Goal: Task Accomplishment & Management: Use online tool/utility

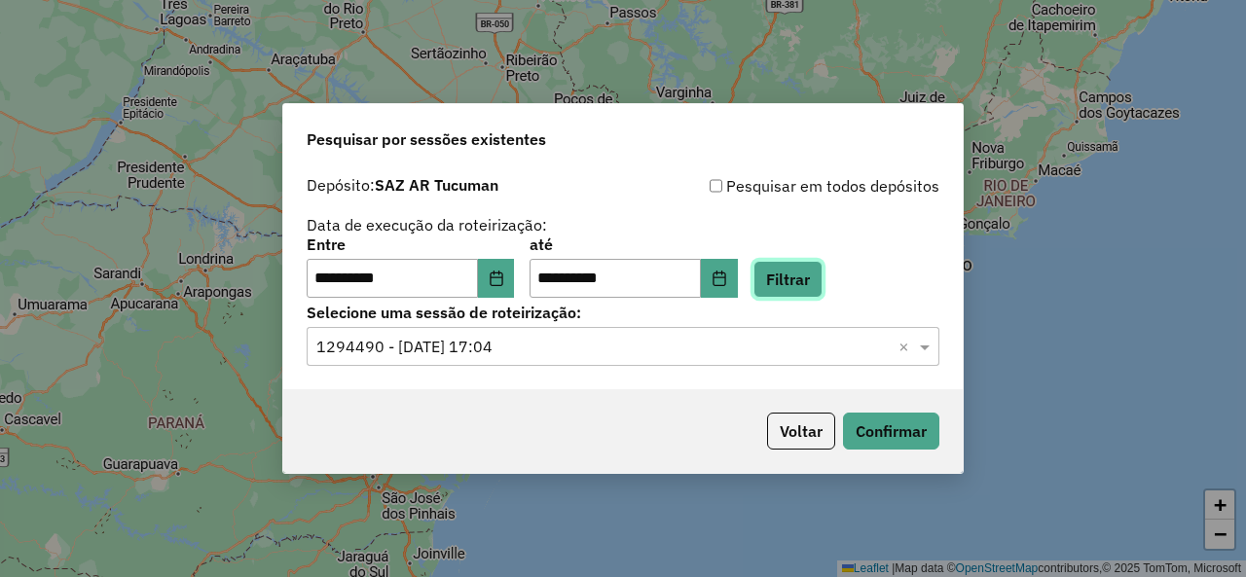
click at [812, 270] on button "Filtrar" at bounding box center [787, 279] width 69 height 37
click at [929, 348] on span at bounding box center [927, 346] width 24 height 23
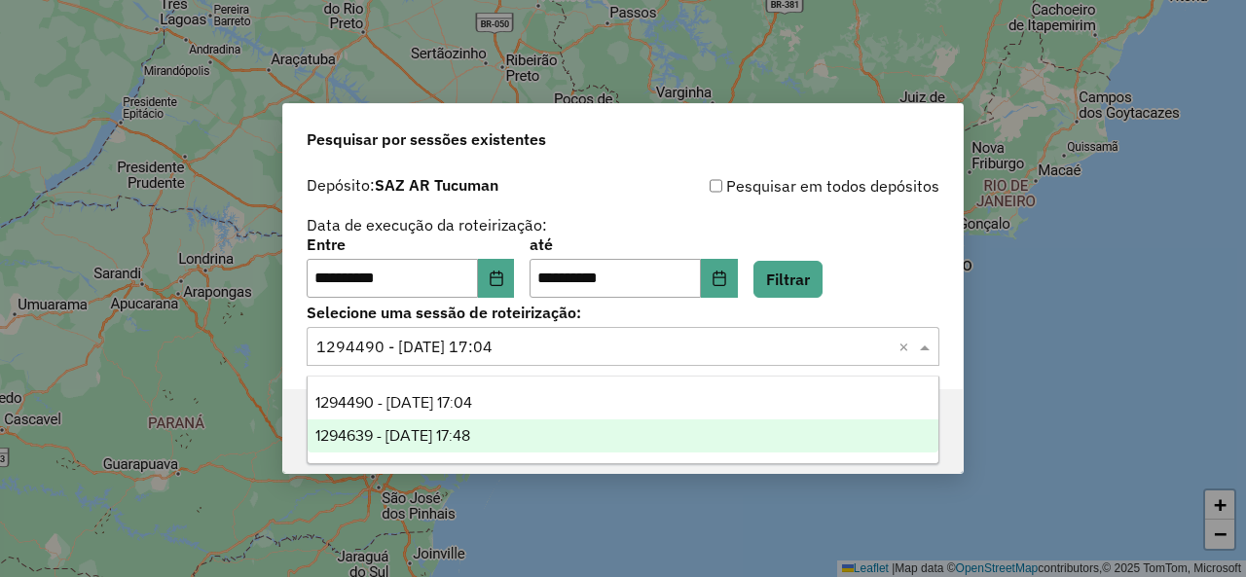
click at [543, 439] on div "1294639 - [DATE] 17:48" at bounding box center [623, 436] width 630 height 33
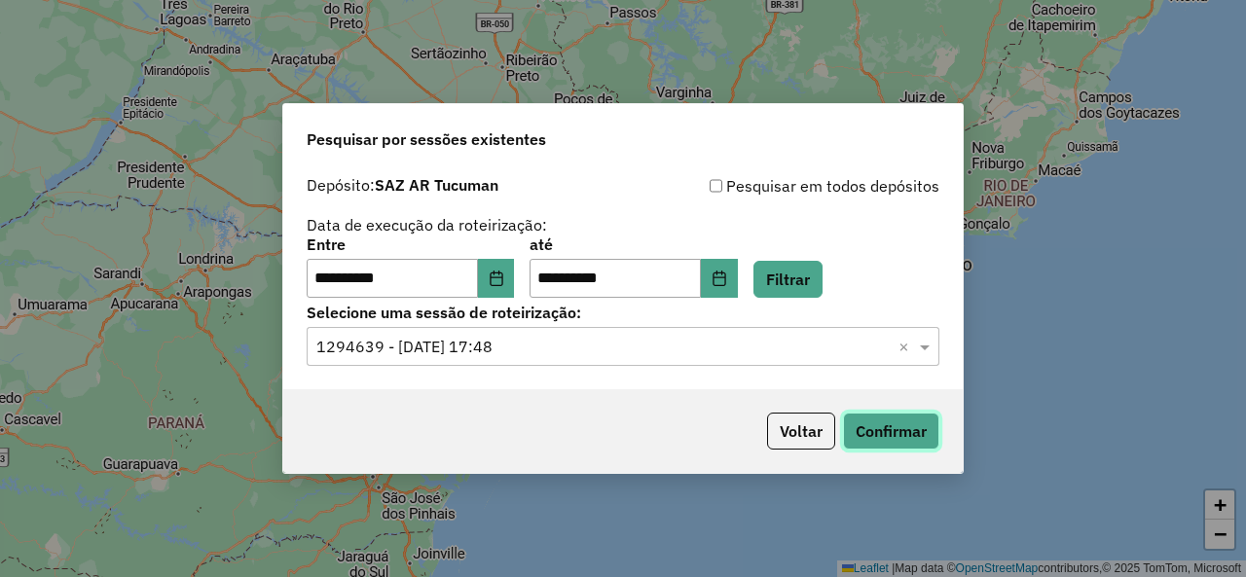
click at [864, 420] on button "Confirmar" at bounding box center [891, 431] width 96 height 37
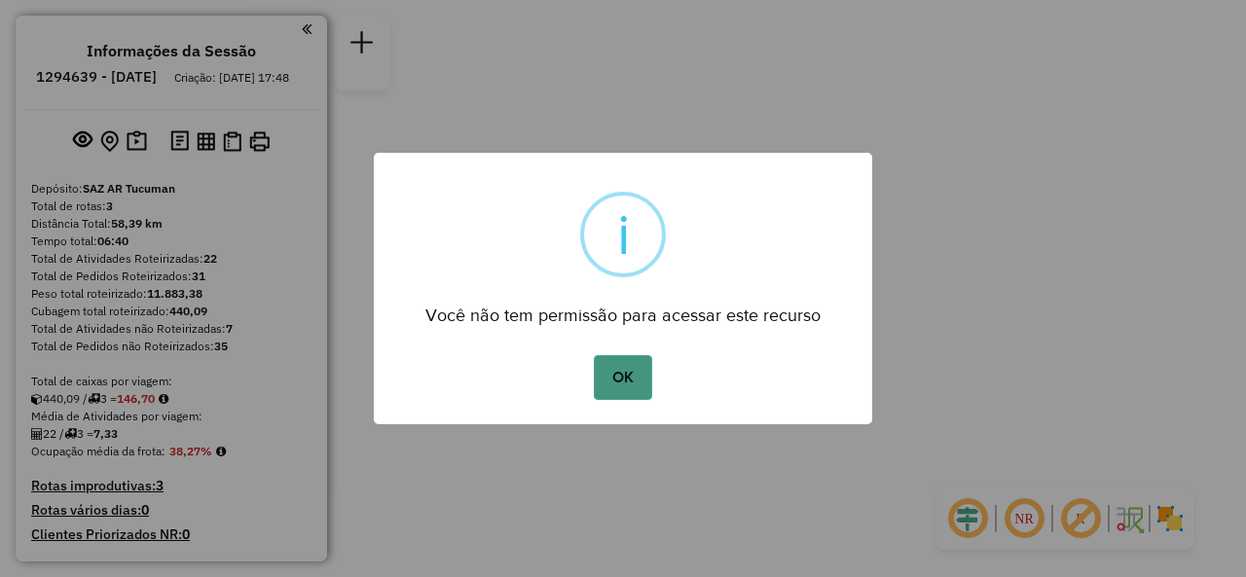
click at [629, 383] on button "OK" at bounding box center [622, 377] width 57 height 45
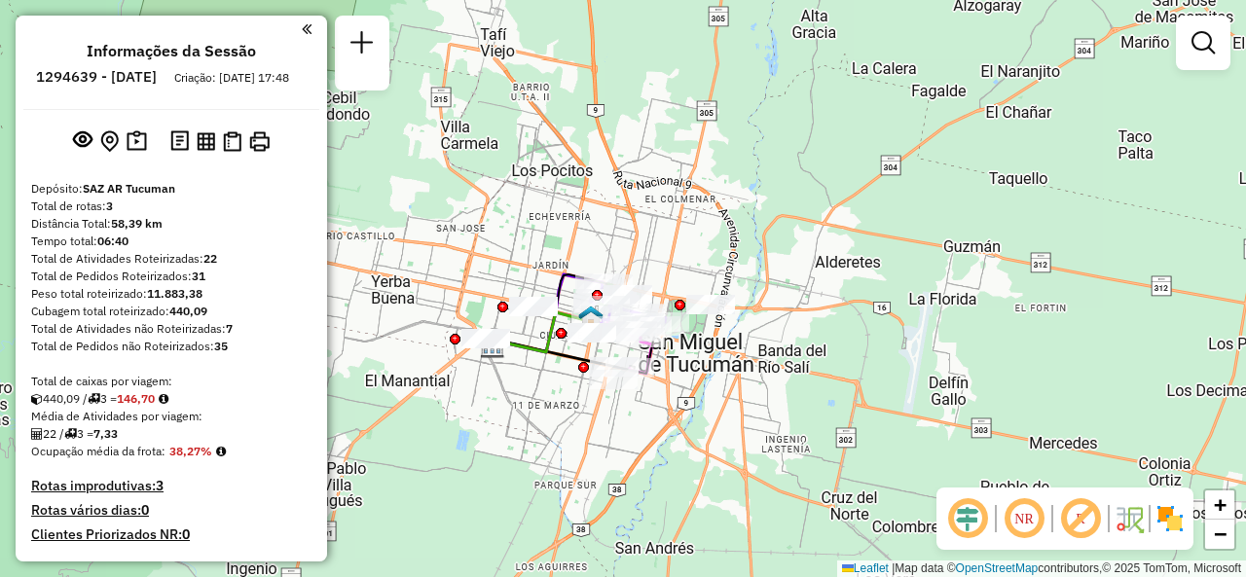
click at [705, 247] on div "Janela de atendimento Grade de atendimento Capacidade Transportadoras Veículos …" at bounding box center [623, 288] width 1246 height 577
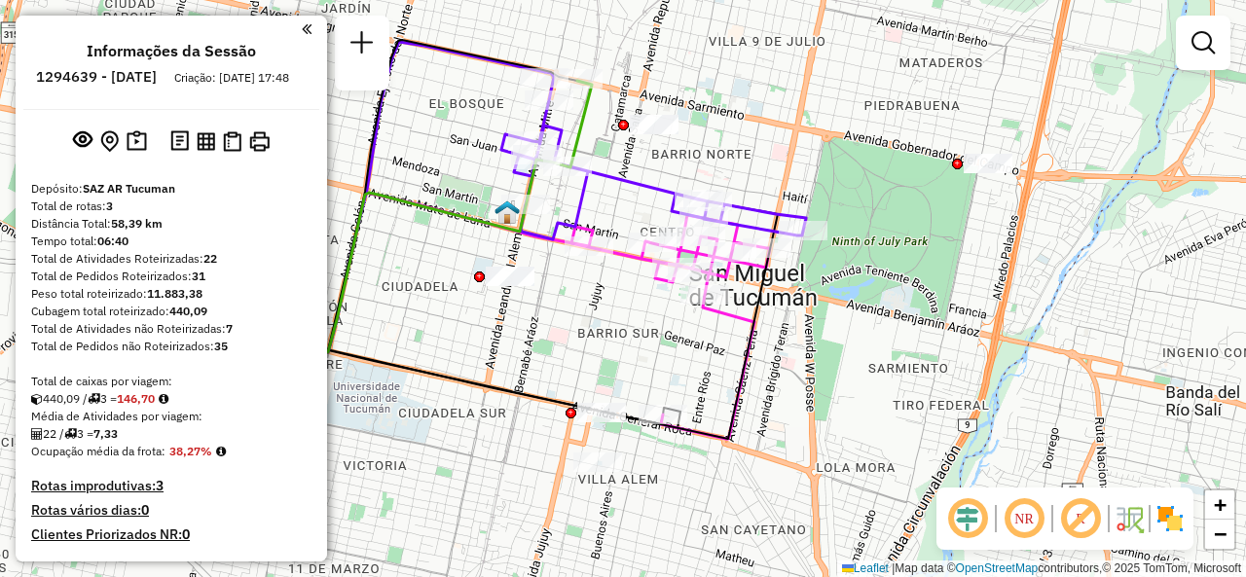
drag, startPoint x: 611, startPoint y: 282, endPoint x: 639, endPoint y: 374, distance: 95.5
click at [639, 373] on div "Janela de atendimento Grade de atendimento Capacidade Transportadoras Veículos …" at bounding box center [623, 288] width 1246 height 577
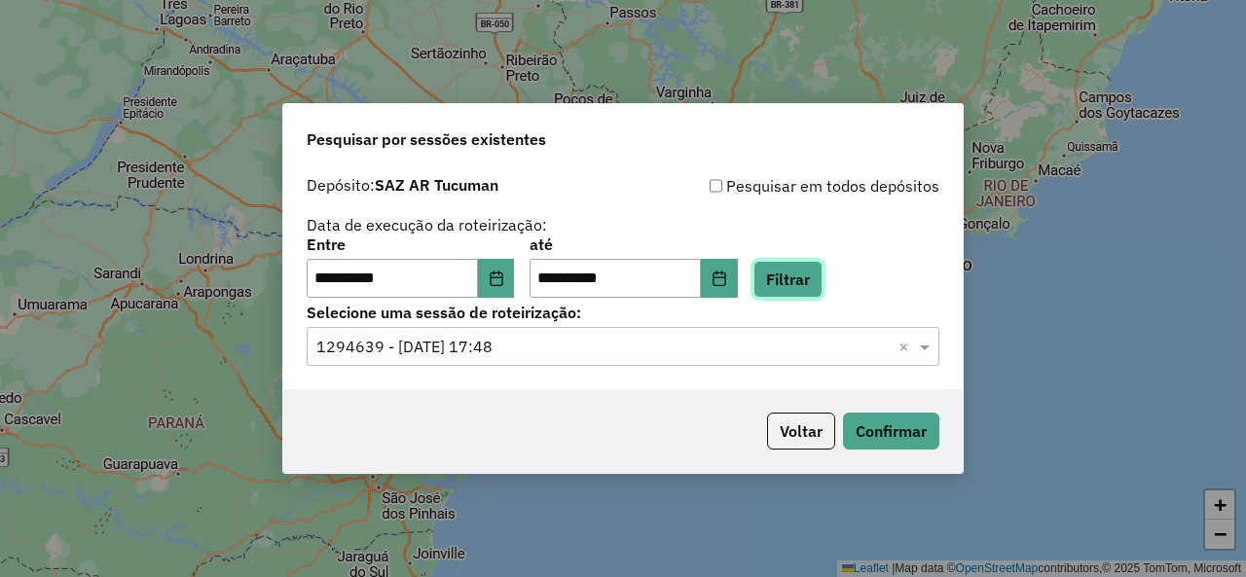
click at [802, 279] on button "Filtrar" at bounding box center [787, 279] width 69 height 37
click at [927, 348] on span at bounding box center [927, 346] width 24 height 23
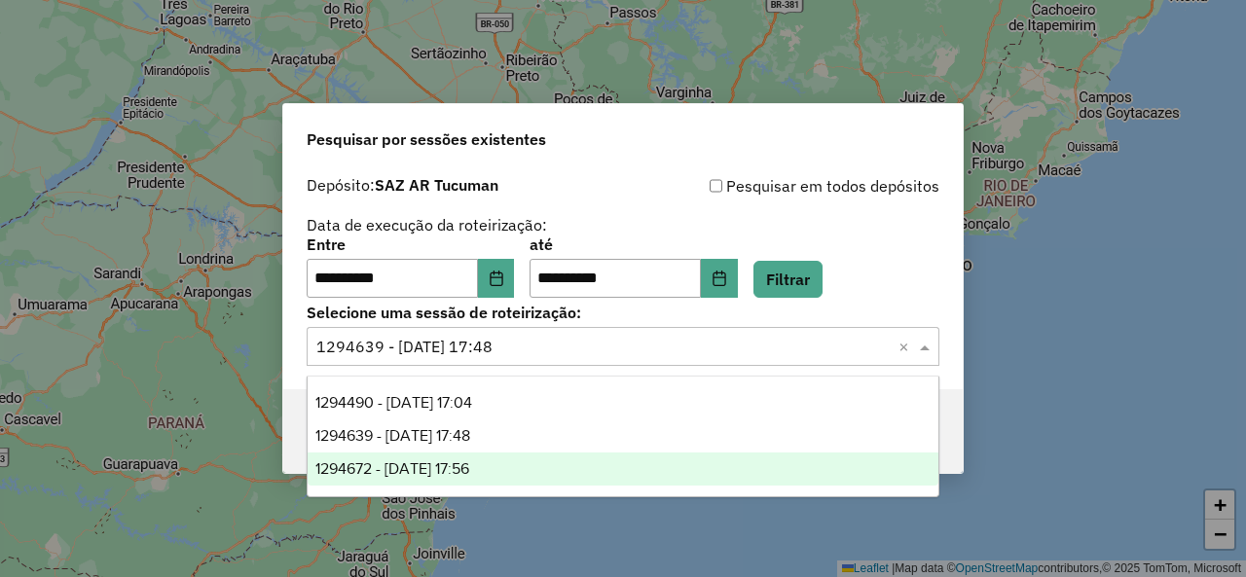
drag, startPoint x: 444, startPoint y: 459, endPoint x: 456, endPoint y: 459, distance: 11.7
click at [446, 459] on div "1294672 - [DATE] 17:56" at bounding box center [623, 469] width 630 height 33
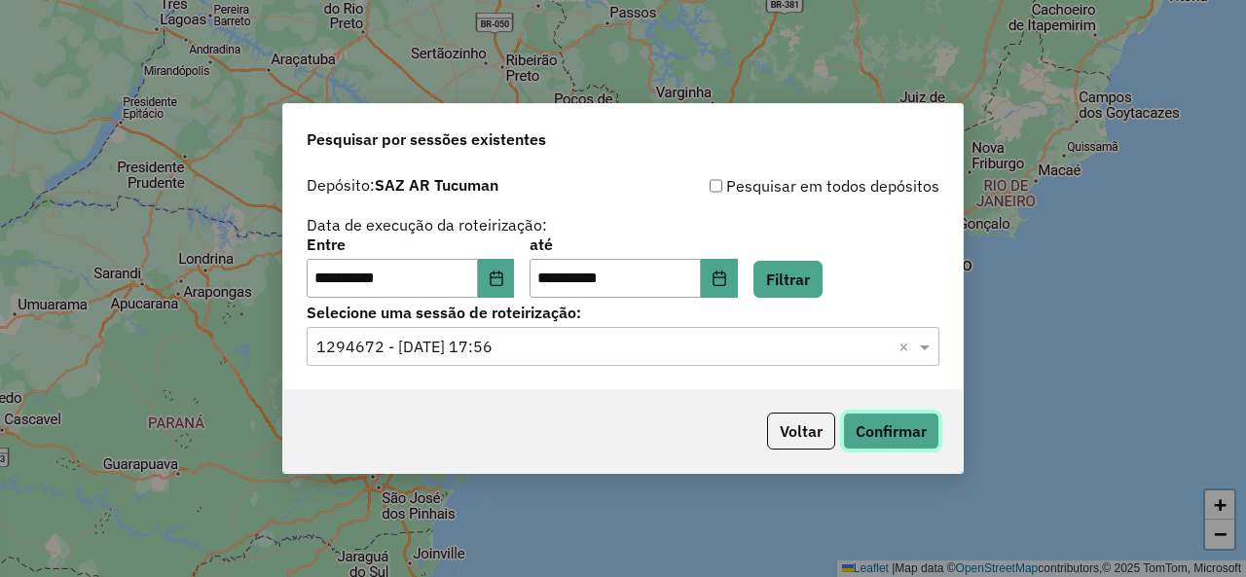
click at [867, 433] on button "Confirmar" at bounding box center [891, 431] width 96 height 37
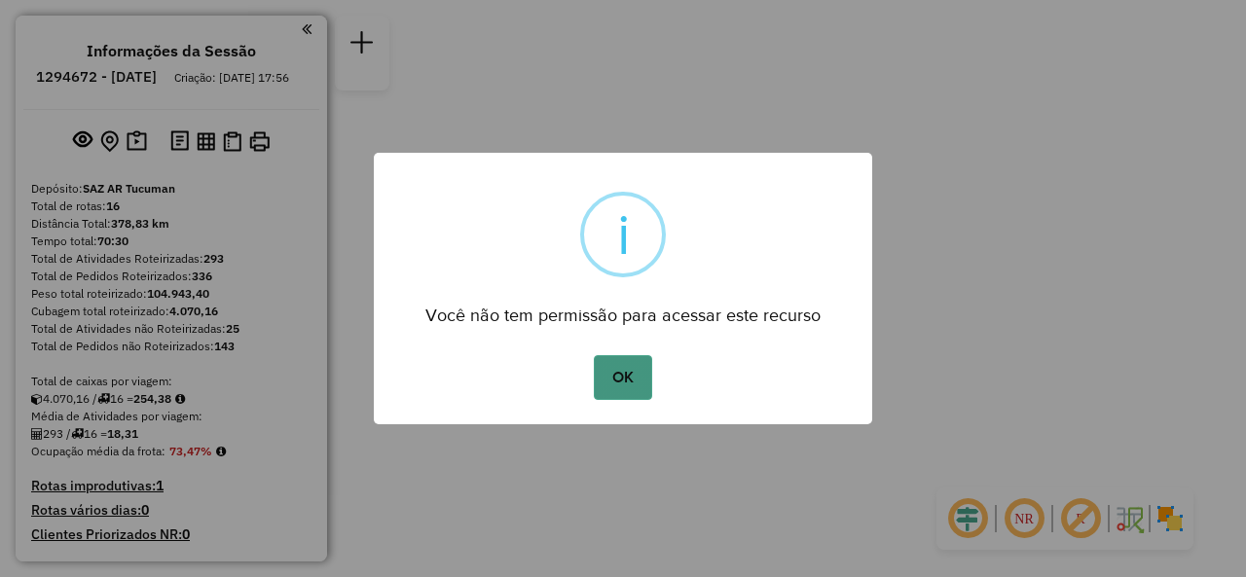
click at [642, 371] on button "OK" at bounding box center [622, 377] width 57 height 45
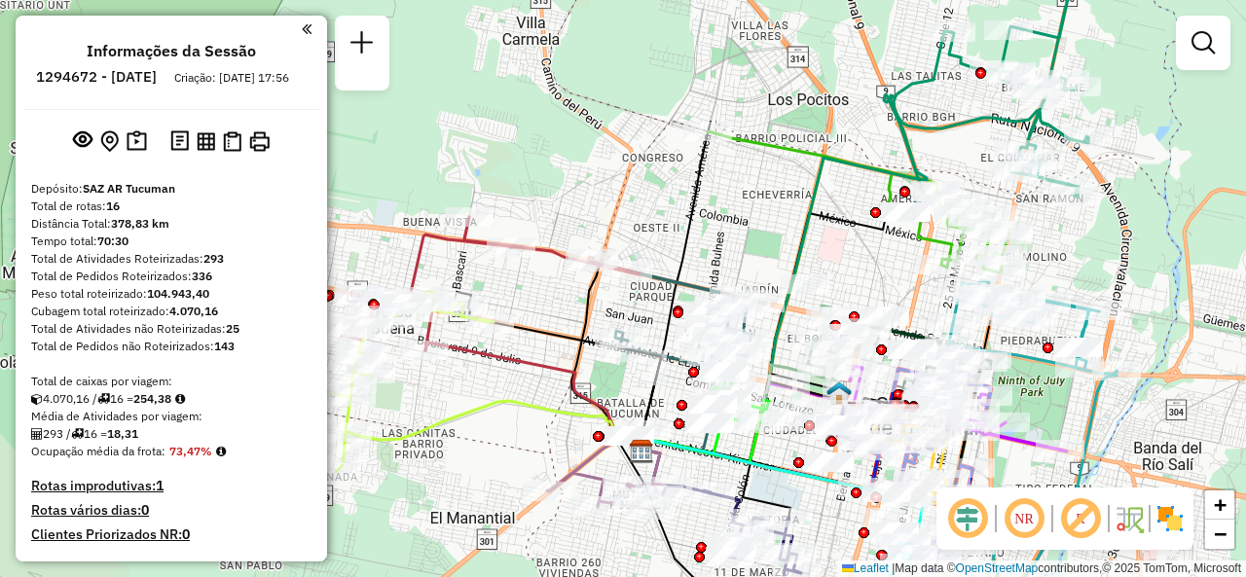
drag, startPoint x: 513, startPoint y: 265, endPoint x: 748, endPoint y: 216, distance: 239.6
click at [748, 216] on div "Janela de atendimento Grade de atendimento Capacidade Transportadoras Veículos …" at bounding box center [623, 288] width 1246 height 577
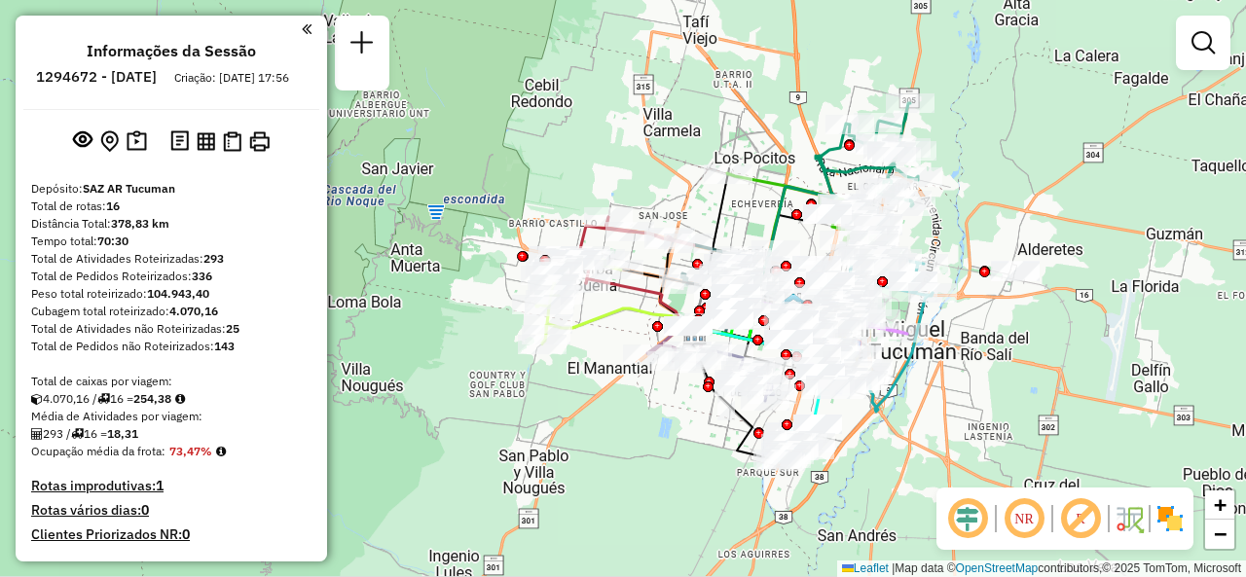
click at [693, 202] on div "Janela de atendimento Grade de atendimento Capacidade Transportadoras Veículos …" at bounding box center [623, 288] width 1246 height 577
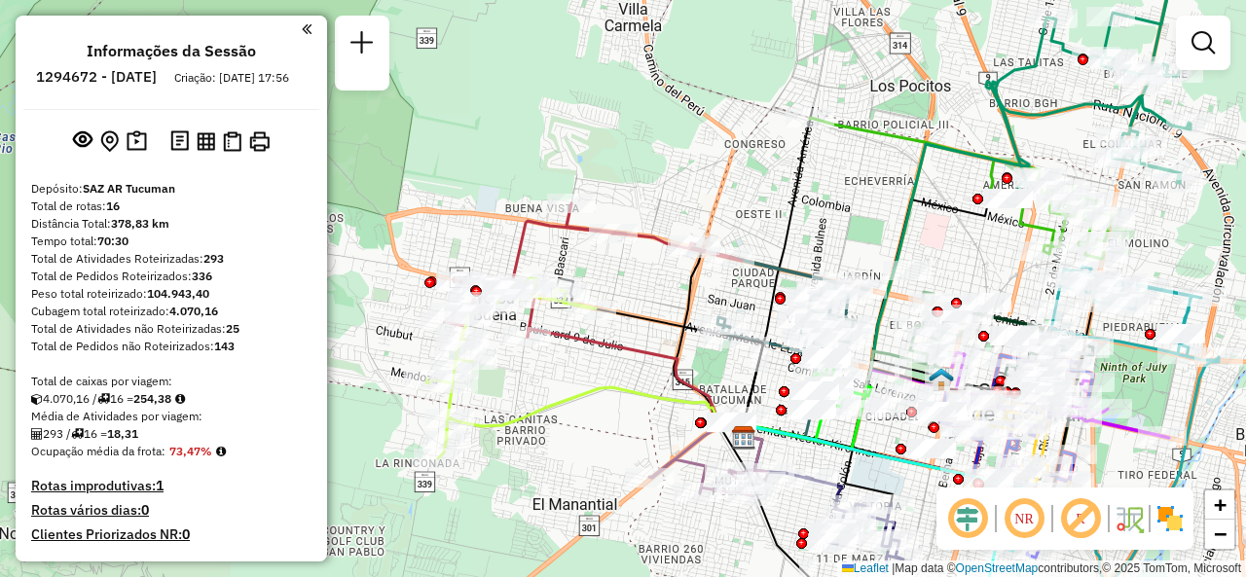
drag, startPoint x: 690, startPoint y: 202, endPoint x: 754, endPoint y: 168, distance: 72.7
click at [754, 168] on div "Janela de atendimento Grade de atendimento Capacidade Transportadoras Veículos …" at bounding box center [623, 288] width 1246 height 577
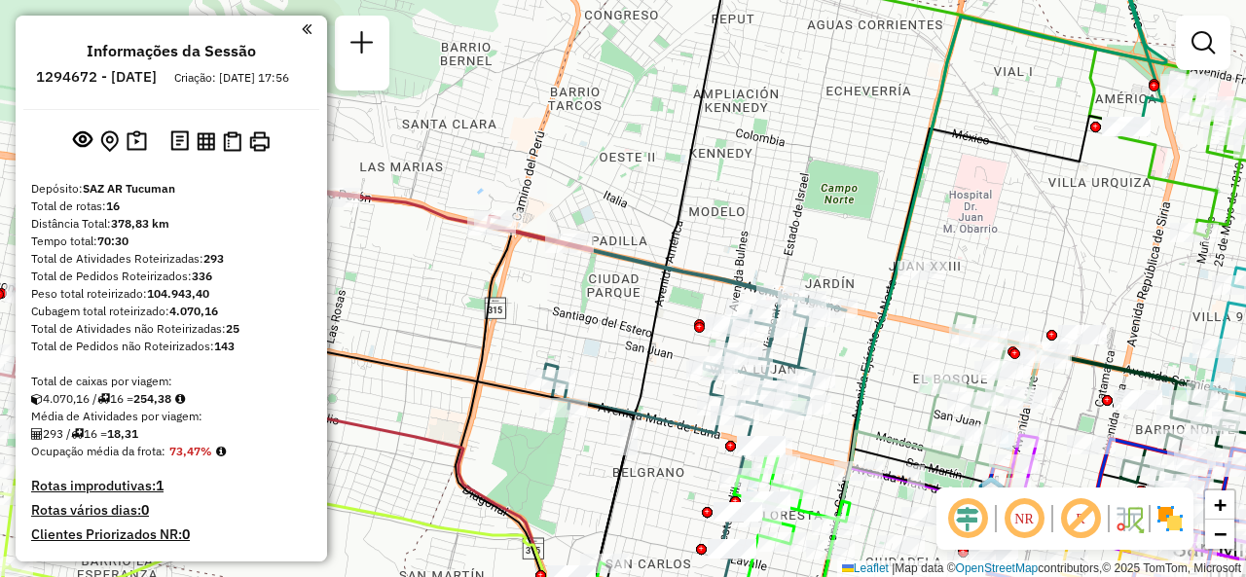
drag, startPoint x: 864, startPoint y: 231, endPoint x: 784, endPoint y: 217, distance: 81.9
click at [784, 217] on div "Janela de atendimento Grade de atendimento Capacidade Transportadoras Veículos …" at bounding box center [623, 288] width 1246 height 577
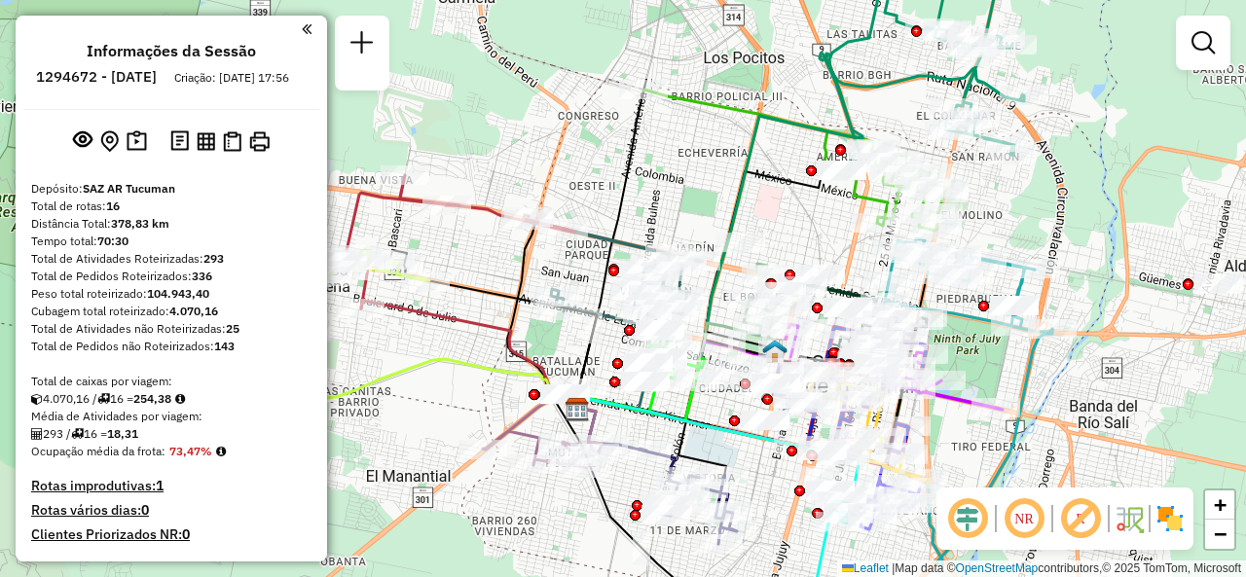
drag, startPoint x: 792, startPoint y: 196, endPoint x: 685, endPoint y: 196, distance: 107.1
click at [685, 196] on div "Janela de atendimento Grade de atendimento Capacidade Transportadoras Veículos …" at bounding box center [623, 288] width 1246 height 577
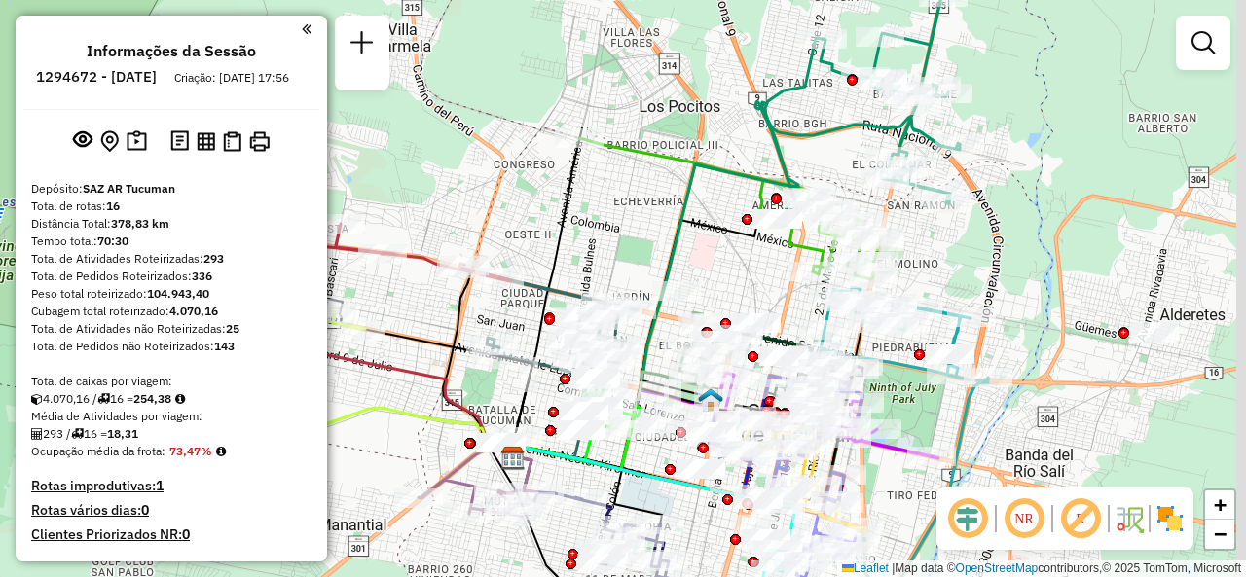
drag, startPoint x: 892, startPoint y: 98, endPoint x: 833, endPoint y: 189, distance: 107.7
click at [801, 175] on div "Janela de atendimento Grade de atendimento Capacidade Transportadoras Veículos …" at bounding box center [623, 288] width 1246 height 577
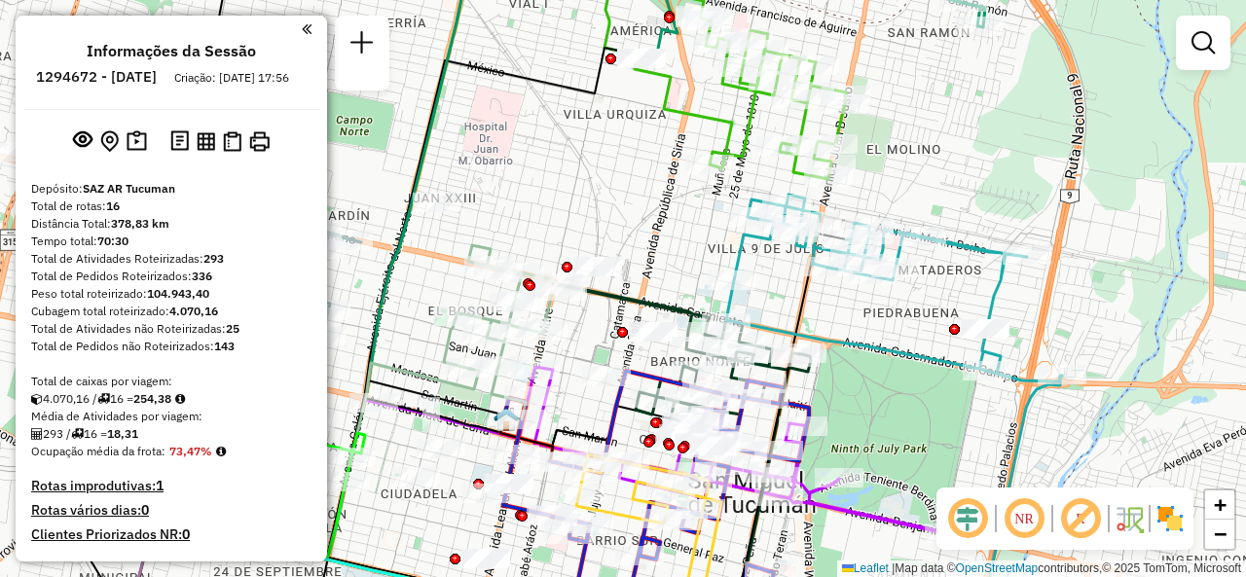
drag, startPoint x: 667, startPoint y: 322, endPoint x: 829, endPoint y: 312, distance: 162.9
click at [829, 312] on div "Janela de atendimento Grade de atendimento Capacidade Transportadoras Veículos …" at bounding box center [623, 288] width 1246 height 577
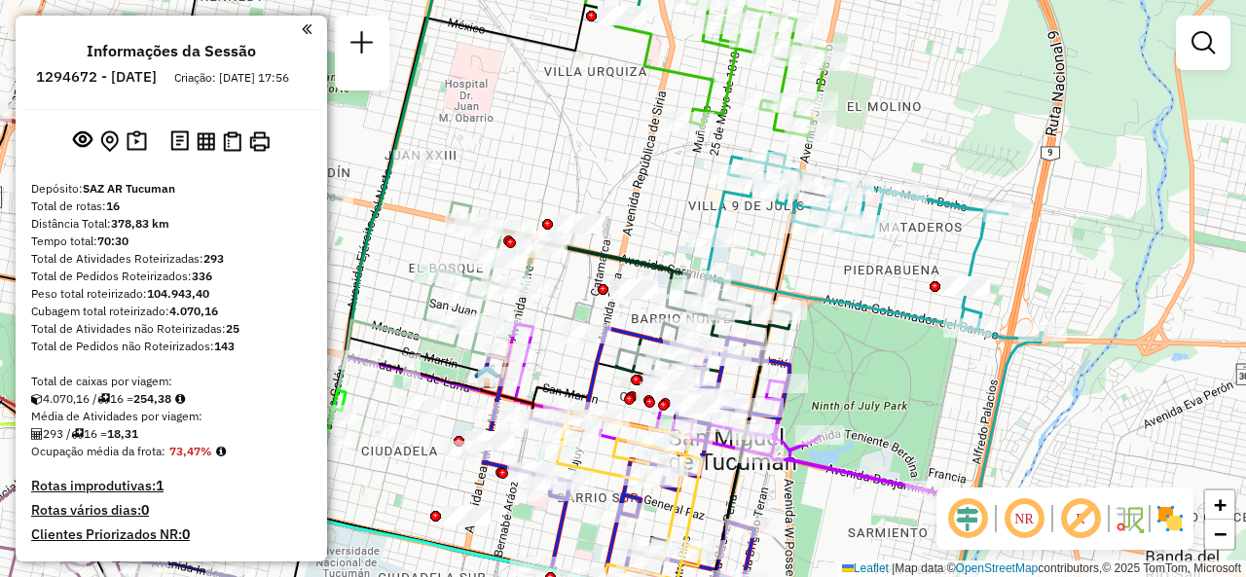
drag, startPoint x: 837, startPoint y: 318, endPoint x: 811, endPoint y: 233, distance: 89.6
click at [811, 233] on div "Janela de atendimento Grade de atendimento Capacidade Transportadoras Veículos …" at bounding box center [623, 288] width 1246 height 577
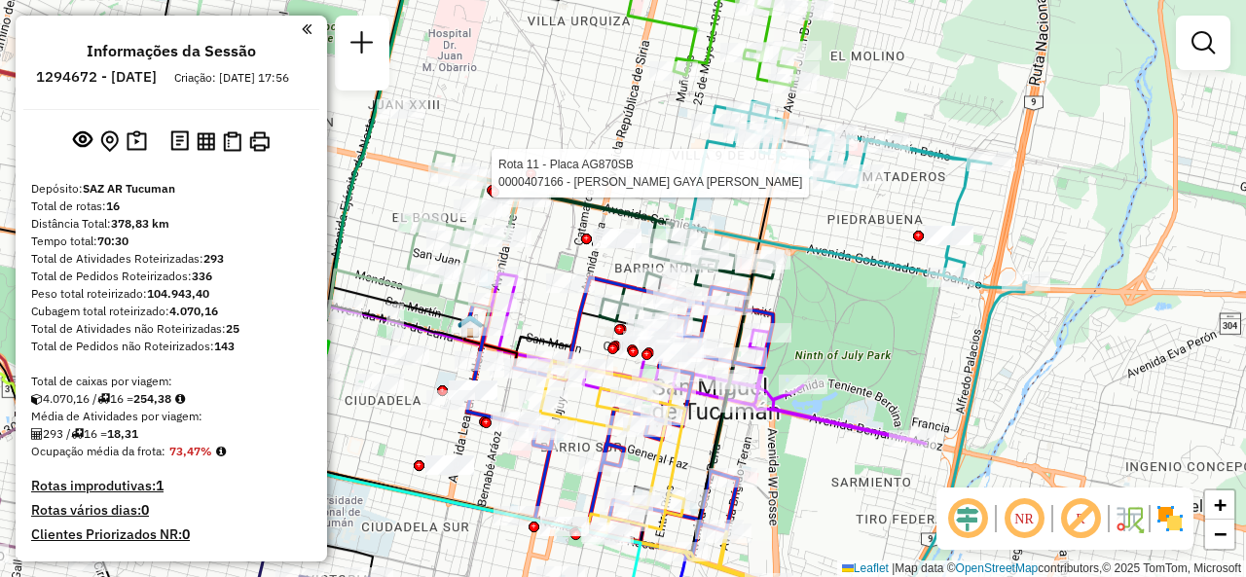
click at [654, 137] on div "Rota 11 - Placa AG870SB 0000407166 - BAUZA GAYA BARTOLOME GUSTAVO Janela de ate…" at bounding box center [623, 288] width 1246 height 577
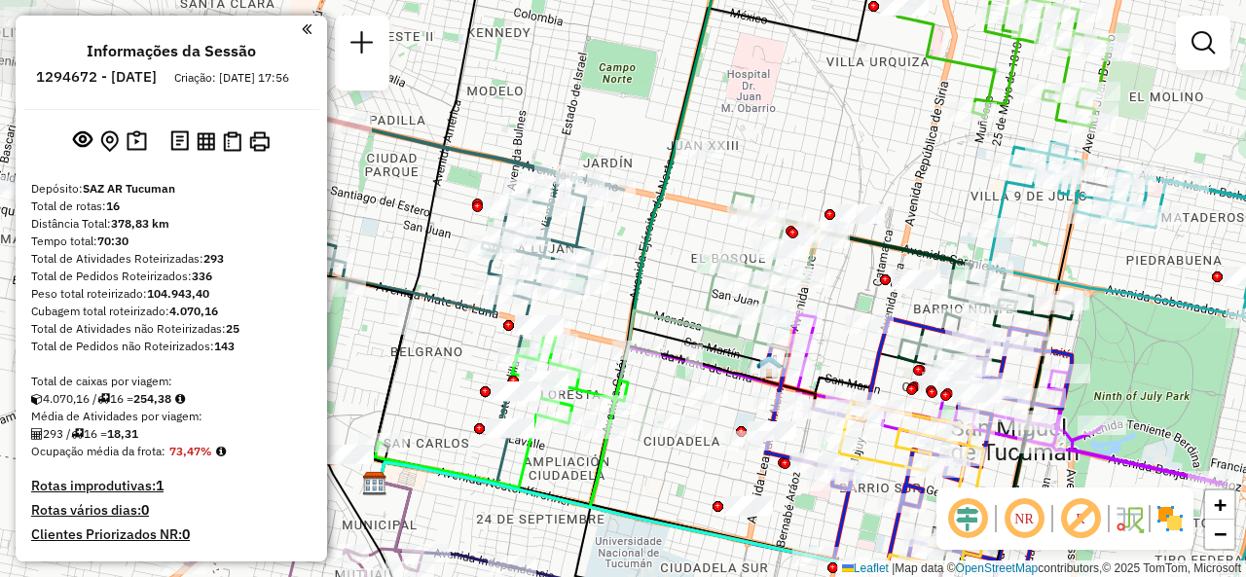
drag, startPoint x: 652, startPoint y: 187, endPoint x: 927, endPoint y: 237, distance: 279.0
click at [927, 237] on div "Janela de atendimento Grade de atendimento Capacidade Transportadoras Veículos …" at bounding box center [623, 288] width 1246 height 577
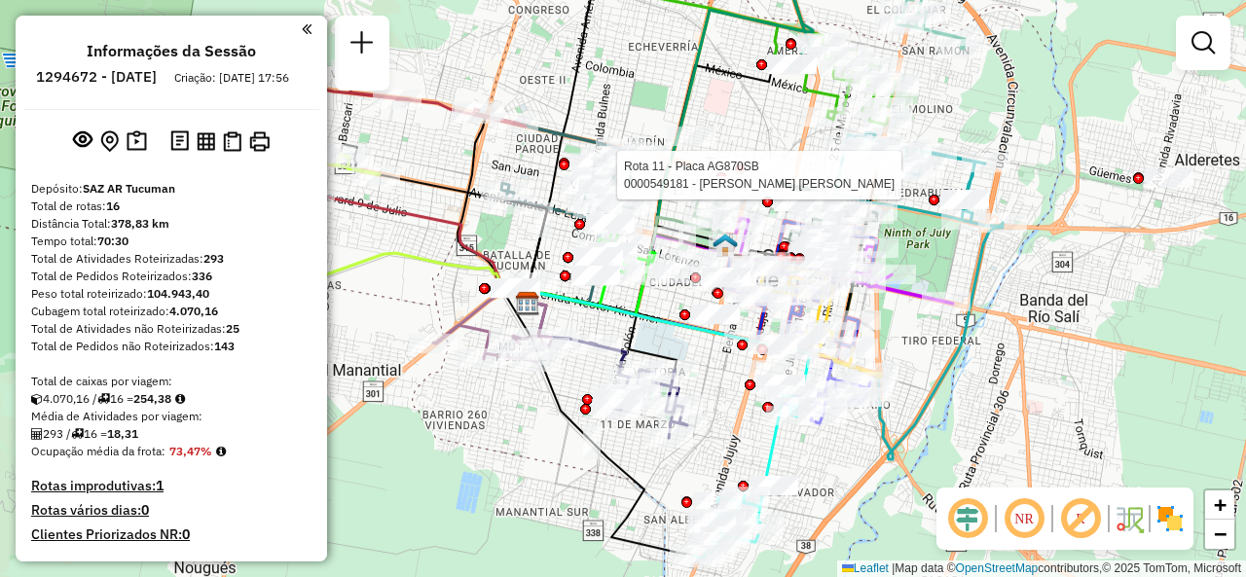
drag, startPoint x: 769, startPoint y: 454, endPoint x: 721, endPoint y: 463, distance: 48.7
click at [721, 463] on div "Rota 11 - Placa AG870SB 0000549181 - Carranza Juliana Giselle Janela de atendim…" at bounding box center [623, 288] width 1246 height 577
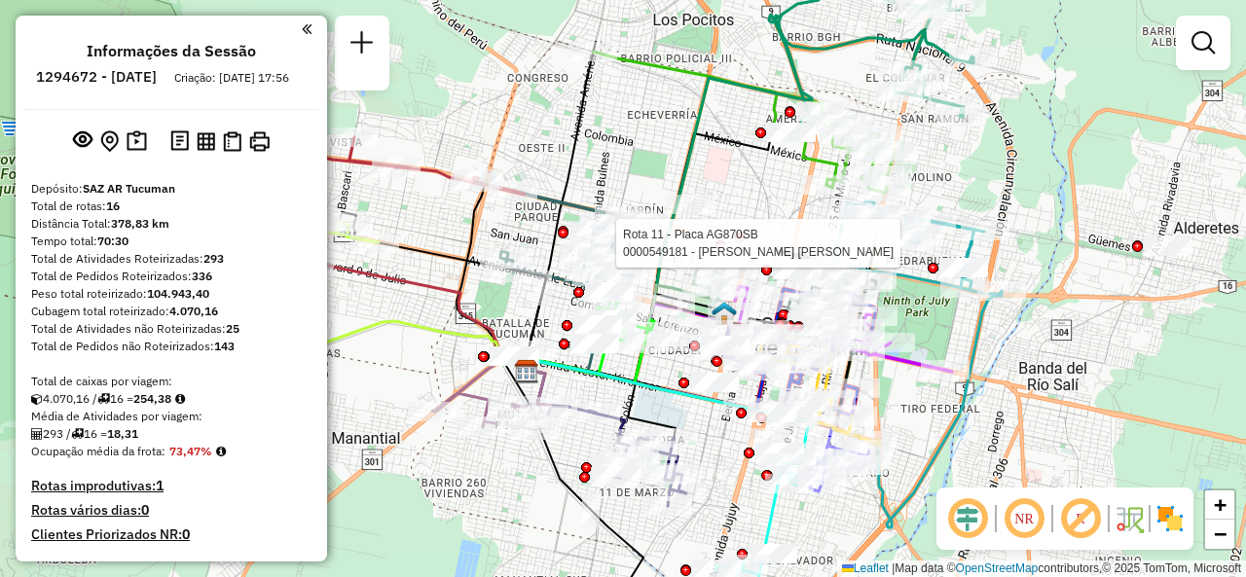
click at [737, 173] on div "Rota 11 - Placa AG870SB 0000549181 - Carranza Juliana Giselle Janela de atendim…" at bounding box center [623, 288] width 1246 height 577
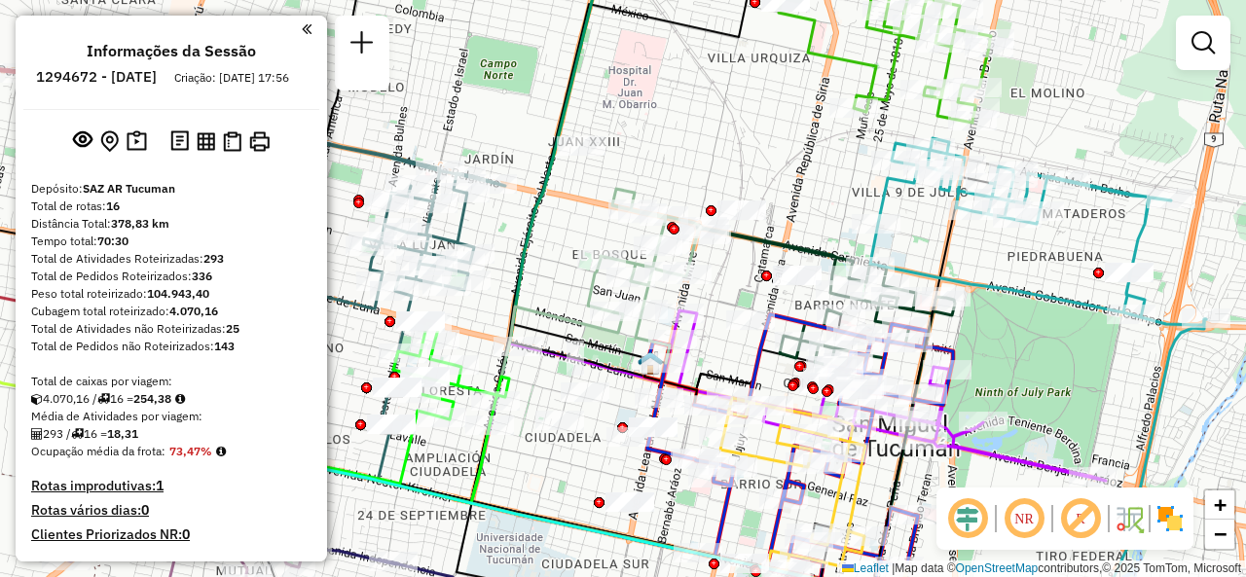
drag, startPoint x: 656, startPoint y: 218, endPoint x: 627, endPoint y: 60, distance: 160.4
click at [627, 80] on div "Janela de atendimento Grade de atendimento Capacidade Transportadoras Veículos …" at bounding box center [623, 288] width 1246 height 577
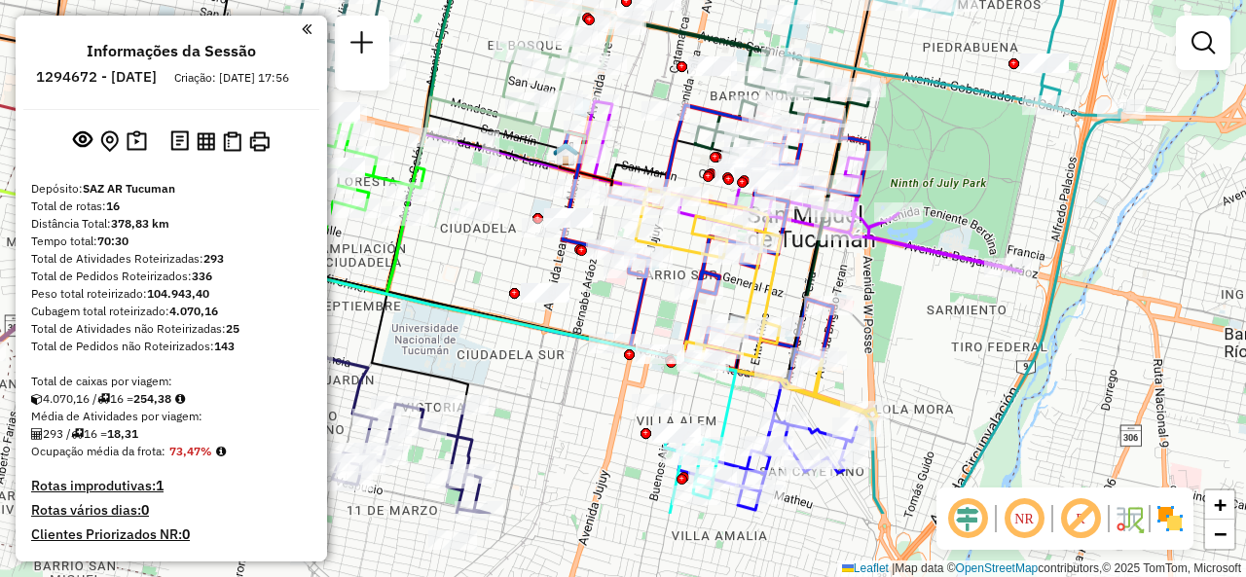
drag, startPoint x: 927, startPoint y: 404, endPoint x: 859, endPoint y: 252, distance: 166.5
click at [865, 251] on div "Janela de atendimento Grade de atendimento Capacidade Transportadoras Veículos …" at bounding box center [623, 288] width 1246 height 577
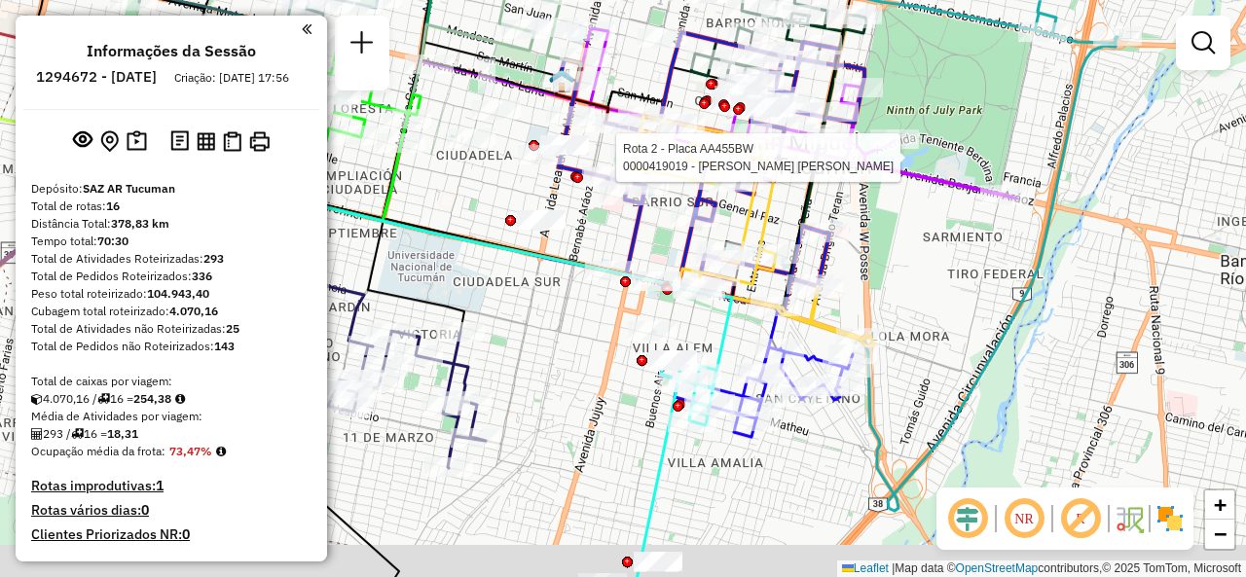
drag, startPoint x: 821, startPoint y: 485, endPoint x: 845, endPoint y: 419, distance: 70.5
click at [845, 419] on div "Rota 2 - Placa AA455BW 0000419019 - HERRERA JUAN JOSE Janela de atendimento Gra…" at bounding box center [623, 288] width 1246 height 577
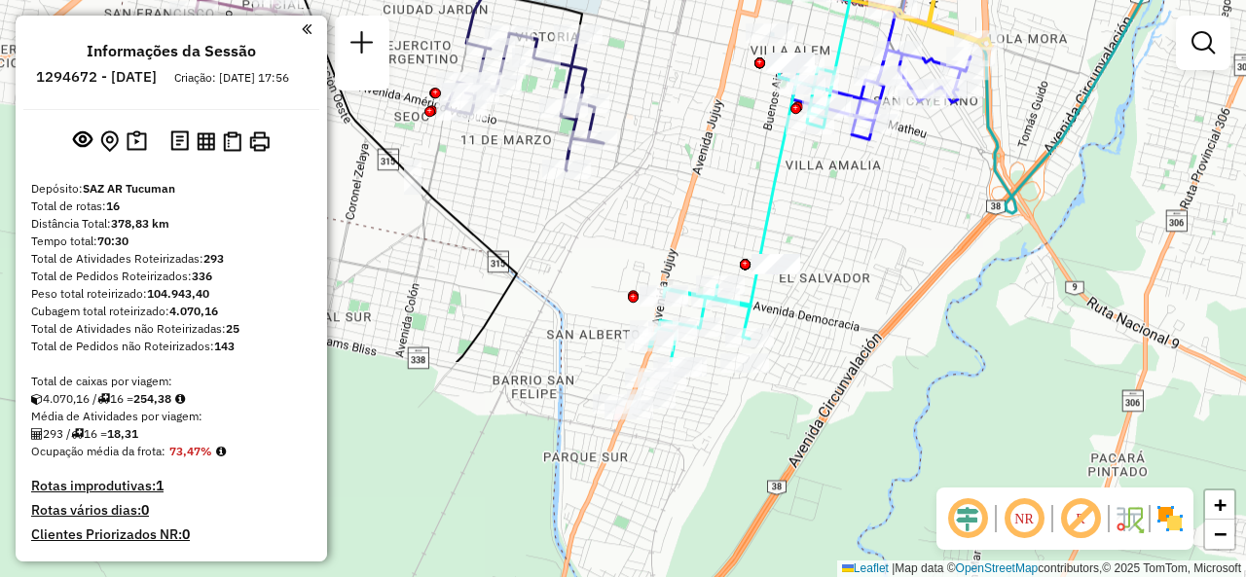
drag, startPoint x: 635, startPoint y: 420, endPoint x: 689, endPoint y: 214, distance: 212.5
click at [708, 174] on div "Rota 2 - Placa AA455BW 0000419019 - HERRERA JUAN JOSE Janela de atendimento Gra…" at bounding box center [623, 288] width 1246 height 577
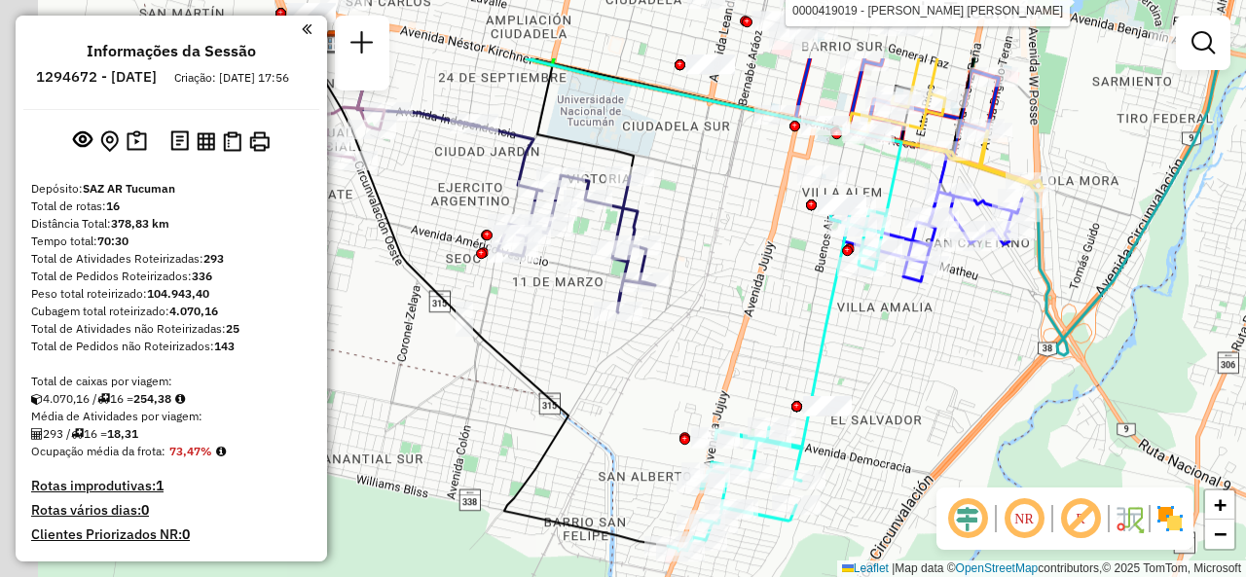
drag, startPoint x: 595, startPoint y: 324, endPoint x: 693, endPoint y: 369, distance: 108.0
click at [675, 379] on div "Rota 2 - Placa AA455BW 0000419019 - HERRERA JUAN JOSE Janela de atendimento Gra…" at bounding box center [623, 288] width 1246 height 577
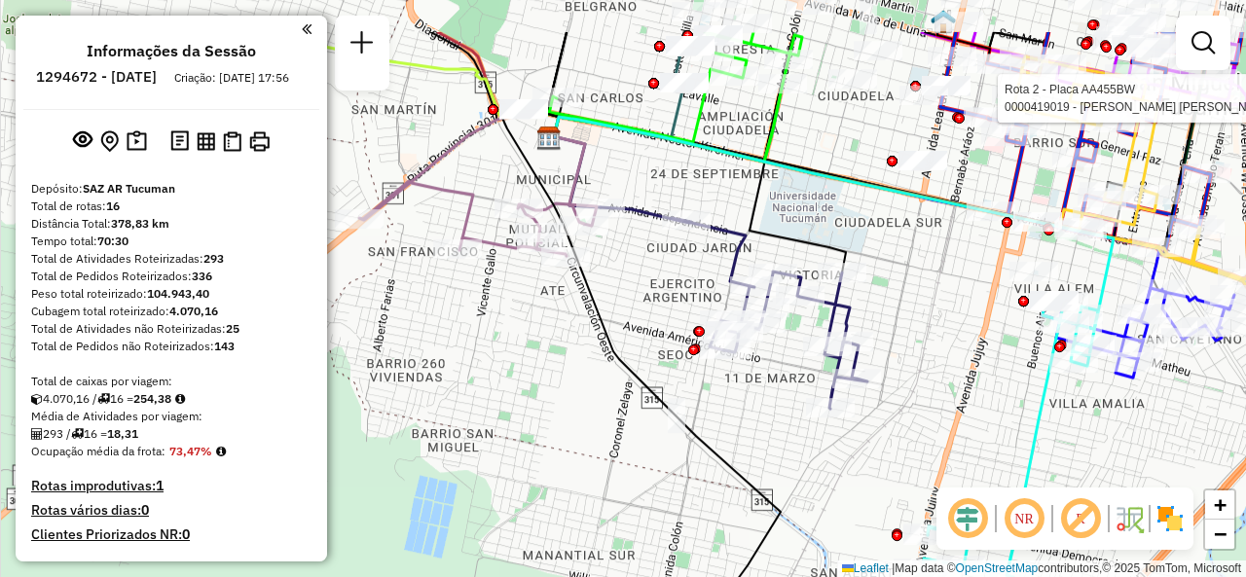
drag, startPoint x: 738, startPoint y: 263, endPoint x: 1018, endPoint y: 316, distance: 285.4
click at [1018, 320] on div "Rota 2 - Placa AA455BW 0000419019 - HERRERA JUAN JOSE Janela de atendimento Gra…" at bounding box center [623, 288] width 1246 height 577
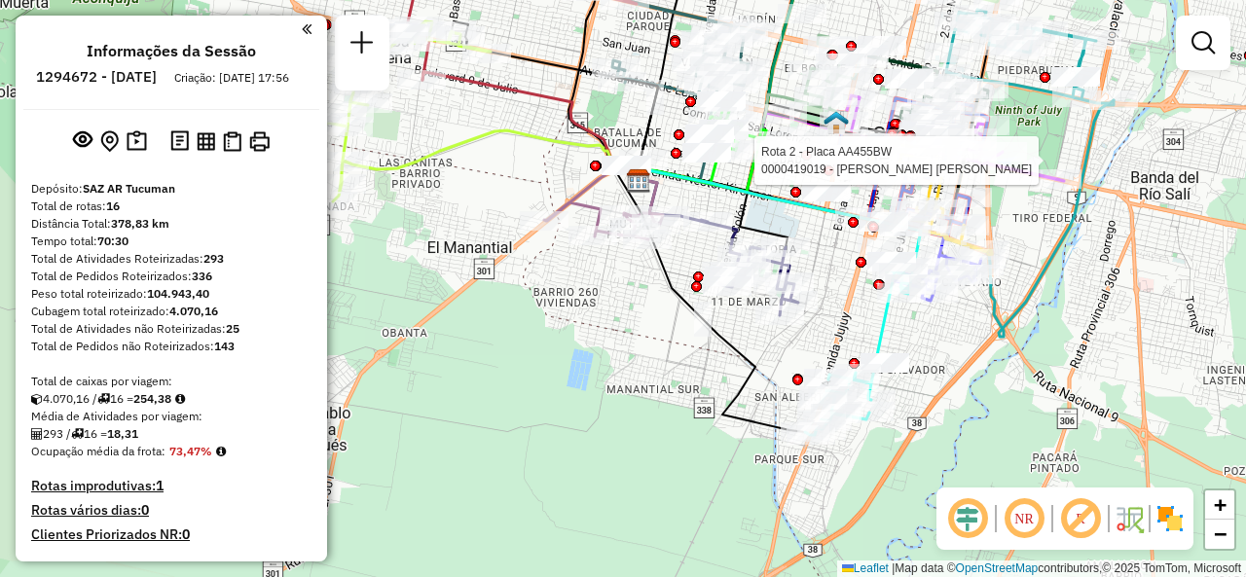
drag, startPoint x: 499, startPoint y: 311, endPoint x: 508, endPoint y: 296, distance: 17.0
click at [508, 296] on div "Rota 2 - Placa AA455BW 0000419019 - HERRERA JUAN JOSE Janela de atendimento Gra…" at bounding box center [623, 288] width 1246 height 577
click at [582, 309] on div "Rota 2 - Placa AA455BW 0000419019 - HERRERA JUAN JOSE Janela de atendimento Gra…" at bounding box center [623, 288] width 1246 height 577
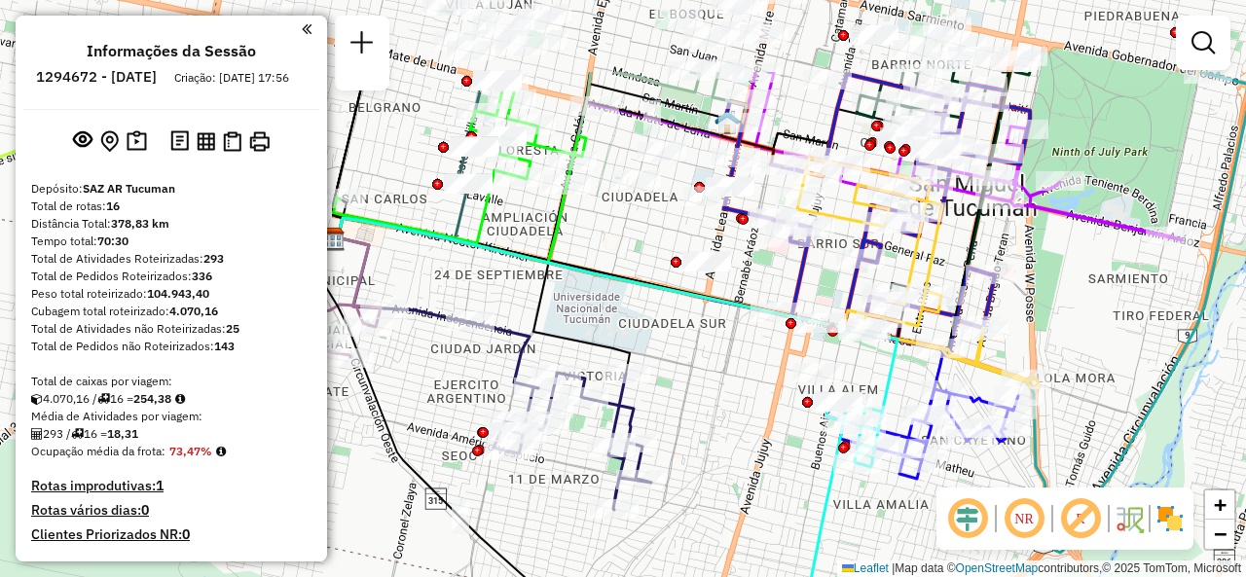
drag, startPoint x: 796, startPoint y: 217, endPoint x: 716, endPoint y: 347, distance: 152.1
click at [716, 347] on div "Janela de atendimento Grade de atendimento Capacidade Transportadoras Veículos …" at bounding box center [623, 288] width 1246 height 577
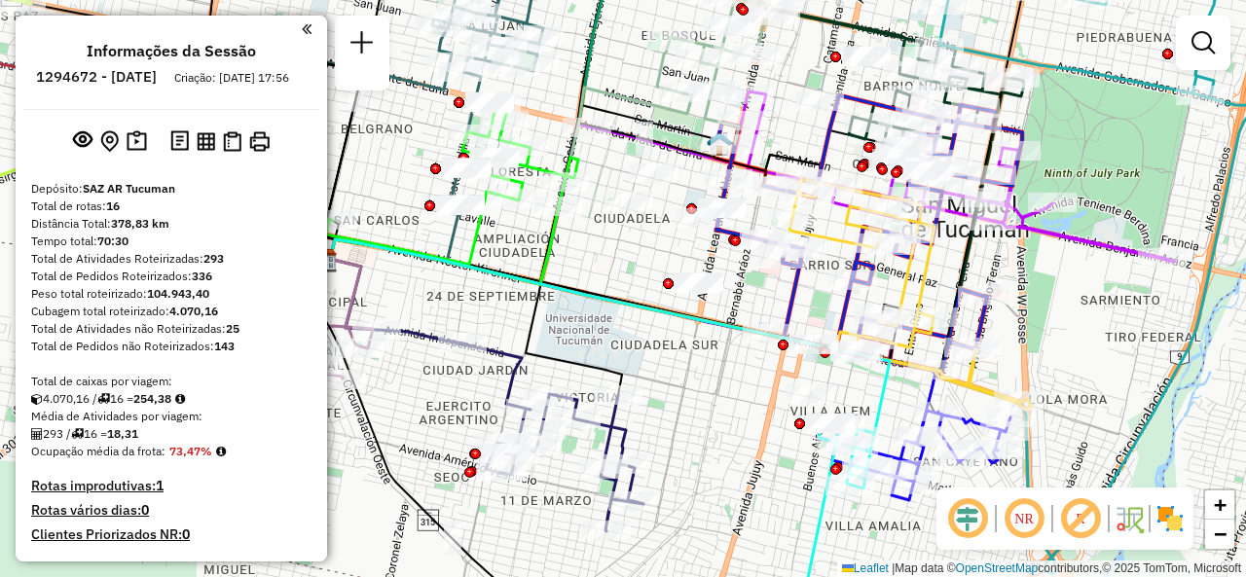
drag, startPoint x: 570, startPoint y: 238, endPoint x: 555, endPoint y: 237, distance: 15.6
click at [549, 232] on div "Janela de atendimento Grade de atendimento Capacidade Transportadoras Veículos …" at bounding box center [623, 288] width 1246 height 577
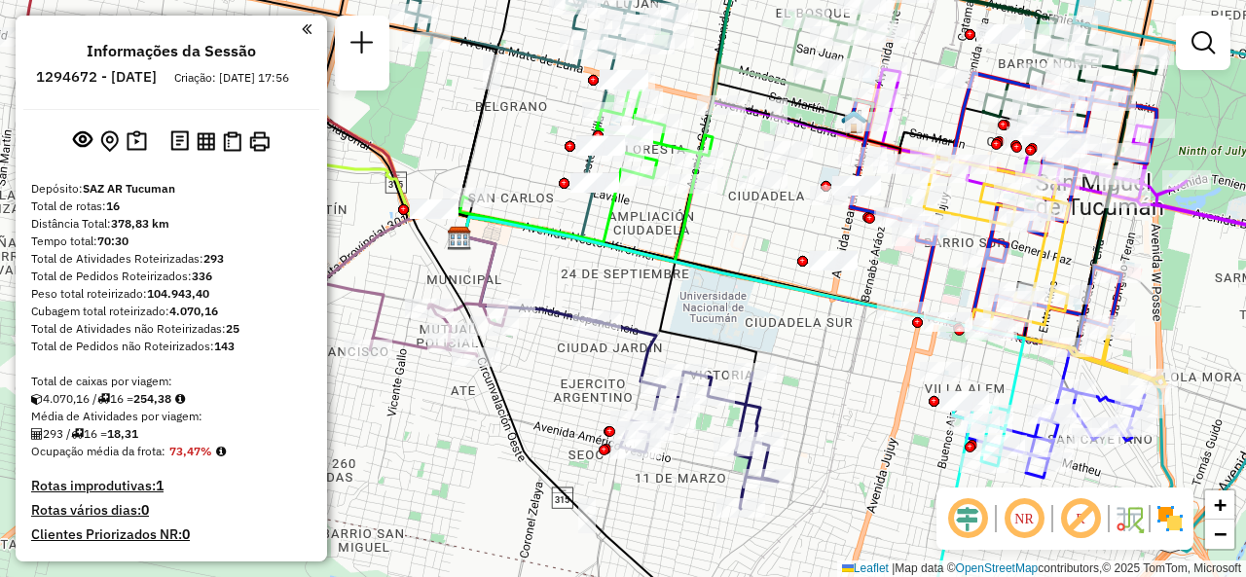
drag, startPoint x: 697, startPoint y: 372, endPoint x: 894, endPoint y: 390, distance: 197.5
click at [901, 396] on div "Janela de atendimento Grade de atendimento Capacidade Transportadoras Veículos …" at bounding box center [623, 288] width 1246 height 577
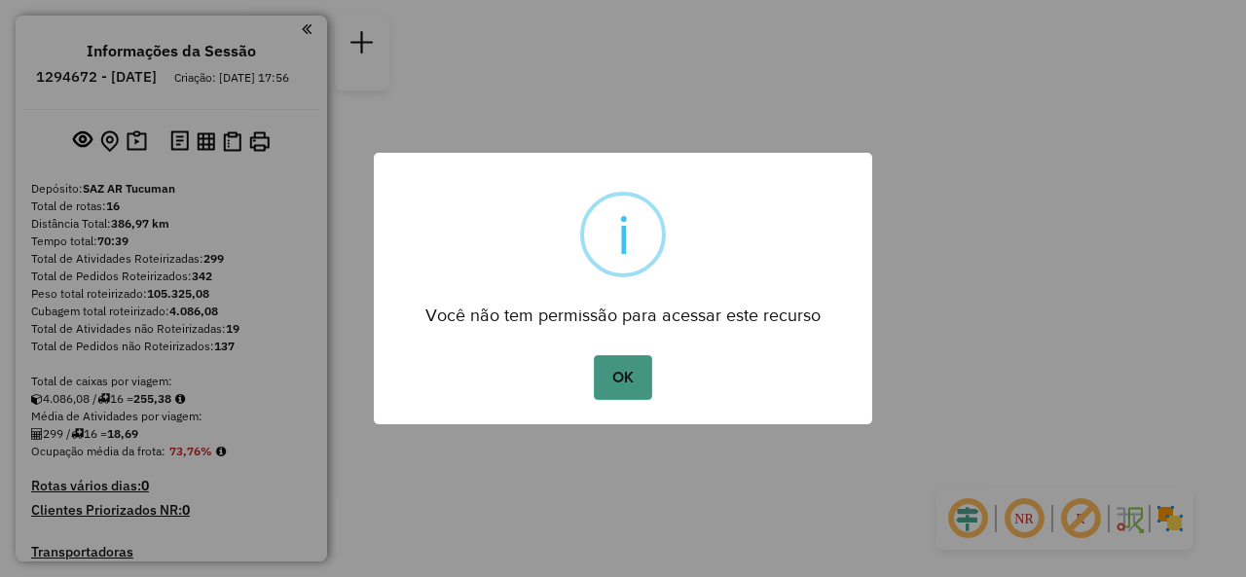
click at [620, 373] on button "OK" at bounding box center [622, 377] width 57 height 45
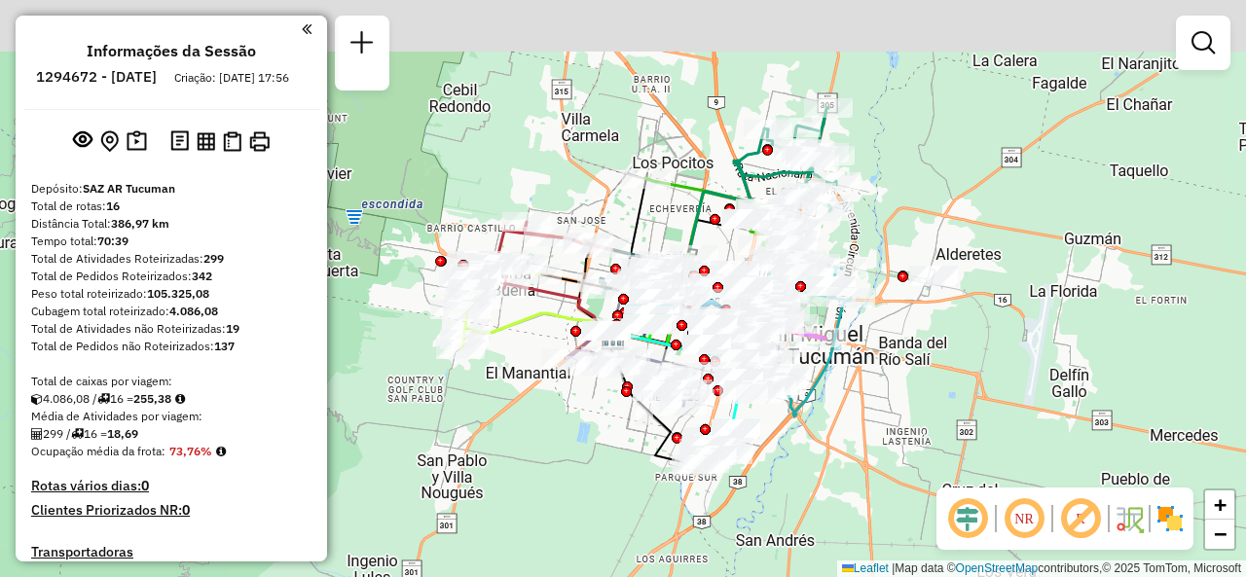
drag, startPoint x: 677, startPoint y: 149, endPoint x: 704, endPoint y: 242, distance: 97.3
click at [706, 243] on icon at bounding box center [690, 236] width 155 height 216
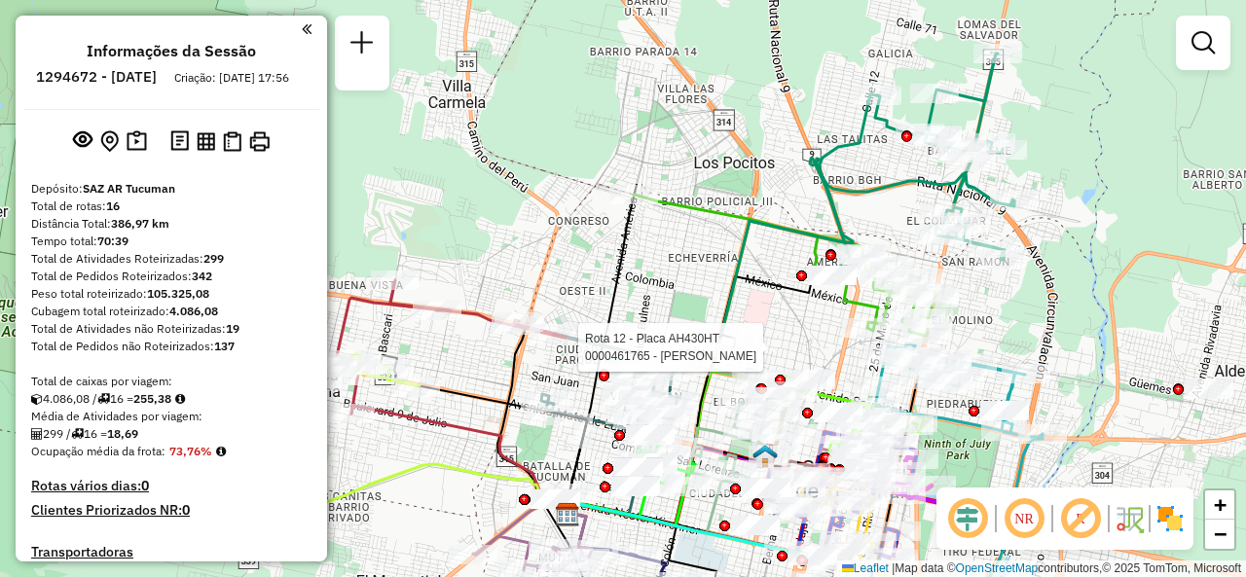
click at [683, 252] on div "Rota 12 - Placa AH430HT 0000461765 - CORREA Janela de atendimento Grade de aten…" at bounding box center [623, 288] width 1246 height 577
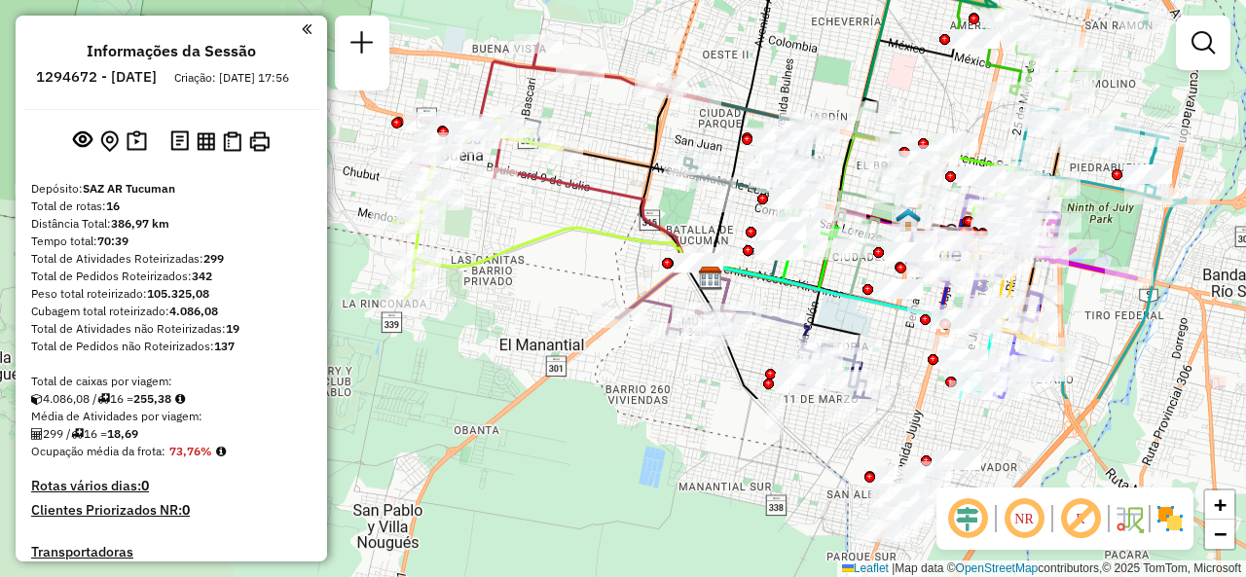
drag, startPoint x: 710, startPoint y: 266, endPoint x: 821, endPoint y: 55, distance: 238.6
click at [821, 55] on div "Janela de atendimento Grade de atendimento Capacidade Transportadoras Veículos …" at bounding box center [623, 288] width 1246 height 577
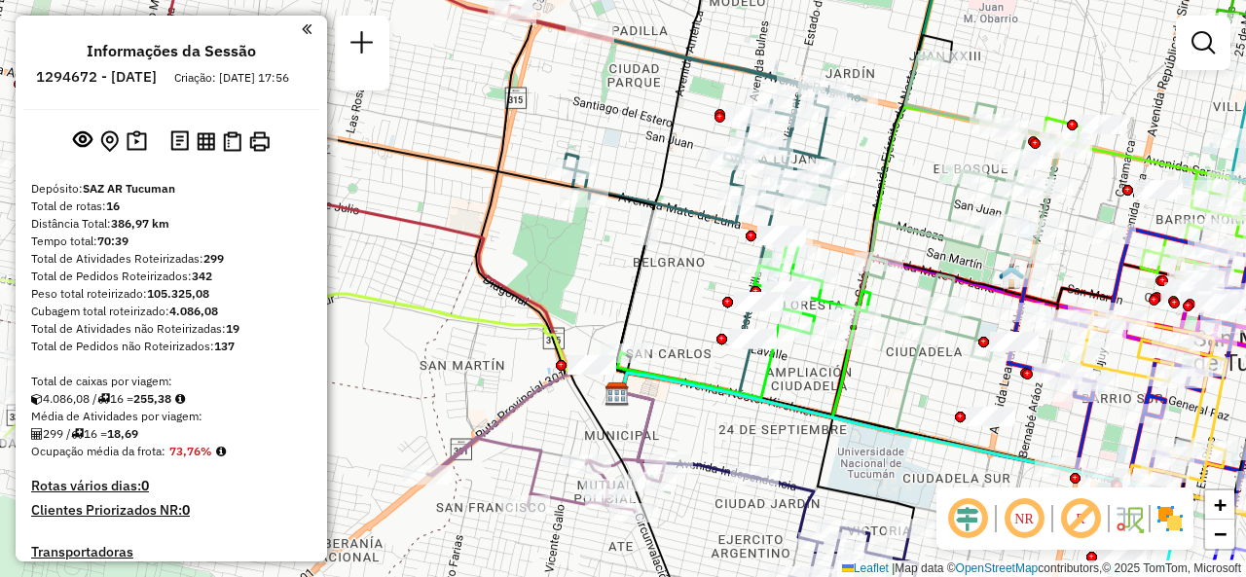
drag, startPoint x: 930, startPoint y: 200, endPoint x: 747, endPoint y: 242, distance: 188.0
click at [747, 242] on div "Janela de atendimento Grade de atendimento Capacidade Transportadoras Veículos …" at bounding box center [623, 288] width 1246 height 577
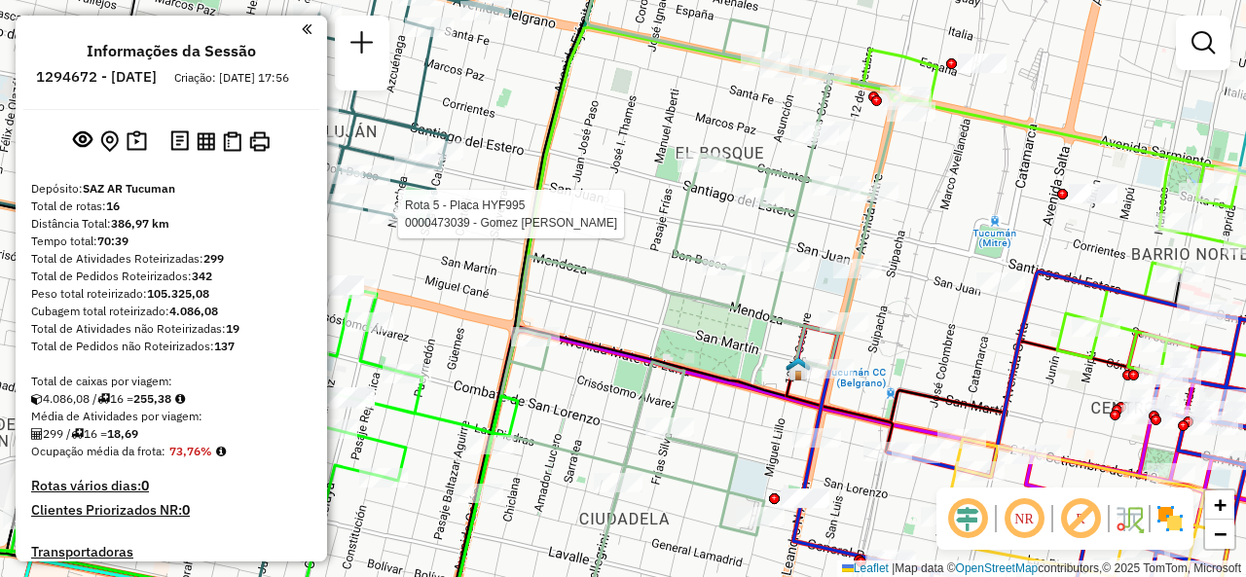
drag, startPoint x: 905, startPoint y: 289, endPoint x: 681, endPoint y: 320, distance: 226.1
click at [644, 322] on div "Rota 5 - Placa HYF995 0000473039 - Gomez Giacoman Sebastian Janela de atendimen…" at bounding box center [623, 288] width 1246 height 577
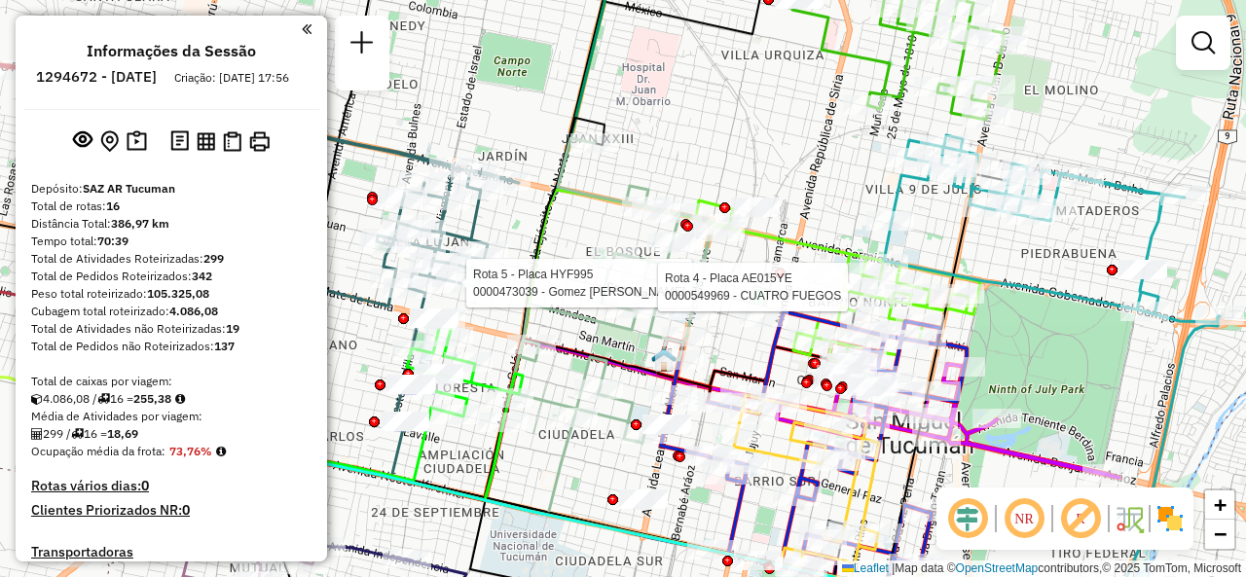
select select "**********"
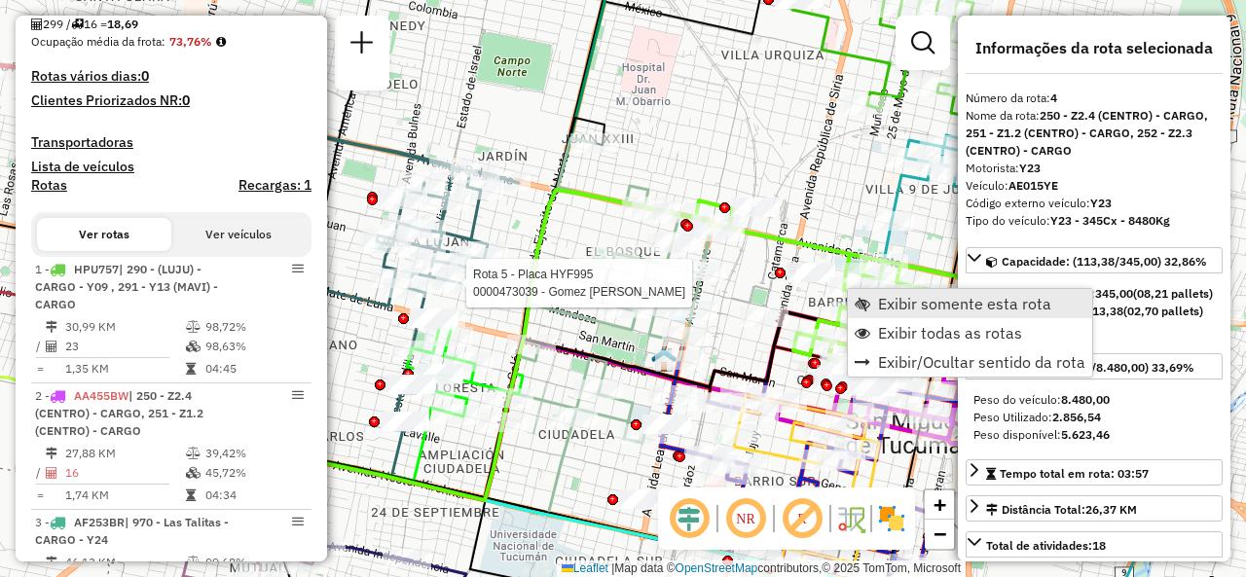
scroll to position [1029, 0]
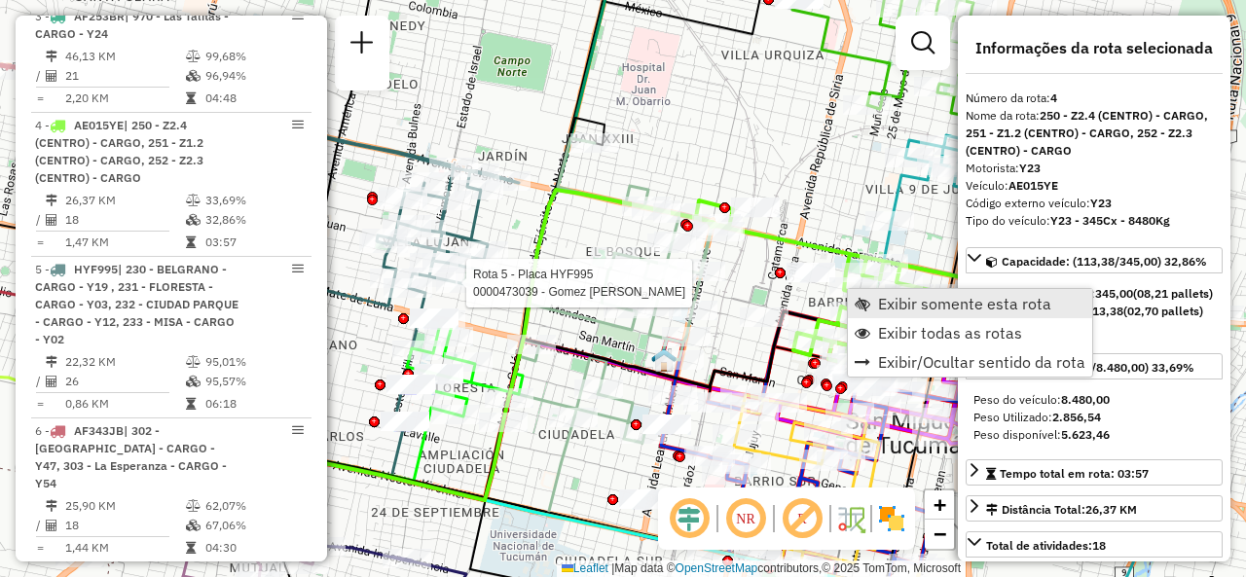
click at [884, 301] on span "Exibir somente esta rota" at bounding box center [964, 304] width 173 height 16
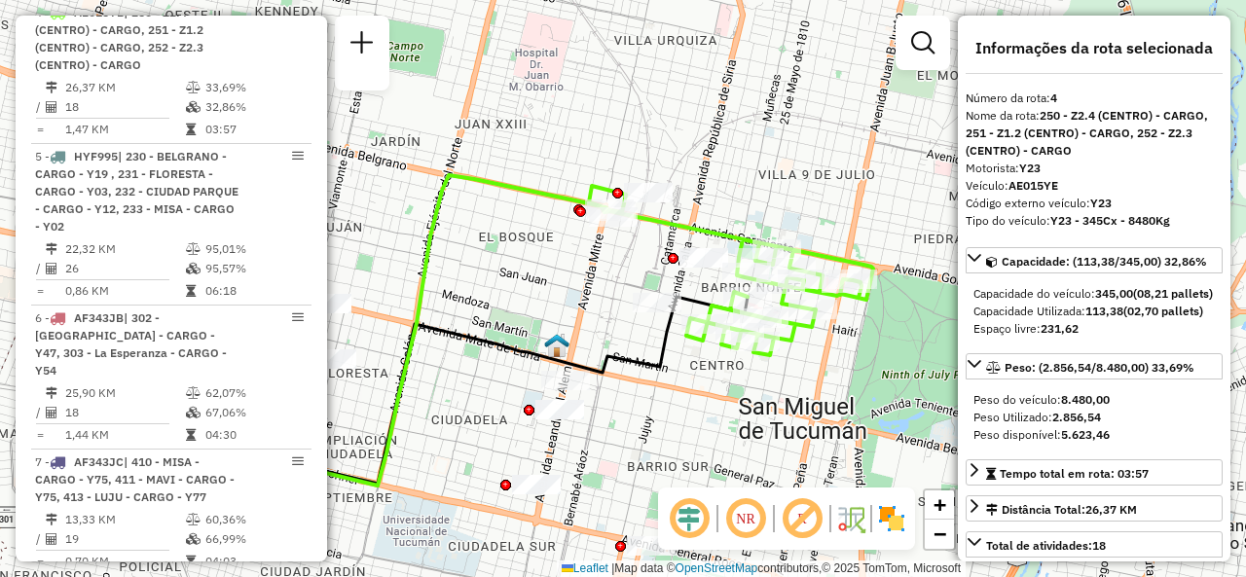
drag, startPoint x: 822, startPoint y: 316, endPoint x: 716, endPoint y: 358, distance: 113.2
click at [716, 359] on div "Janela de atendimento Grade de atendimento Capacidade Transportadoras Veículos …" at bounding box center [623, 288] width 1246 height 577
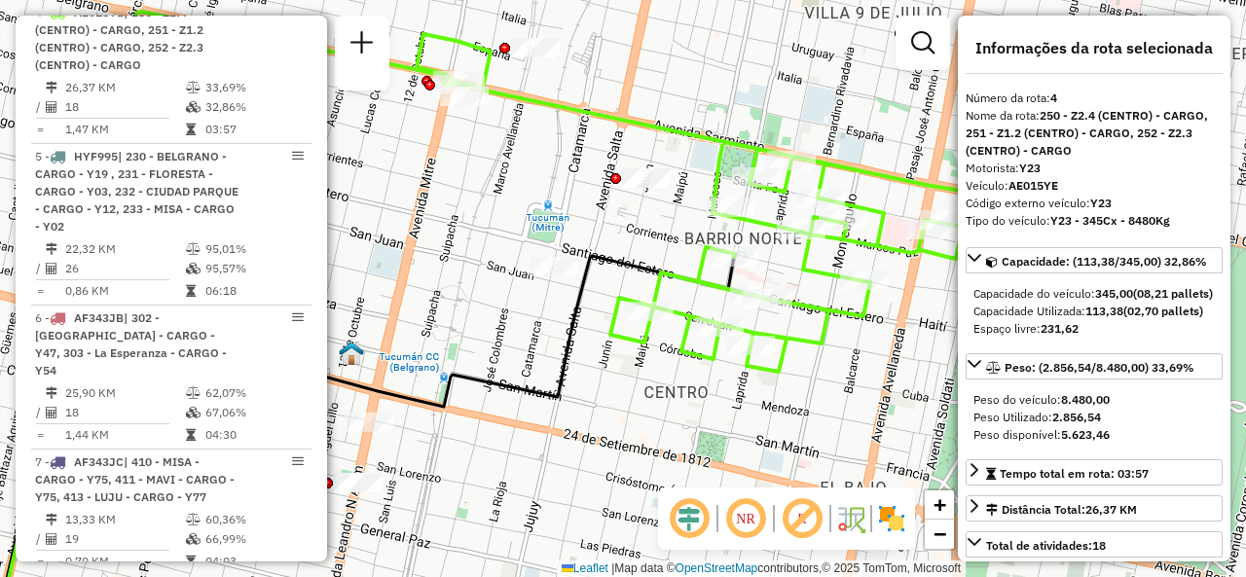
click at [845, 339] on div "Janela de atendimento Grade de atendimento Capacidade Transportadoras Veículos …" at bounding box center [623, 288] width 1246 height 577
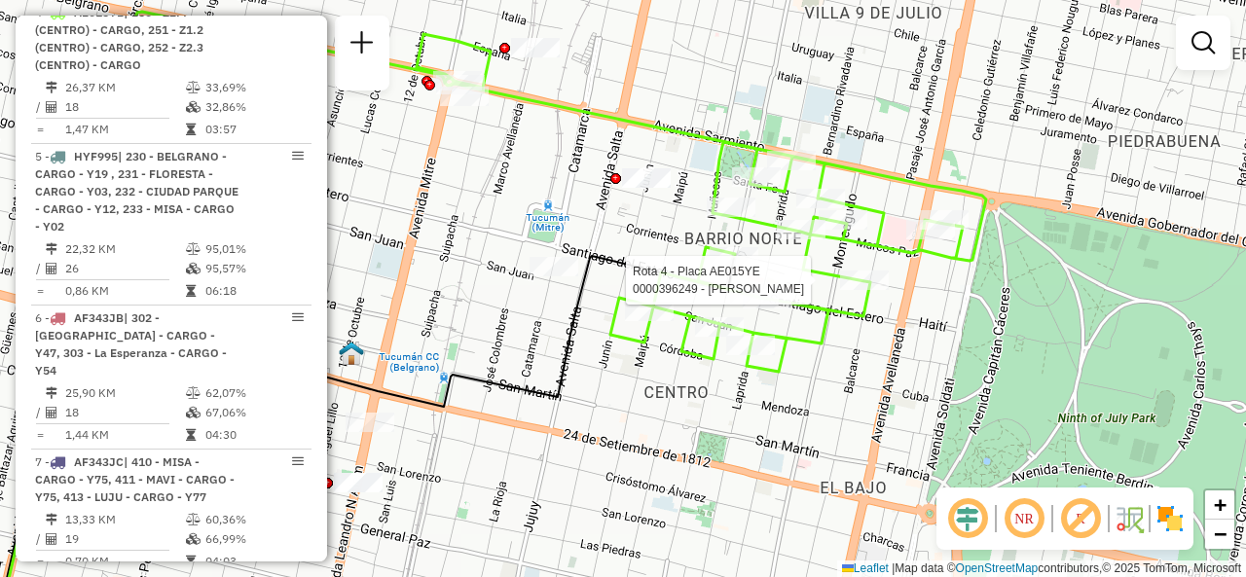
select select "**********"
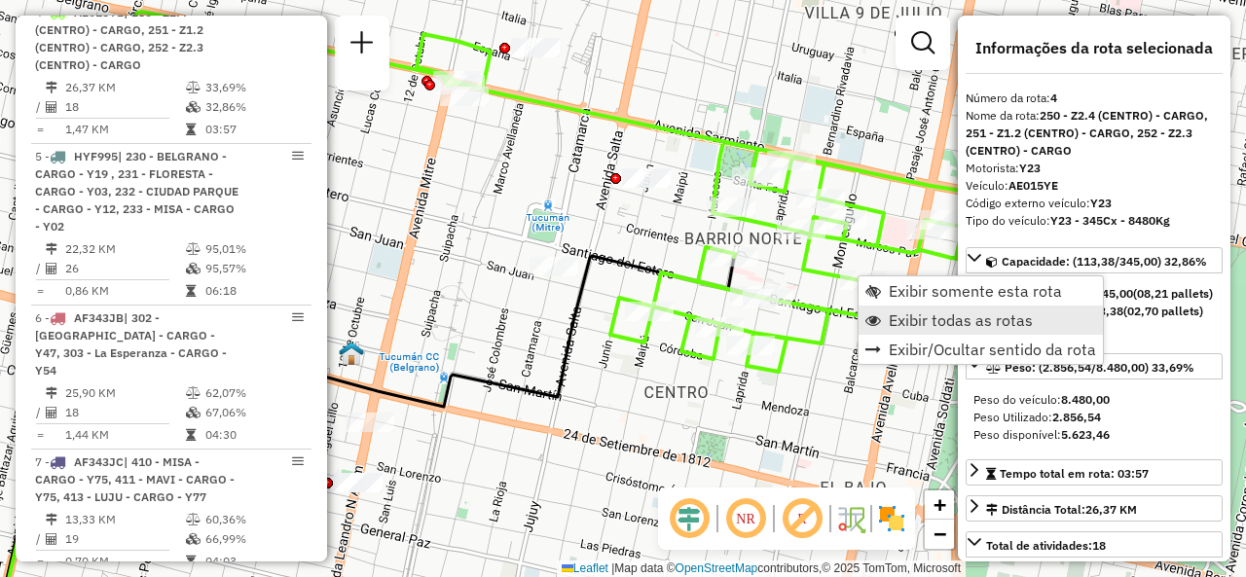
click at [894, 318] on span "Exibir todas as rotas" at bounding box center [961, 320] width 144 height 16
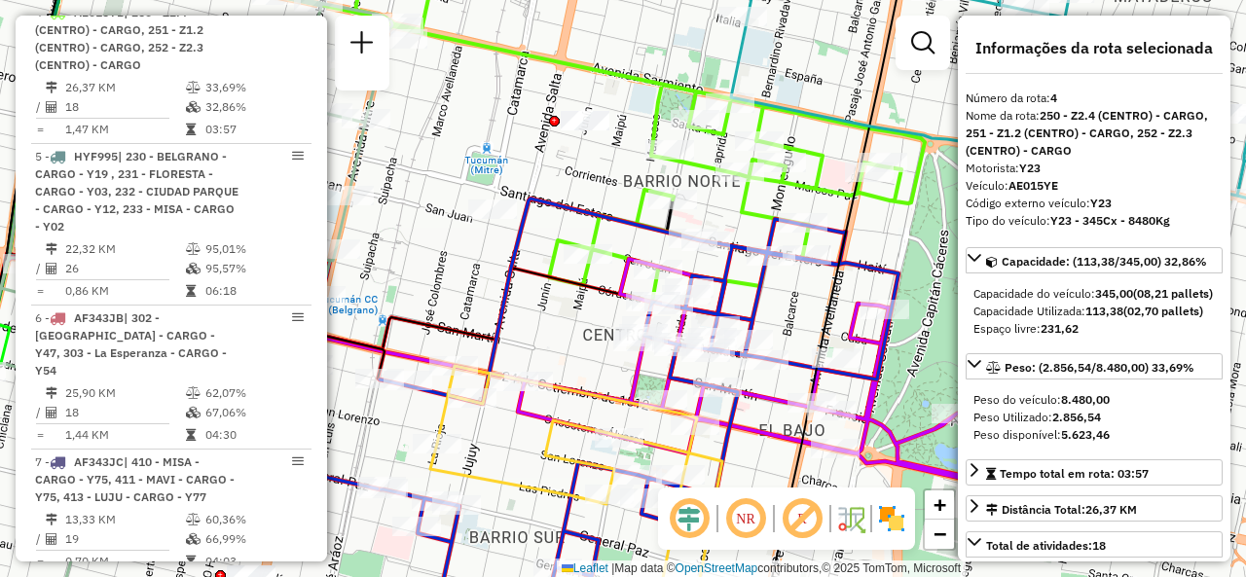
drag, startPoint x: 863, startPoint y: 367, endPoint x: 768, endPoint y: 275, distance: 131.5
click at [768, 275] on div "Janela de atendimento Grade de atendimento Capacidade Transportadoras Veículos …" at bounding box center [623, 288] width 1246 height 577
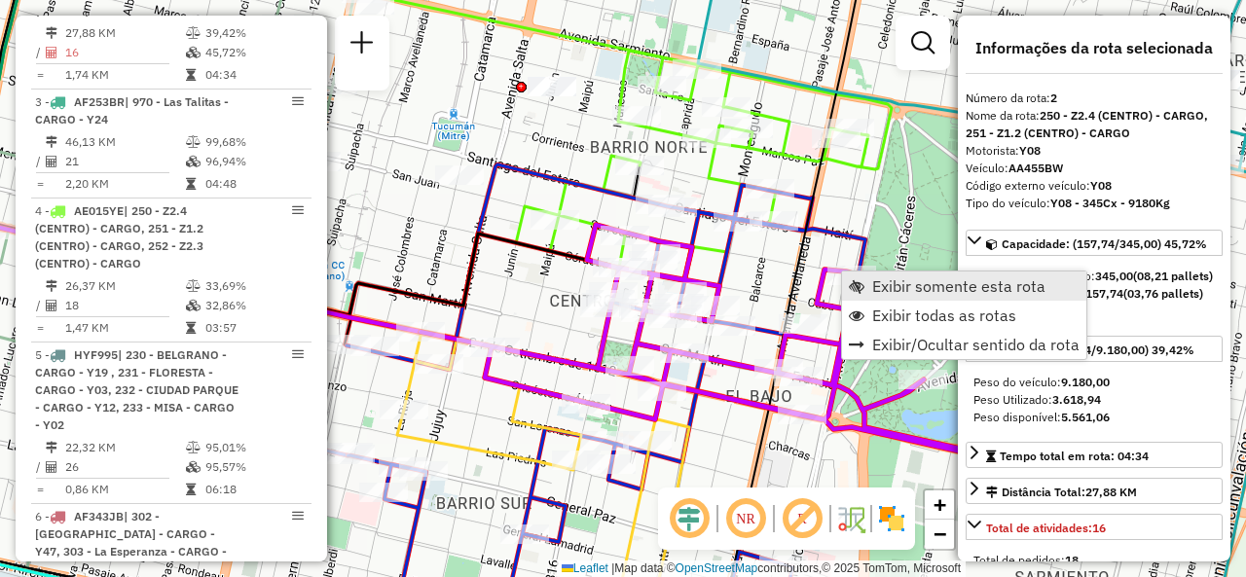
scroll to position [794, 0]
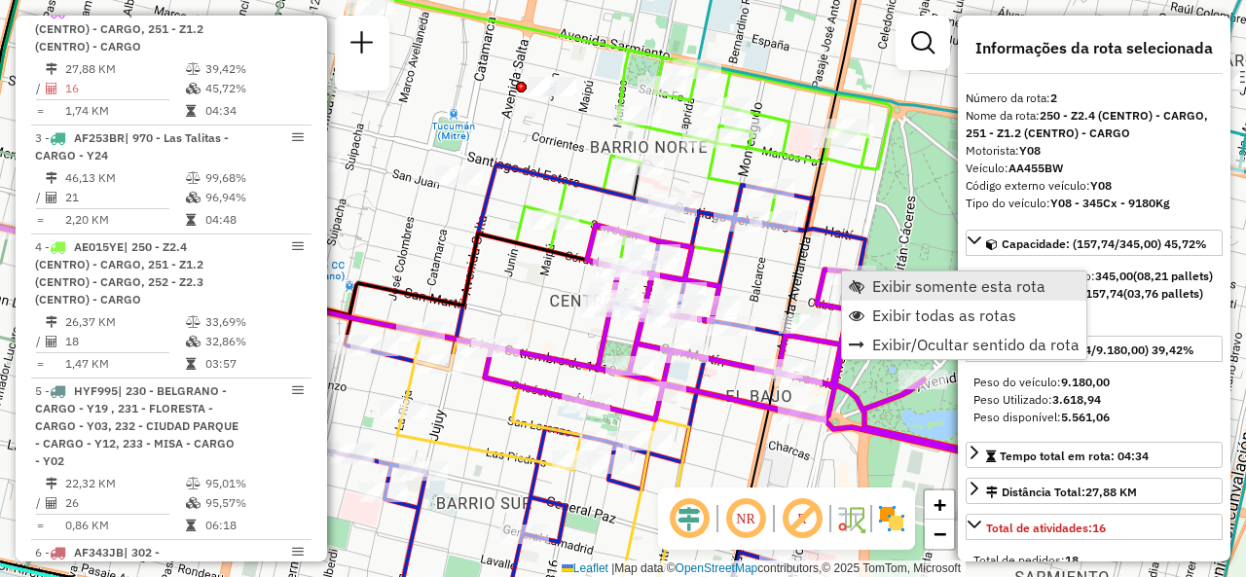
click at [874, 286] on span "Exibir somente esta rota" at bounding box center [958, 286] width 173 height 16
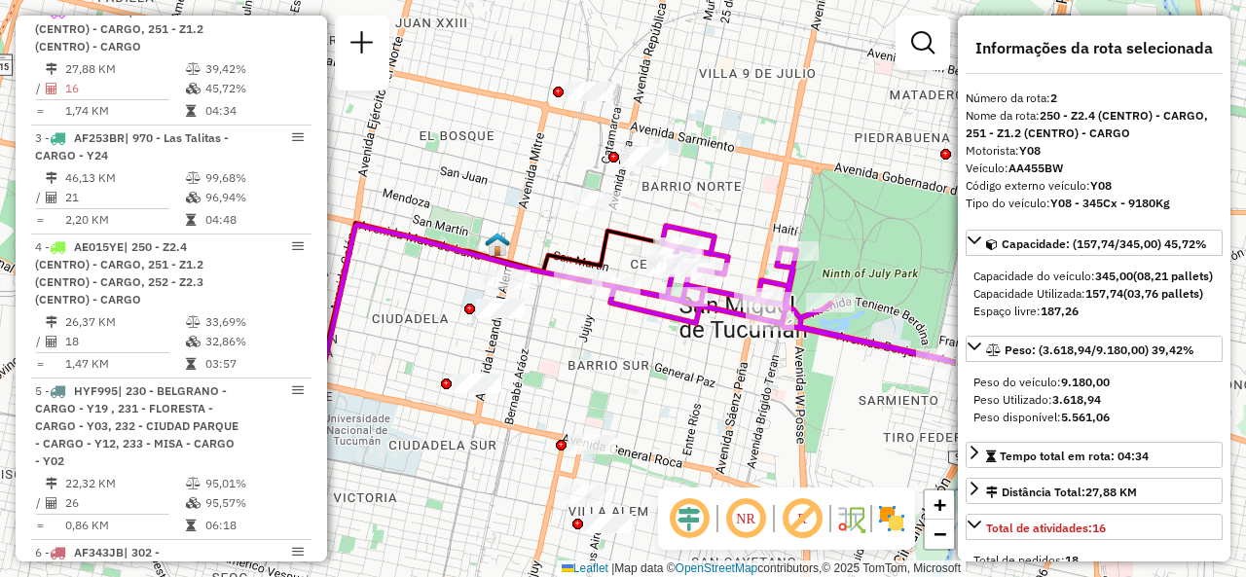
drag, startPoint x: 812, startPoint y: 349, endPoint x: 765, endPoint y: 331, distance: 50.3
click at [726, 359] on div "Janela de atendimento Grade de atendimento Capacidade Transportadoras Veículos …" at bounding box center [623, 288] width 1246 height 577
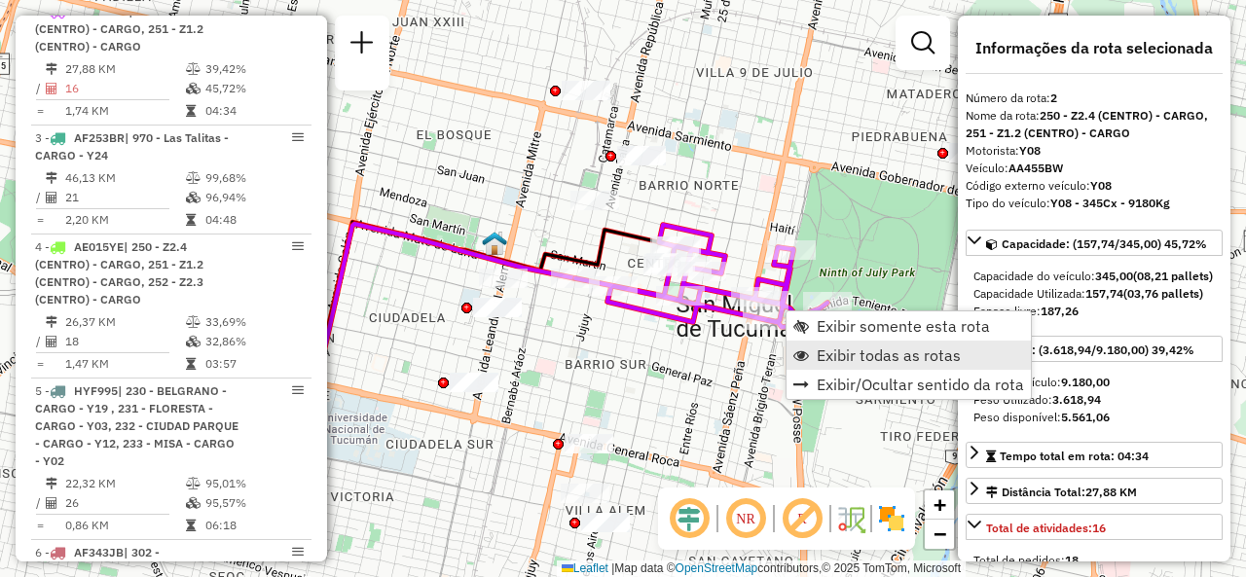
click at [812, 348] on link "Exibir todas as rotas" at bounding box center [909, 355] width 244 height 29
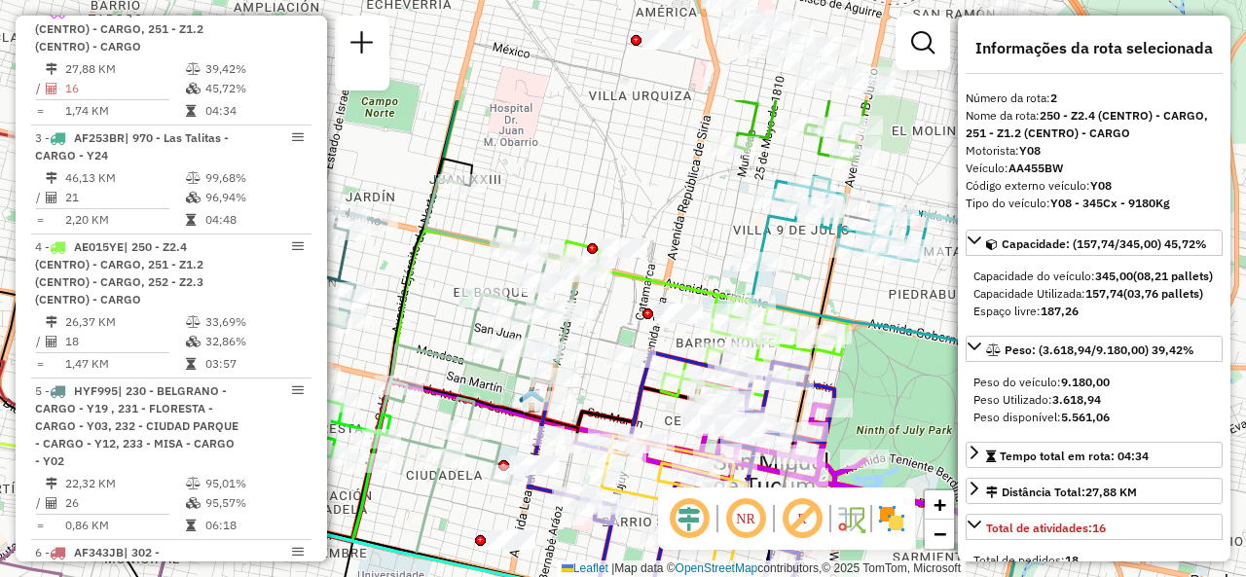
drag, startPoint x: 598, startPoint y: 137, endPoint x: 637, endPoint y: 273, distance: 140.8
click at [637, 273] on div "Janela de atendimento Grade de atendimento Capacidade Transportadoras Veículos …" at bounding box center [623, 288] width 1246 height 577
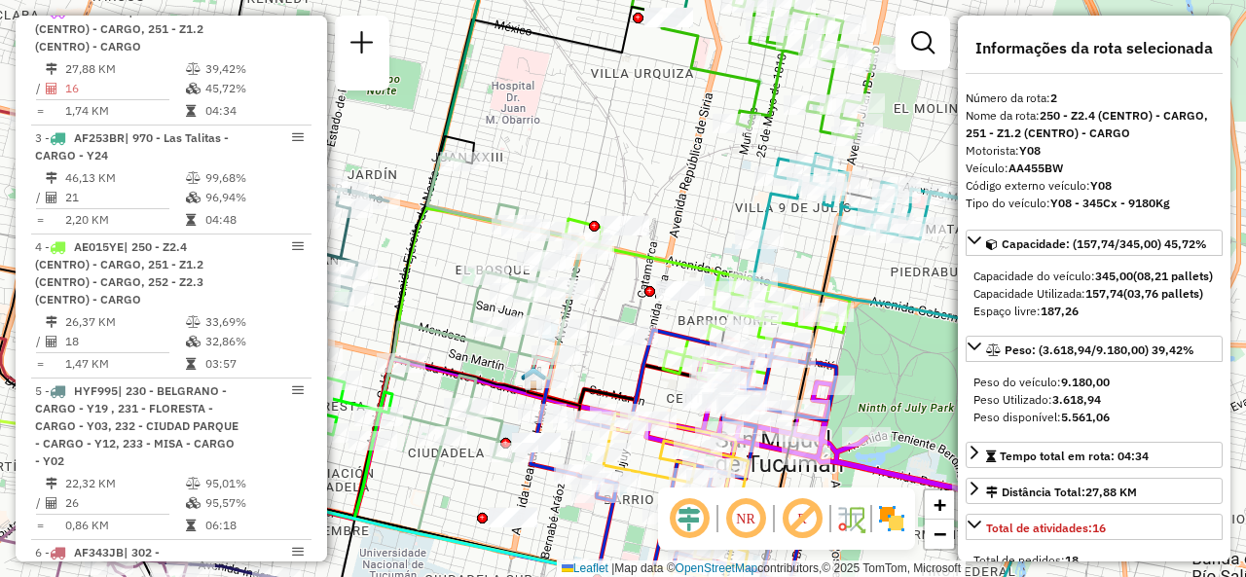
click at [717, 209] on div "Janela de atendimento Grade de atendimento Capacidade Transportadoras Veículos …" at bounding box center [623, 288] width 1246 height 577
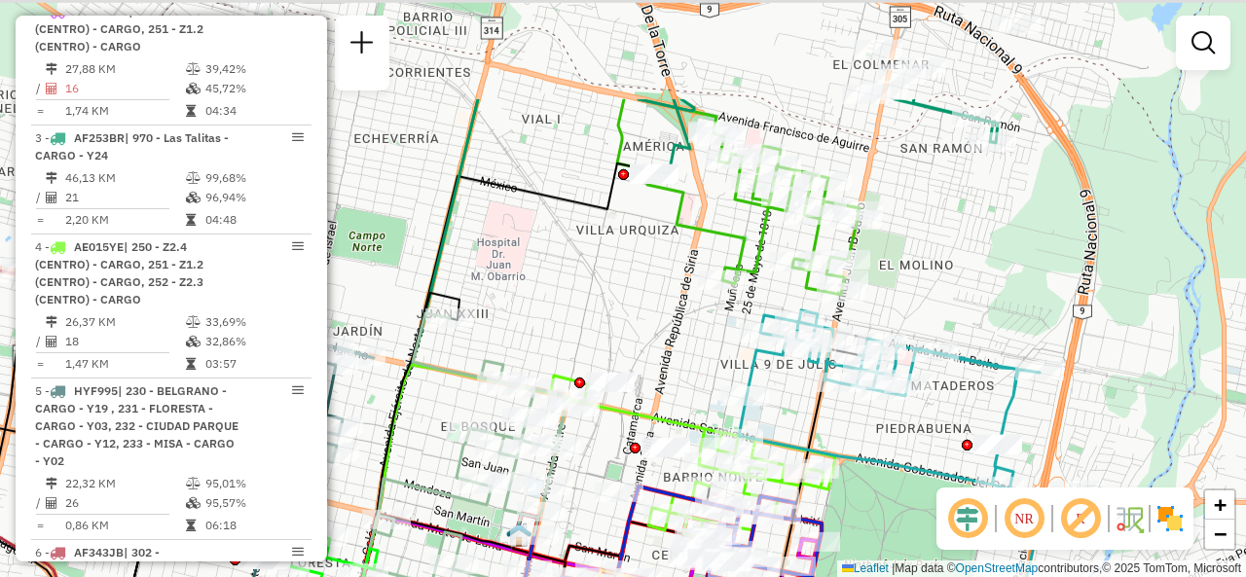
drag, startPoint x: 717, startPoint y: 209, endPoint x: 693, endPoint y: 377, distance: 169.2
click at [695, 377] on div "Janela de atendimento Grade de atendimento Capacidade Transportadoras Veículos …" at bounding box center [623, 288] width 1246 height 577
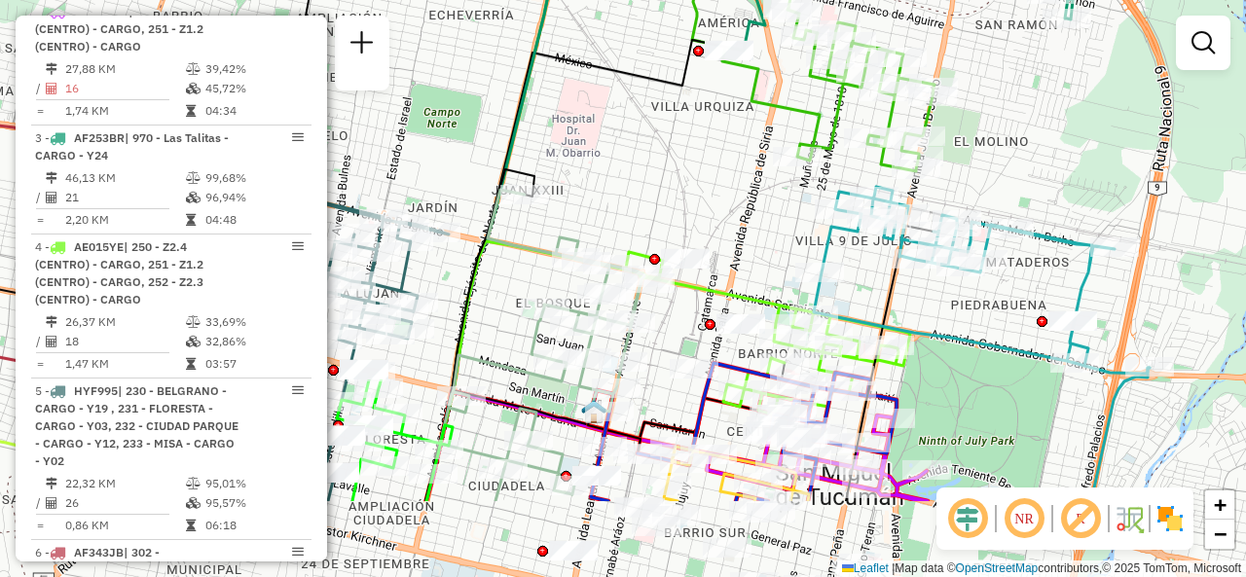
drag, startPoint x: 630, startPoint y: 322, endPoint x: 709, endPoint y: 83, distance: 252.1
click at [711, 87] on div "Janela de atendimento Grade de atendimento Capacidade Transportadoras Veículos …" at bounding box center [623, 288] width 1246 height 577
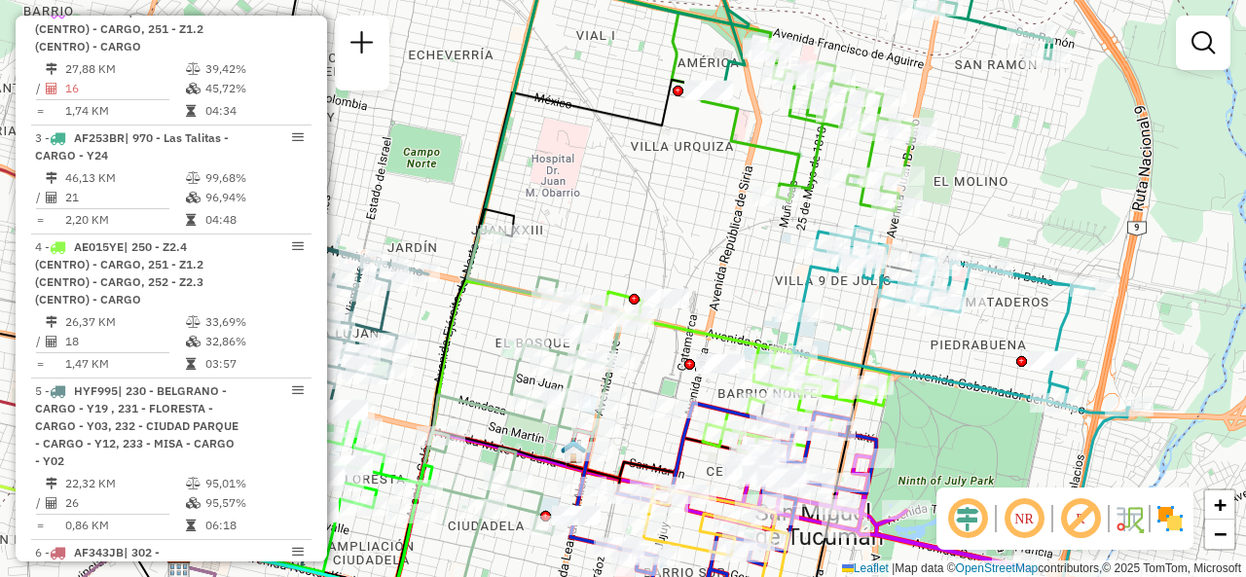
drag, startPoint x: 747, startPoint y: 135, endPoint x: 738, endPoint y: 184, distance: 49.5
click at [738, 184] on div "Janela de atendimento Grade de atendimento Capacidade Transportadoras Veículos …" at bounding box center [623, 288] width 1246 height 577
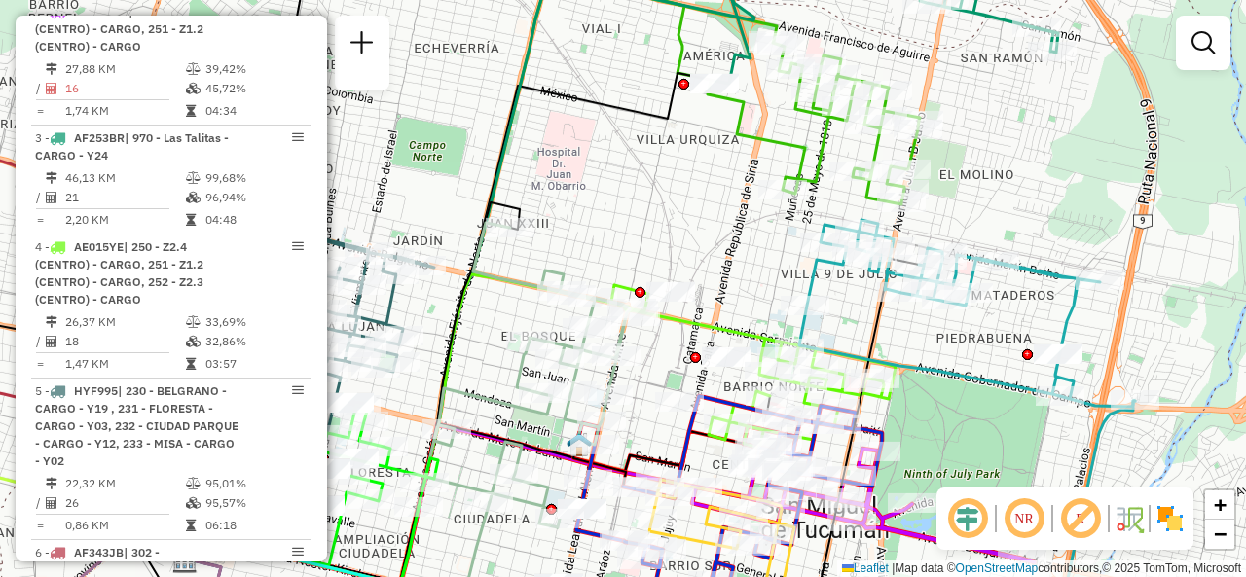
drag, startPoint x: 754, startPoint y: 291, endPoint x: 731, endPoint y: 232, distance: 63.8
click at [731, 232] on div "Janela de atendimento Grade de atendimento Capacidade Transportadoras Veículos …" at bounding box center [623, 288] width 1246 height 577
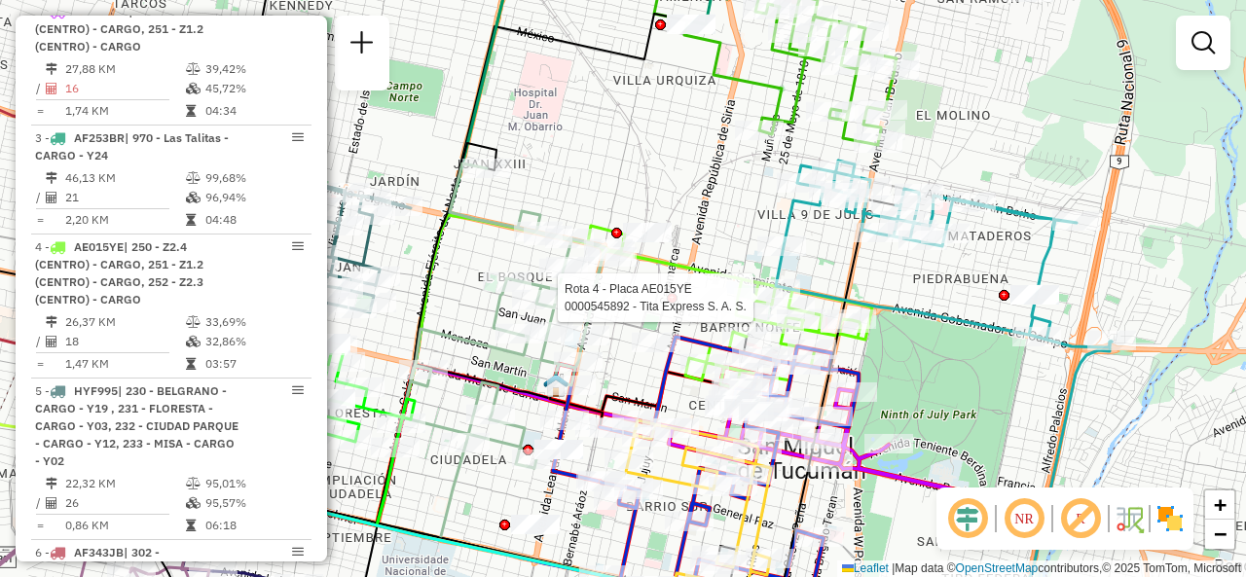
select select "**********"
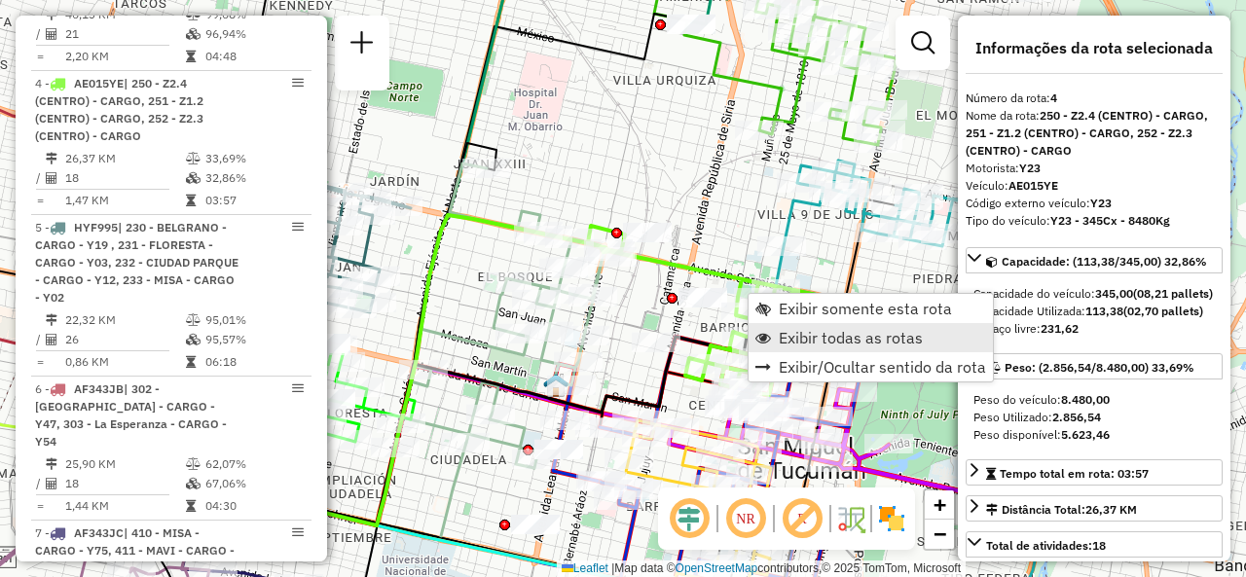
scroll to position [1029, 0]
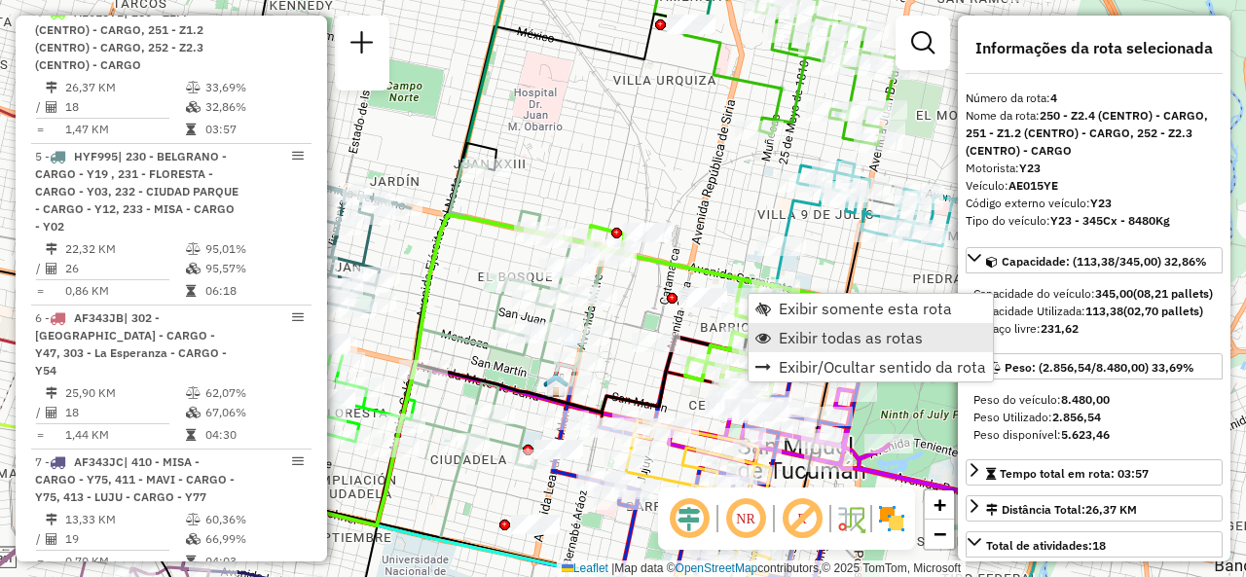
click at [785, 330] on span "Exibir todas as rotas" at bounding box center [851, 338] width 144 height 16
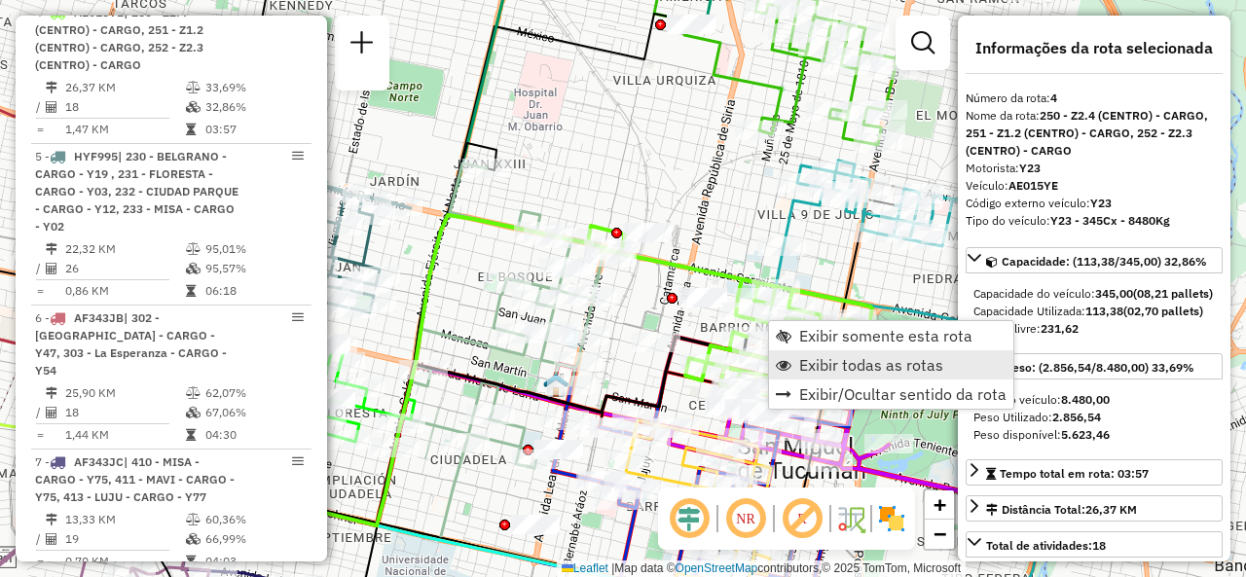
click at [802, 357] on span "Exibir todas as rotas" at bounding box center [871, 365] width 144 height 16
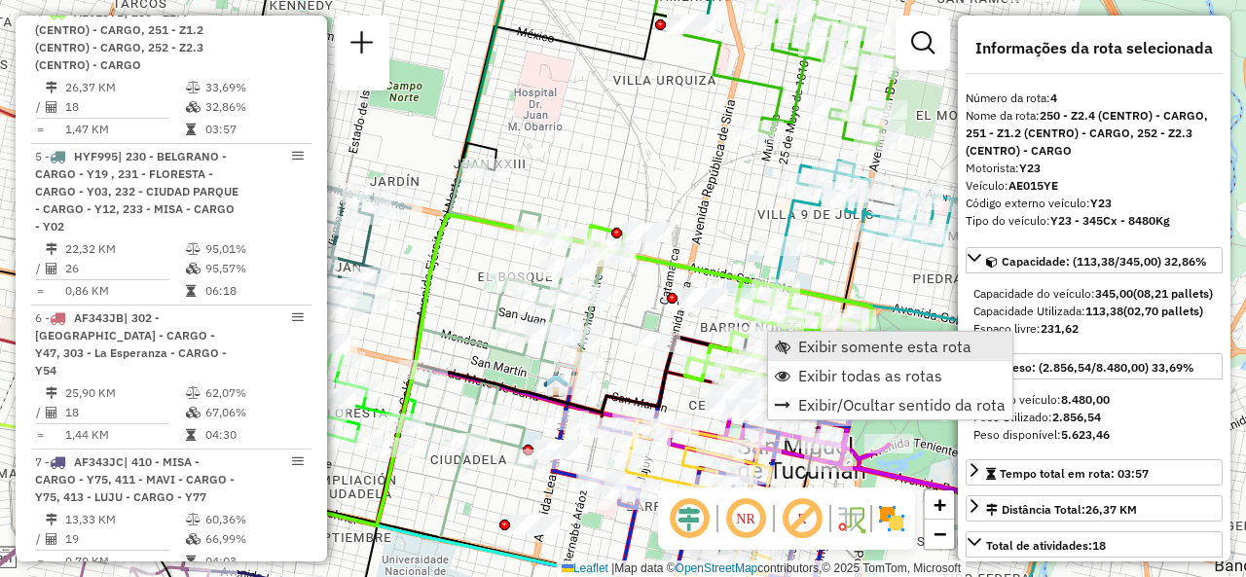
click at [802, 351] on span "Exibir somente esta rota" at bounding box center [884, 347] width 173 height 16
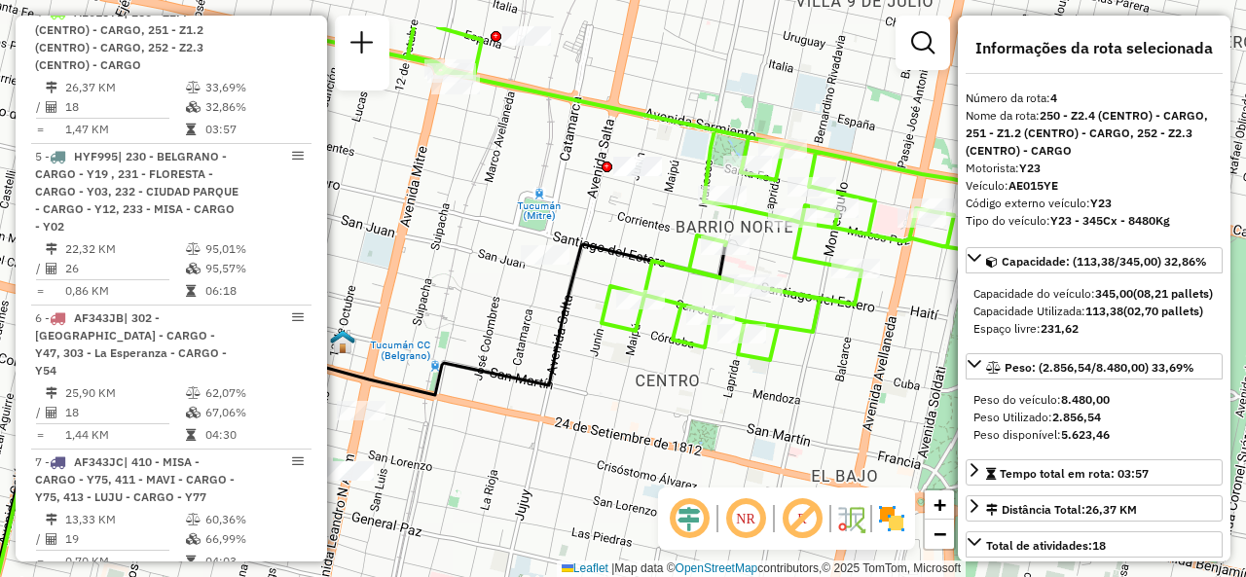
drag, startPoint x: 860, startPoint y: 293, endPoint x: 698, endPoint y: 377, distance: 182.0
click at [698, 377] on div "Janela de atendimento Grade de atendimento Capacidade Transportadoras Veículos …" at bounding box center [623, 288] width 1246 height 577
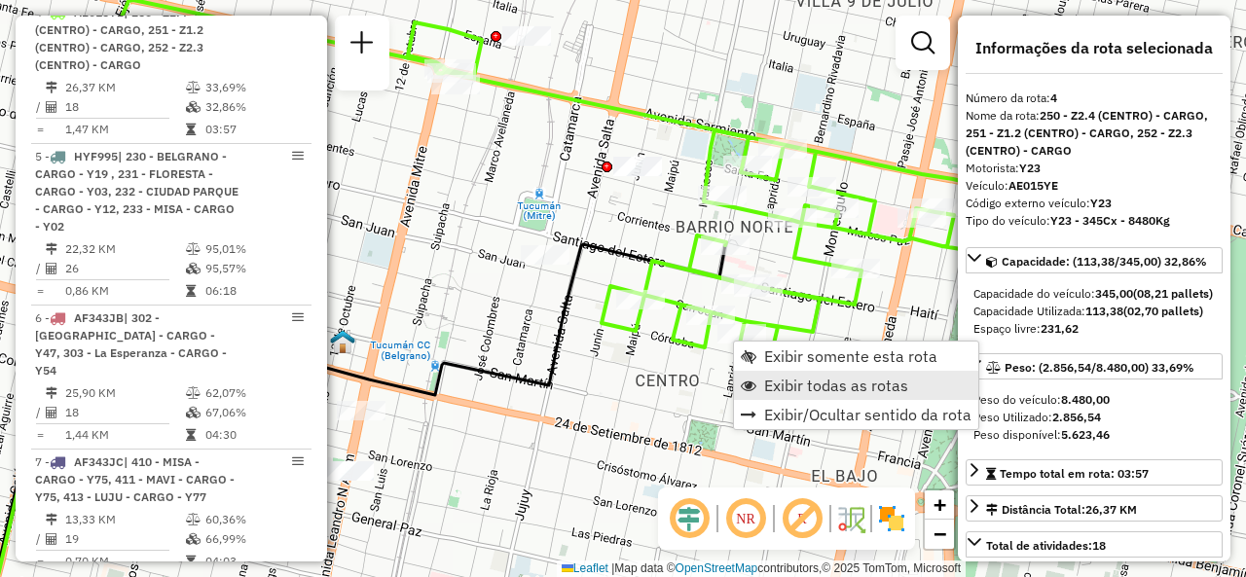
click at [755, 381] on link "Exibir todas as rotas" at bounding box center [856, 385] width 244 height 29
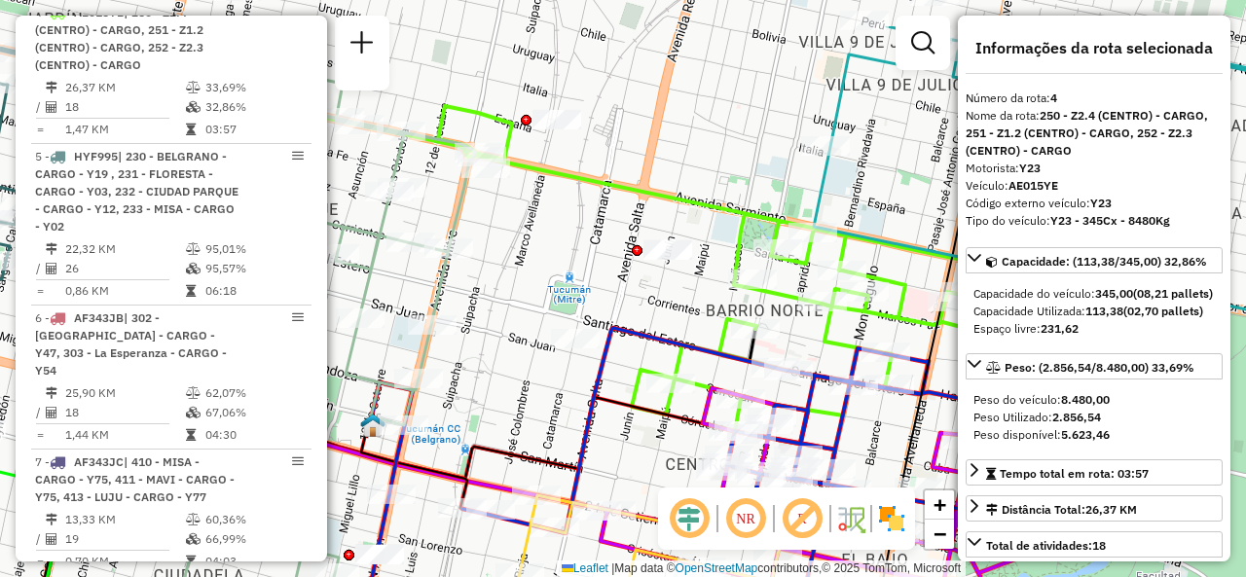
drag, startPoint x: 665, startPoint y: 347, endPoint x: 695, endPoint y: 451, distance: 108.4
click at [695, 451] on icon at bounding box center [910, 525] width 749 height 274
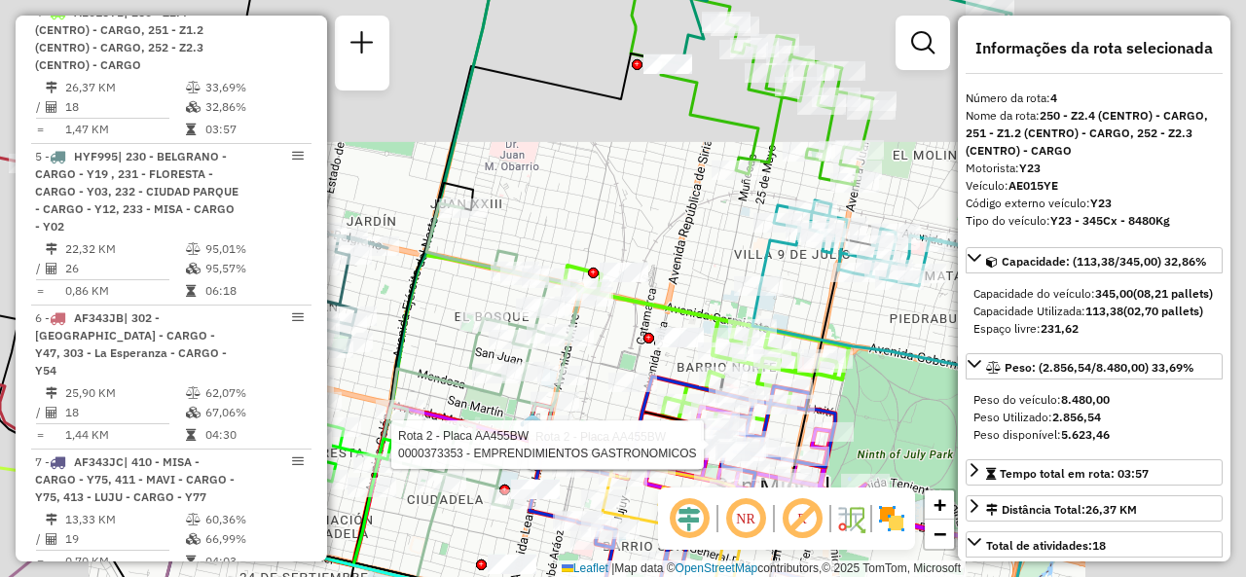
click at [716, 250] on div "Rota 2 - Placa AA455BW 0000467879 - emprendimietno Rota 2 - Placa AA455BW 00003…" at bounding box center [623, 288] width 1246 height 577
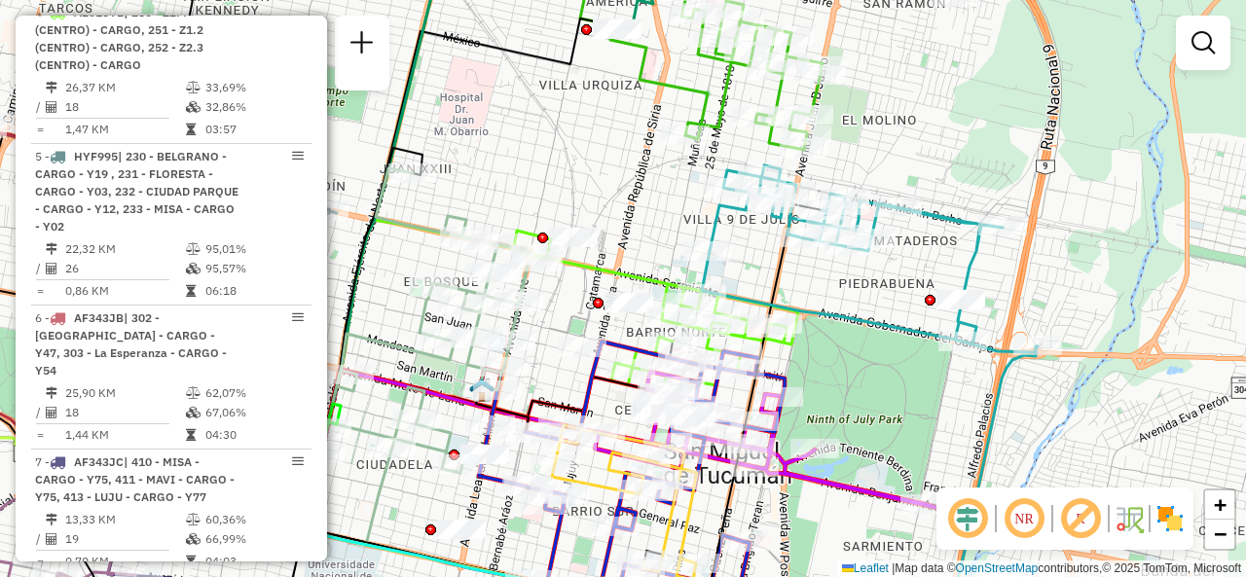
drag, startPoint x: 709, startPoint y: 295, endPoint x: 658, endPoint y: 260, distance: 61.6
click at [658, 260] on div "Janela de atendimento Grade de atendimento Capacidade Transportadoras Veículos …" at bounding box center [623, 288] width 1246 height 577
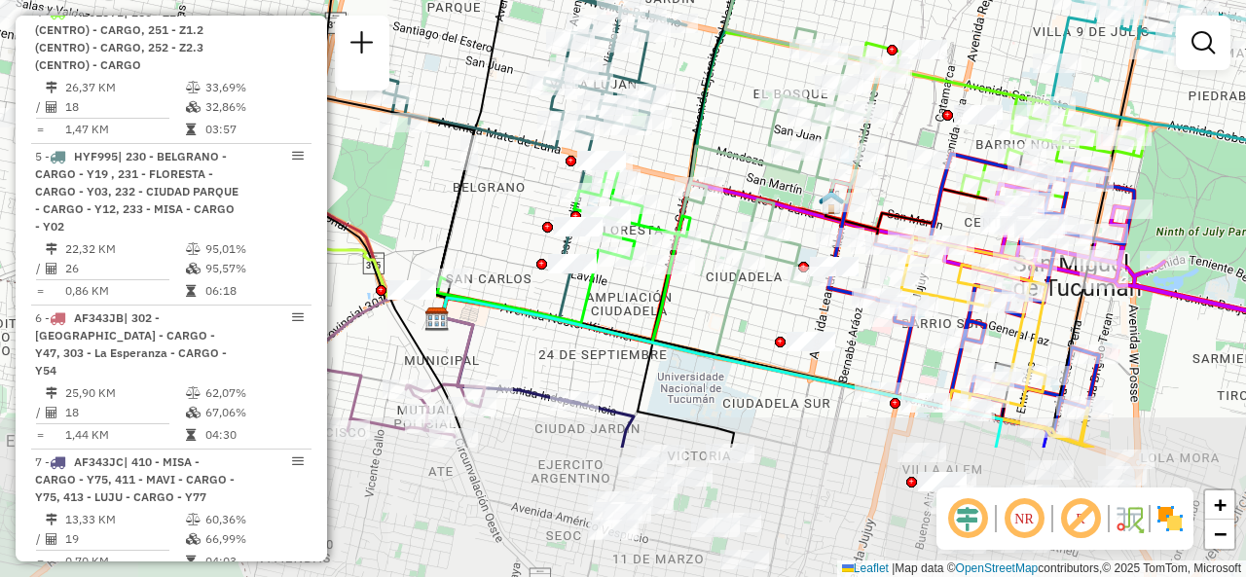
drag, startPoint x: 532, startPoint y: 198, endPoint x: 802, endPoint y: 25, distance: 320.8
click at [862, 1] on div "Janela de atendimento Grade de atendimento Capacidade Transportadoras Veículos …" at bounding box center [623, 288] width 1246 height 577
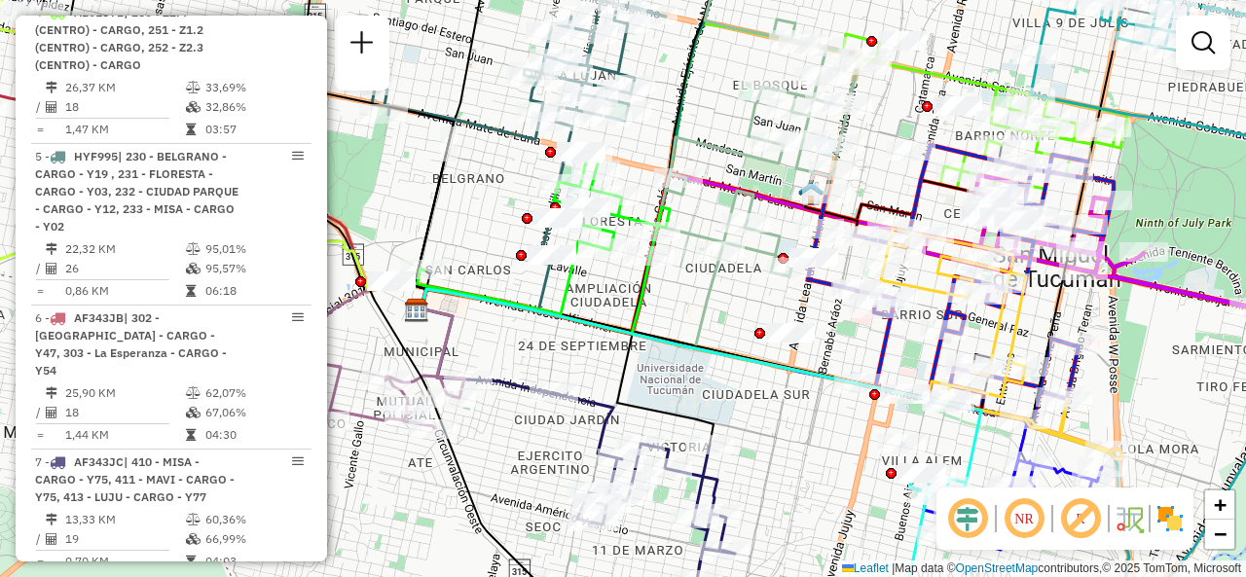
click at [771, 441] on div "Janela de atendimento Grade de atendimento Capacidade Transportadoras Veículos …" at bounding box center [623, 288] width 1246 height 577
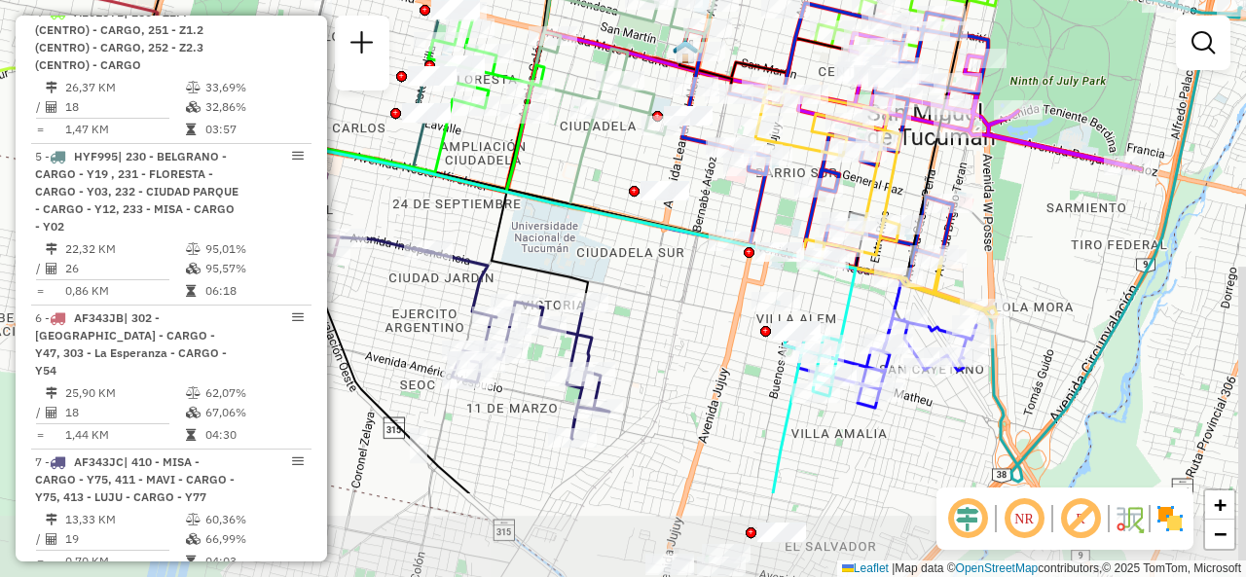
drag, startPoint x: 813, startPoint y: 445, endPoint x: 679, endPoint y: 295, distance: 200.7
click at [679, 295] on div "Janela de atendimento Grade de atendimento Capacidade Transportadoras Veículos …" at bounding box center [623, 288] width 1246 height 577
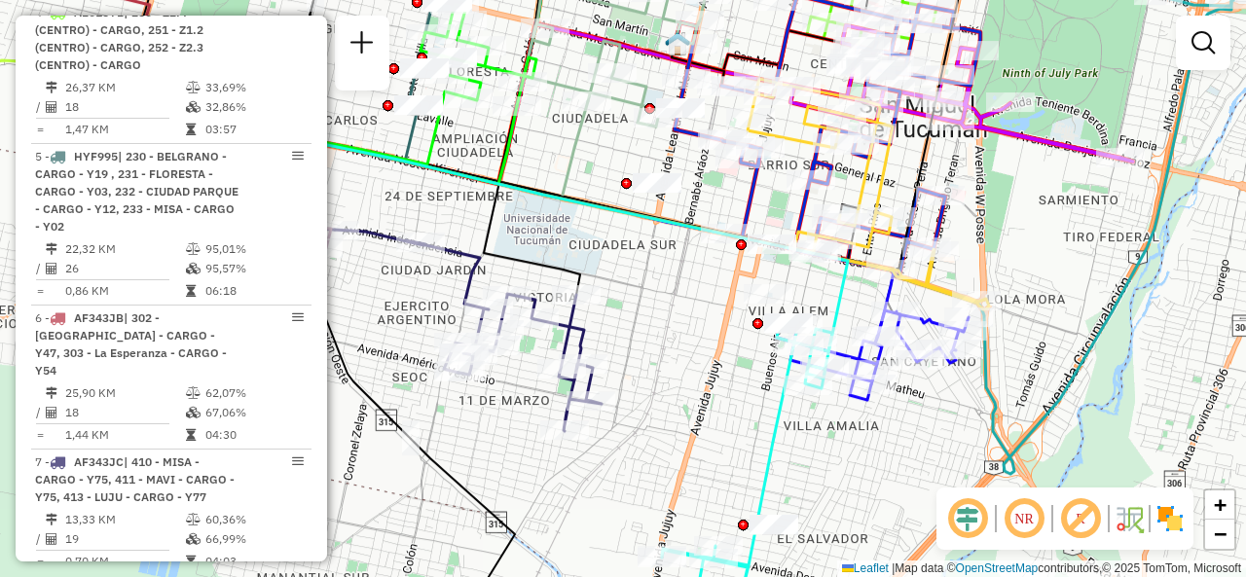
click at [690, 340] on div "Janela de atendimento Grade de atendimento Capacidade Transportadoras Veículos …" at bounding box center [623, 288] width 1246 height 577
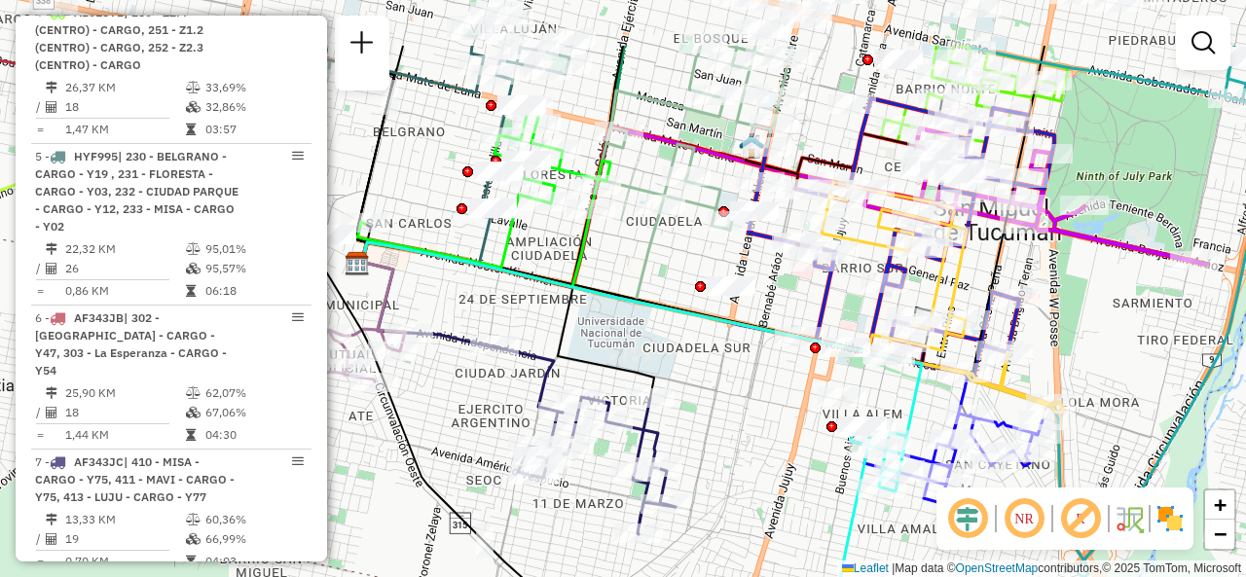
drag, startPoint x: 645, startPoint y: 283, endPoint x: 730, endPoint y: 396, distance: 141.2
click at [730, 396] on div "Janela de atendimento Grade de atendimento Capacidade Transportadoras Veículos …" at bounding box center [623, 288] width 1246 height 577
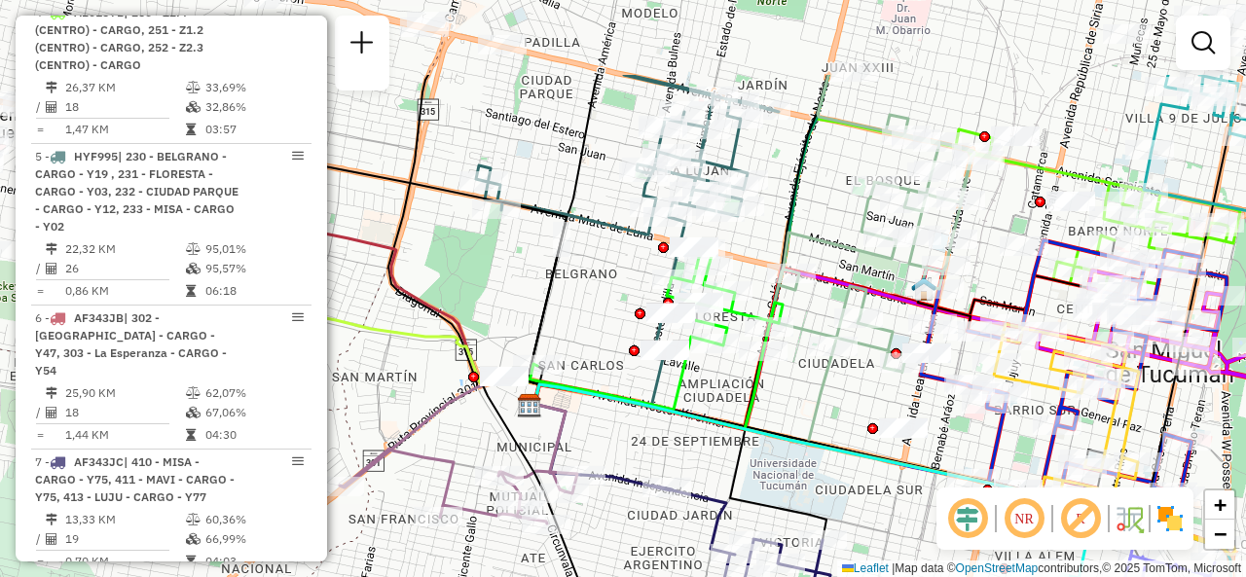
drag, startPoint x: 518, startPoint y: 314, endPoint x: 680, endPoint y: 448, distance: 210.3
click at [680, 448] on div "Janela de atendimento Grade de atendimento Capacidade Transportadoras Veículos …" at bounding box center [623, 288] width 1246 height 577
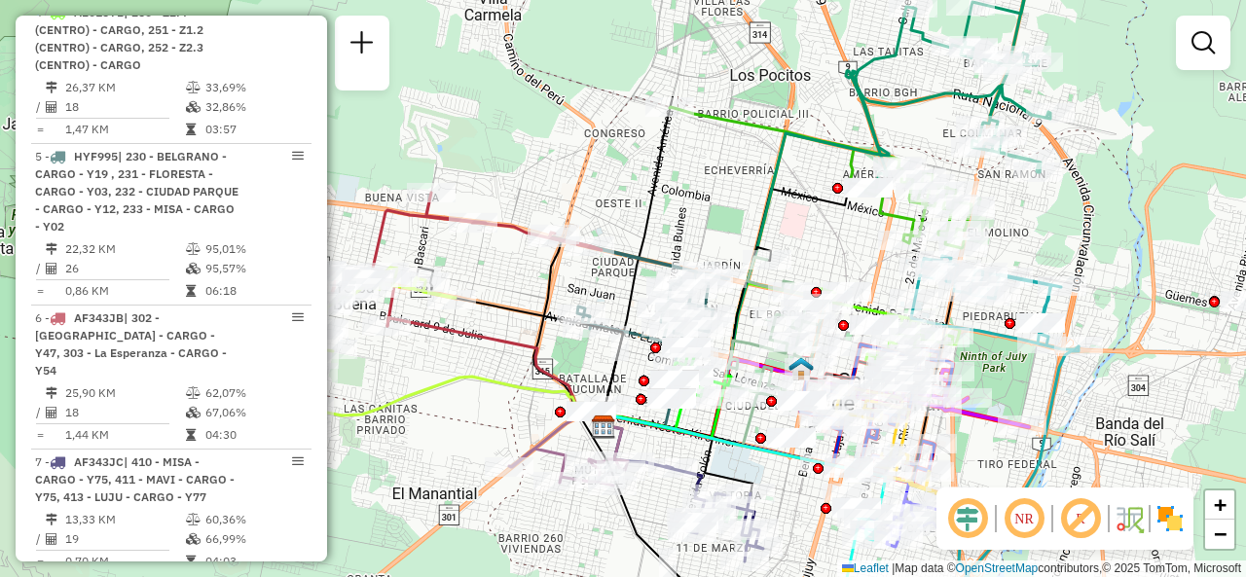
click at [629, 375] on div "Janela de atendimento Grade de atendimento Capacidade Transportadoras Veículos …" at bounding box center [623, 288] width 1246 height 577
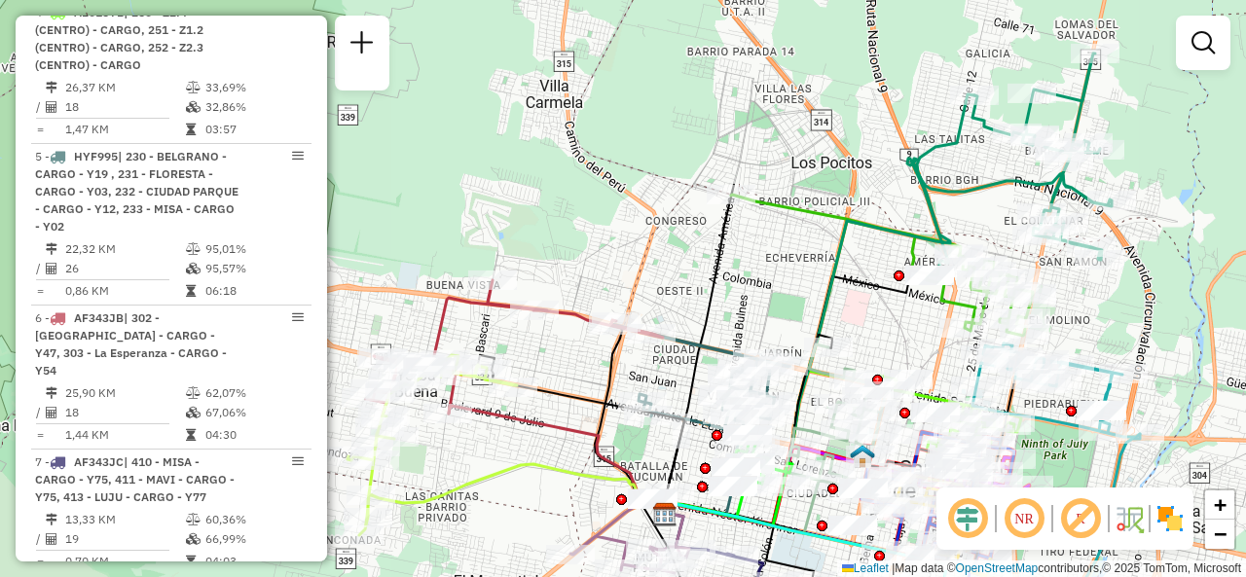
drag, startPoint x: 516, startPoint y: 418, endPoint x: 577, endPoint y: 505, distance: 106.9
click at [577, 505] on div "Janela de atendimento Grade de atendimento Capacidade Transportadoras Veículos …" at bounding box center [623, 288] width 1246 height 577
click at [797, 276] on div "Rota 13 - Placa FAC560 0000525543 - Castellina Daniel Alberto Janela de atendim…" at bounding box center [623, 288] width 1246 height 577
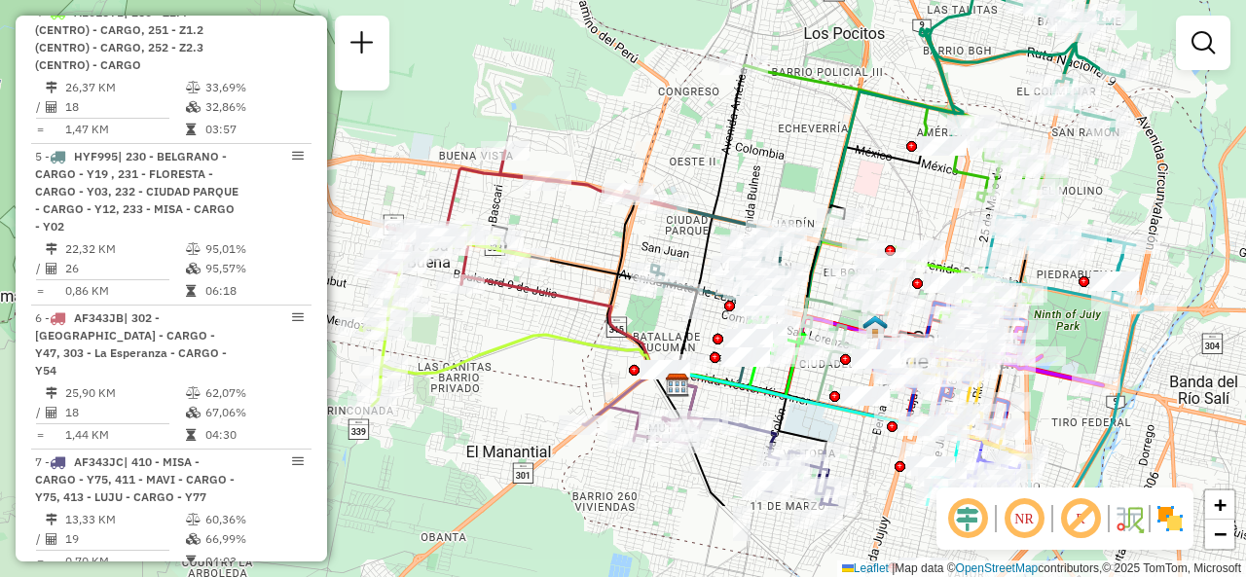
drag, startPoint x: 570, startPoint y: 473, endPoint x: 572, endPoint y: 326, distance: 147.0
click at [572, 335] on icon at bounding box center [534, 360] width 299 height 50
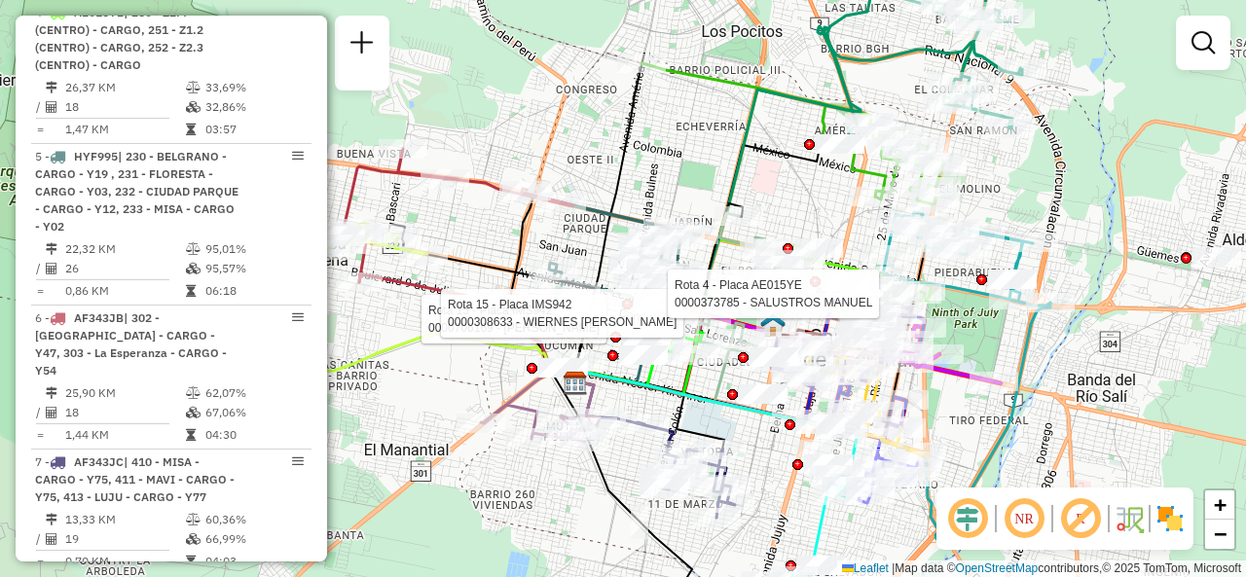
select select "**********"
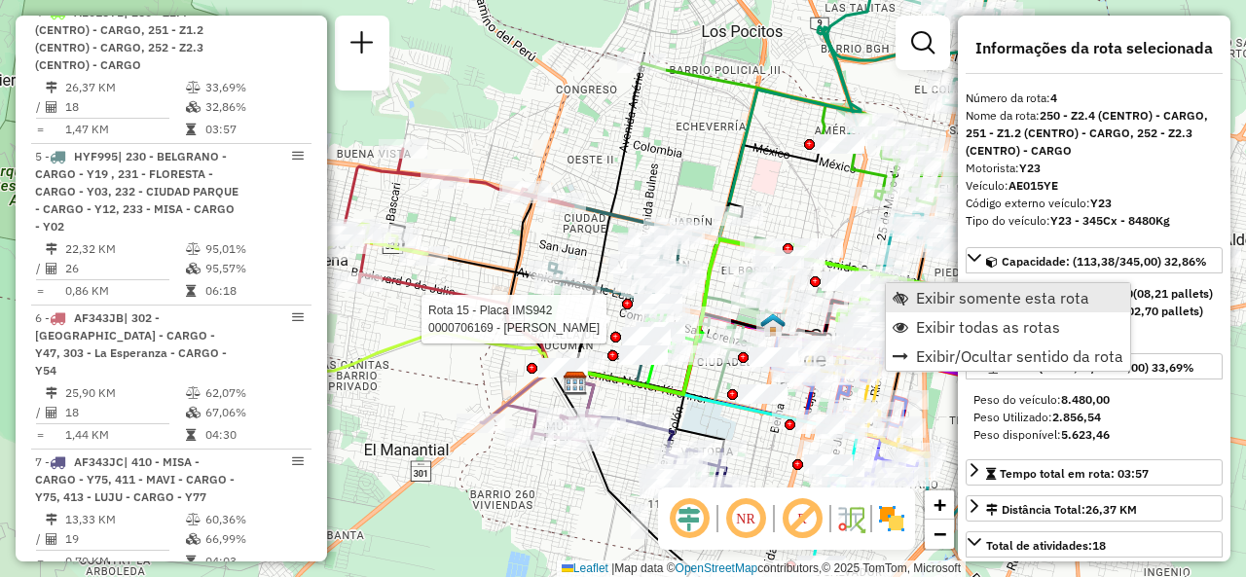
click at [913, 293] on link "Exibir somente esta rota" at bounding box center [1008, 297] width 244 height 29
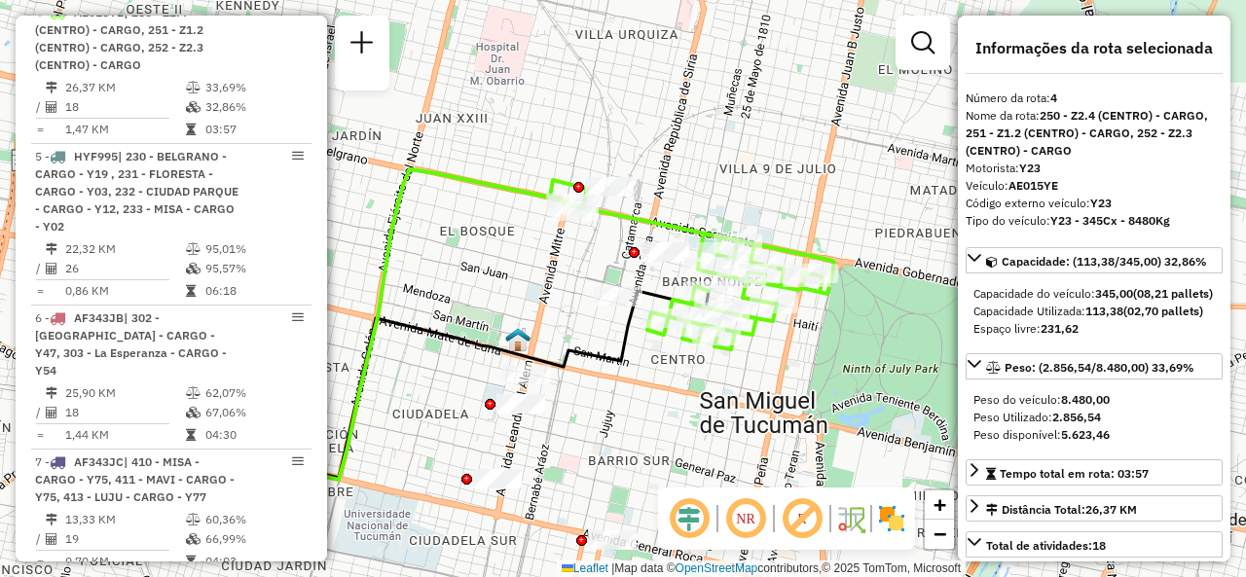
drag, startPoint x: 847, startPoint y: 395, endPoint x: 626, endPoint y: 419, distance: 222.2
click at [669, 427] on div "Janela de atendimento Grade de atendimento Capacidade Transportadoras Veículos …" at bounding box center [623, 288] width 1246 height 577
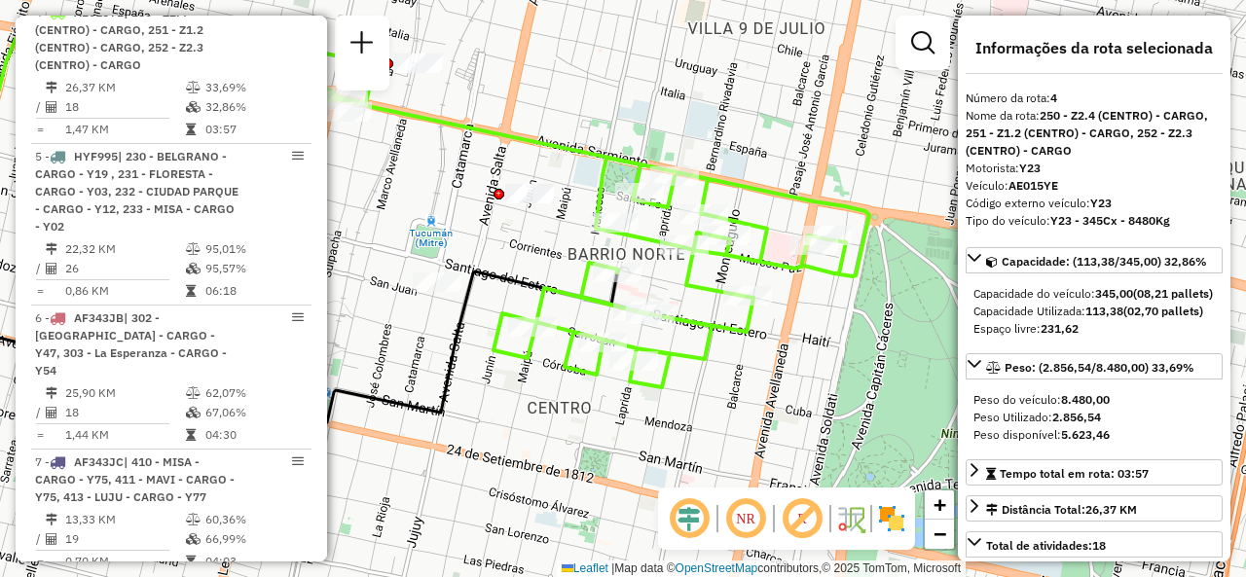
drag, startPoint x: 664, startPoint y: 353, endPoint x: 598, endPoint y: 448, distance: 115.3
click at [598, 448] on div "Janela de atendimento Grade de atendimento Capacidade Transportadoras Veículos …" at bounding box center [623, 288] width 1246 height 577
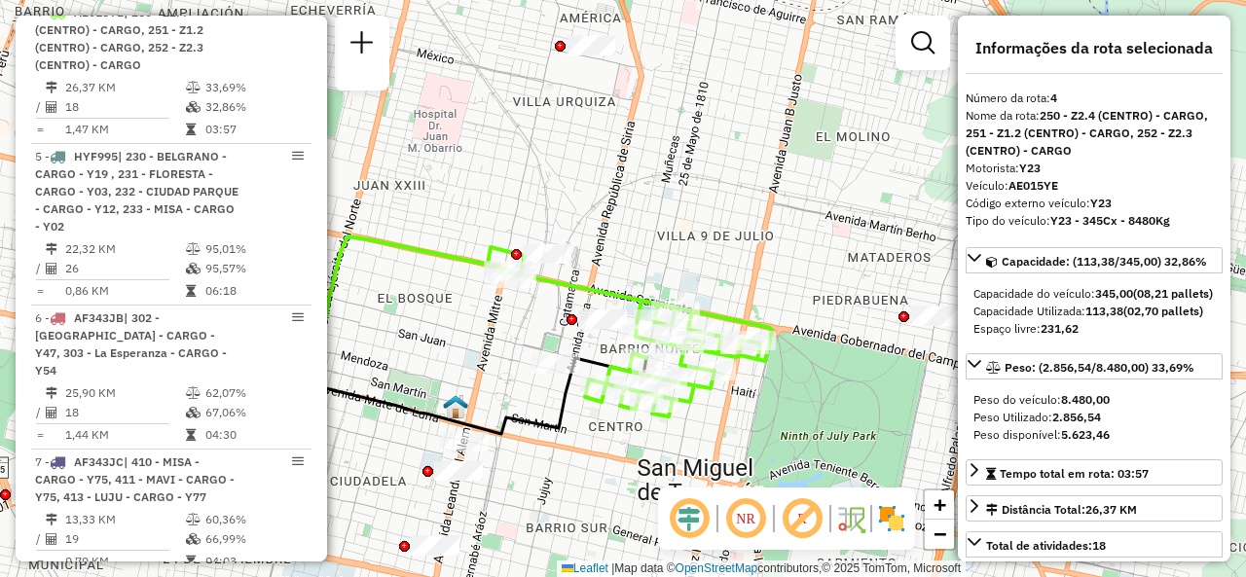
drag, startPoint x: 621, startPoint y: 445, endPoint x: 641, endPoint y: 439, distance: 20.3
click at [641, 439] on div "Janela de atendimento Grade de atendimento Capacidade Transportadoras Veículos …" at bounding box center [623, 288] width 1246 height 577
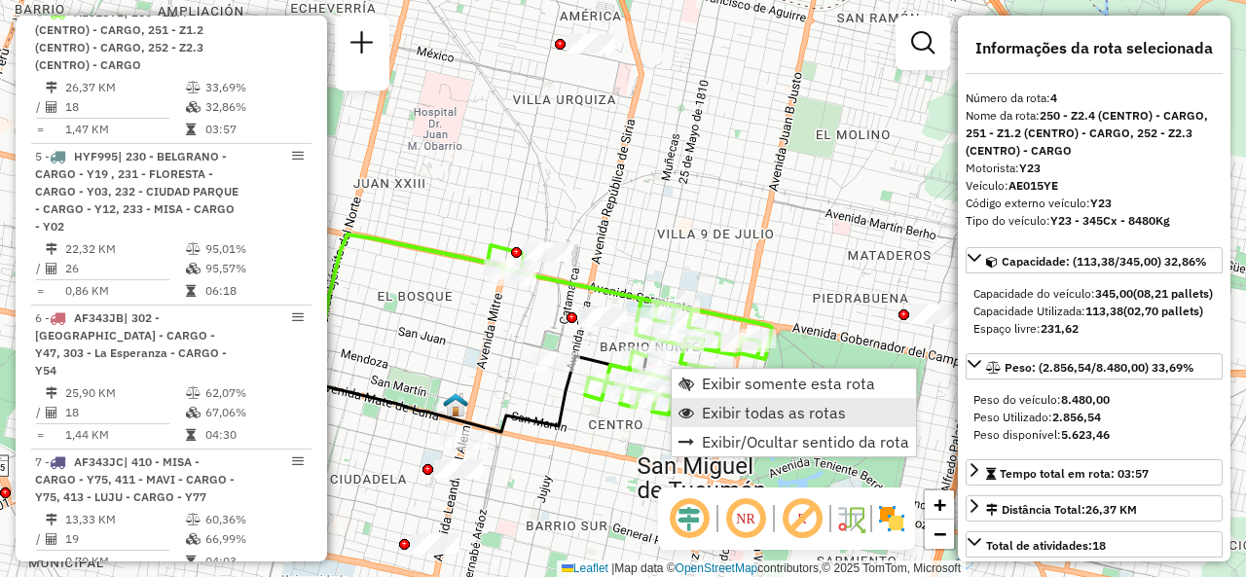
click at [713, 410] on span "Exibir todas as rotas" at bounding box center [774, 413] width 144 height 16
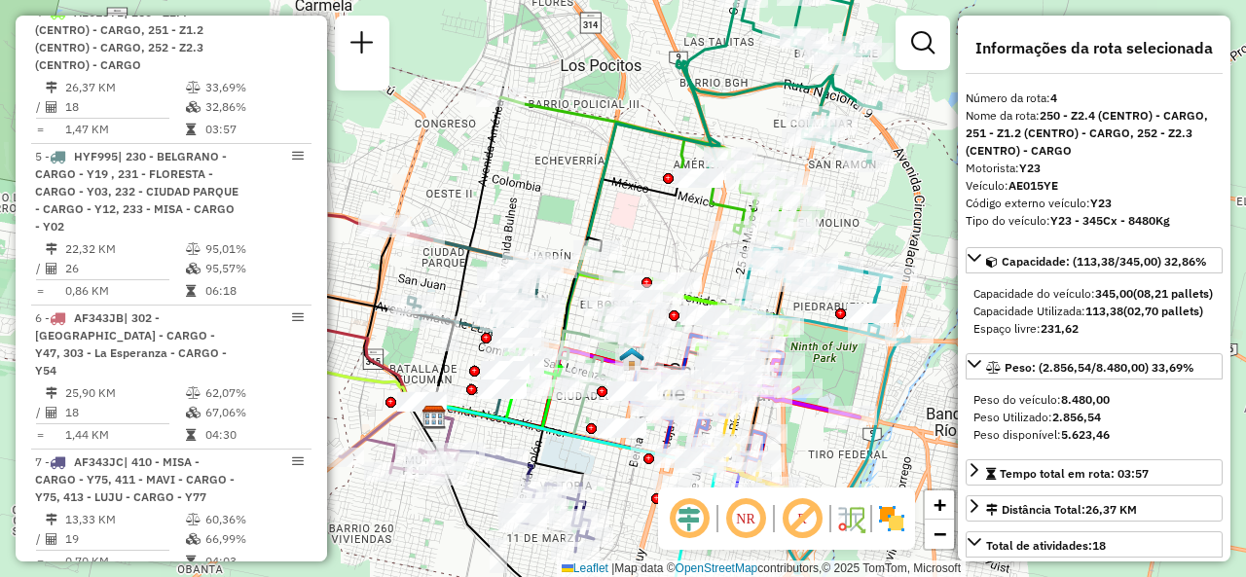
click at [685, 233] on div "Janela de atendimento Grade de atendimento Capacidade Transportadoras Veículos …" at bounding box center [623, 288] width 1246 height 577
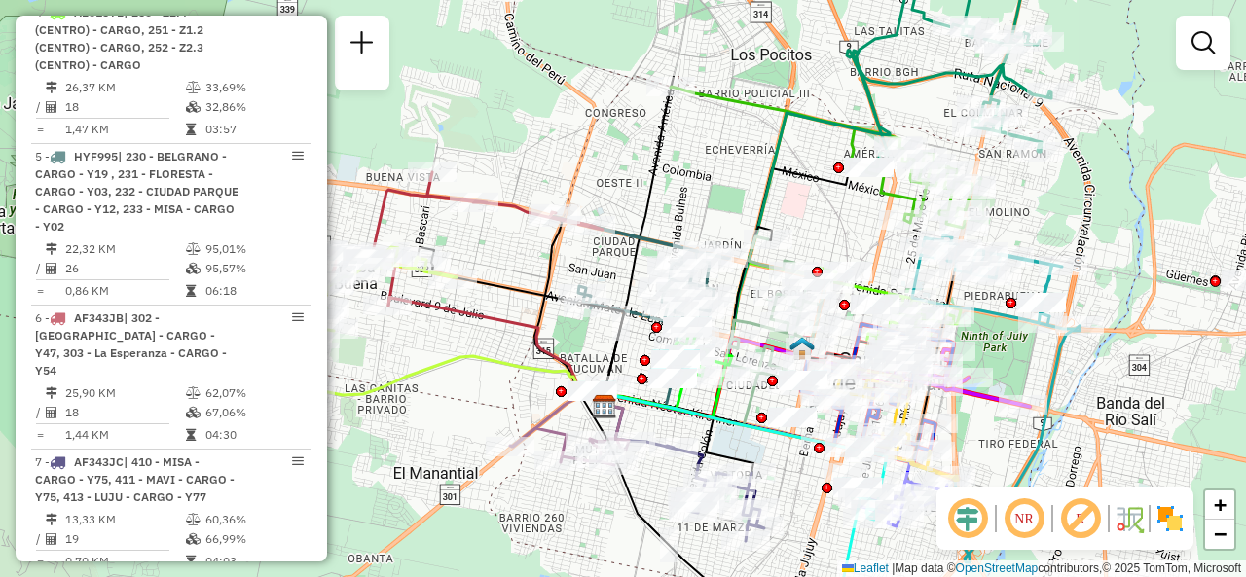
drag, startPoint x: 659, startPoint y: 253, endPoint x: 829, endPoint y: 242, distance: 170.7
click at [829, 242] on div "Janela de atendimento Grade de atendimento Capacidade Transportadoras Veículos …" at bounding box center [623, 288] width 1246 height 577
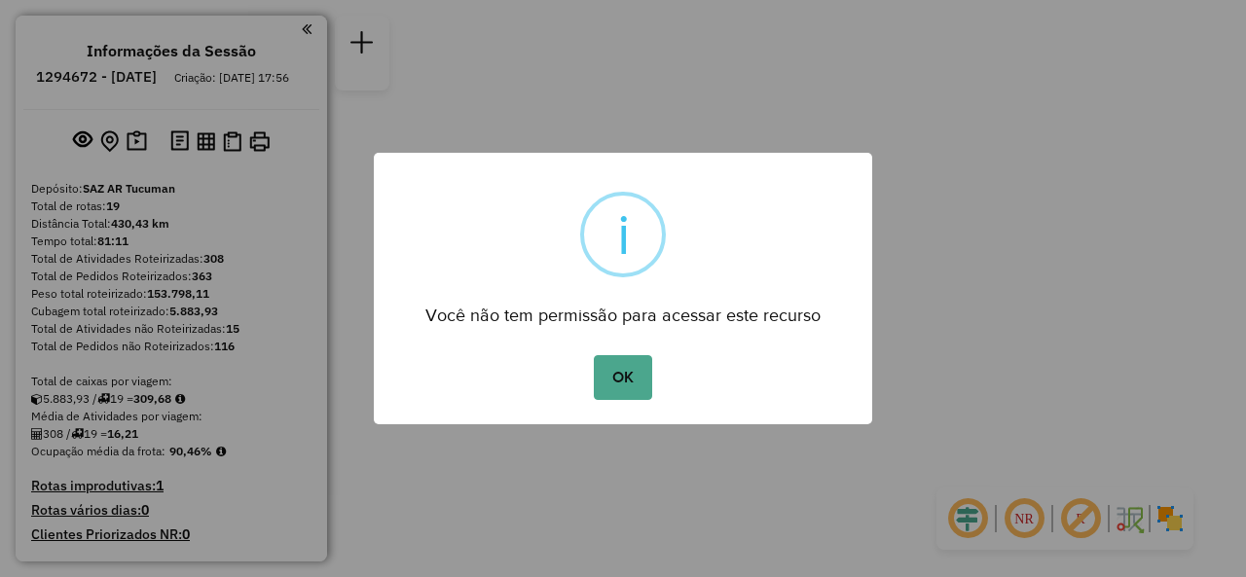
click at [632, 376] on button "OK" at bounding box center [622, 377] width 57 height 45
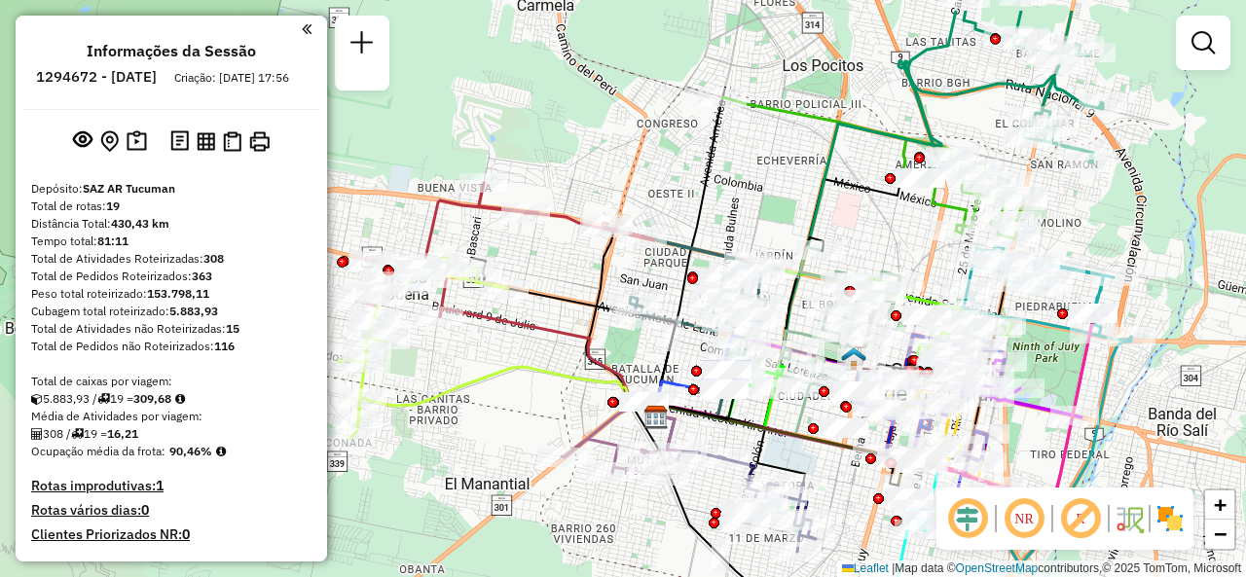
drag, startPoint x: 598, startPoint y: 135, endPoint x: 752, endPoint y: 200, distance: 166.7
click at [752, 200] on div "Janela de atendimento Grade de atendimento Capacidade Transportadoras Veículos …" at bounding box center [623, 288] width 1246 height 577
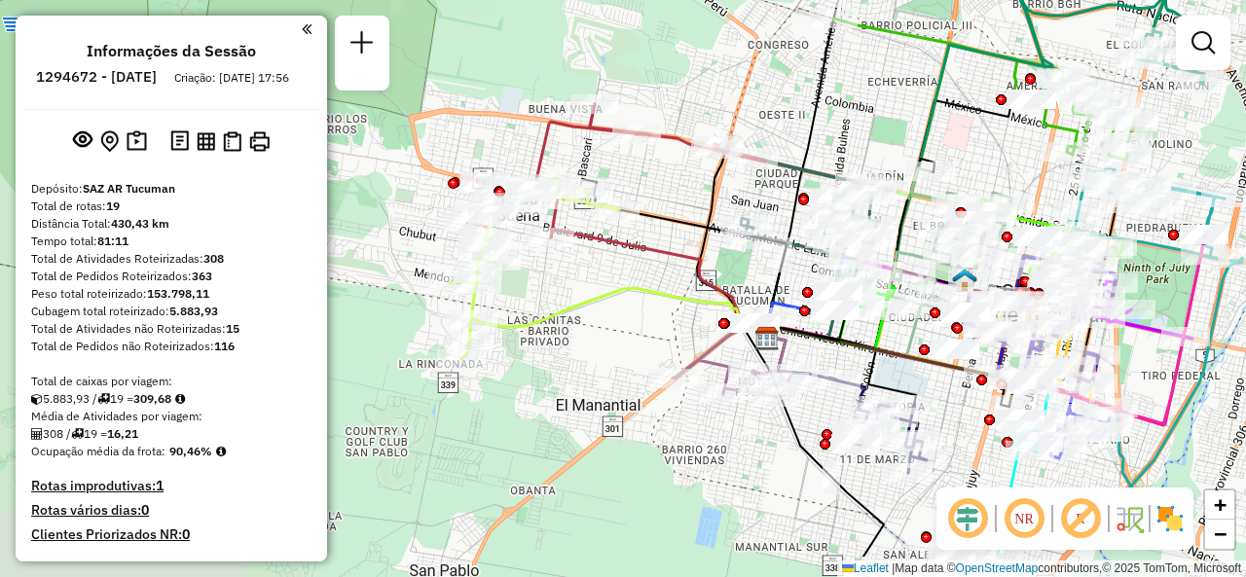
drag, startPoint x: 550, startPoint y: 371, endPoint x: 652, endPoint y: 296, distance: 126.8
click at [652, 296] on icon at bounding box center [623, 313] width 299 height 50
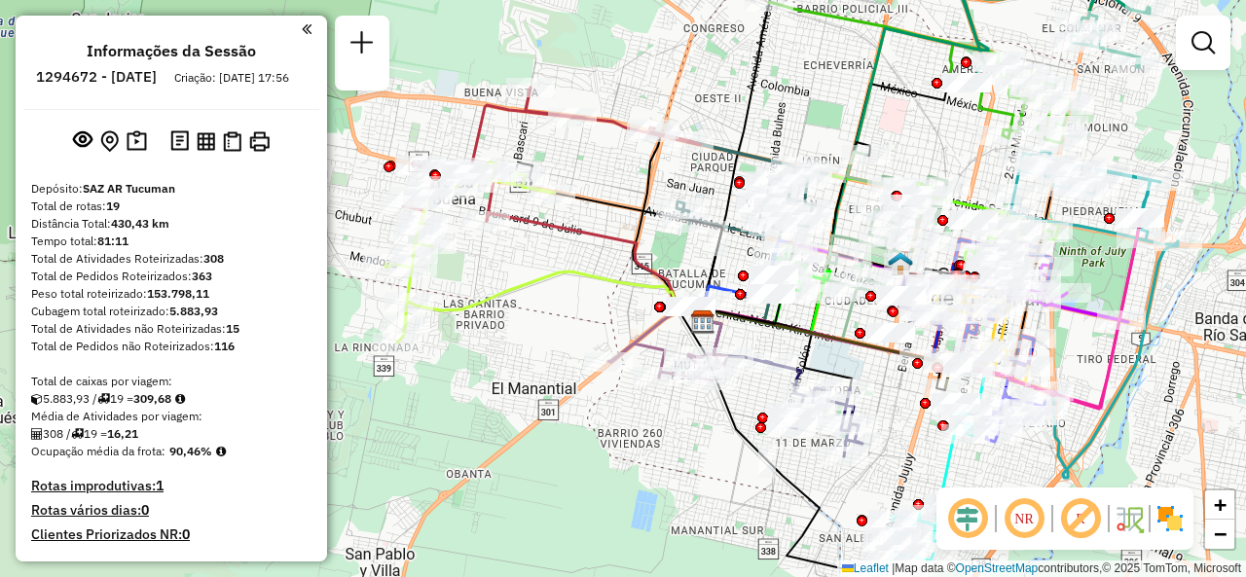
drag, startPoint x: 650, startPoint y: 326, endPoint x: 527, endPoint y: 283, distance: 130.8
click at [527, 283] on div "Janela de atendimento Grade de atendimento Capacidade Transportadoras Veículos …" at bounding box center [623, 288] width 1246 height 577
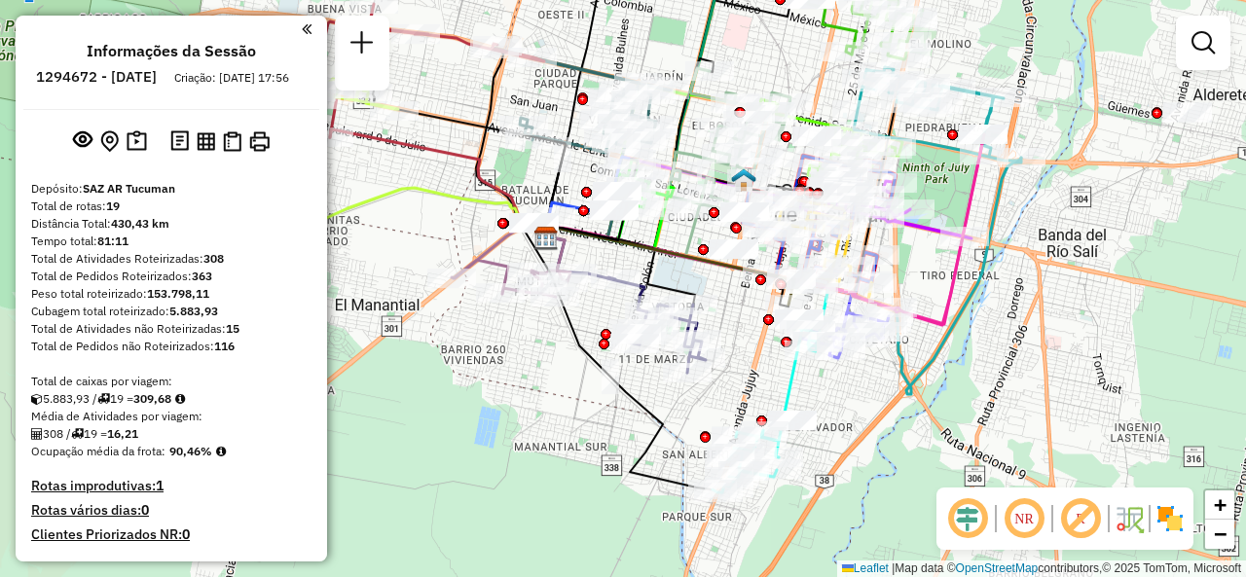
drag, startPoint x: 641, startPoint y: 460, endPoint x: 541, endPoint y: 383, distance: 126.2
click at [541, 383] on div "Janela de atendimento Grade de atendimento Capacidade Transportadoras Veículos …" at bounding box center [623, 288] width 1246 height 577
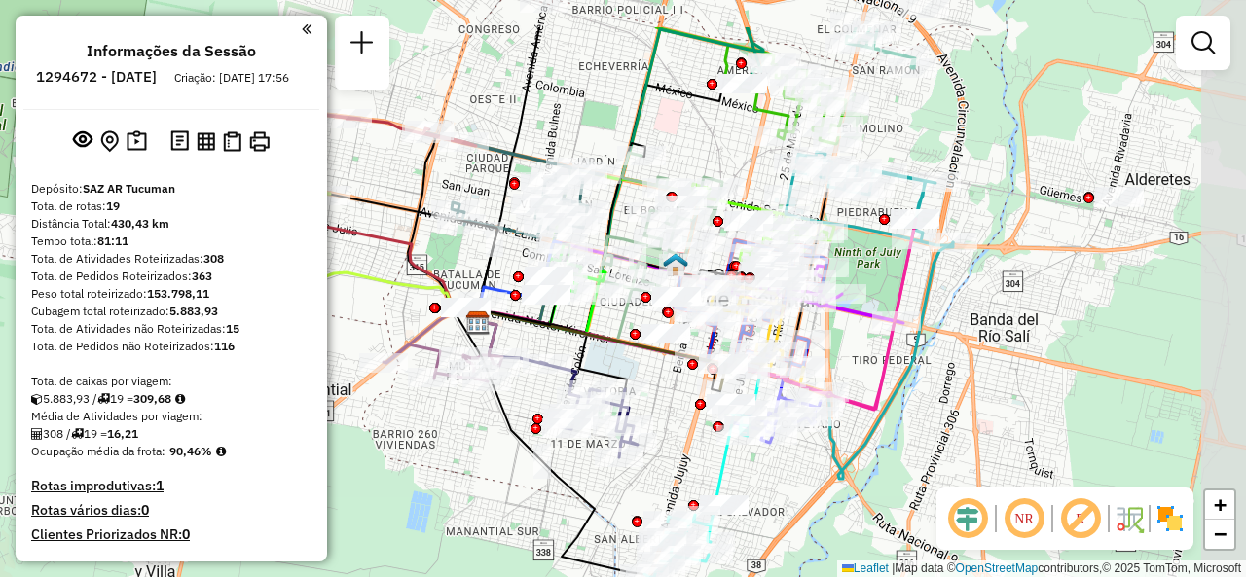
drag, startPoint x: 723, startPoint y: 359, endPoint x: 656, endPoint y: 443, distance: 107.3
click at [656, 443] on div "Janela de atendimento Grade de atendimento Capacidade Transportadoras Veículos …" at bounding box center [623, 288] width 1246 height 577
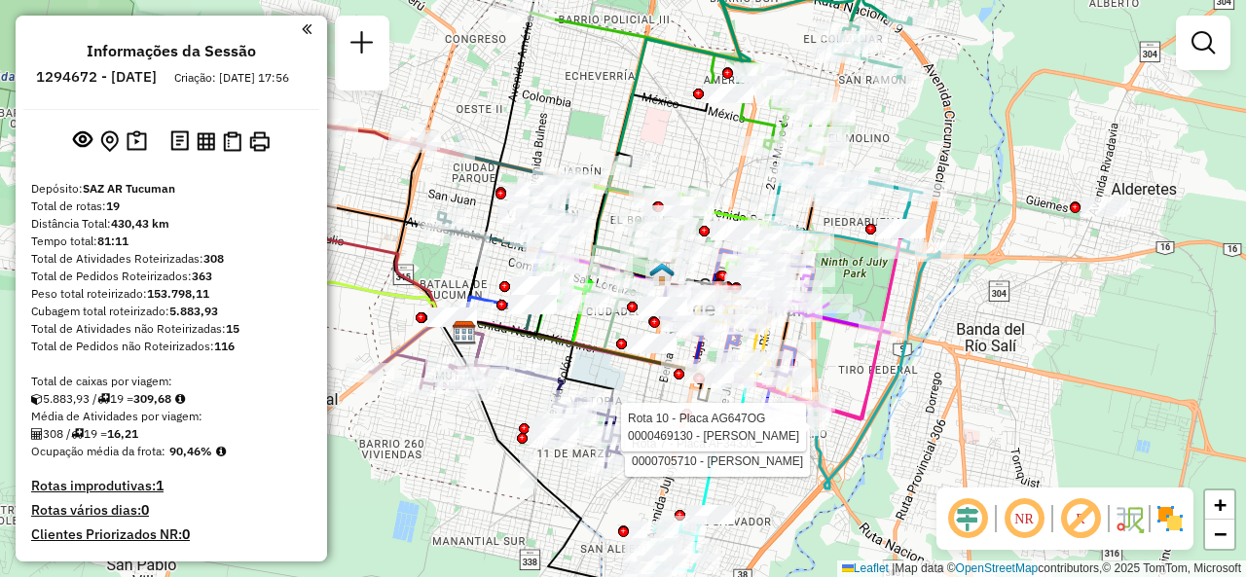
select select "**********"
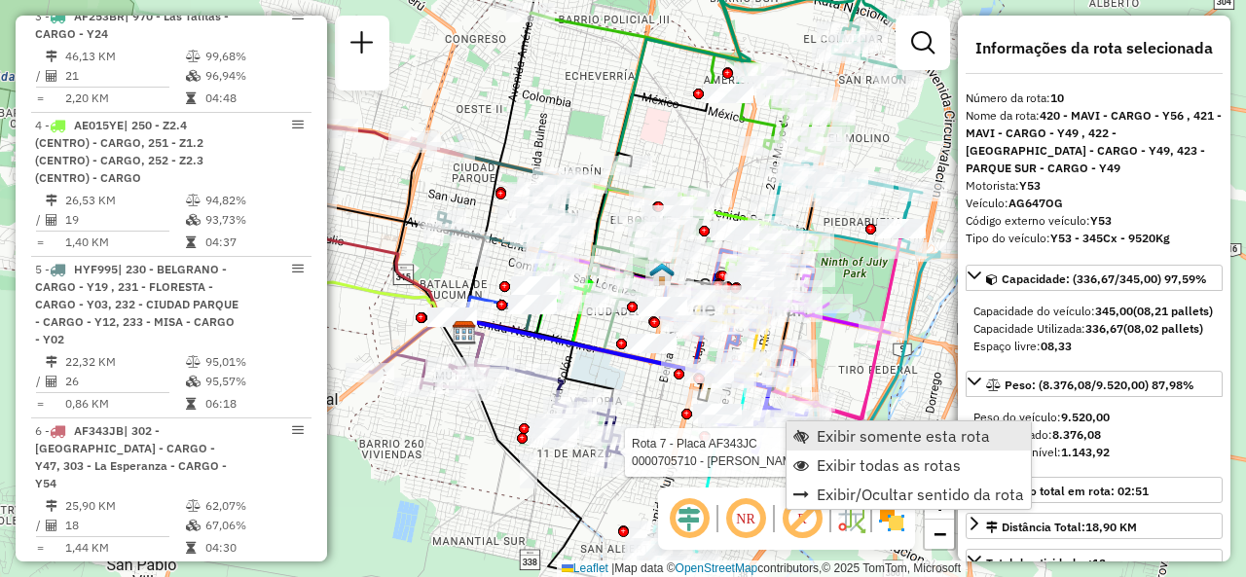
scroll to position [1881, 0]
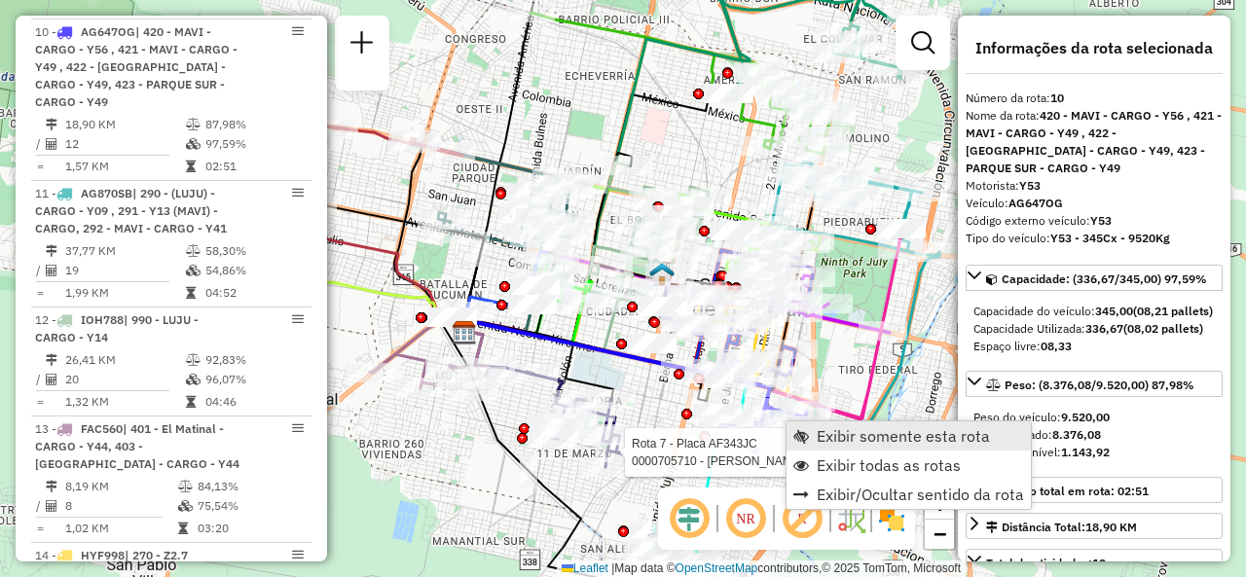
click at [808, 429] on span "Exibir somente esta rota" at bounding box center [801, 436] width 16 height 16
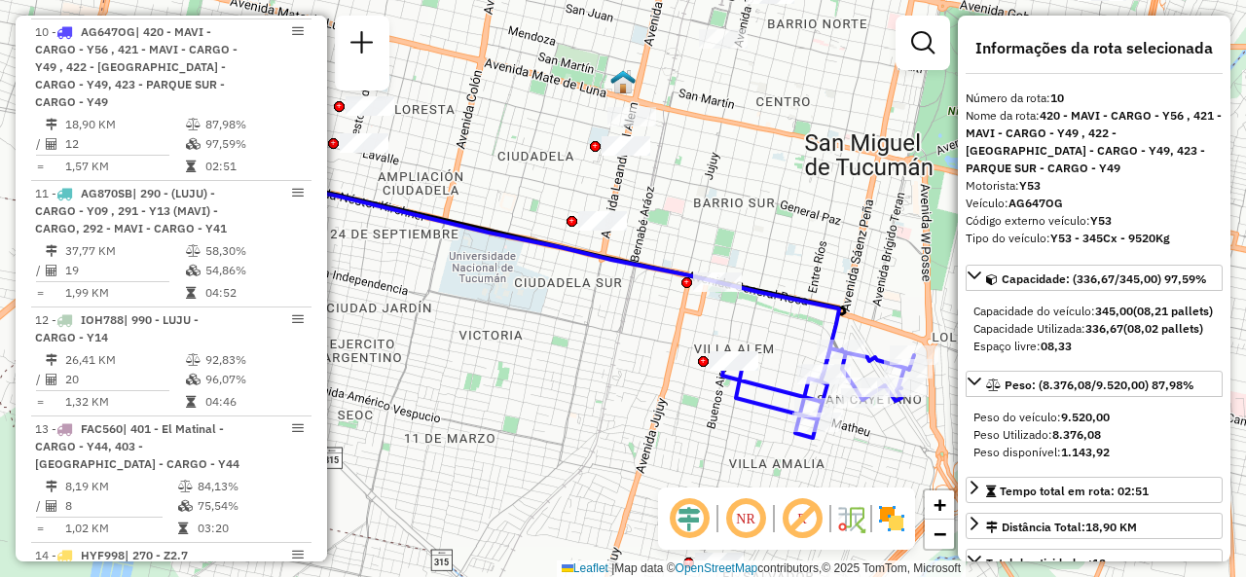
drag, startPoint x: 740, startPoint y: 459, endPoint x: 632, endPoint y: 447, distance: 108.7
click at [633, 447] on div "Janela de atendimento Grade de atendimento Capacidade Transportadoras Veículos …" at bounding box center [623, 288] width 1246 height 577
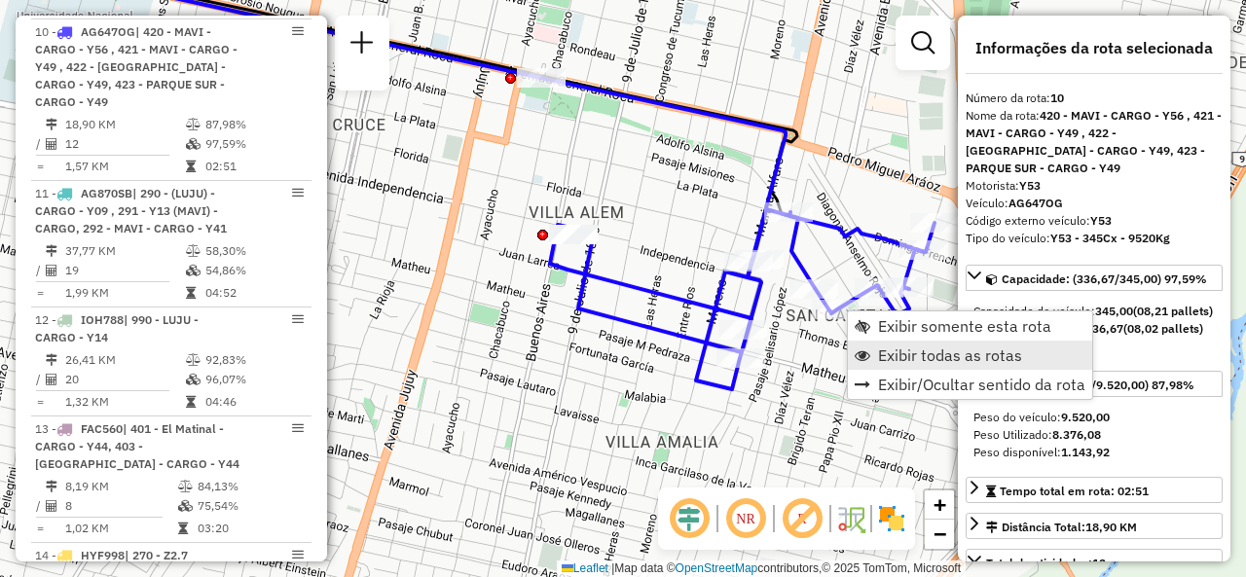
click at [867, 348] on span "Exibir todas as rotas" at bounding box center [863, 356] width 16 height 16
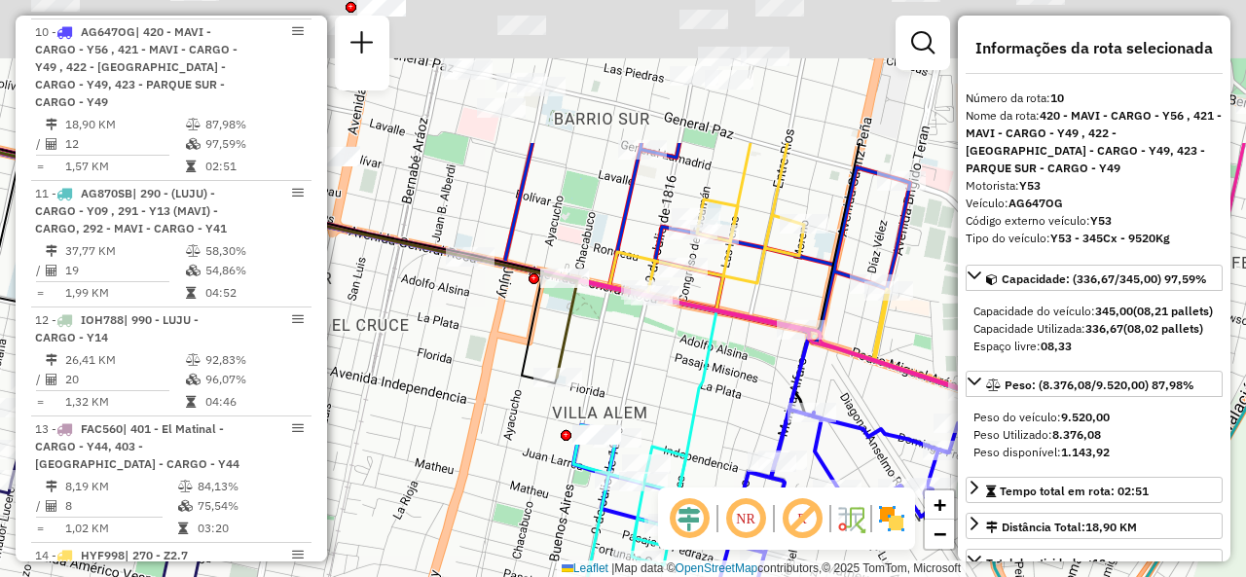
drag, startPoint x: 681, startPoint y: 205, endPoint x: 705, endPoint y: 406, distance: 201.9
click at [705, 406] on icon at bounding box center [337, 333] width 757 height 381
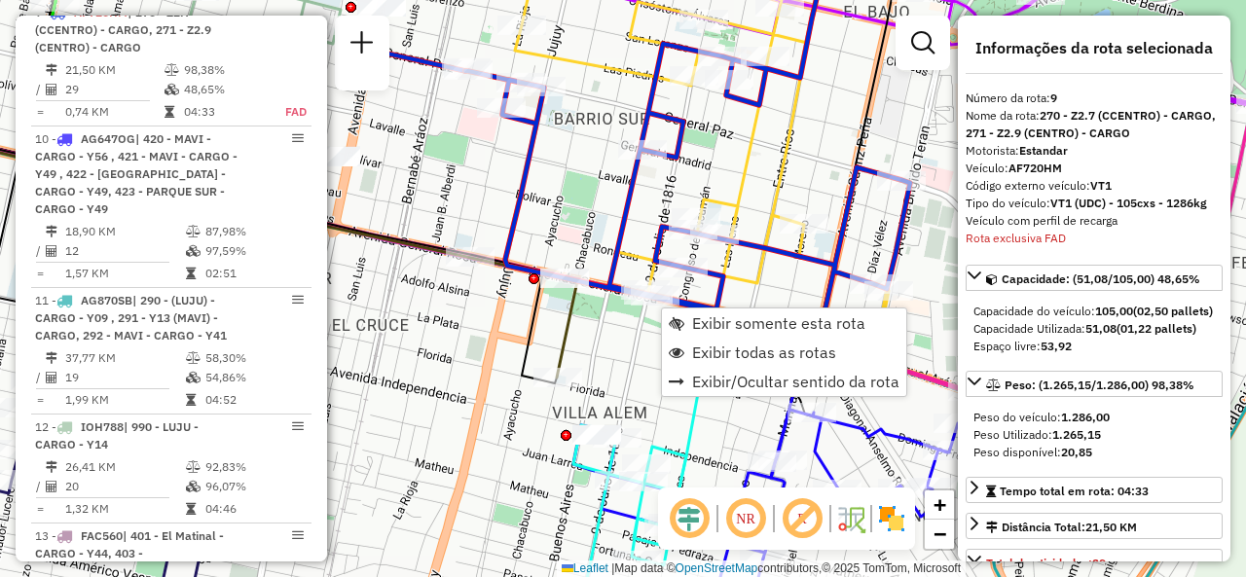
scroll to position [1755, 0]
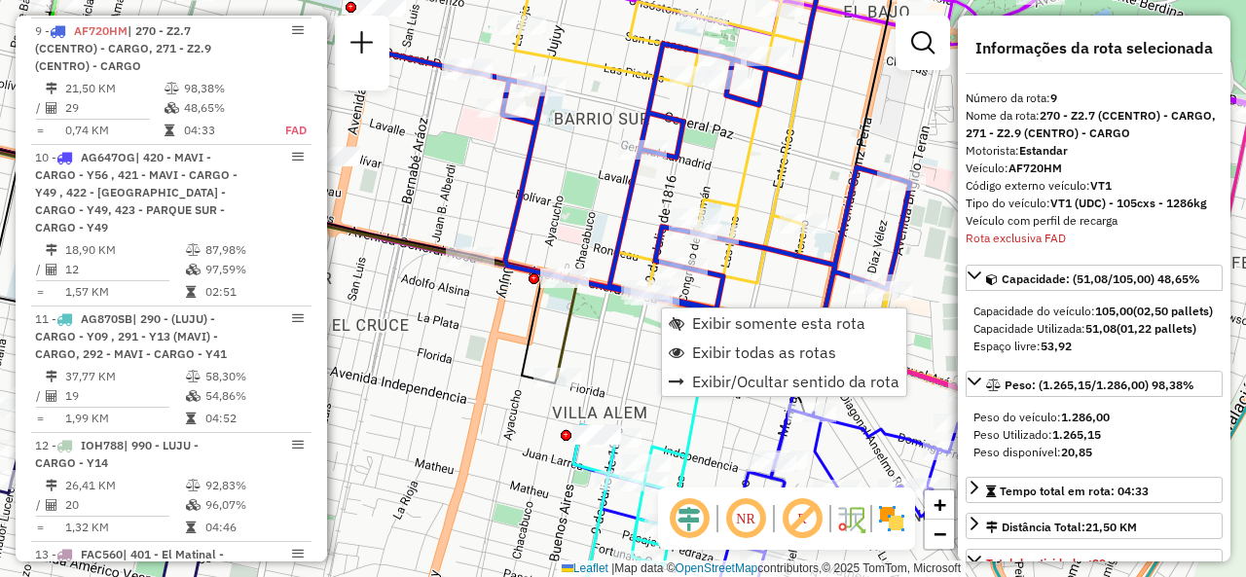
click at [566, 198] on div "Janela de atendimento Grade de atendimento Capacidade Transportadoras Veículos …" at bounding box center [623, 288] width 1246 height 577
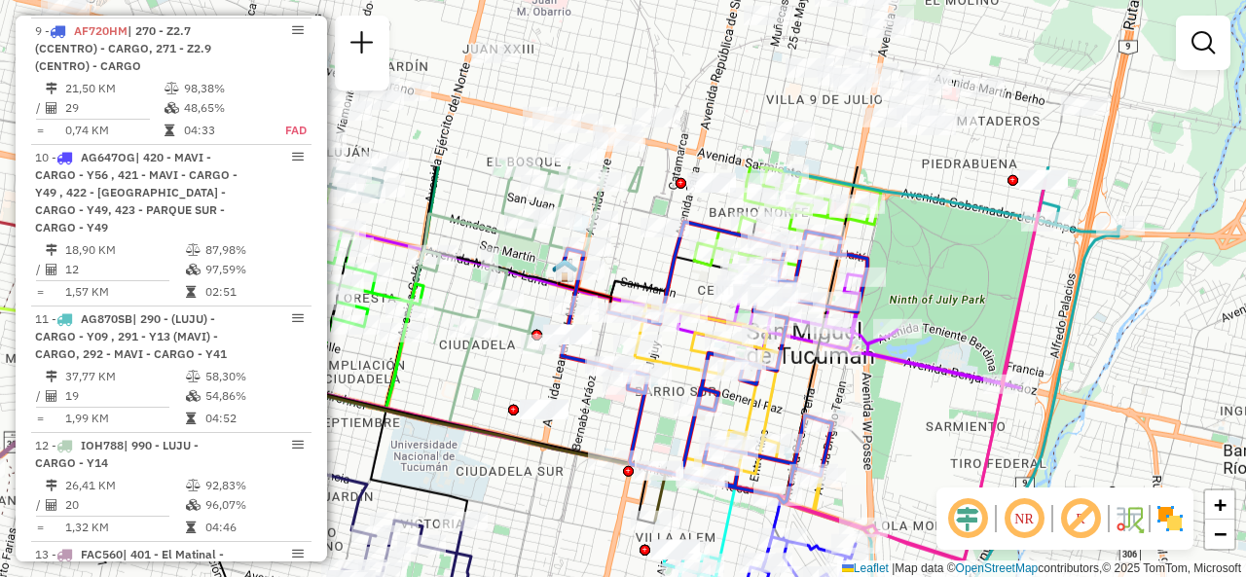
drag, startPoint x: 783, startPoint y: 174, endPoint x: 861, endPoint y: 386, distance: 226.1
click at [869, 396] on div "Janela de atendimento Grade de atendimento Capacidade Transportadoras Veículos …" at bounding box center [623, 288] width 1246 height 577
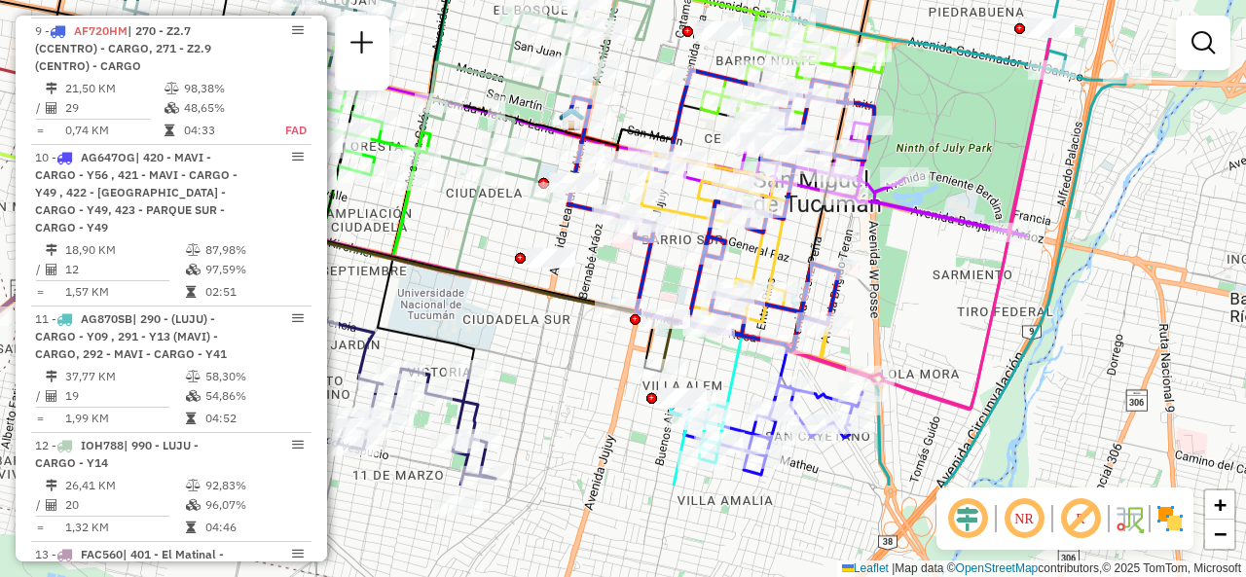
drag, startPoint x: 889, startPoint y: 501, endPoint x: 896, endPoint y: 351, distance: 150.1
click at [896, 351] on div "Janela de atendimento Grade de atendimento Capacidade Transportadoras Veículos …" at bounding box center [623, 288] width 1246 height 577
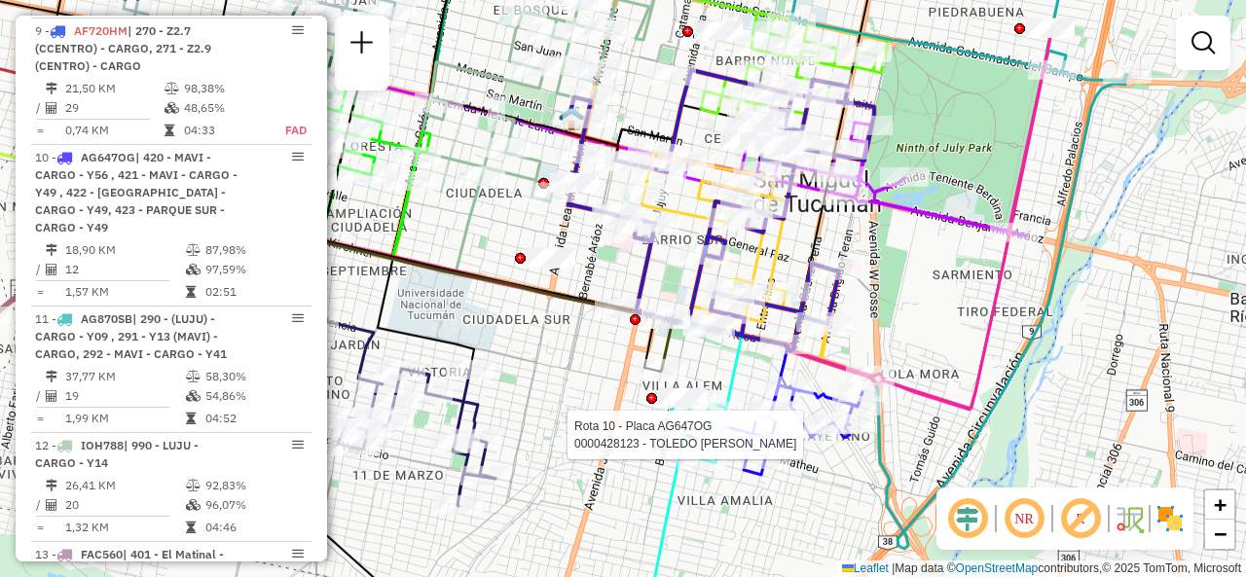
select select "**********"
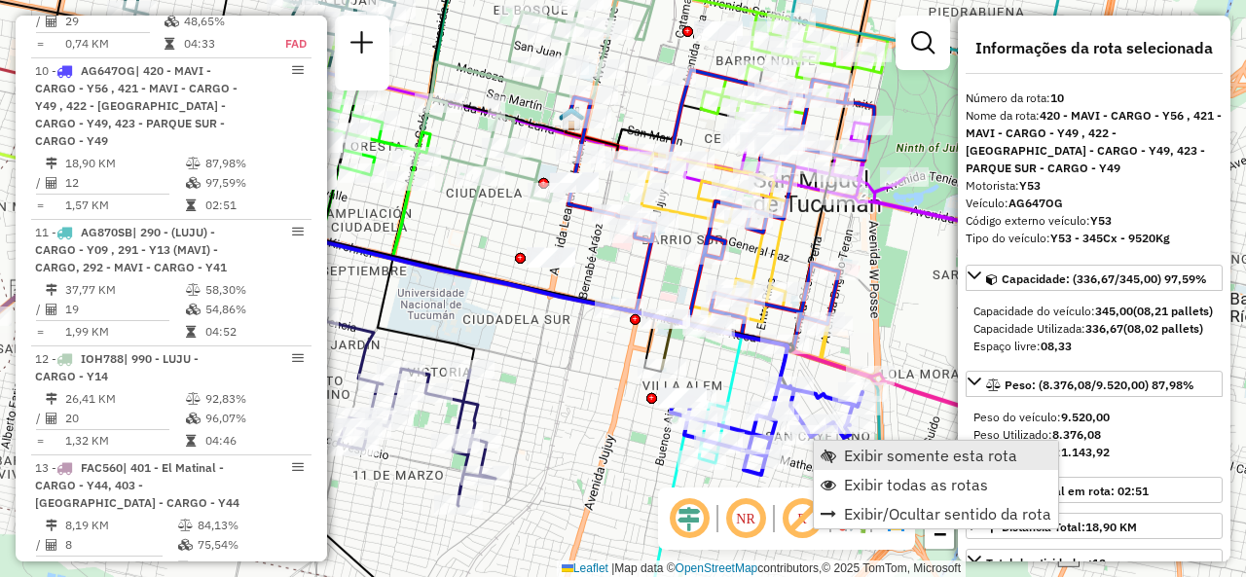
click at [837, 457] on link "Exibir somente esta rota" at bounding box center [936, 455] width 244 height 29
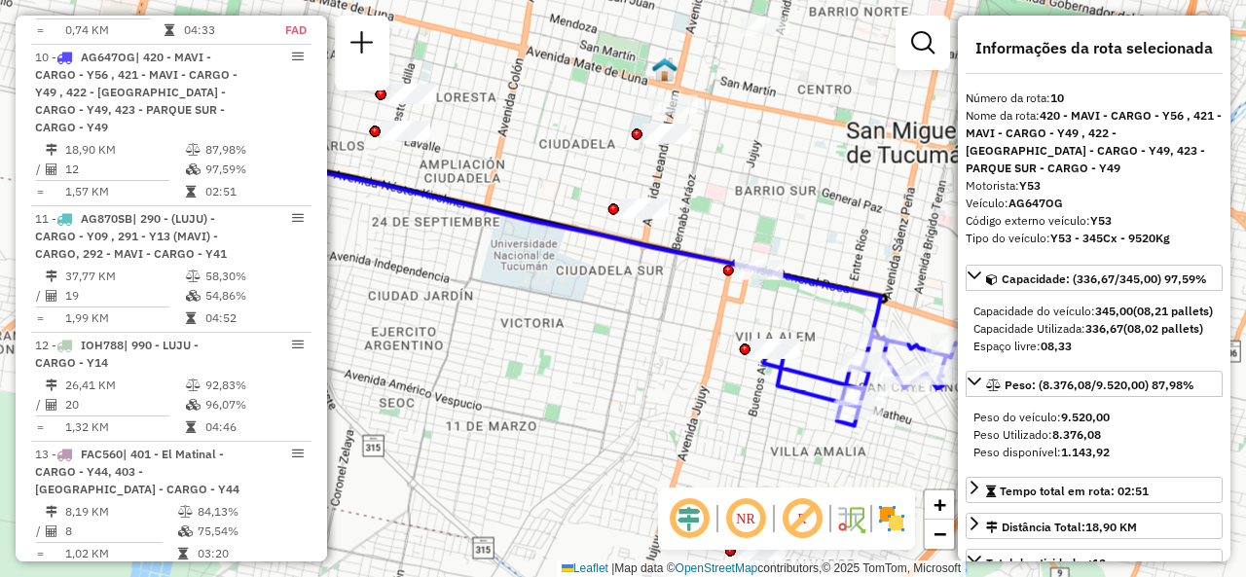
scroll to position [1881, 0]
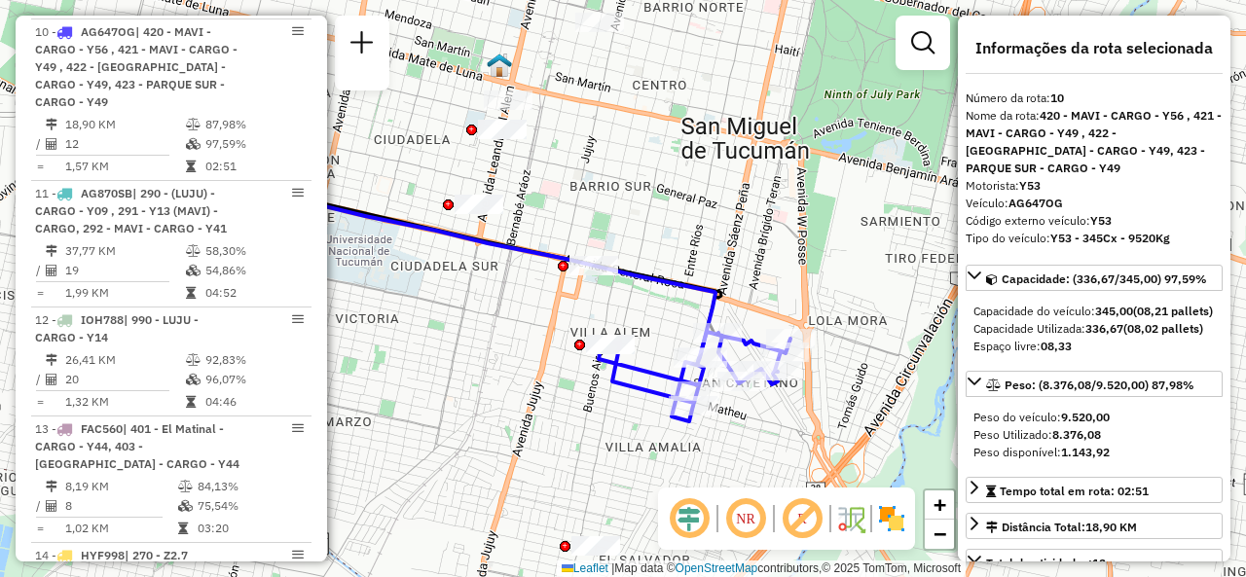
drag, startPoint x: 703, startPoint y: 456, endPoint x: 635, endPoint y: 456, distance: 68.1
click at [635, 456] on div "Janela de atendimento Grade de atendimento Capacidade Transportadoras Veículos …" at bounding box center [623, 288] width 1246 height 577
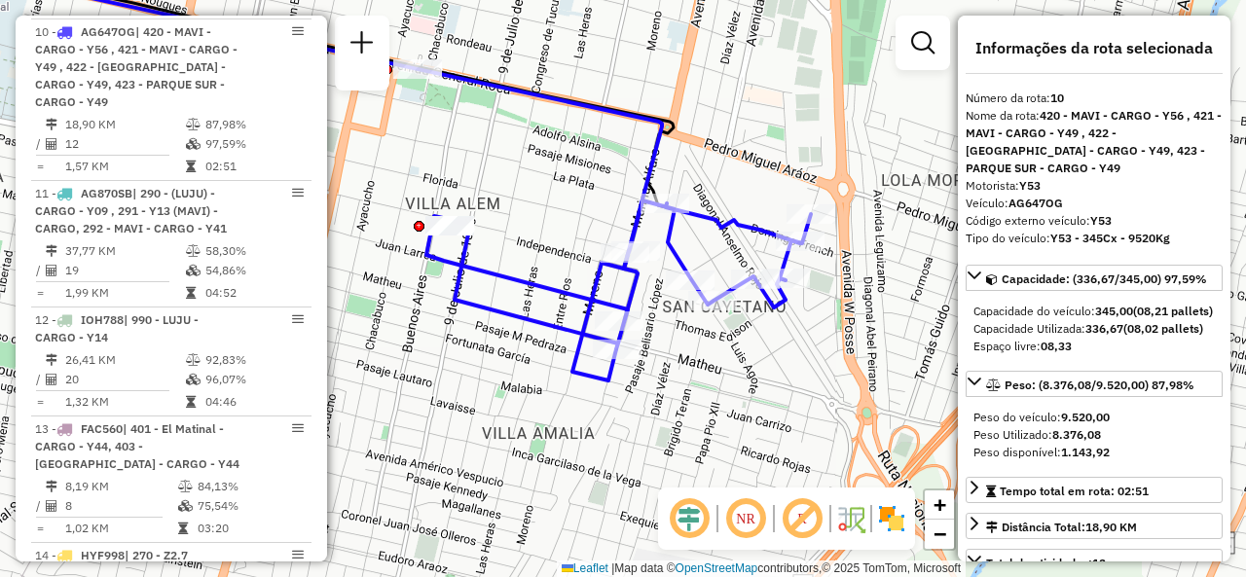
drag, startPoint x: 748, startPoint y: 404, endPoint x: 695, endPoint y: 363, distance: 66.6
click at [695, 363] on div "Janela de atendimento Grade de atendimento Capacidade Transportadoras Veículos …" at bounding box center [623, 288] width 1246 height 577
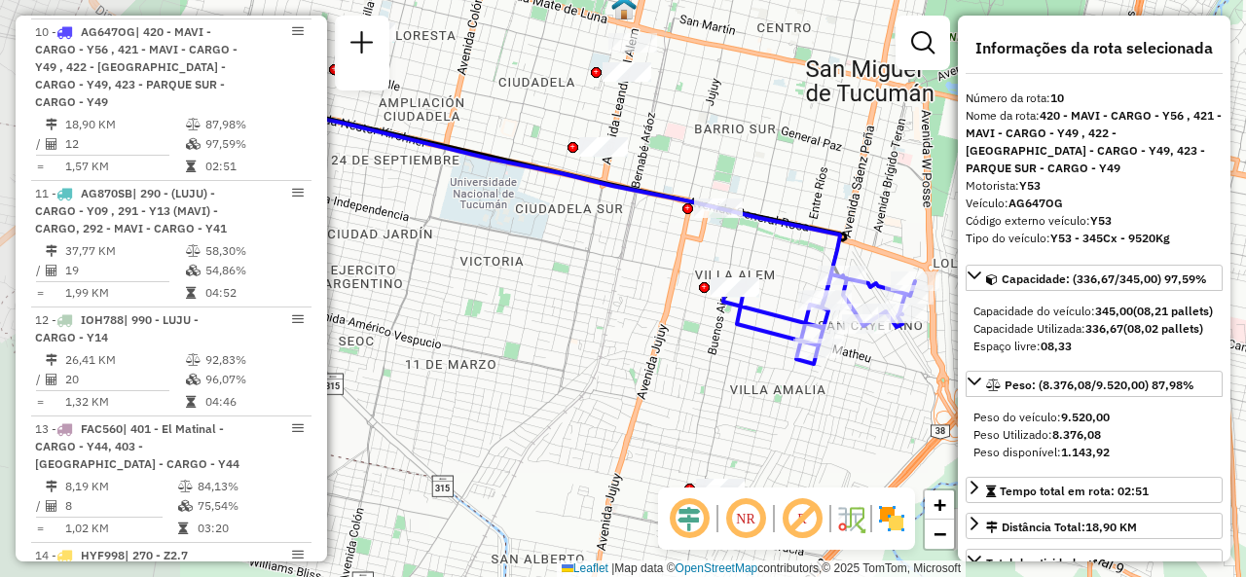
drag, startPoint x: 601, startPoint y: 422, endPoint x: 847, endPoint y: 383, distance: 249.5
click at [863, 393] on div "Janela de atendimento Grade de atendimento Capacidade Transportadoras Veículos …" at bounding box center [623, 288] width 1246 height 577
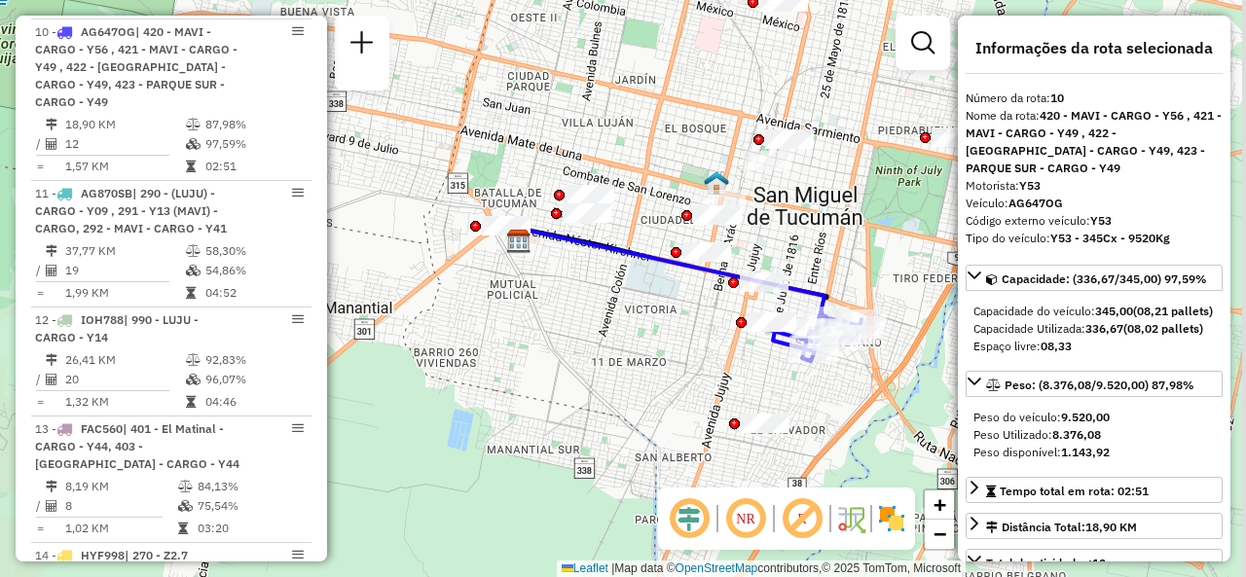
drag, startPoint x: 826, startPoint y: 386, endPoint x: 704, endPoint y: 357, distance: 125.1
click at [704, 357] on div "Janela de atendimento Grade de atendimento Capacidade Transportadoras Veículos …" at bounding box center [623, 288] width 1246 height 577
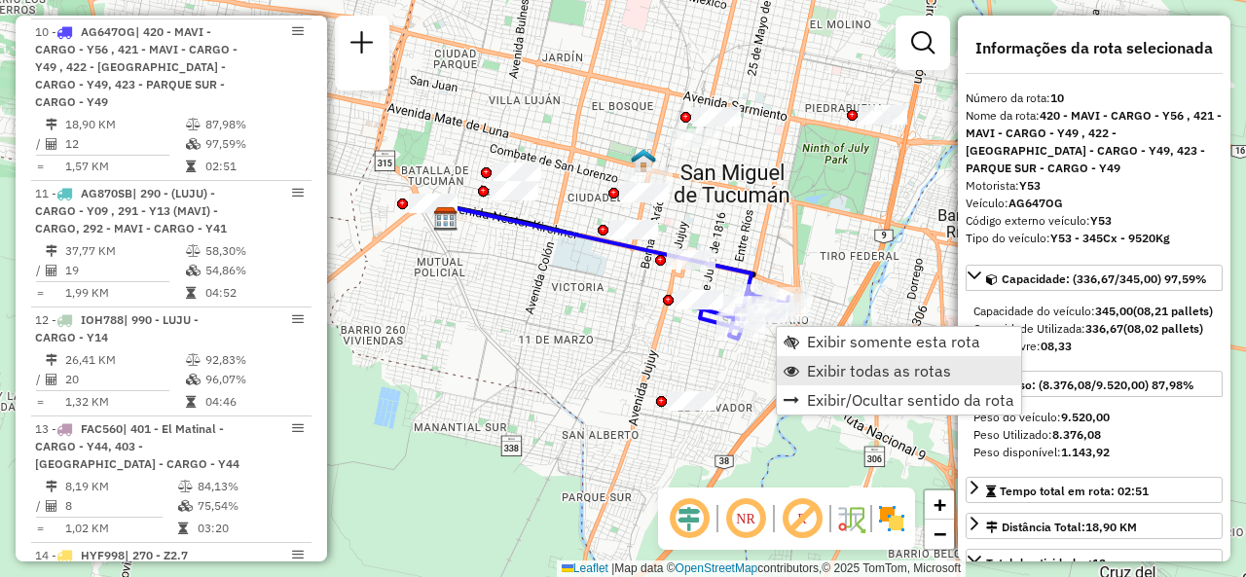
click at [814, 379] on span "Exibir todas as rotas" at bounding box center [879, 371] width 144 height 16
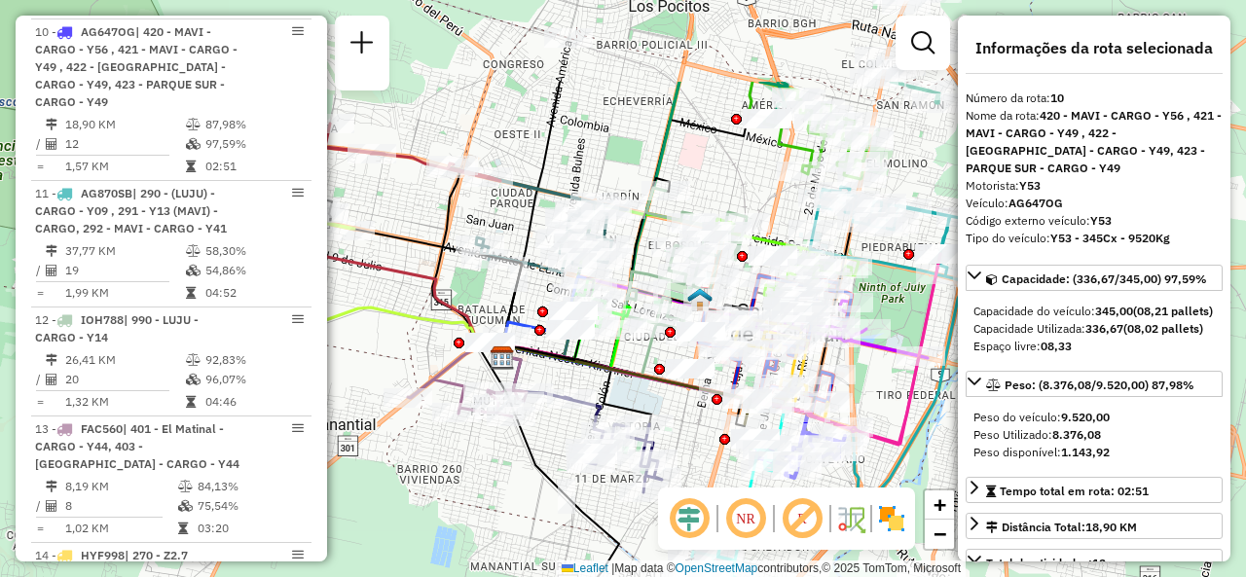
drag, startPoint x: 847, startPoint y: 245, endPoint x: 903, endPoint y: 385, distance: 150.2
click at [903, 385] on icon at bounding box center [715, 349] width 451 height 190
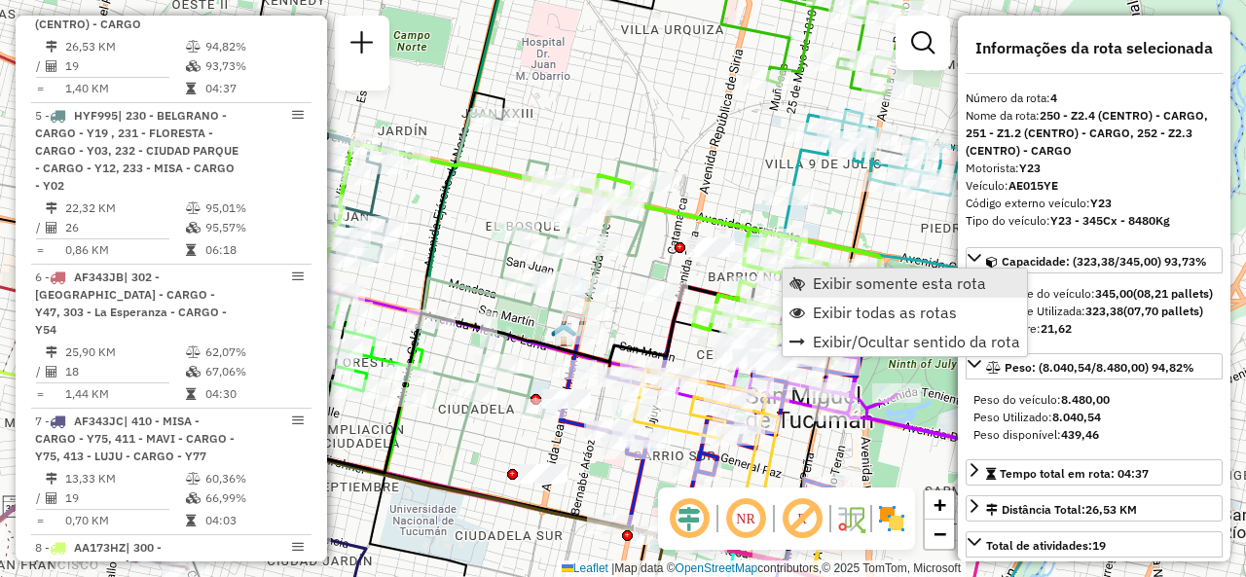
scroll to position [1053, 0]
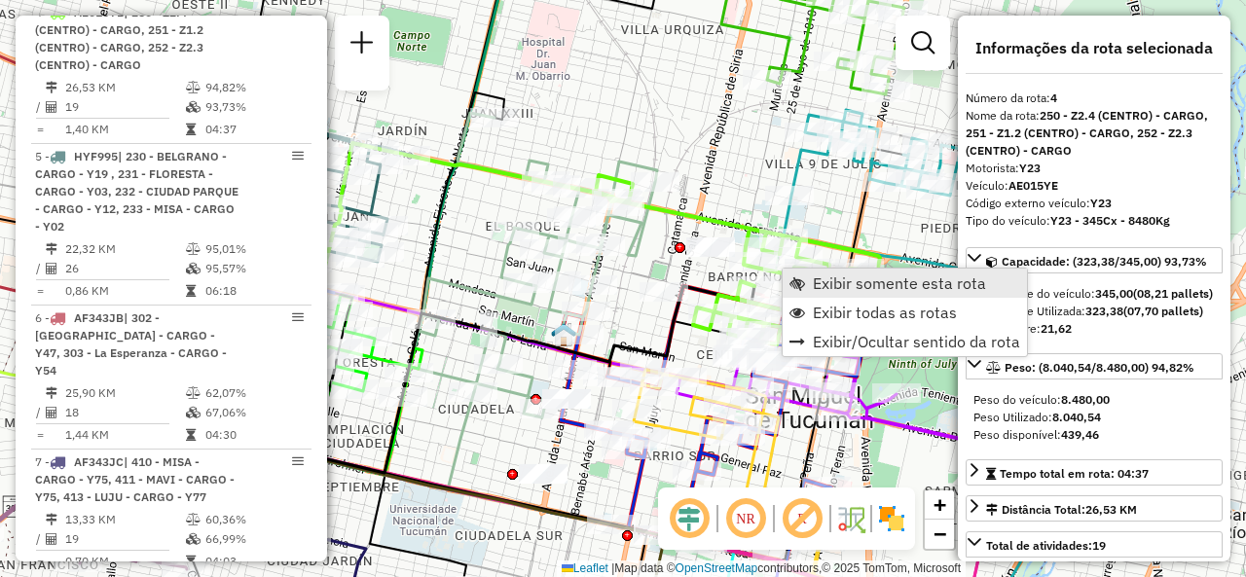
click at [810, 281] on link "Exibir somente esta rota" at bounding box center [905, 283] width 244 height 29
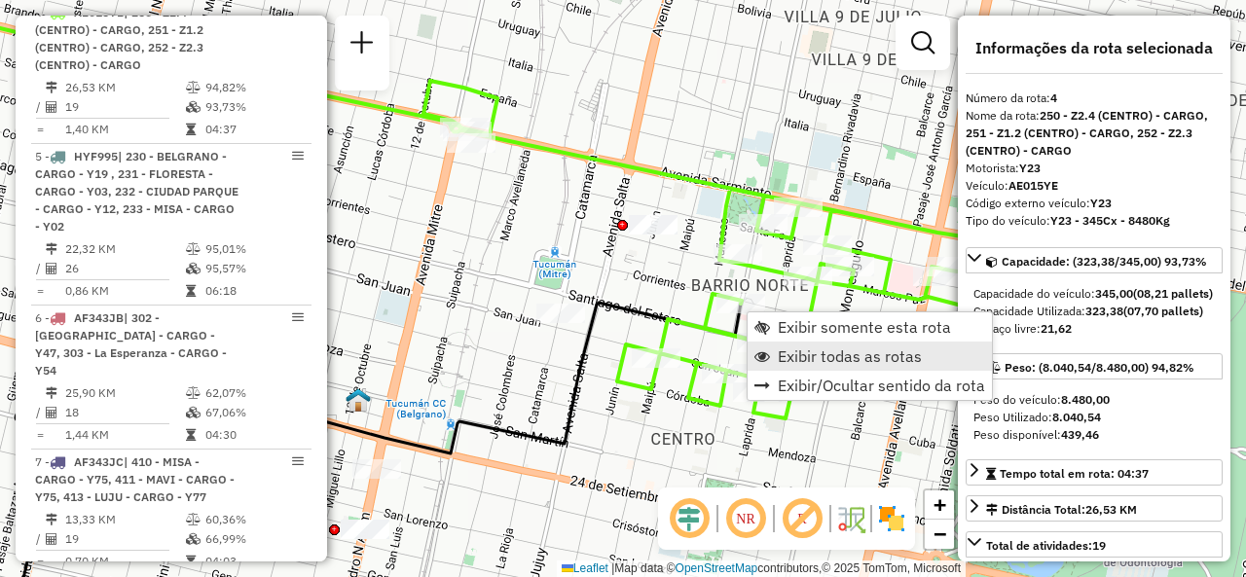
click at [781, 360] on span "Exibir todas as rotas" at bounding box center [850, 357] width 144 height 16
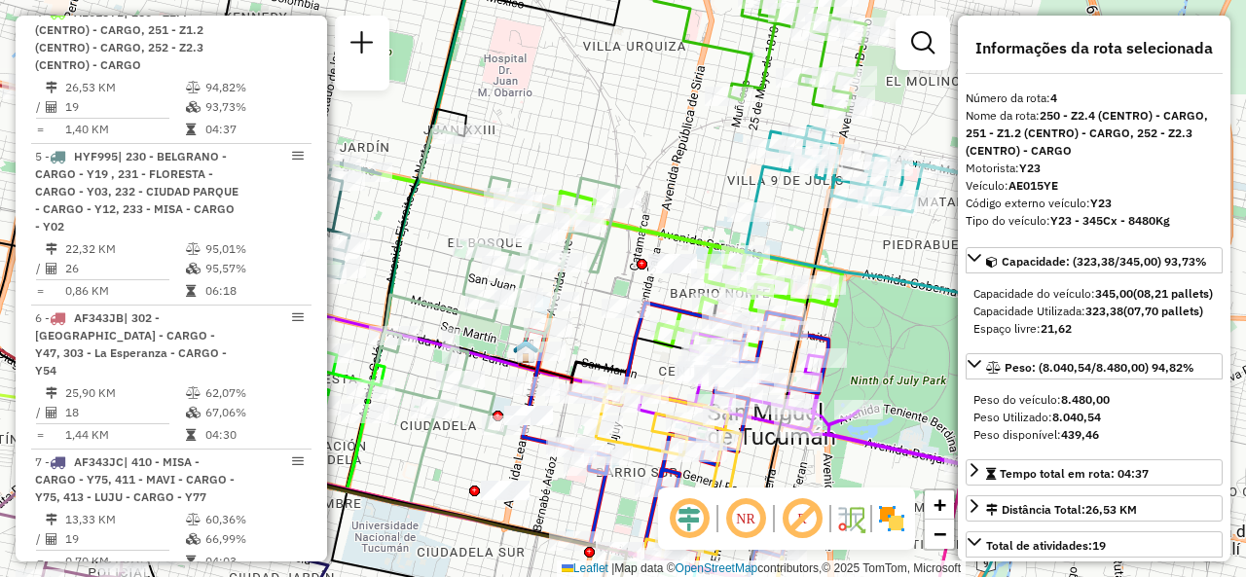
click at [608, 116] on div "Janela de atendimento Grade de atendimento Capacidade Transportadoras Veículos …" at bounding box center [623, 288] width 1246 height 577
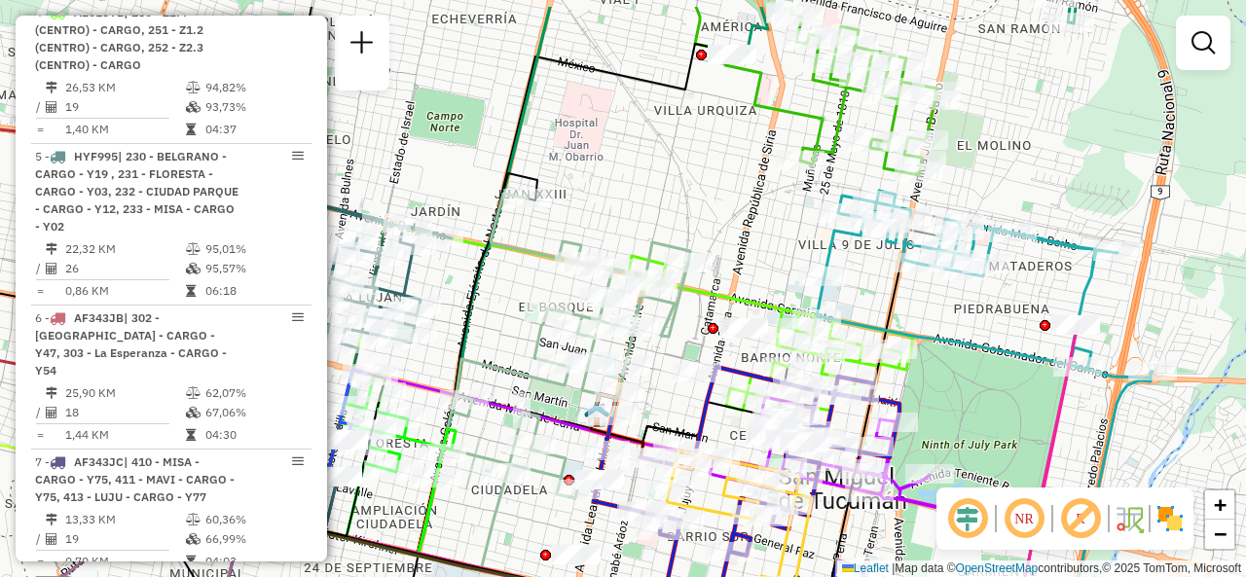
drag, startPoint x: 608, startPoint y: 116, endPoint x: 764, endPoint y: 295, distance: 237.4
click at [769, 289] on div "Janela de atendimento Grade de atendimento Capacidade Transportadoras Veículos …" at bounding box center [623, 288] width 1246 height 577
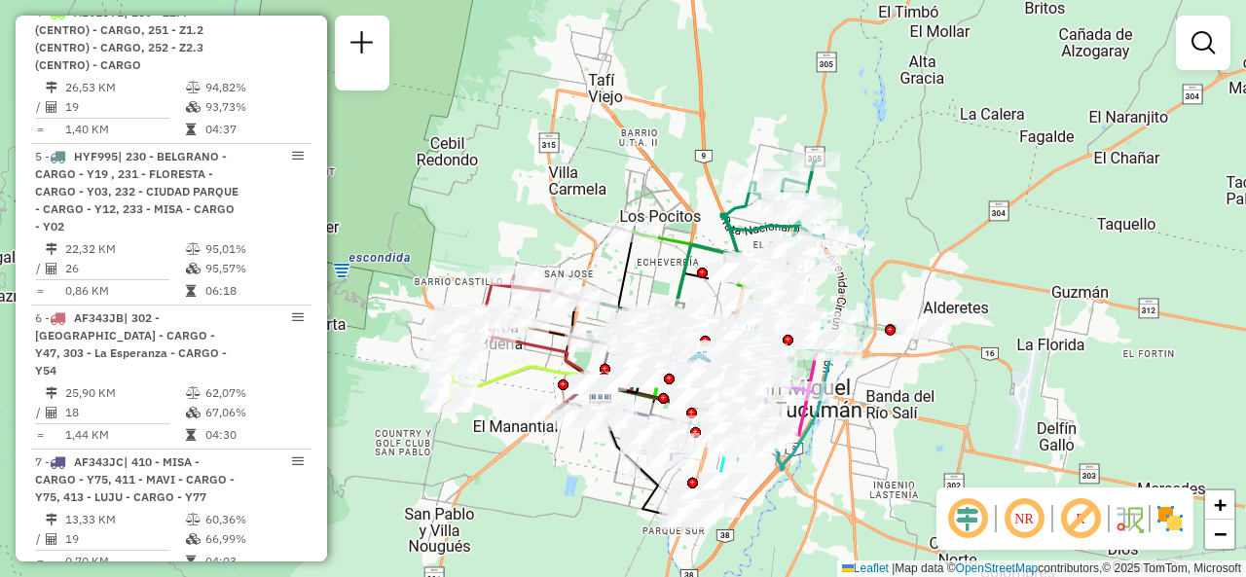
click at [664, 270] on div "Janela de atendimento Grade de atendimento Capacidade Transportadoras Veículos …" at bounding box center [623, 288] width 1246 height 577
drag, startPoint x: 660, startPoint y: 273, endPoint x: 692, endPoint y: 265, distance: 33.1
click at [692, 265] on div "Janela de atendimento Grade de atendimento Capacidade Transportadoras Veículos …" at bounding box center [623, 288] width 1246 height 577
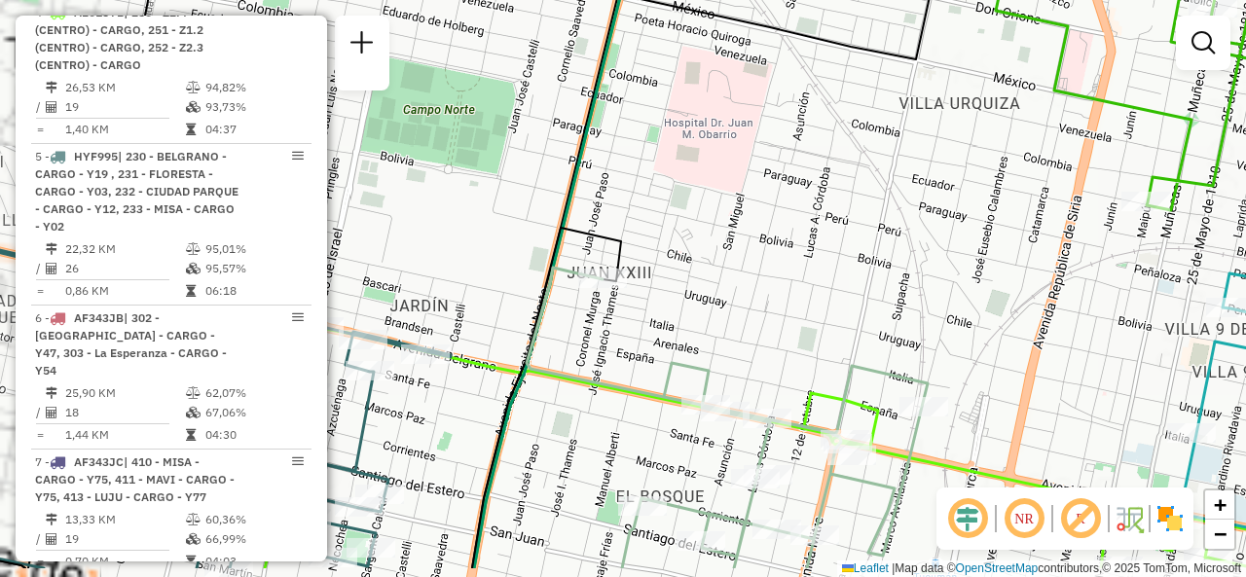
drag, startPoint x: 829, startPoint y: 309, endPoint x: 685, endPoint y: 194, distance: 184.3
click at [685, 194] on div "Janela de atendimento Grade de atendimento Capacidade Transportadoras Veículos …" at bounding box center [623, 288] width 1246 height 577
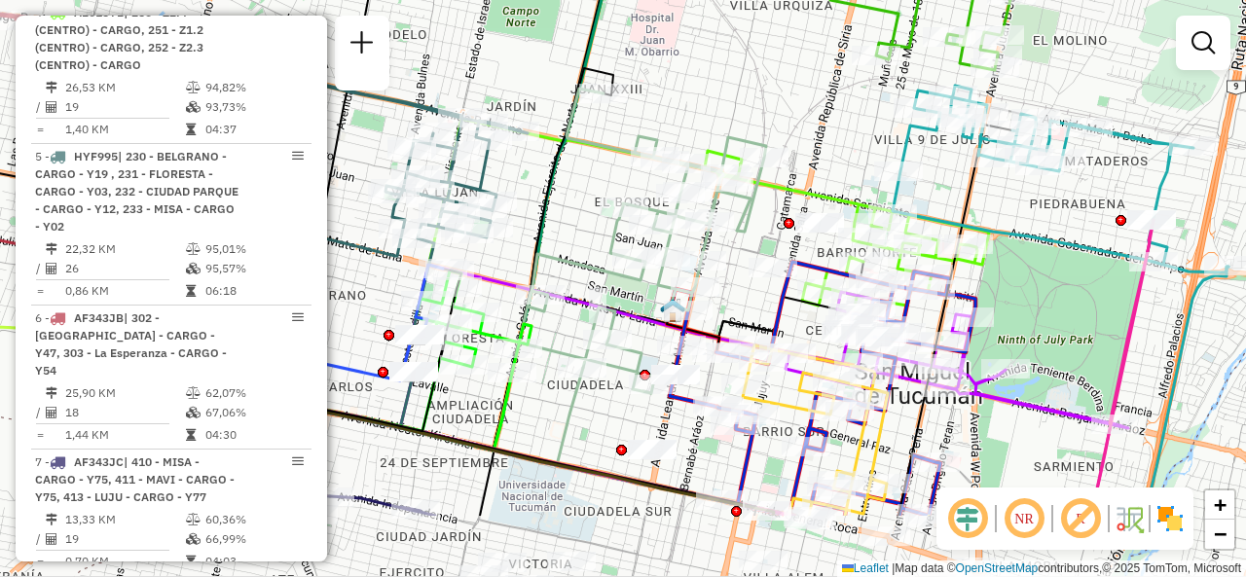
drag, startPoint x: 701, startPoint y: 208, endPoint x: 693, endPoint y: 90, distance: 119.0
click at [693, 90] on div "Janela de atendimento Grade de atendimento Capacidade Transportadoras Veículos …" at bounding box center [623, 288] width 1246 height 577
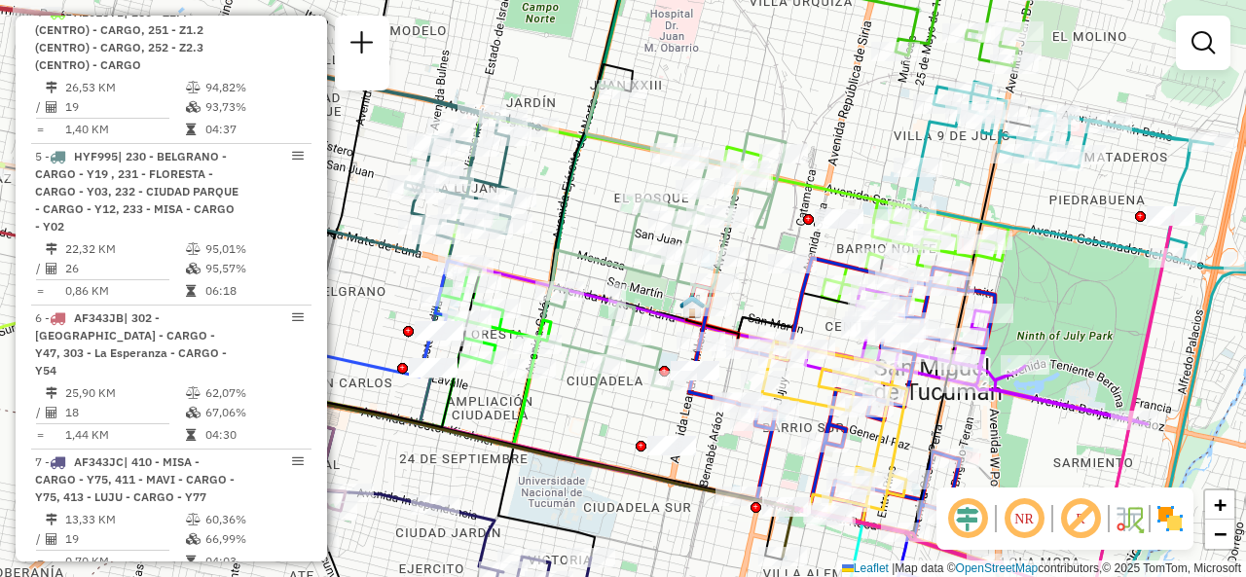
drag, startPoint x: 629, startPoint y: 431, endPoint x: 675, endPoint y: 414, distance: 49.0
click at [679, 418] on div "Janela de atendimento Grade de atendimento Capacidade Transportadoras Veículos …" at bounding box center [623, 288] width 1246 height 577
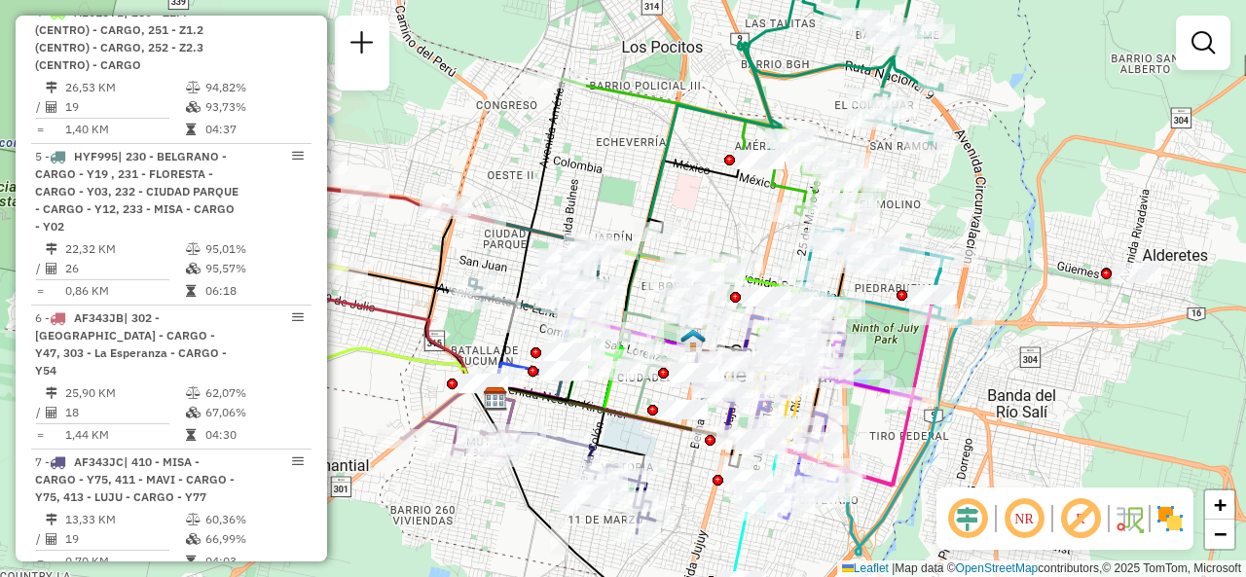
click at [602, 172] on div "Rota 5 - Placa HYF995 0000705236 - Perez Claudia Alejandra Janela de atendiment…" at bounding box center [623, 288] width 1246 height 577
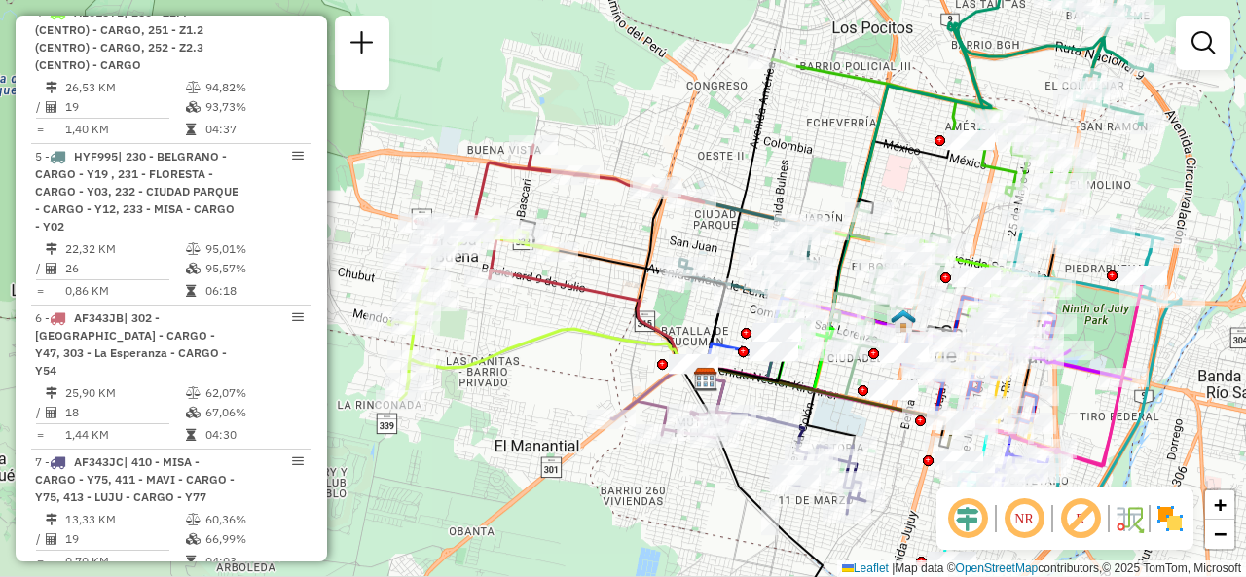
drag, startPoint x: 640, startPoint y: 192, endPoint x: 804, endPoint y: 147, distance: 170.5
click at [804, 149] on div "Janela de atendimento Grade de atendimento Capacidade Transportadoras Veículos …" at bounding box center [623, 288] width 1246 height 577
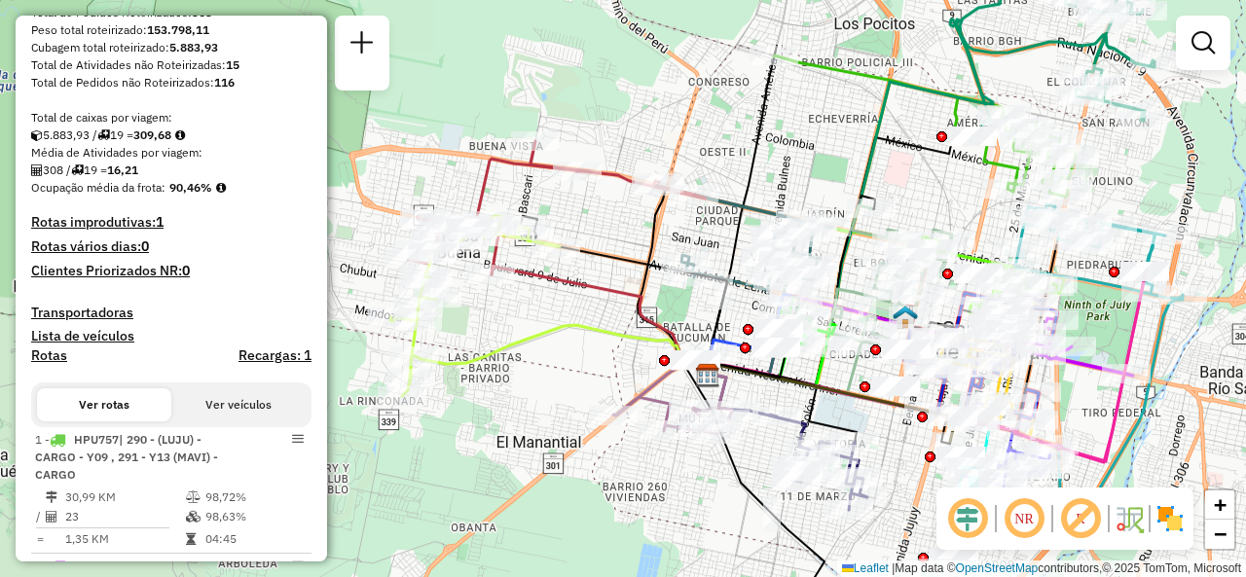
scroll to position [208, 0]
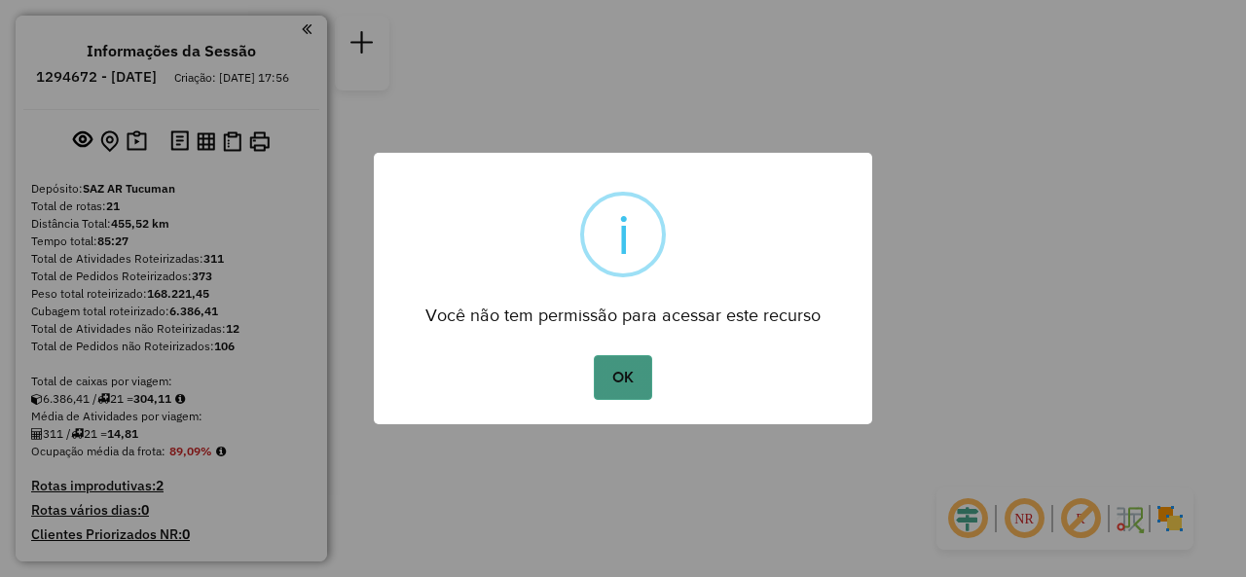
click at [624, 373] on button "OK" at bounding box center [622, 377] width 57 height 45
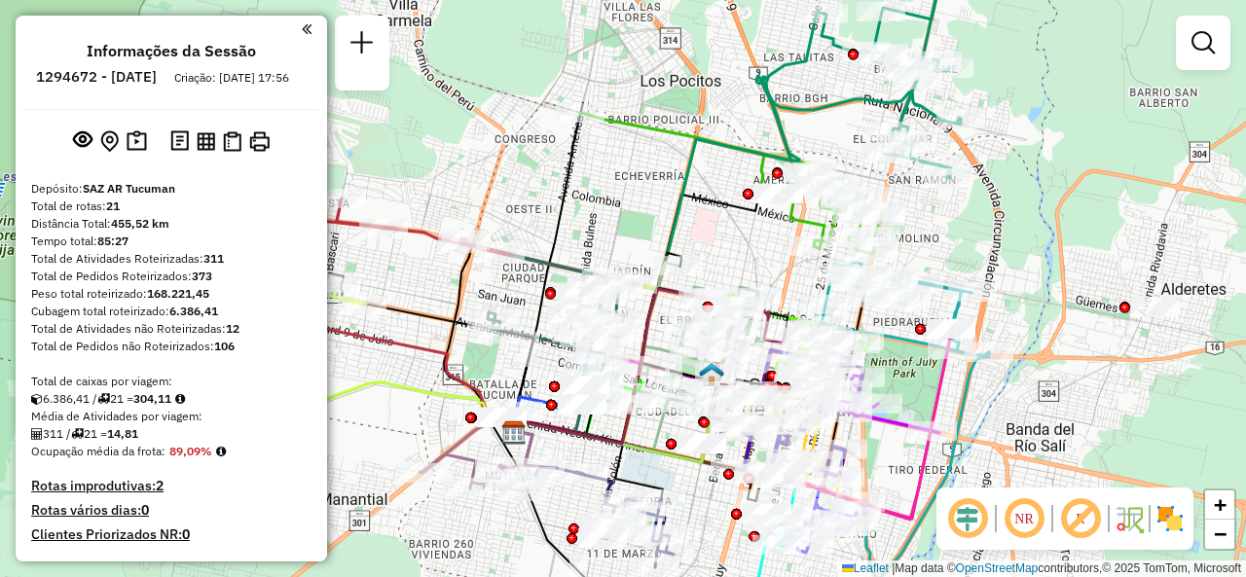
click at [596, 211] on div "Janela de atendimento Grade de atendimento Capacidade Transportadoras Veículos …" at bounding box center [623, 288] width 1246 height 577
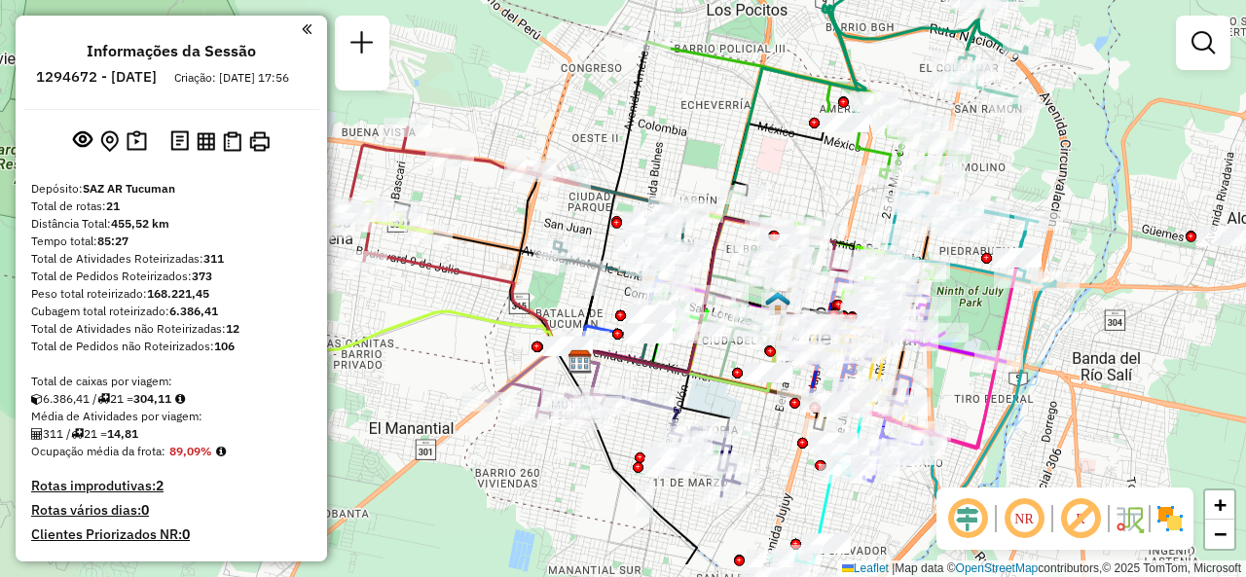
drag, startPoint x: 606, startPoint y: 211, endPoint x: 668, endPoint y: 142, distance: 93.1
click at [668, 142] on div "Janela de atendimento Grade de atendimento Capacidade Transportadoras Veículos …" at bounding box center [623, 288] width 1246 height 577
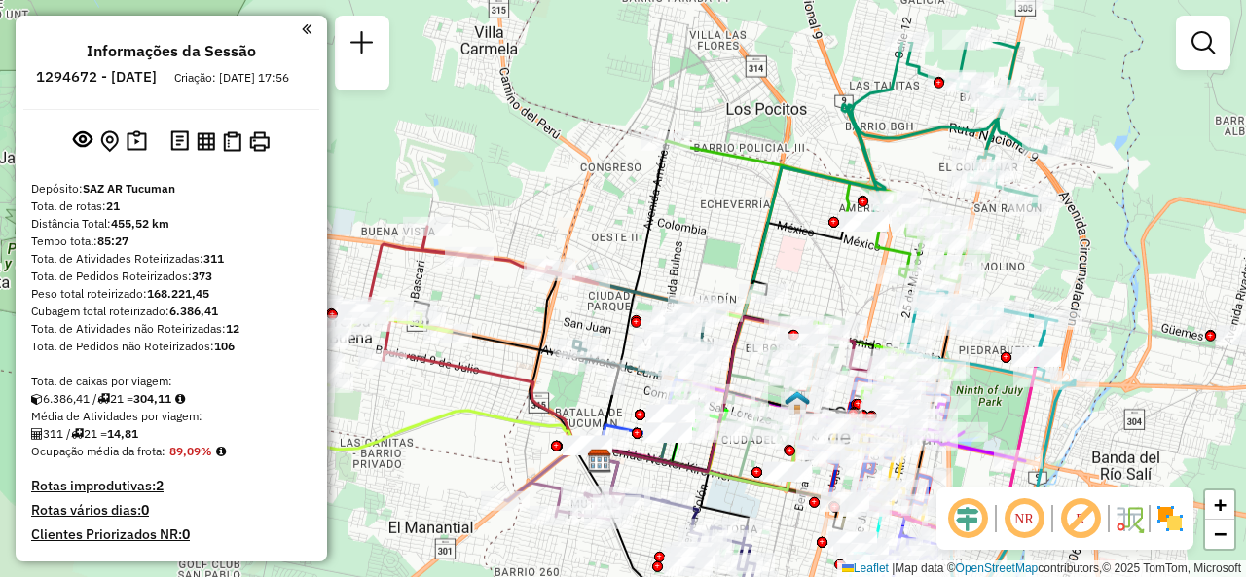
drag, startPoint x: 684, startPoint y: 137, endPoint x: 704, endPoint y: 237, distance: 101.2
click at [704, 237] on div "Janela de atendimento Grade de atendimento Capacidade Transportadoras Veículos …" at bounding box center [623, 288] width 1246 height 577
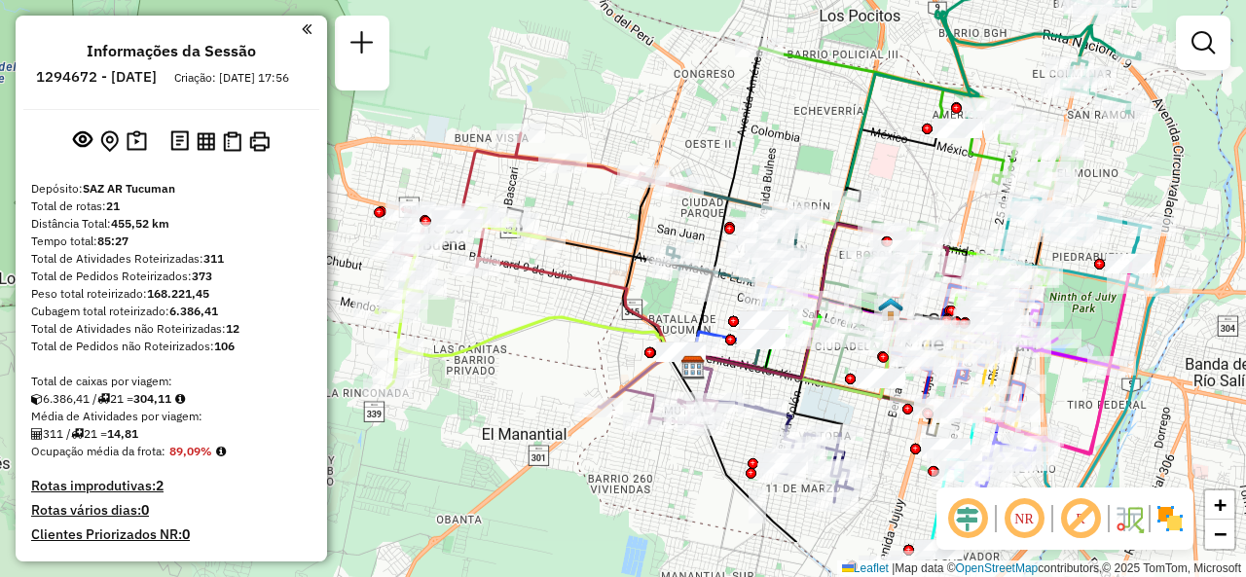
drag, startPoint x: 909, startPoint y: 102, endPoint x: 1003, endPoint y: 9, distance: 132.2
click at [1003, 9] on div "Janela de atendimento Grade de atendimento Capacidade Transportadoras Veículos …" at bounding box center [623, 288] width 1246 height 577
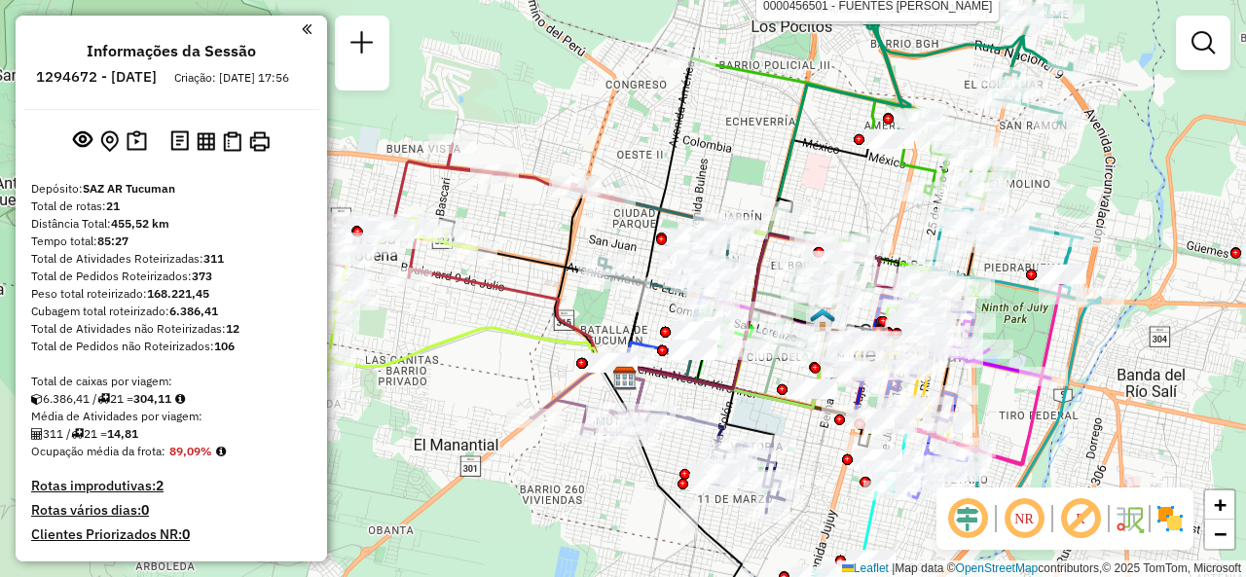
drag, startPoint x: 779, startPoint y: 155, endPoint x: 696, endPoint y: 166, distance: 83.6
click at [696, 166] on div "Rota 3 - Placa AF253BR 0000405287 - [PERSON_NAME] [PERSON_NAME] 3 - Placa AF253…" at bounding box center [623, 288] width 1246 height 577
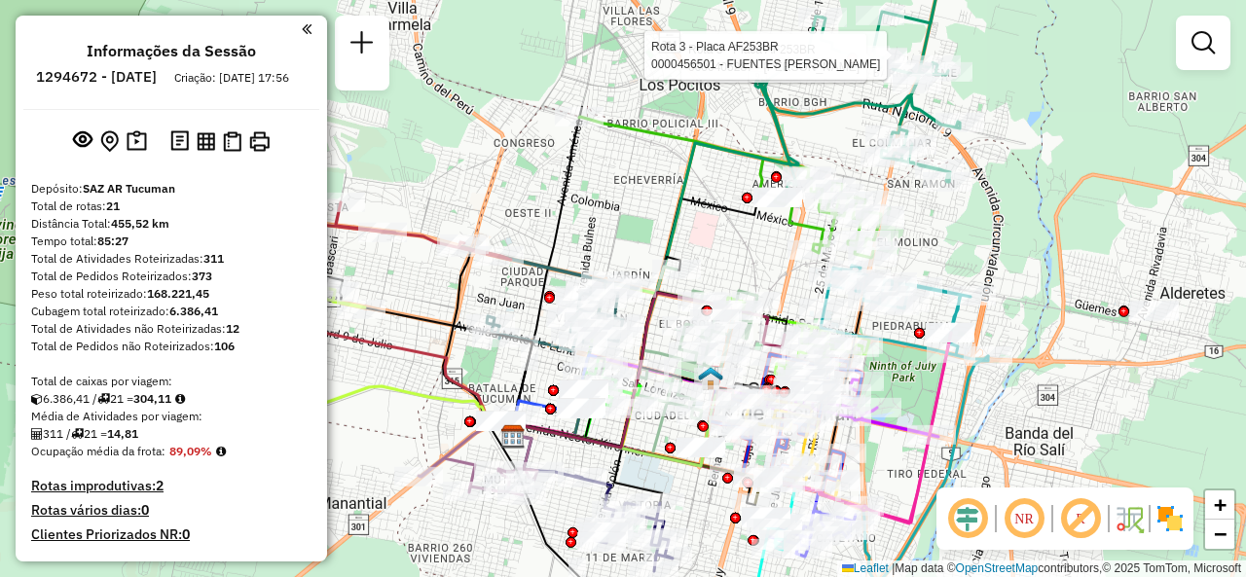
drag, startPoint x: 545, startPoint y: 349, endPoint x: 459, endPoint y: 402, distance: 101.0
click at [459, 402] on icon at bounding box center [369, 411] width 299 height 50
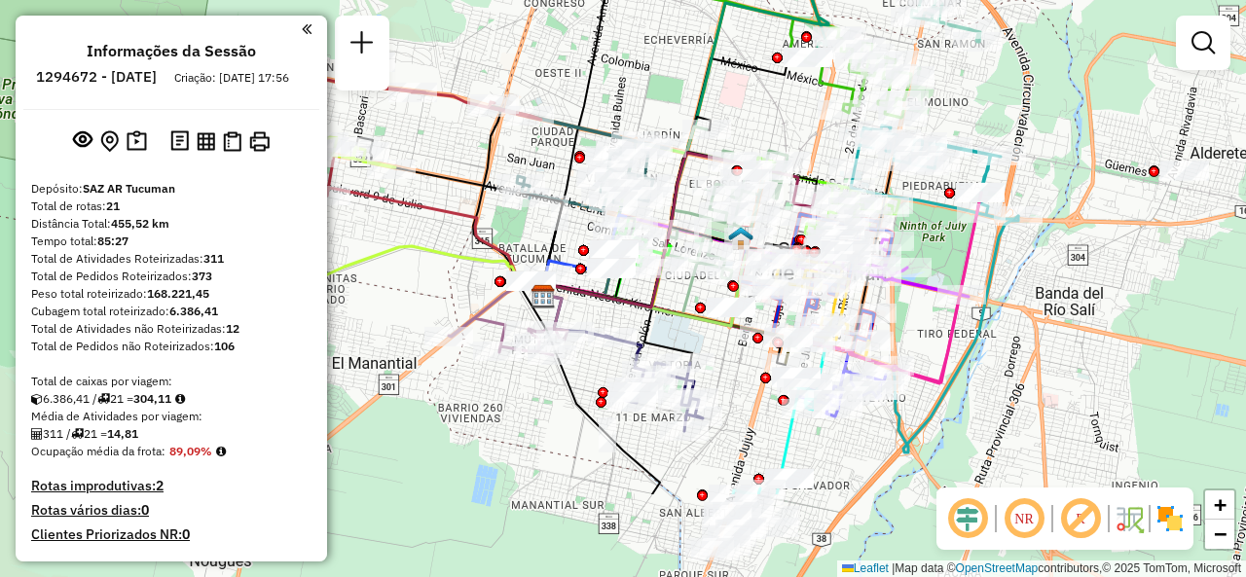
drag, startPoint x: 934, startPoint y: 361, endPoint x: 936, endPoint y: 299, distance: 62.3
click at [963, 254] on icon at bounding box center [756, 288] width 451 height 190
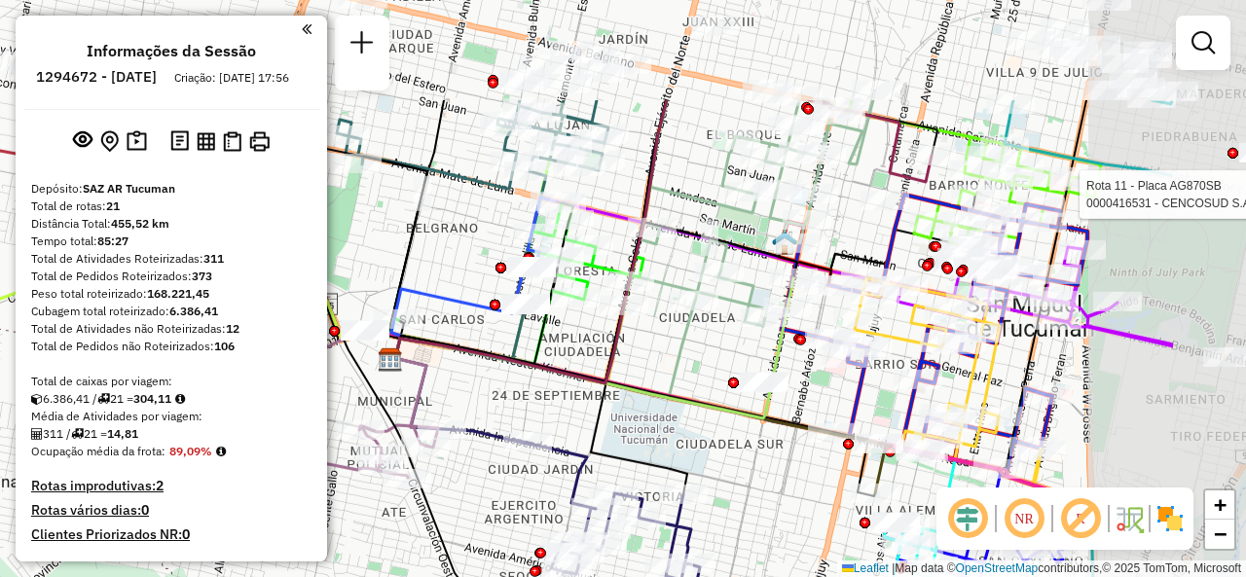
drag, startPoint x: 795, startPoint y: 305, endPoint x: 627, endPoint y: 469, distance: 235.4
click at [627, 469] on div "Rota 3 - Placa AF253BR 0000405287 - [PERSON_NAME] [PERSON_NAME] 3 - Placa AF253…" at bounding box center [623, 288] width 1246 height 577
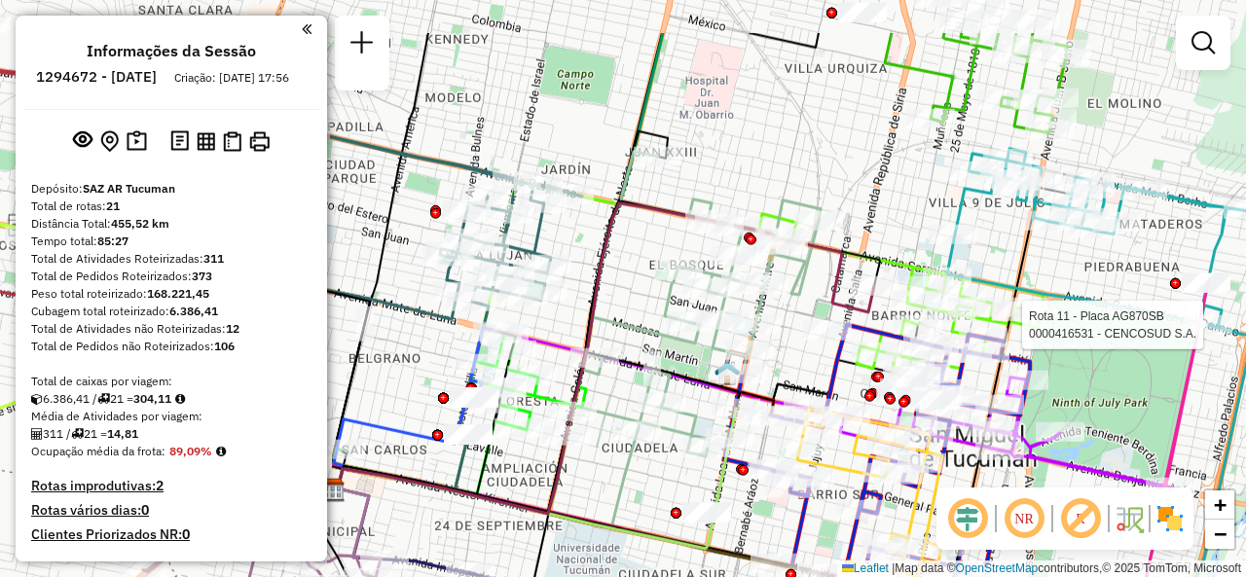
drag, startPoint x: 789, startPoint y: 73, endPoint x: 767, endPoint y: 151, distance: 80.8
click at [767, 151] on div "Rota 3 - Placa AF253BR 0000405287 - [PERSON_NAME] [PERSON_NAME] 3 - Placa AF253…" at bounding box center [623, 288] width 1246 height 577
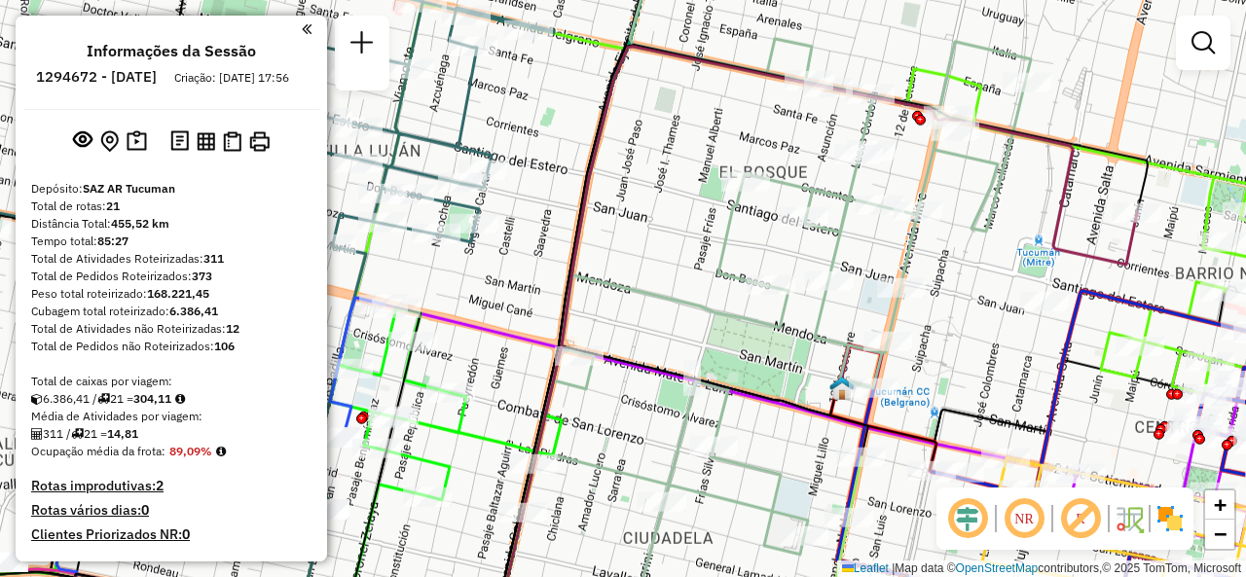
drag, startPoint x: 570, startPoint y: 283, endPoint x: 753, endPoint y: 319, distance: 186.5
click at [768, 319] on icon at bounding box center [596, 345] width 1082 height 597
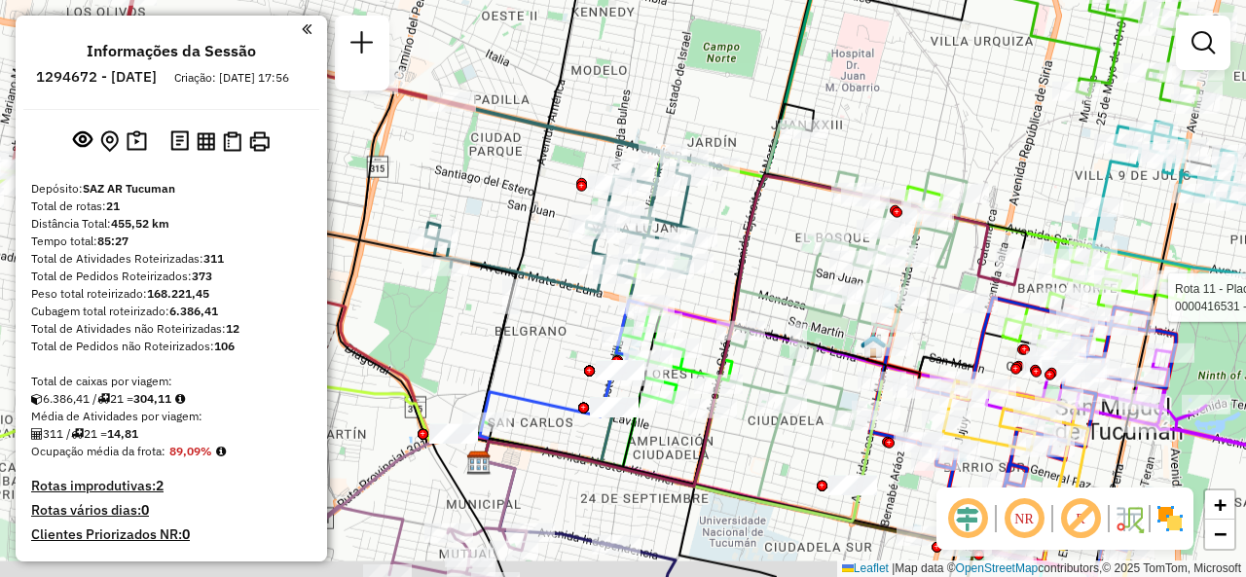
drag, startPoint x: 581, startPoint y: 357, endPoint x: 537, endPoint y: 285, distance: 84.3
click at [530, 278] on div "Rota 3 - Placa AF253BR 0000405287 - [PERSON_NAME] [PERSON_NAME] 3 - Placa AF253…" at bounding box center [623, 288] width 1246 height 577
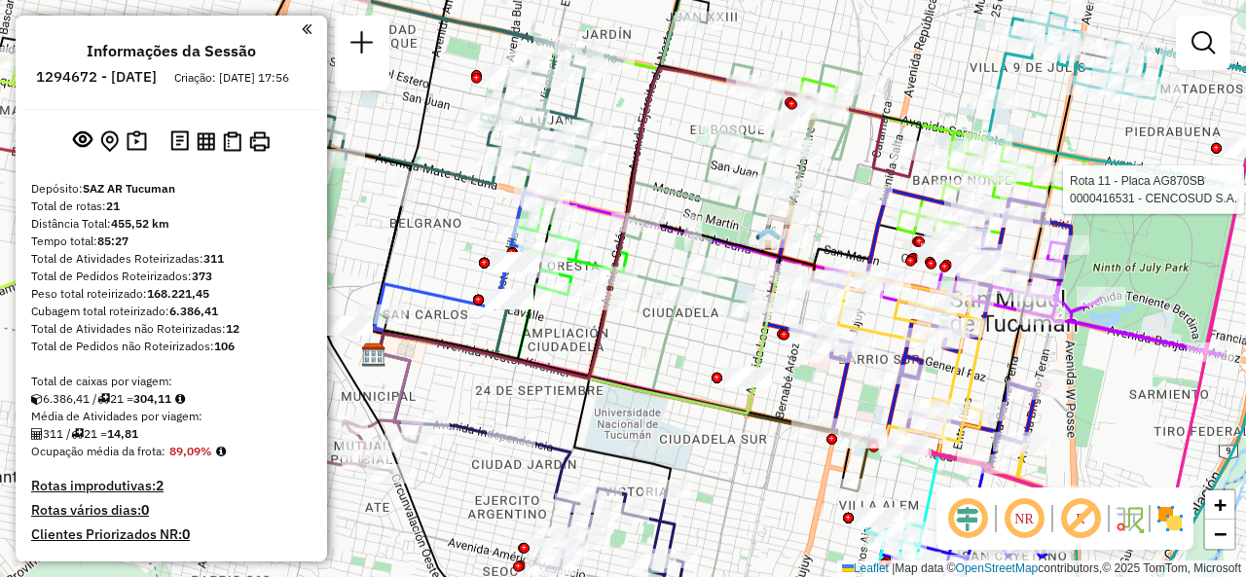
drag, startPoint x: 758, startPoint y: 418, endPoint x: 683, endPoint y: 364, distance: 92.1
click at [683, 364] on div "Rota 3 - Placa AF253BR 0000405287 - [PERSON_NAME] [PERSON_NAME] 3 - Placa AF253…" at bounding box center [623, 288] width 1246 height 577
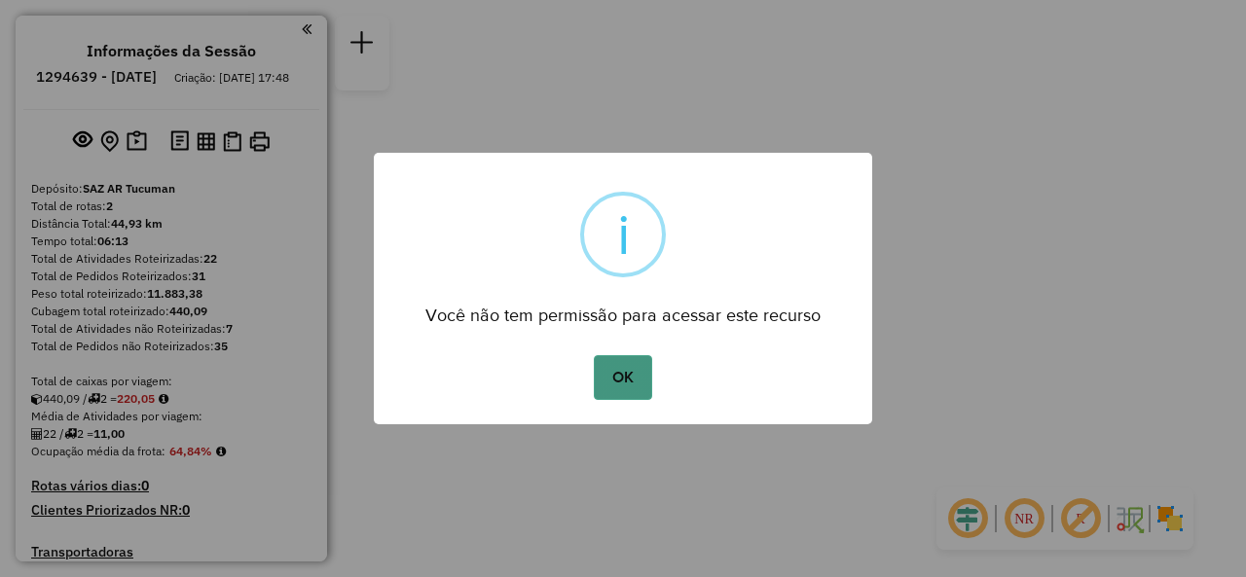
click at [619, 380] on button "OK" at bounding box center [622, 377] width 57 height 45
click at [622, 387] on button "OK" at bounding box center [622, 377] width 57 height 45
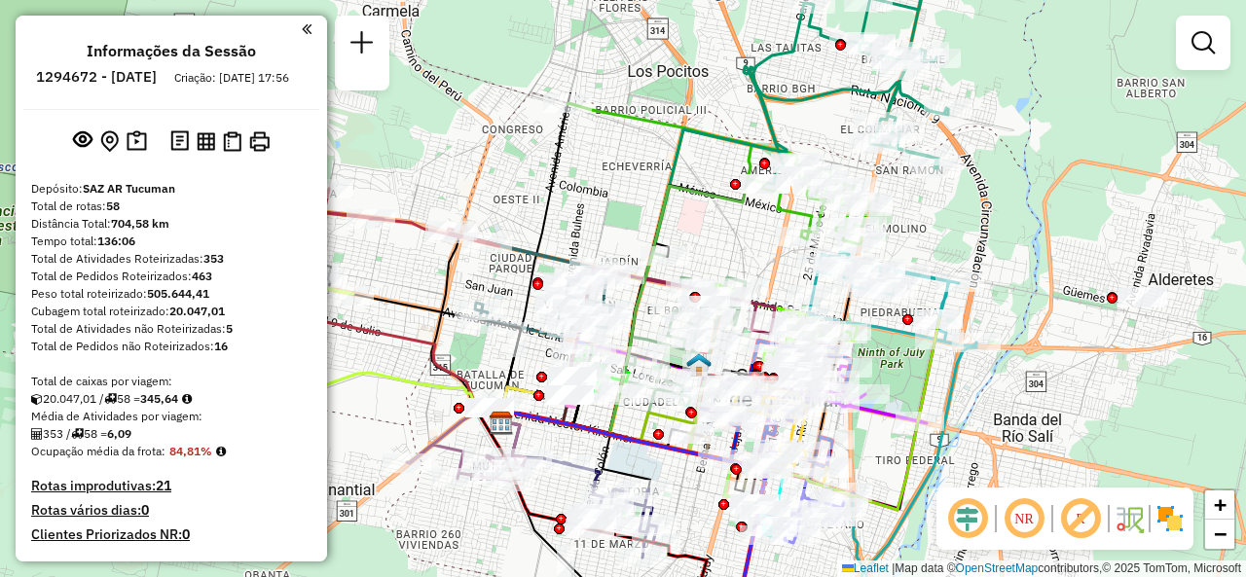
click at [613, 215] on div "Janela de atendimento Grade de atendimento Capacidade Transportadoras Veículos …" at bounding box center [623, 288] width 1246 height 577
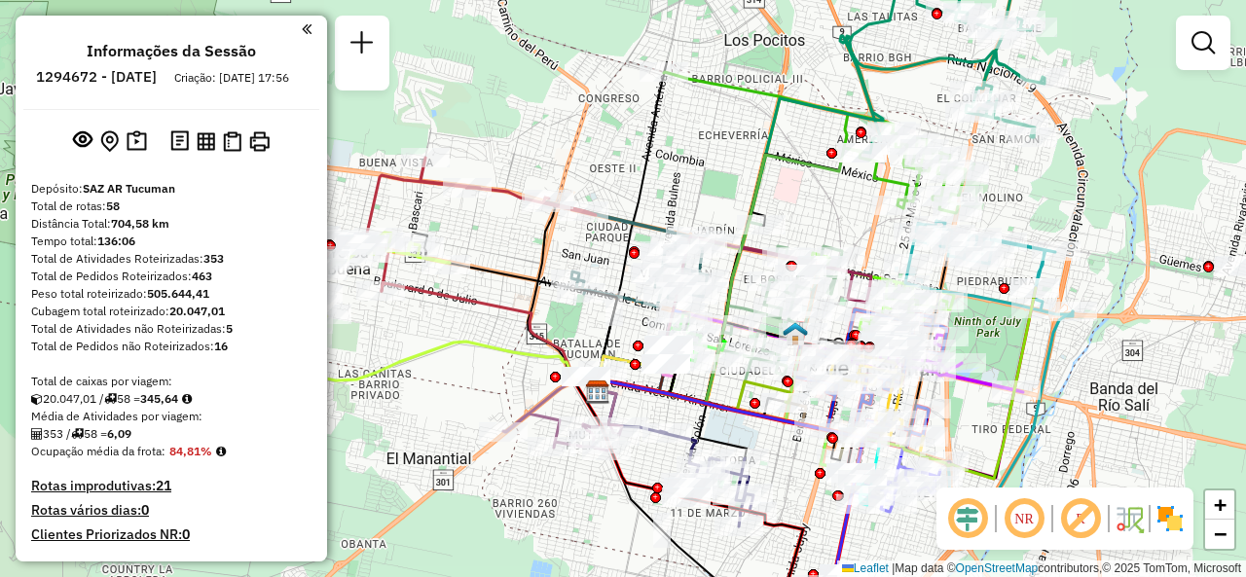
drag, startPoint x: 665, startPoint y: 198, endPoint x: 746, endPoint y: 172, distance: 84.7
click at [746, 172] on div "Janela de atendimento Grade de atendimento Capacidade Transportadoras Veículos …" at bounding box center [623, 288] width 1246 height 577
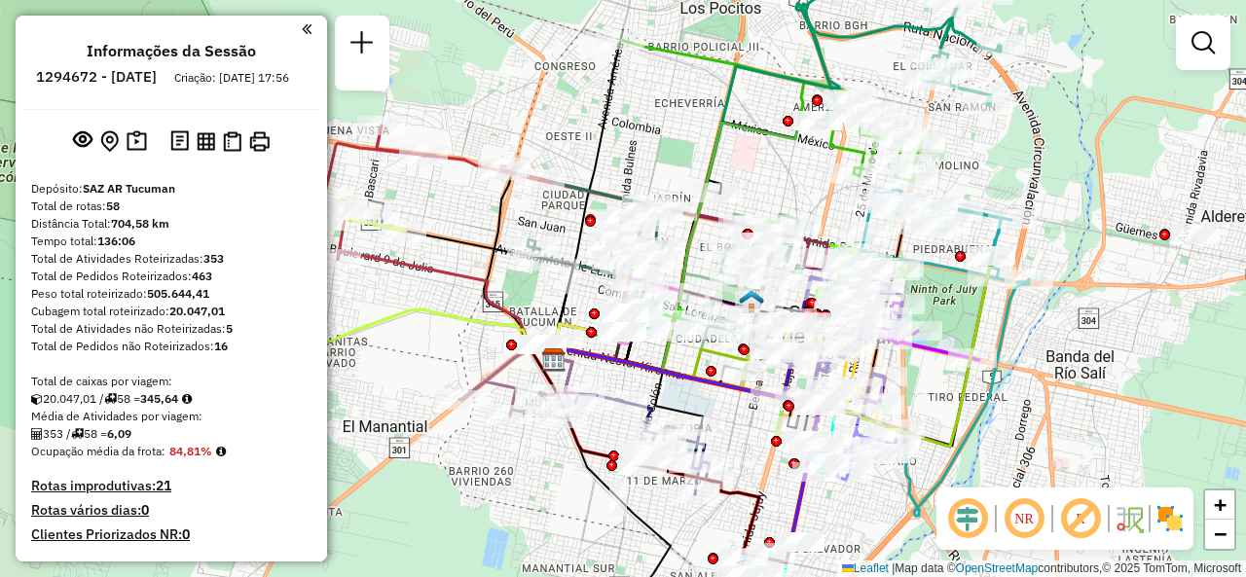
drag, startPoint x: 587, startPoint y: 478, endPoint x: 586, endPoint y: 428, distance: 49.7
click at [528, 447] on div "Janela de atendimento Grade de atendimento Capacidade Transportadoras Veículos …" at bounding box center [623, 288] width 1246 height 577
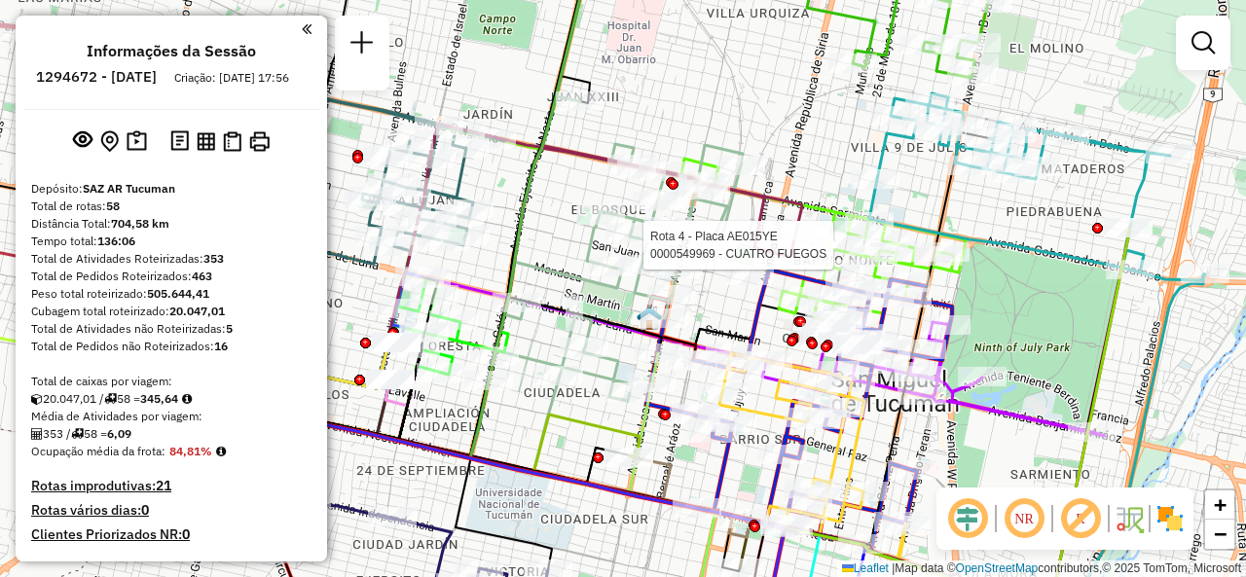
select select "**********"
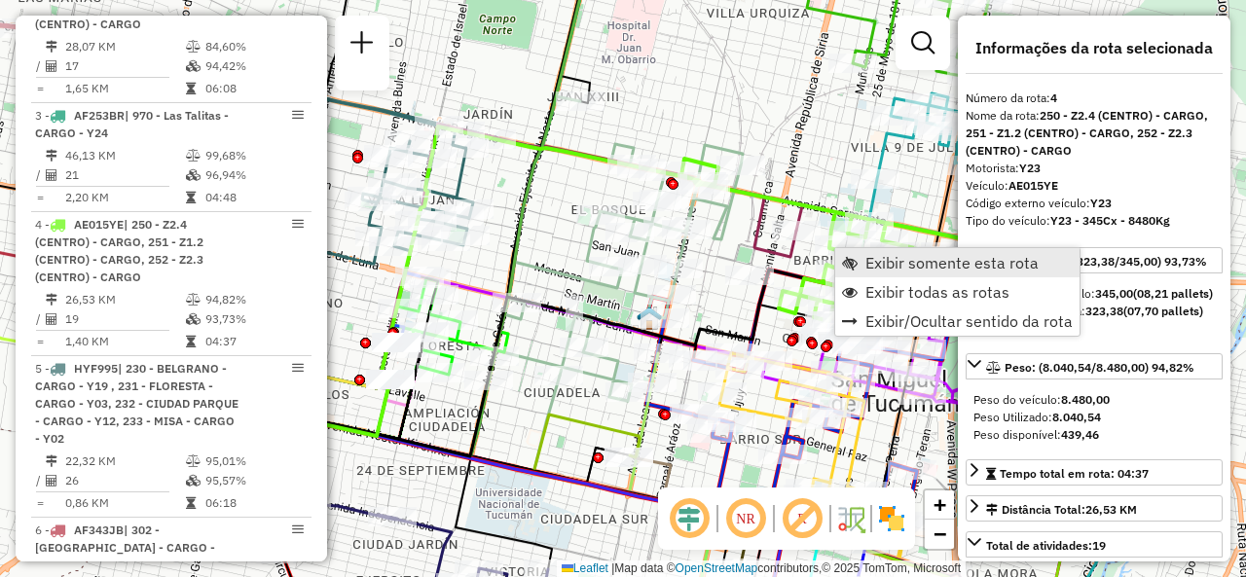
scroll to position [1053, 0]
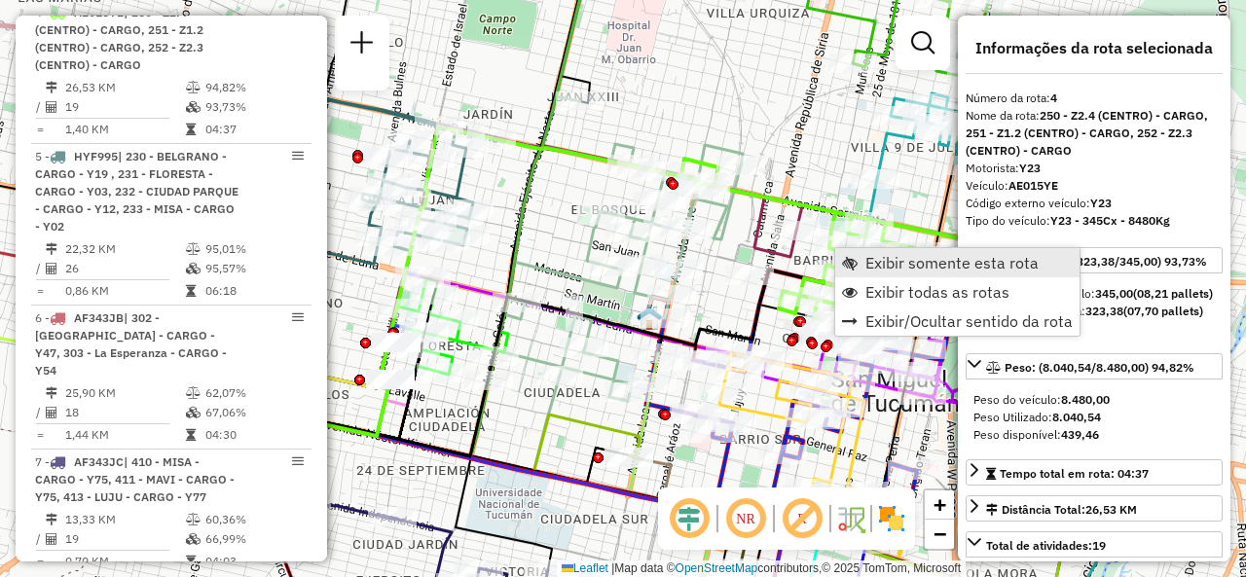
click at [859, 260] on link "Exibir somente esta rota" at bounding box center [957, 262] width 244 height 29
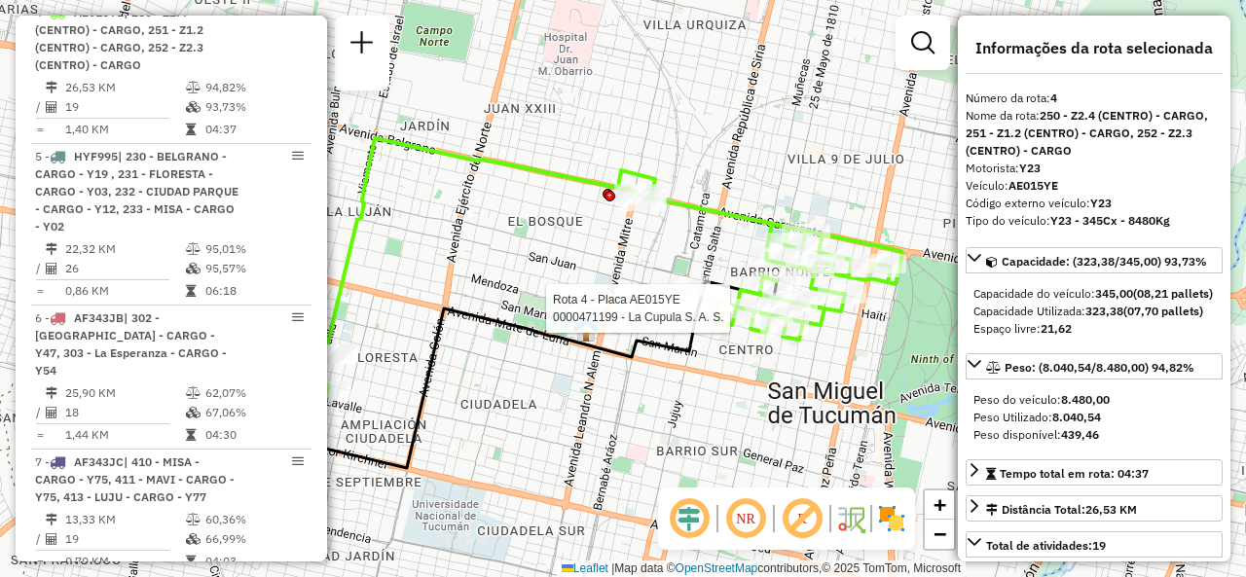
drag, startPoint x: 752, startPoint y: 312, endPoint x: 716, endPoint y: 327, distance: 38.9
click at [720, 318] on div at bounding box center [735, 308] width 49 height 19
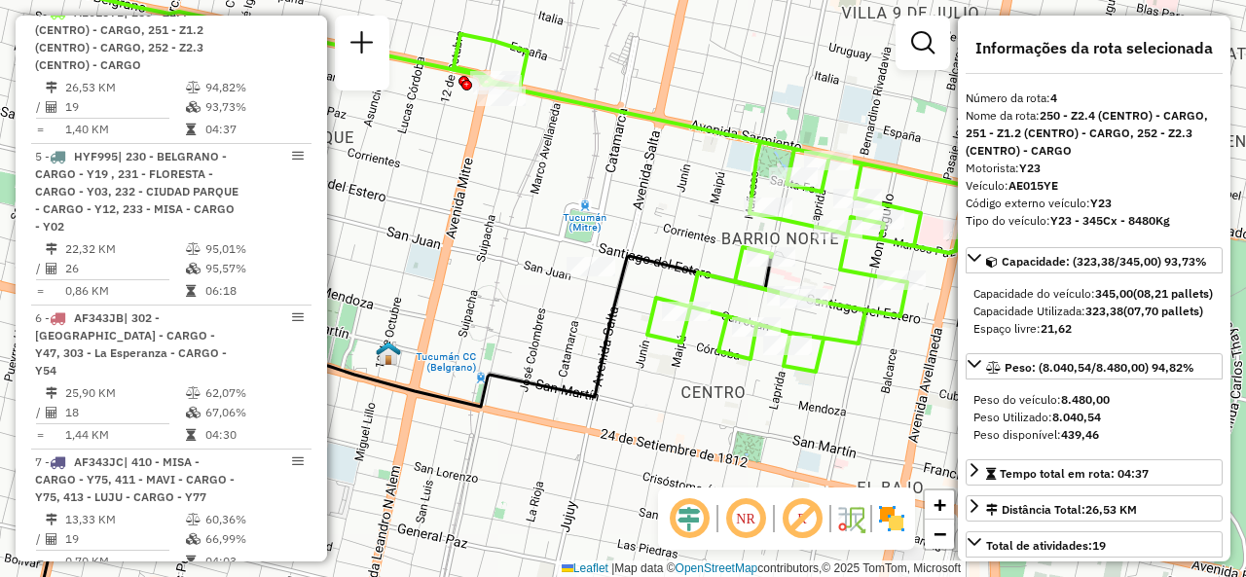
drag, startPoint x: 847, startPoint y: 362, endPoint x: 779, endPoint y: 367, distance: 68.3
click at [779, 367] on div "Janela de atendimento Grade de atendimento Capacidade Transportadoras Veículos …" at bounding box center [623, 288] width 1246 height 577
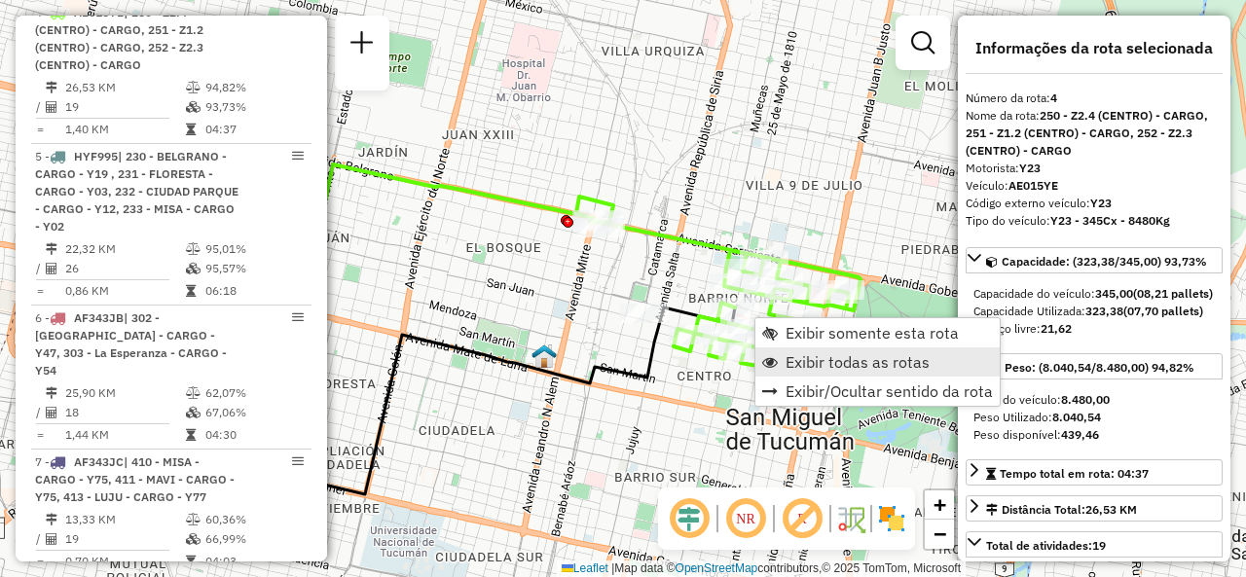
click at [787, 364] on span "Exibir todas as rotas" at bounding box center [858, 362] width 144 height 16
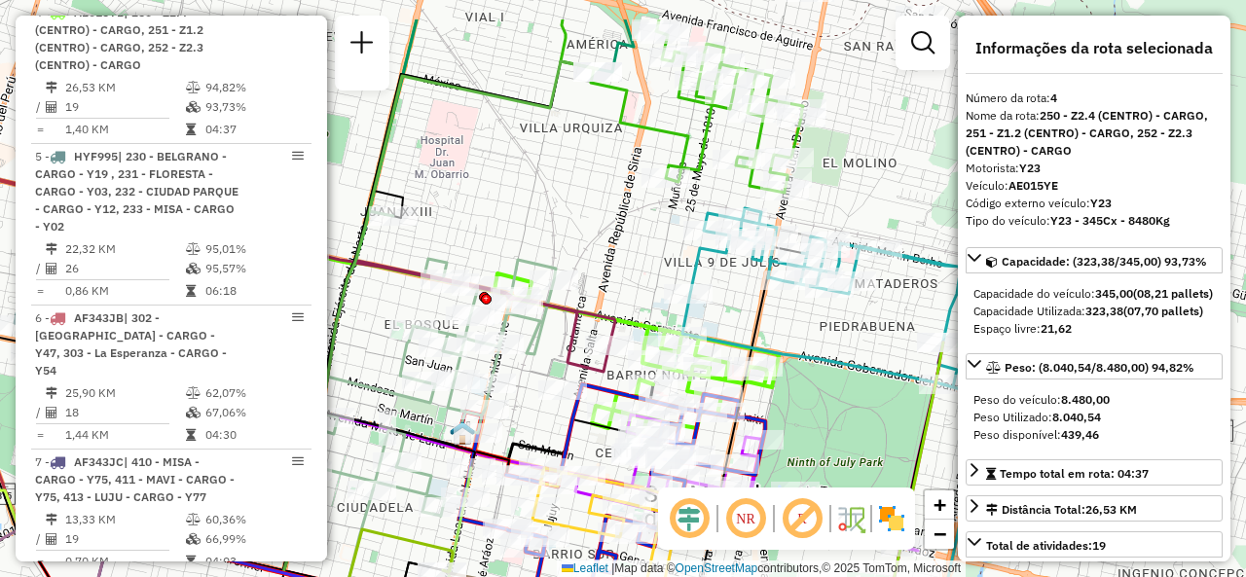
drag, startPoint x: 806, startPoint y: 229, endPoint x: 724, endPoint y: 306, distance: 112.3
click at [724, 306] on div "Janela de atendimento Grade de atendimento Capacidade Transportadoras Veículos …" at bounding box center [623, 288] width 1246 height 577
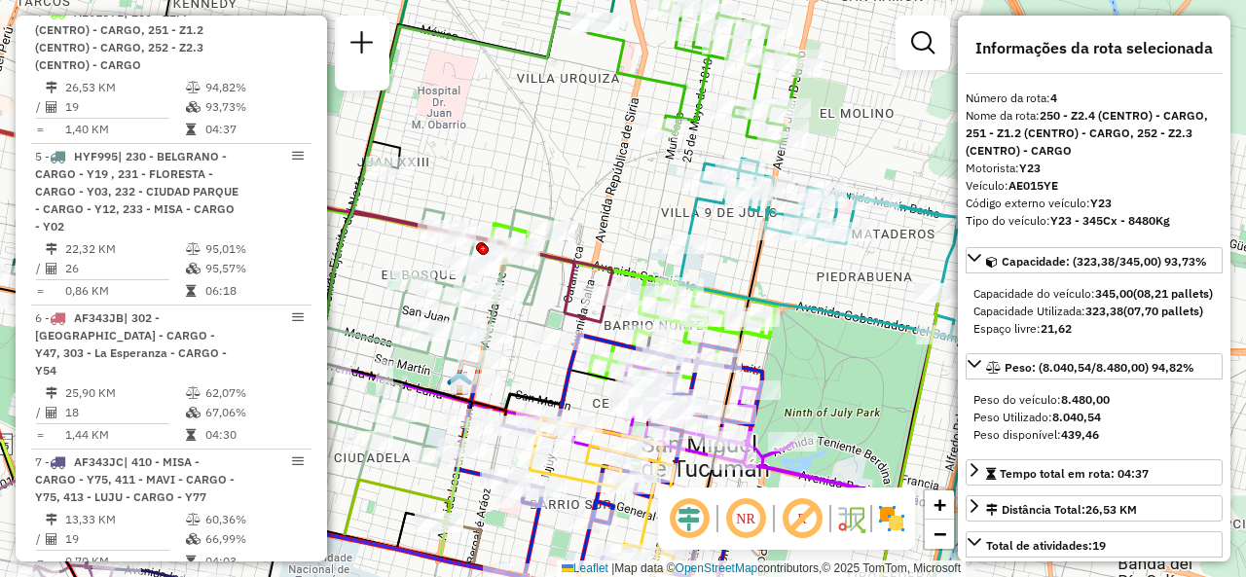
drag, startPoint x: 740, startPoint y: 305, endPoint x: 766, endPoint y: 158, distance: 149.3
click at [766, 158] on div "Janela de atendimento Grade de atendimento Capacidade Transportadoras Veículos …" at bounding box center [623, 288] width 1246 height 577
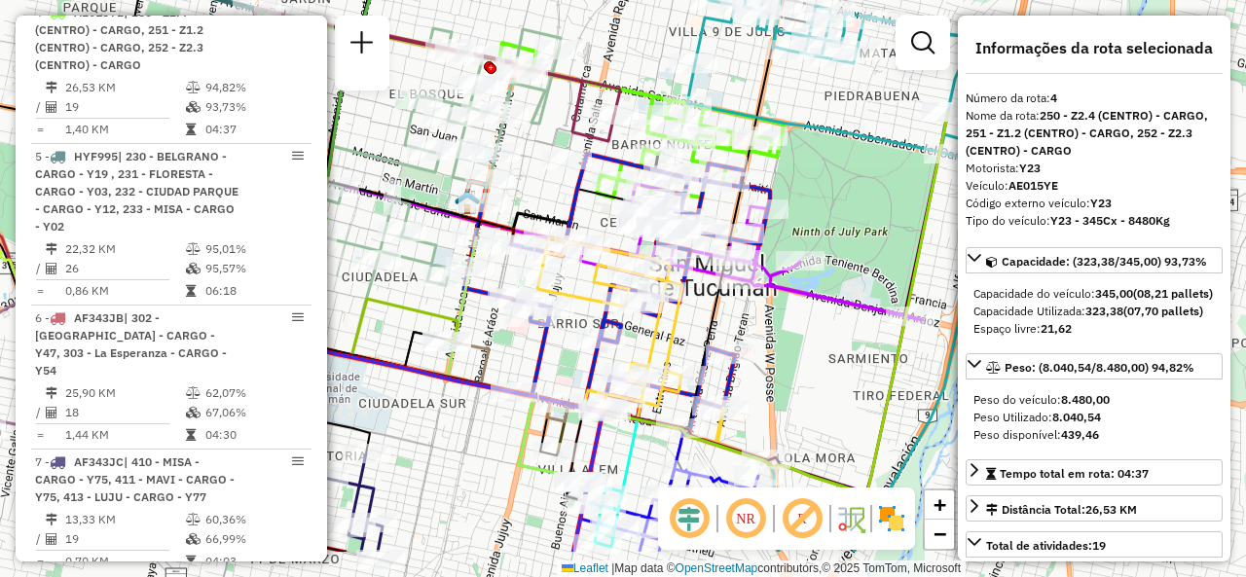
drag, startPoint x: 841, startPoint y: 297, endPoint x: 818, endPoint y: 205, distance: 94.4
click at [818, 205] on div "Janela de atendimento Grade de atendimento Capacidade Transportadoras Veículos …" at bounding box center [623, 288] width 1246 height 577
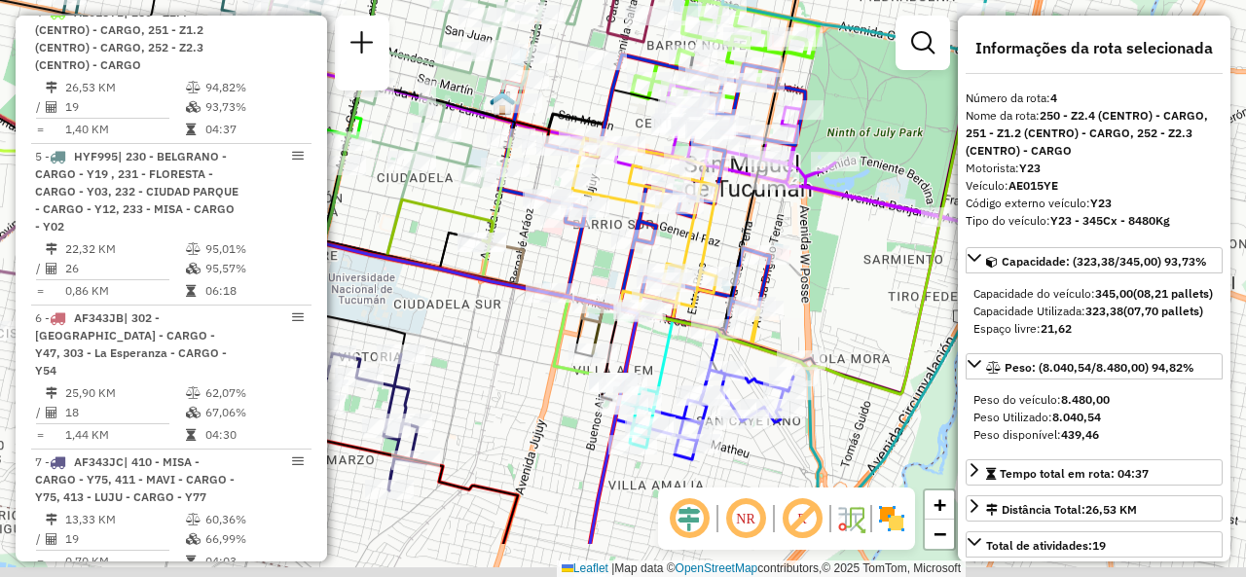
drag, startPoint x: 807, startPoint y: 342, endPoint x: 856, endPoint y: 228, distance: 123.9
click at [855, 231] on div "Janela de atendimento Grade de atendimento Capacidade Transportadoras Veículos …" at bounding box center [623, 288] width 1246 height 577
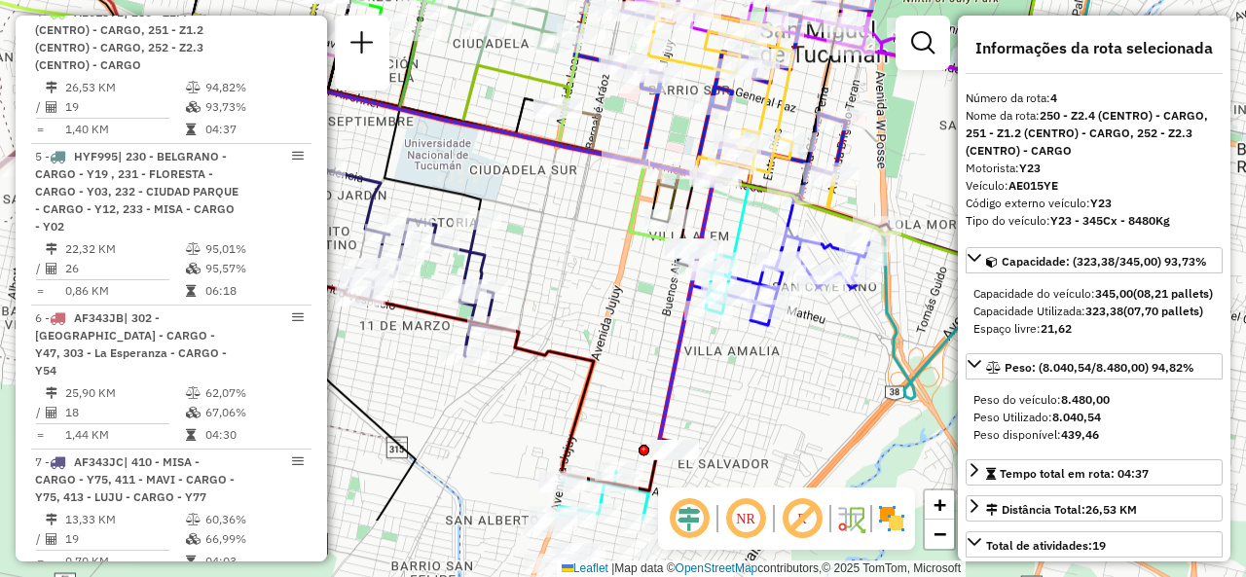
drag, startPoint x: 561, startPoint y: 328, endPoint x: 622, endPoint y: 201, distance: 141.5
click at [622, 205] on icon at bounding box center [436, 154] width 505 height 181
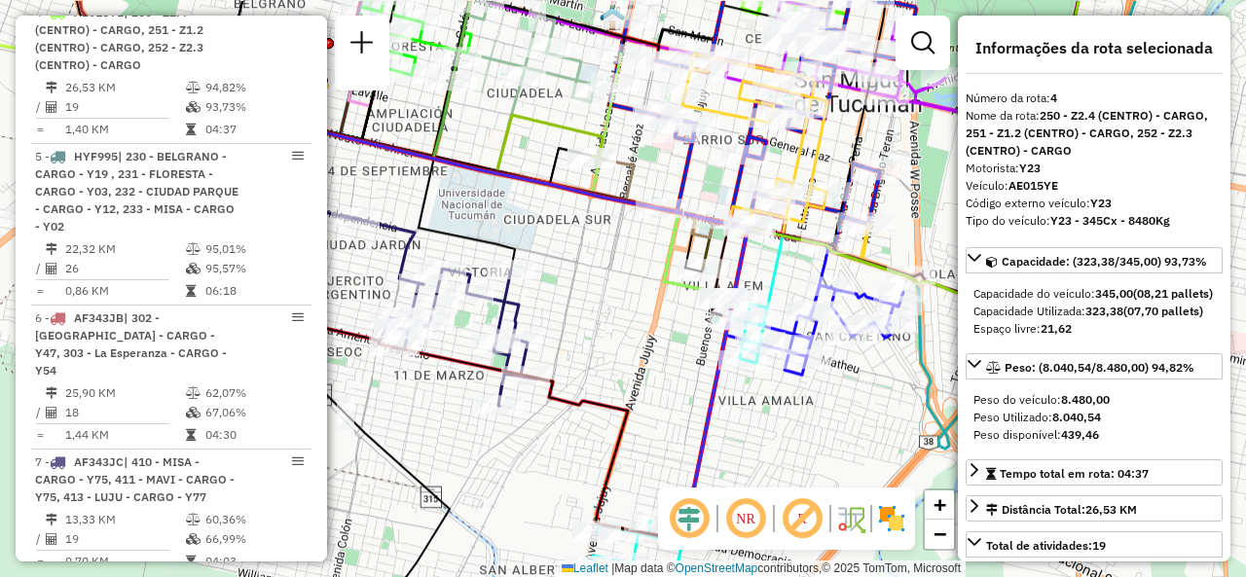
drag, startPoint x: 630, startPoint y: 340, endPoint x: 666, endPoint y: 435, distance: 102.0
click at [677, 445] on div "Janela de atendimento Grade de atendimento Capacidade Transportadoras Veículos …" at bounding box center [623, 288] width 1246 height 577
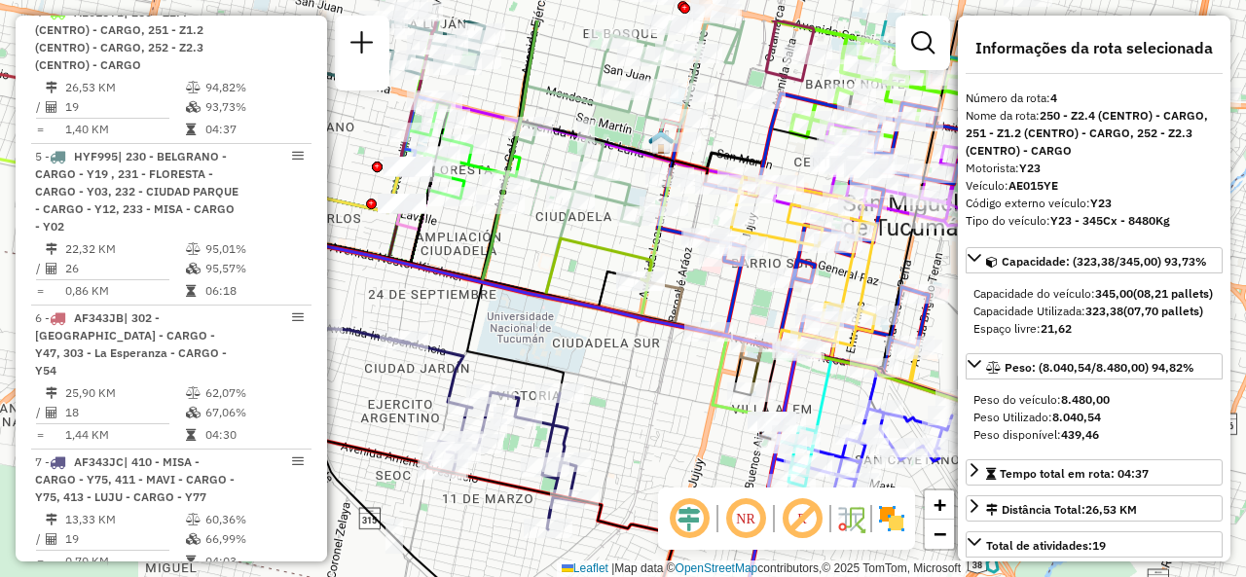
drag, startPoint x: 596, startPoint y: 329, endPoint x: 641, endPoint y: 416, distance: 97.5
click at [642, 417] on div "Janela de atendimento Grade de atendimento Capacidade Transportadoras Veículos …" at bounding box center [623, 288] width 1246 height 577
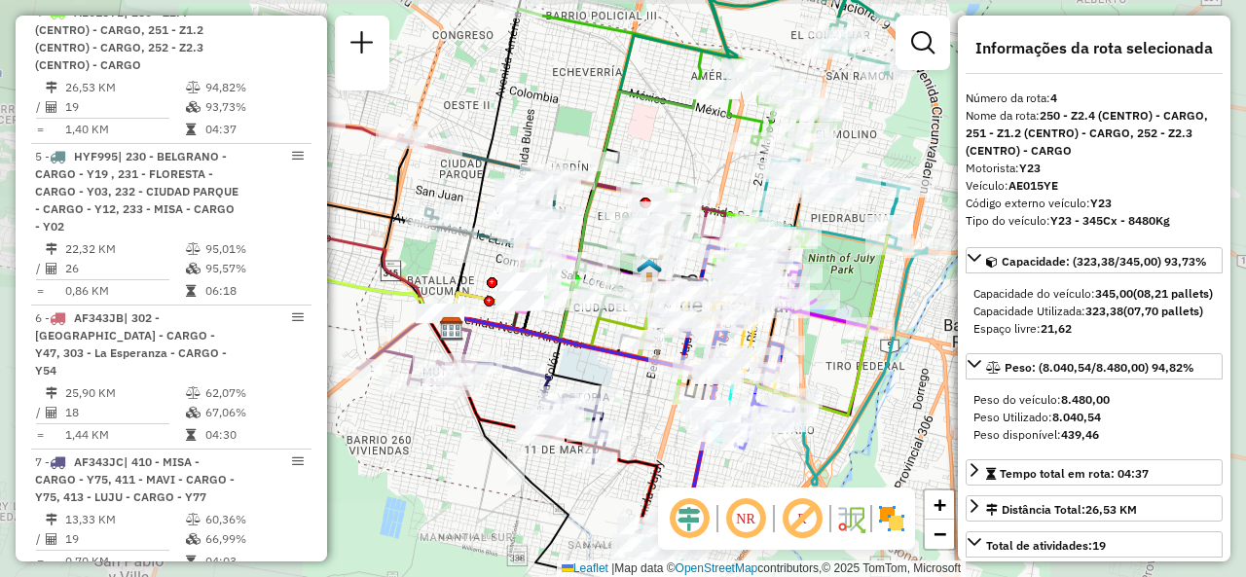
click at [629, 388] on div "Janela de atendimento Grade de atendimento Capacidade Transportadoras Veículos …" at bounding box center [623, 288] width 1246 height 577
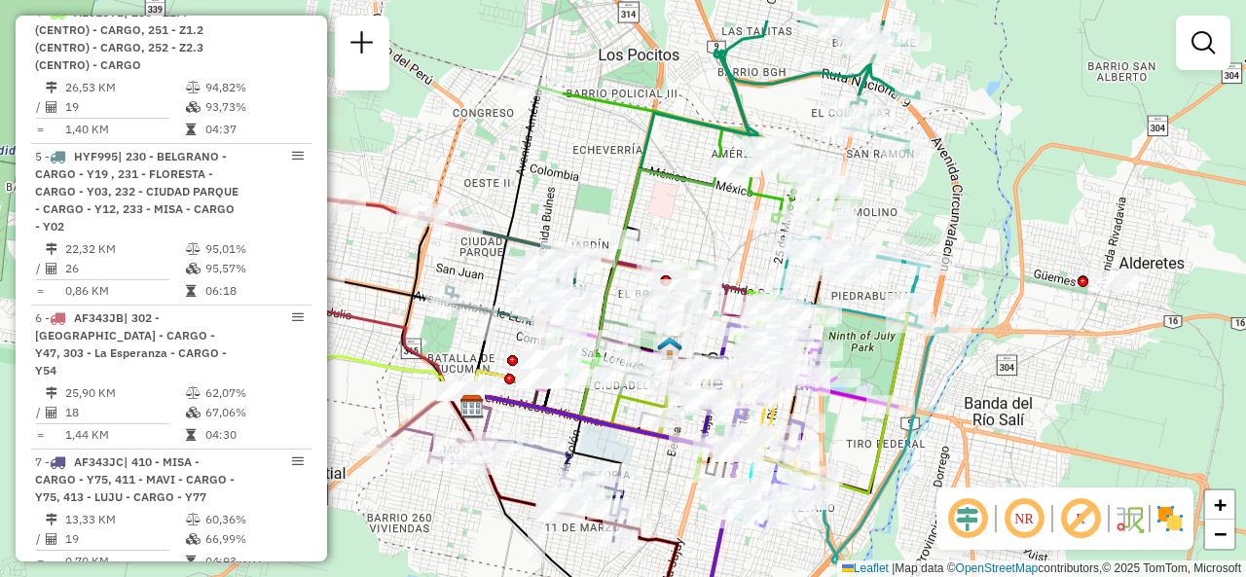
drag, startPoint x: 640, startPoint y: 390, endPoint x: 671, endPoint y: 484, distance: 98.5
click at [671, 484] on div "Janela de atendimento Grade de atendimento Capacidade Transportadoras Veículos …" at bounding box center [623, 288] width 1246 height 577
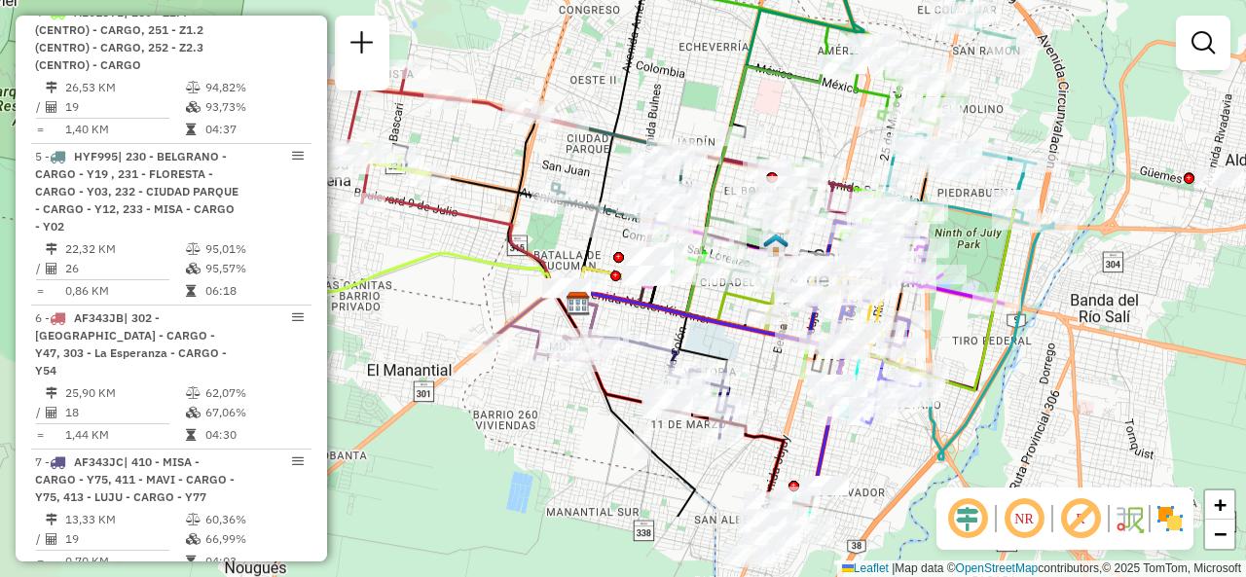
drag, startPoint x: 676, startPoint y: 221, endPoint x: 771, endPoint y: 100, distance: 153.9
click at [771, 100] on div "Janela de atendimento Grade de atendimento Capacidade Transportadoras Veículos …" at bounding box center [623, 288] width 1246 height 577
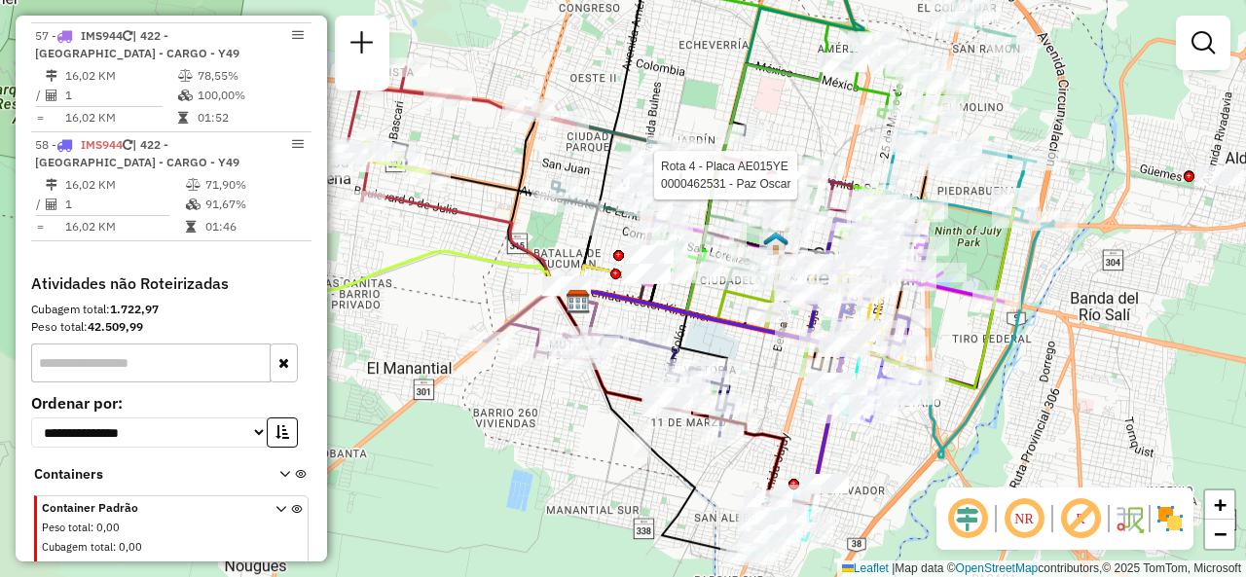
scroll to position [7186, 0]
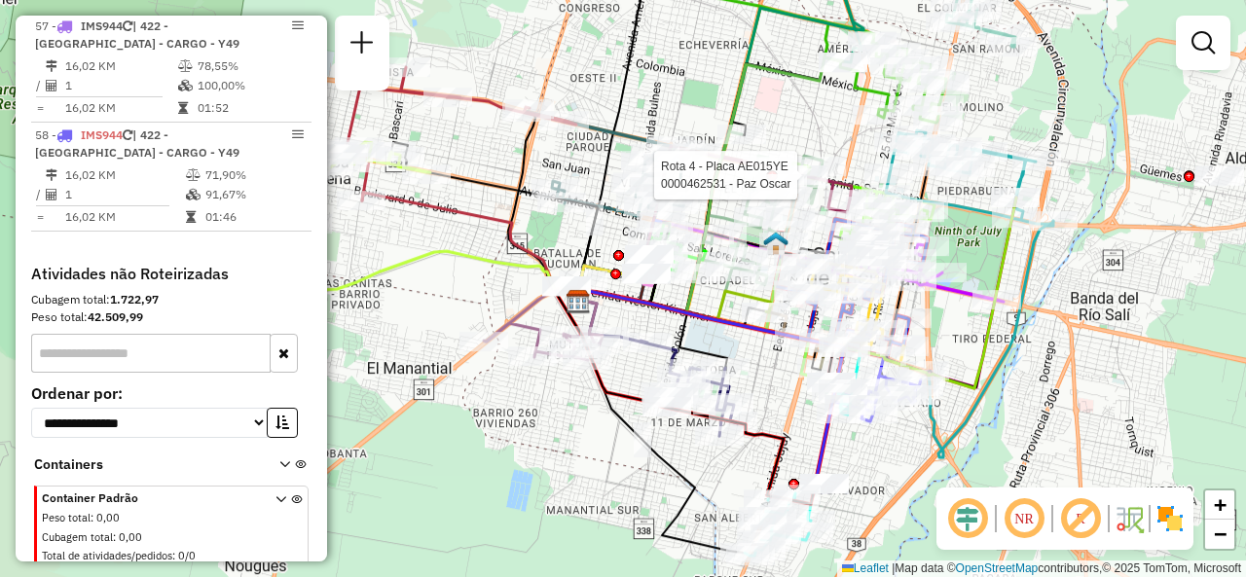
click at [453, 298] on div "Rota 4 - Placa AE015YE 0000462531 - Paz Oscar Janela de atendimento Grade de at…" at bounding box center [623, 288] width 1246 height 577
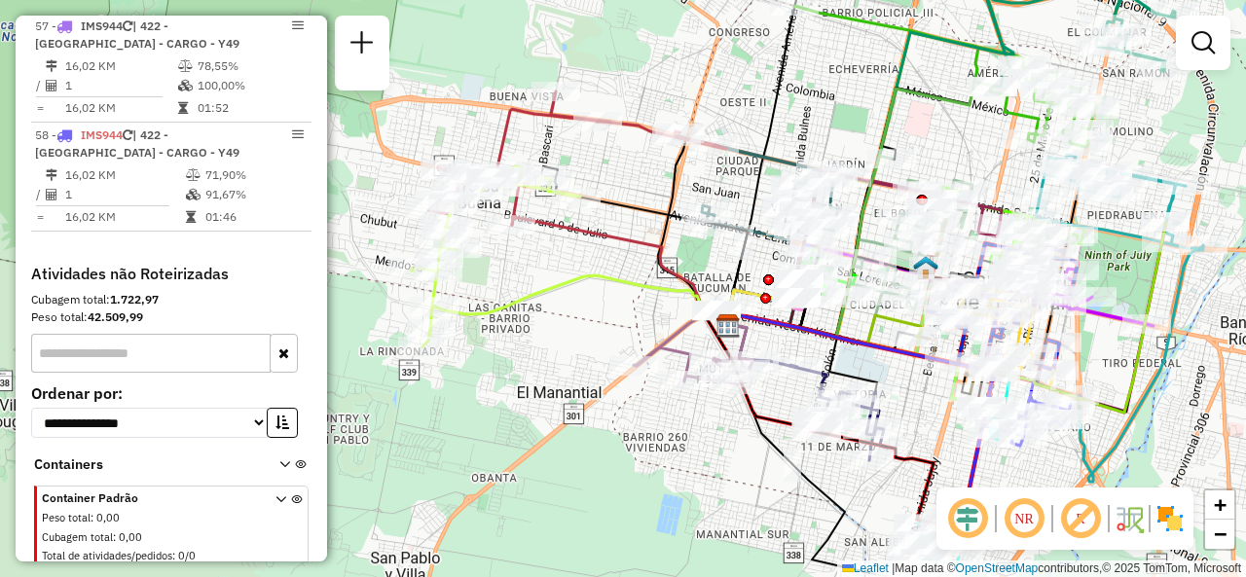
drag, startPoint x: 424, startPoint y: 297, endPoint x: 574, endPoint y: 321, distance: 151.9
click at [574, 321] on div "Janela de atendimento Grade de atendimento Capacidade Transportadoras Veículos …" at bounding box center [623, 288] width 1246 height 577
click at [833, 105] on div "Rota 5 - Placa HYF995 0000440792 - PRADO EXEQUIEL ENRIQUE Rota 5 - Placa HYF995…" at bounding box center [623, 288] width 1246 height 577
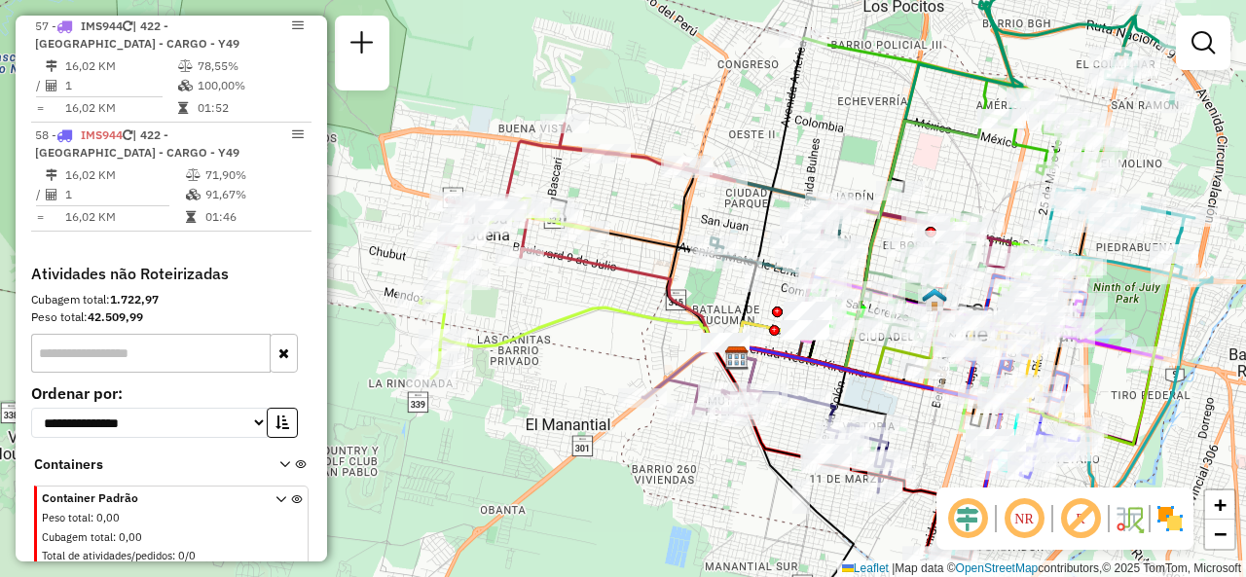
drag, startPoint x: 826, startPoint y: 110, endPoint x: 834, endPoint y: 142, distance: 33.3
click at [834, 142] on div "Janela de atendimento Grade de atendimento Capacidade Transportadoras Veículos …" at bounding box center [623, 288] width 1246 height 577
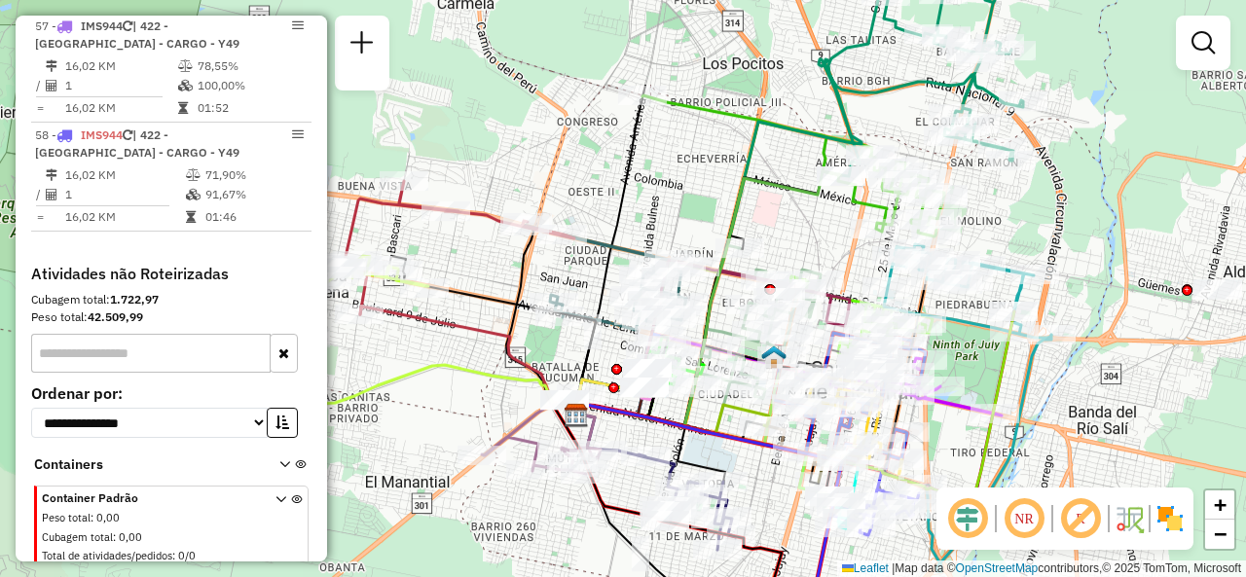
drag, startPoint x: 837, startPoint y: 149, endPoint x: 686, endPoint y: 219, distance: 166.4
click at [682, 211] on div "Janela de atendimento Grade de atendimento Capacidade Transportadoras Veículos …" at bounding box center [623, 288] width 1246 height 577
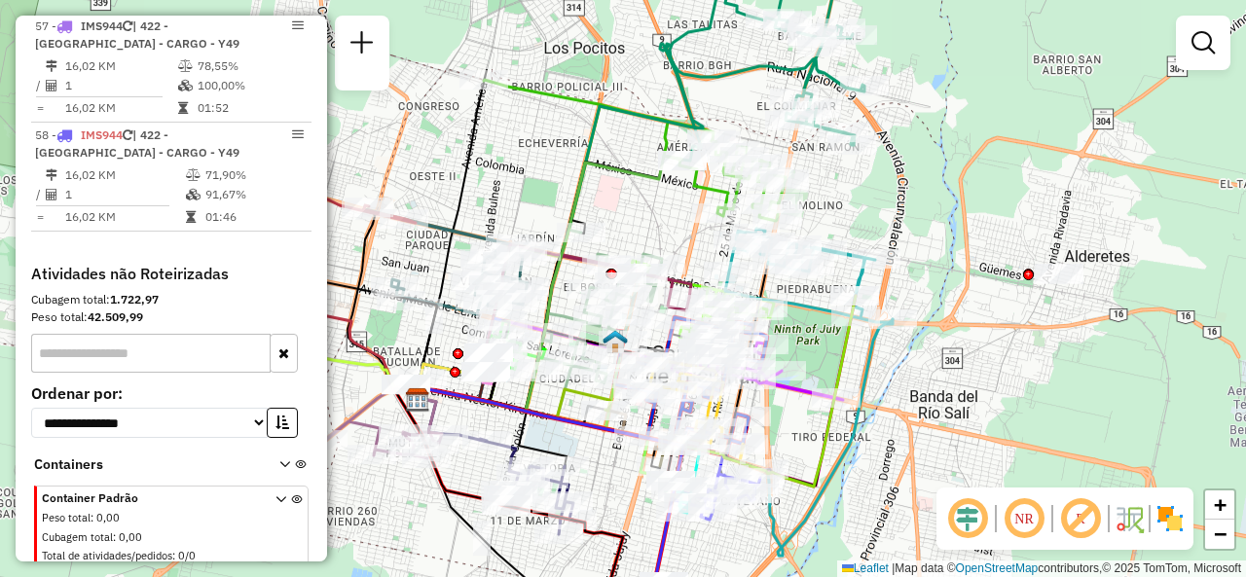
drag, startPoint x: 969, startPoint y: 237, endPoint x: 864, endPoint y: 277, distance: 111.9
click at [837, 202] on div "Janela de atendimento Grade de atendimento Capacidade Transportadoras Veículos …" at bounding box center [623, 288] width 1246 height 577
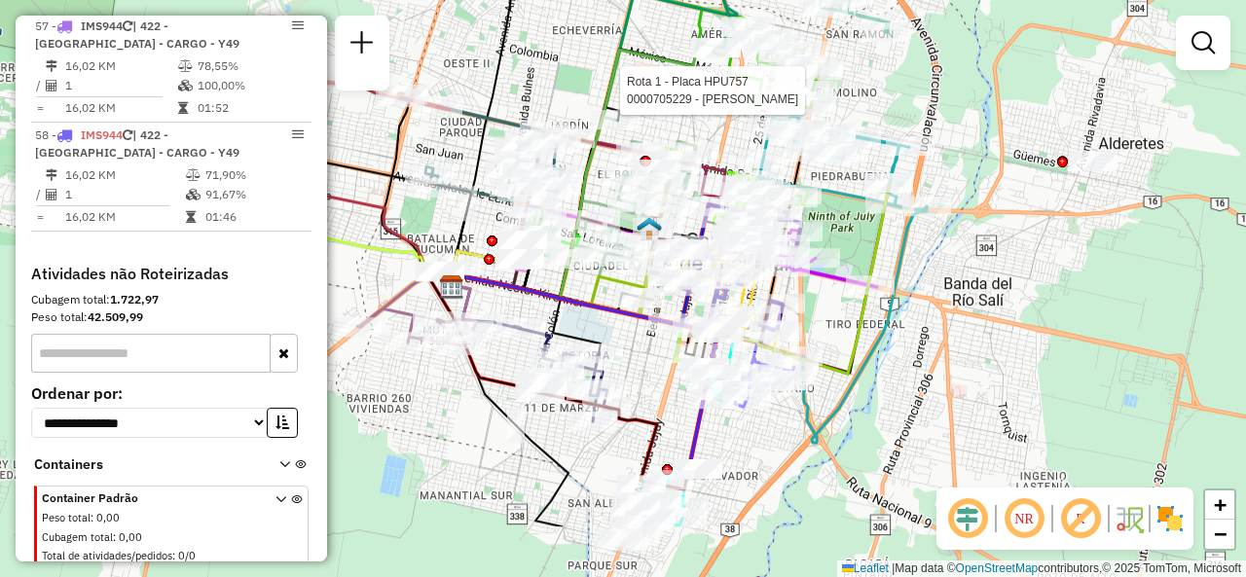
drag, startPoint x: 940, startPoint y: 398, endPoint x: 978, endPoint y: 289, distance: 115.5
click at [978, 289] on div "Rota 1 - Placa HPU757 0000705229 - SORIA SARA LIA Janela de atendimento Grade d…" at bounding box center [623, 288] width 1246 height 577
click at [889, 359] on div "Rota 1 - Placa HPU757 0000705229 - SORIA SARA LIA Janela de atendimento Grade d…" at bounding box center [623, 288] width 1246 height 577
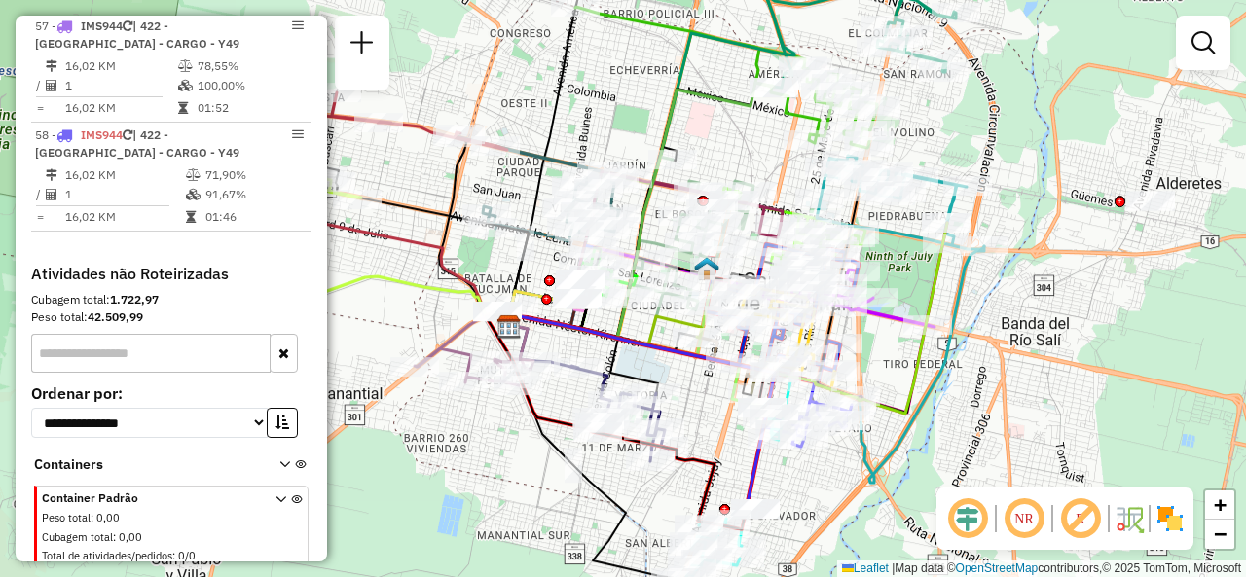
click at [930, 403] on icon at bounding box center [747, 364] width 474 height 237
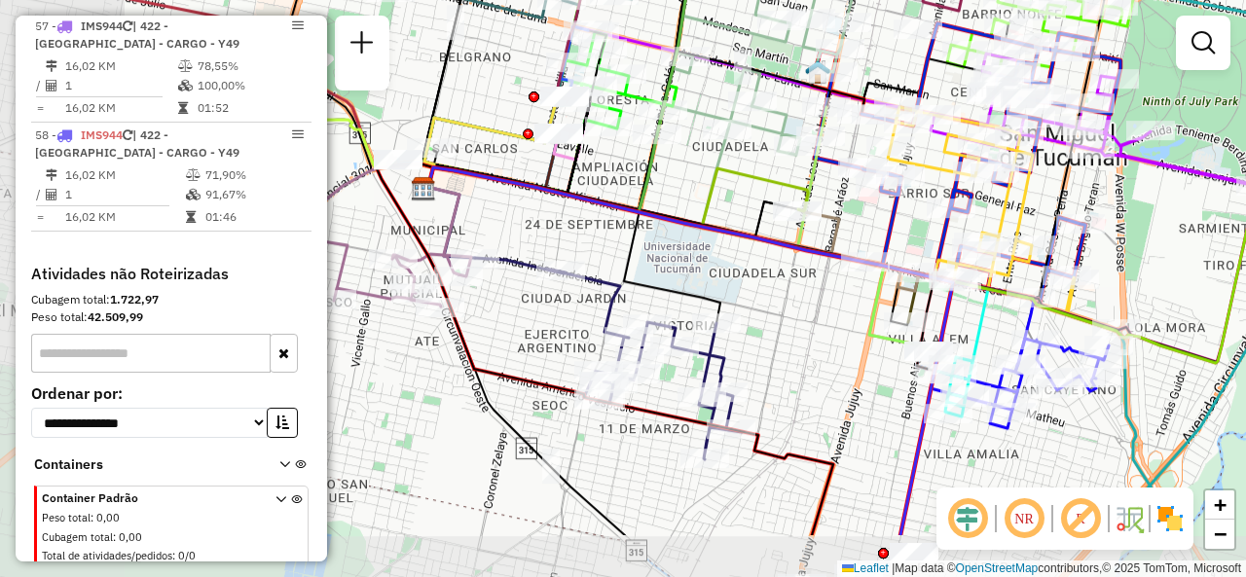
drag, startPoint x: 635, startPoint y: 416, endPoint x: 803, endPoint y: 313, distance: 197.0
click at [803, 313] on div "Janela de atendimento Grade de atendimento Capacidade Transportadoras Veículos …" at bounding box center [623, 288] width 1246 height 577
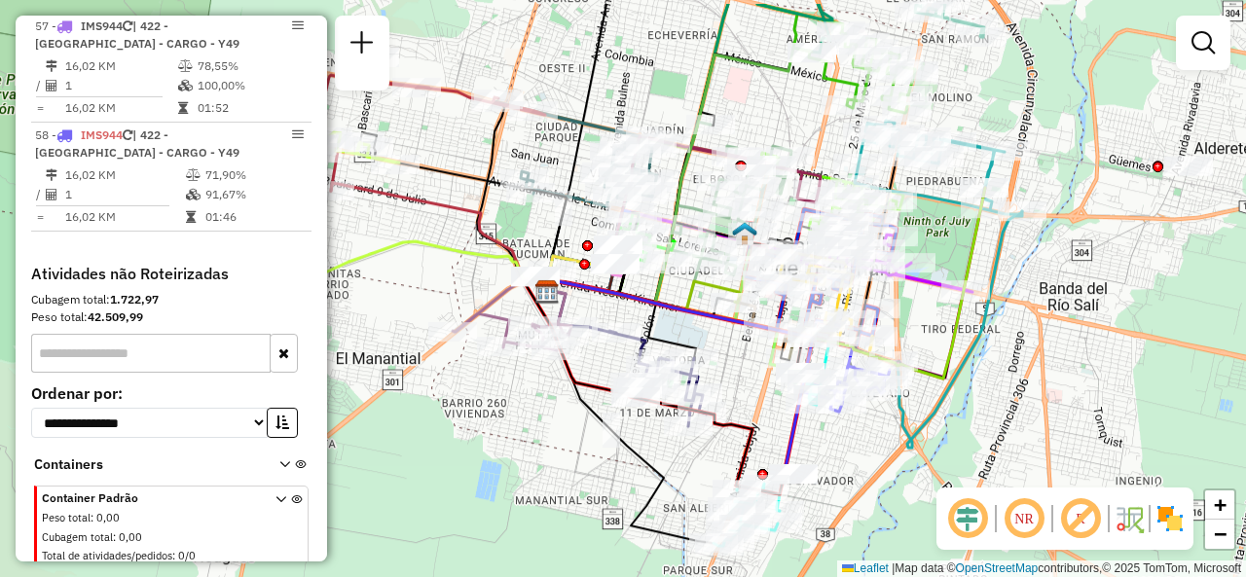
drag, startPoint x: 562, startPoint y: 362, endPoint x: 562, endPoint y: 427, distance: 65.2
click at [562, 427] on div "Janela de atendimento Grade de atendimento Capacidade Transportadoras Veículos …" at bounding box center [623, 288] width 1246 height 577
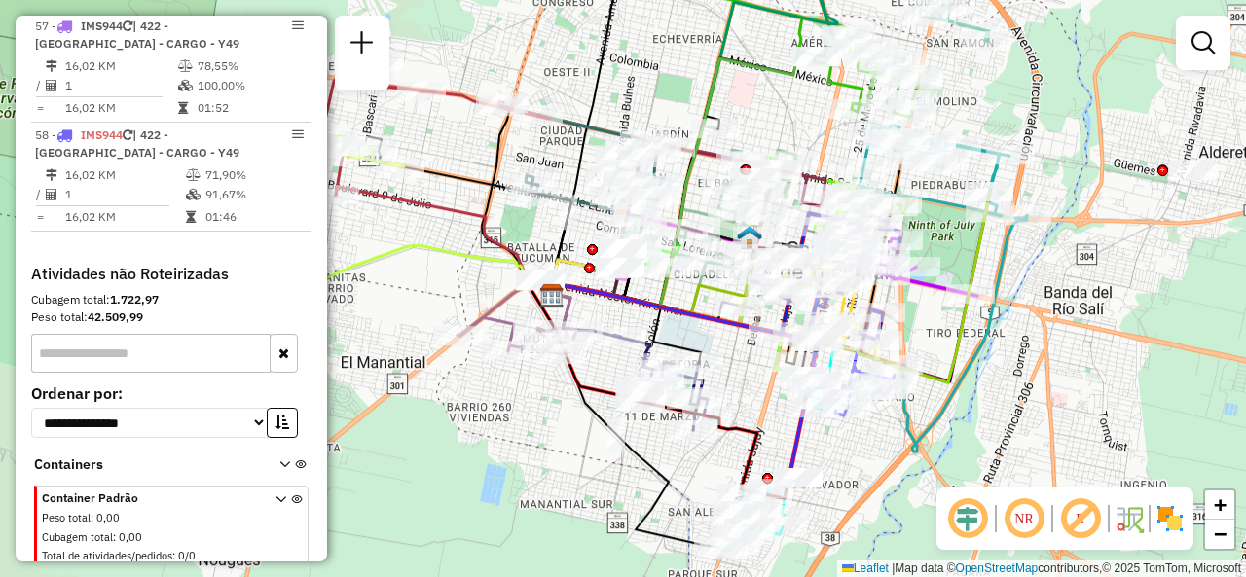
click at [559, 61] on div "Janela de atendimento Grade de atendimento Capacidade Transportadoras Veículos …" at bounding box center [623, 288] width 1246 height 577
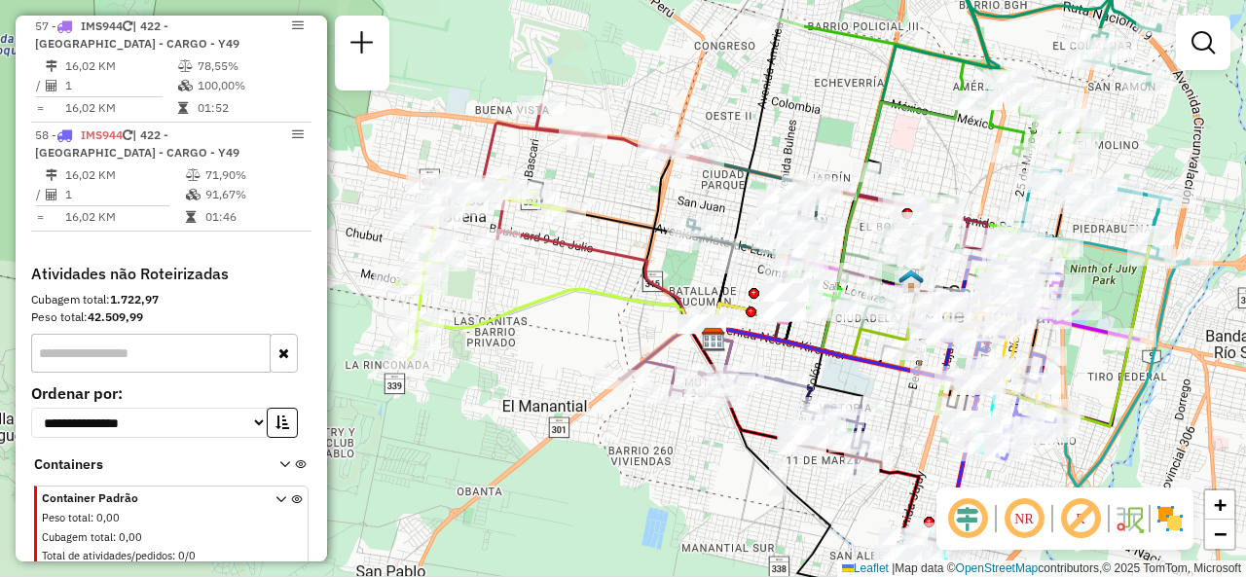
drag, startPoint x: 559, startPoint y: 61, endPoint x: 691, endPoint y: 88, distance: 135.0
click at [720, 104] on div "Janela de atendimento Grade de atendimento Capacidade Transportadoras Veículos …" at bounding box center [623, 288] width 1246 height 577
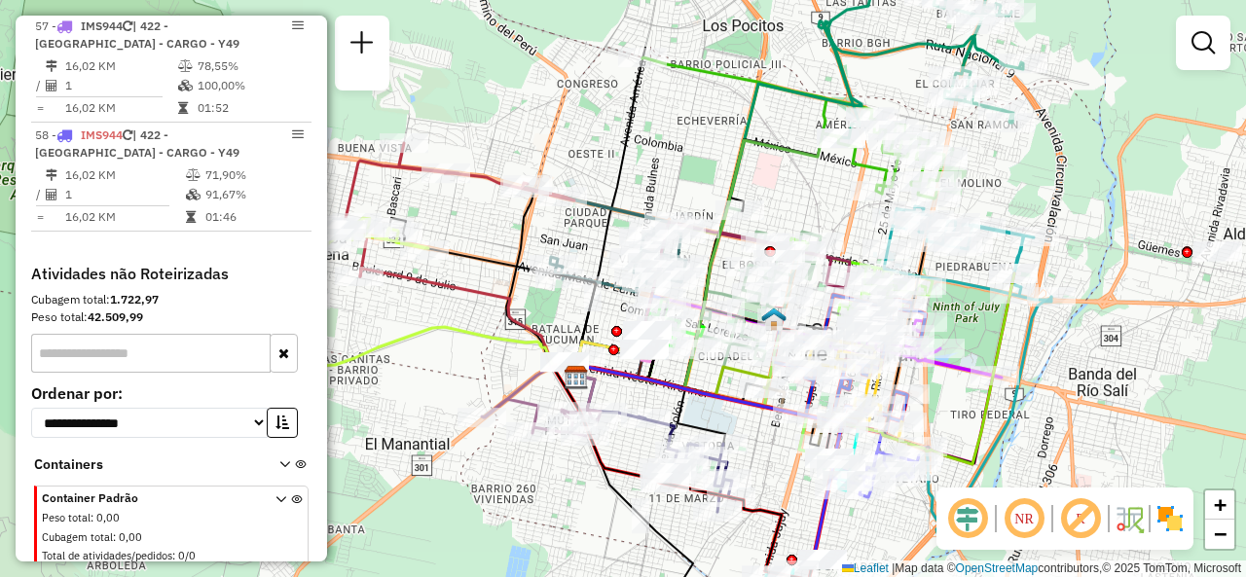
drag, startPoint x: 780, startPoint y: 136, endPoint x: 715, endPoint y: 142, distance: 65.5
click at [715, 142] on div "Janela de atendimento Grade de atendimento Capacidade Transportadoras Veículos …" at bounding box center [623, 288] width 1246 height 577
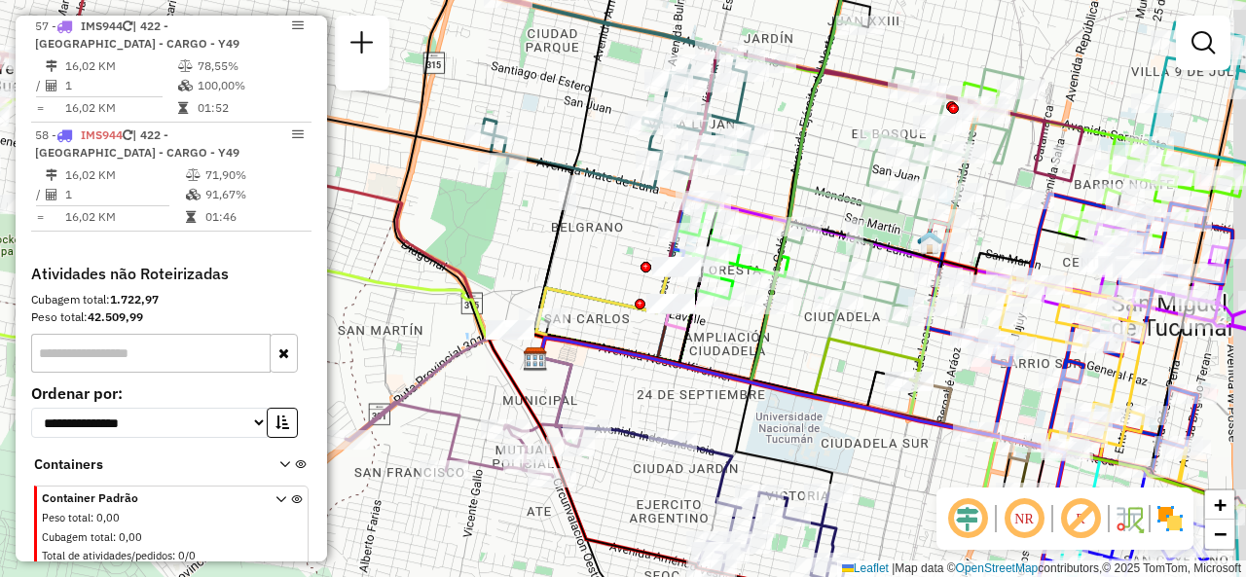
drag, startPoint x: 671, startPoint y: 361, endPoint x: 619, endPoint y: 394, distance: 61.3
click at [619, 394] on div "Janela de atendimento Grade de atendimento Capacidade Transportadoras Veículos …" at bounding box center [623, 288] width 1246 height 577
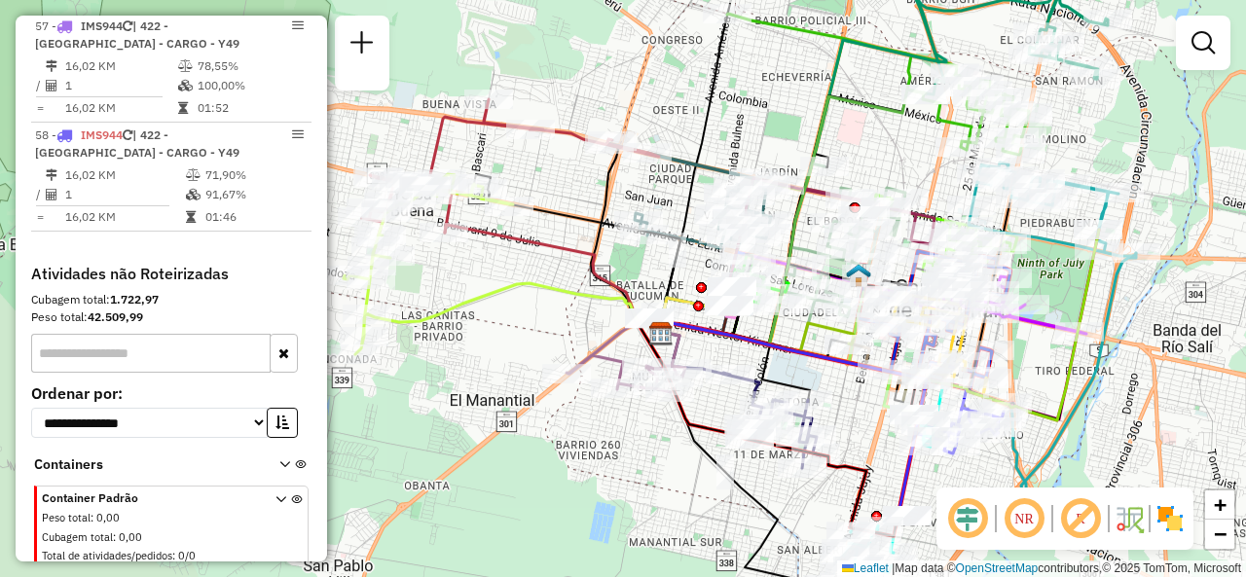
drag, startPoint x: 787, startPoint y: 157, endPoint x: 873, endPoint y: 129, distance: 90.8
click at [873, 129] on icon at bounding box center [794, 217] width 264 height 255
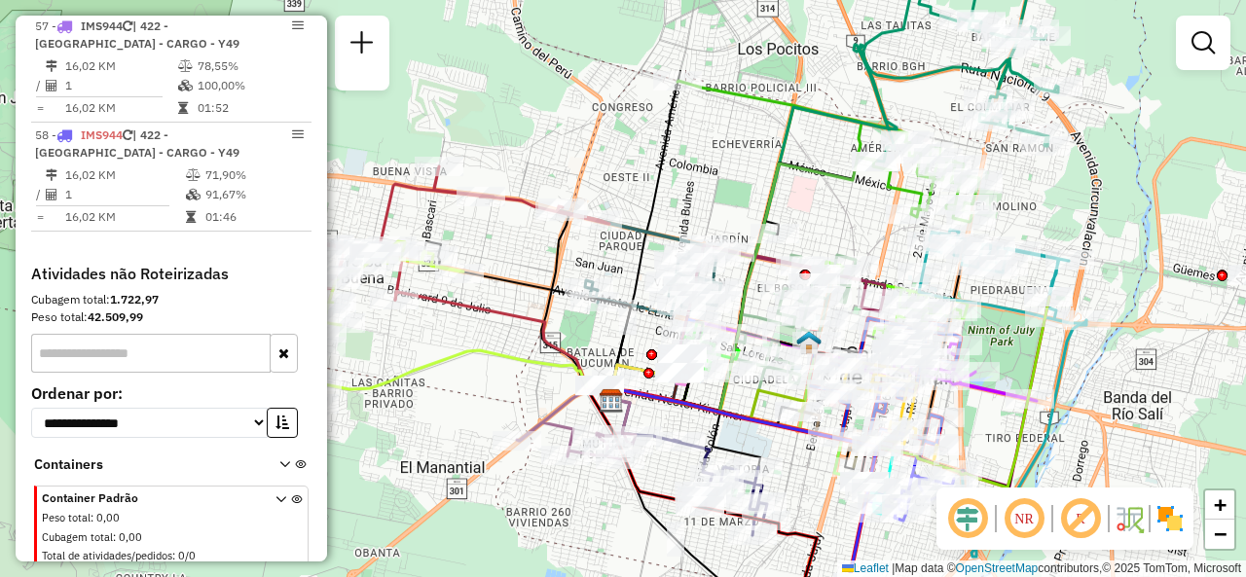
drag, startPoint x: 870, startPoint y: 137, endPoint x: 806, endPoint y: 202, distance: 90.9
click at [806, 202] on div "Janela de atendimento Grade de atendimento Capacidade Transportadoras Veículos …" at bounding box center [623, 288] width 1246 height 577
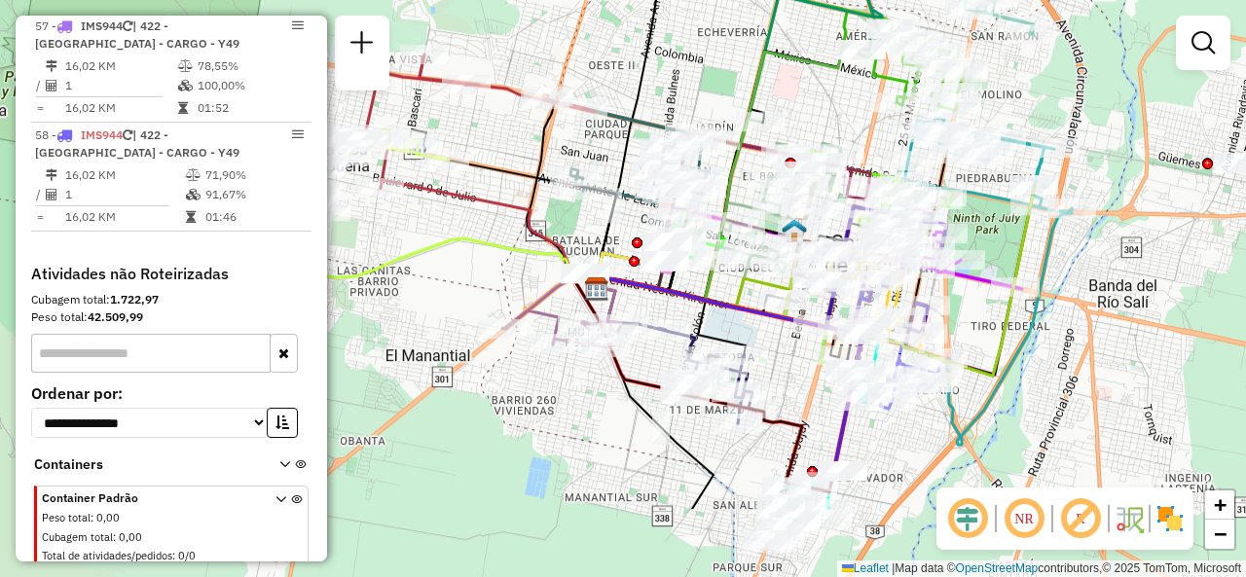
drag, startPoint x: 1014, startPoint y: 349, endPoint x: 1012, endPoint y: 192, distance: 156.7
click at [1014, 191] on div "Rota 11 - Placa AG870SB 0000416531 - CENCOSUD S.A. Janela de atendimento Grade …" at bounding box center [623, 288] width 1246 height 577
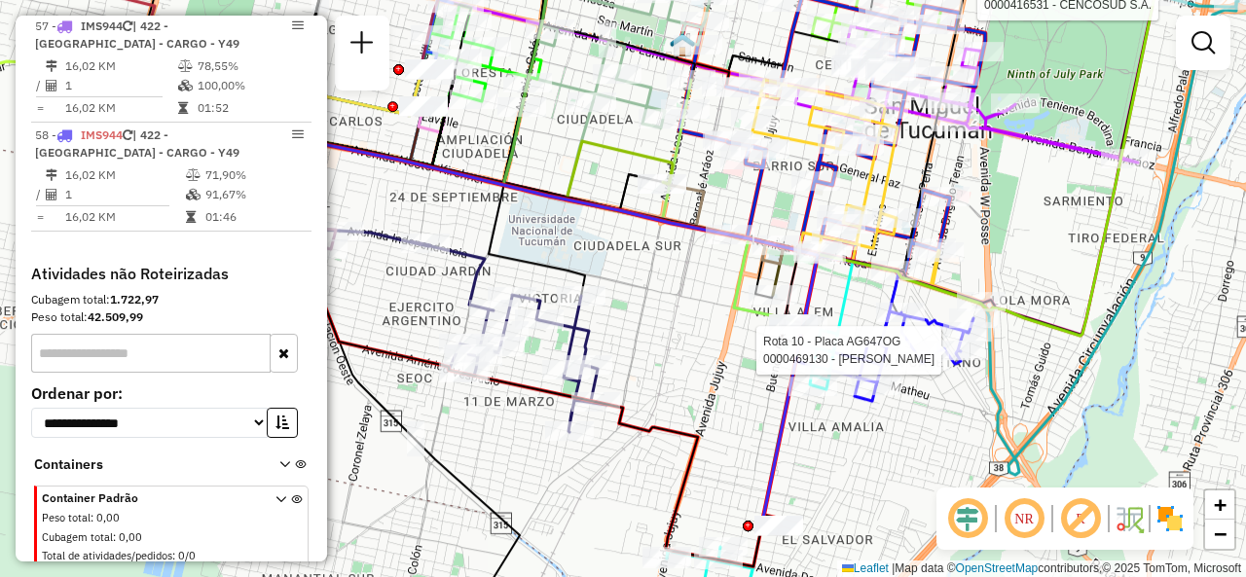
select select "**********"
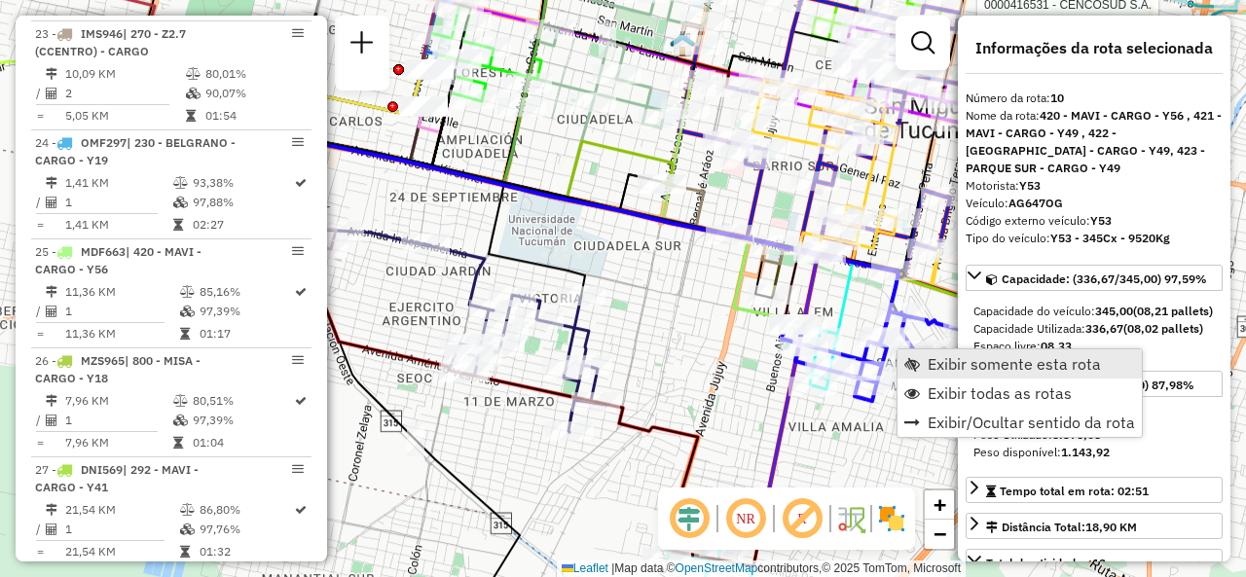
scroll to position [1881, 0]
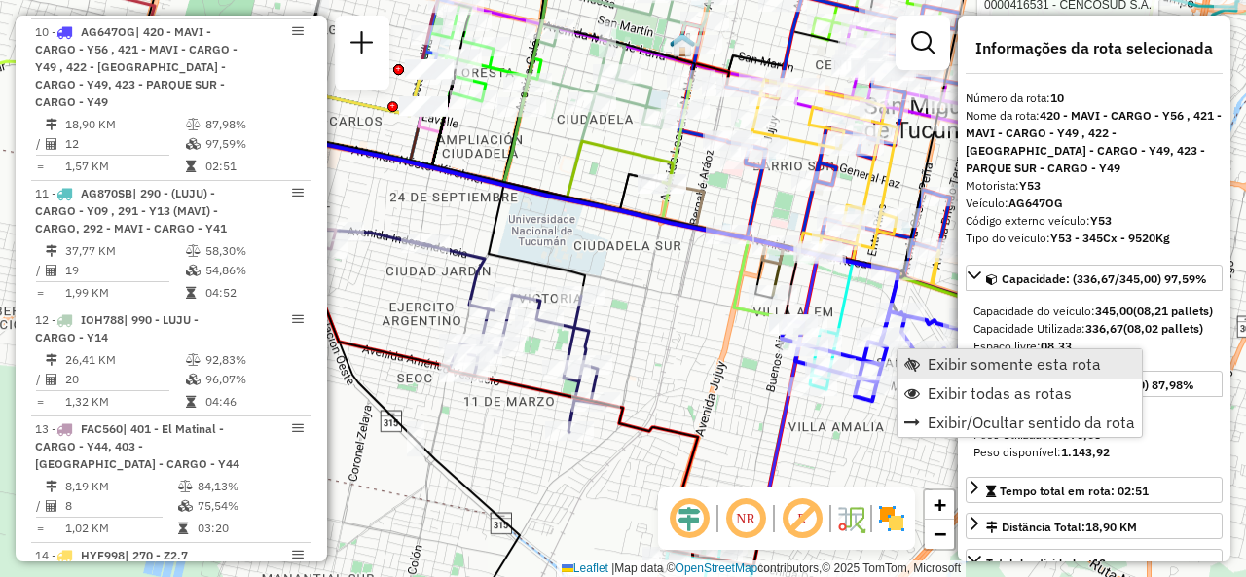
click at [919, 360] on span "Exibir somente esta rota" at bounding box center [912, 364] width 16 height 16
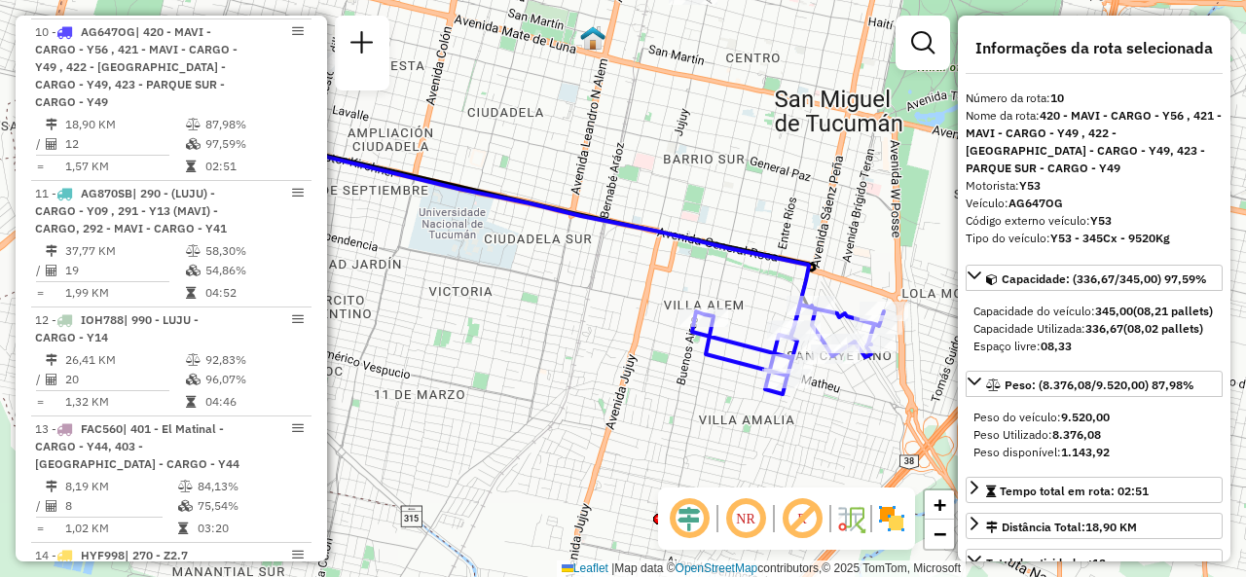
drag, startPoint x: 796, startPoint y: 309, endPoint x: 687, endPoint y: 278, distance: 113.1
click at [682, 275] on div "Janela de atendimento Grade de atendimento Capacidade Transportadoras Veículos …" at bounding box center [623, 288] width 1246 height 577
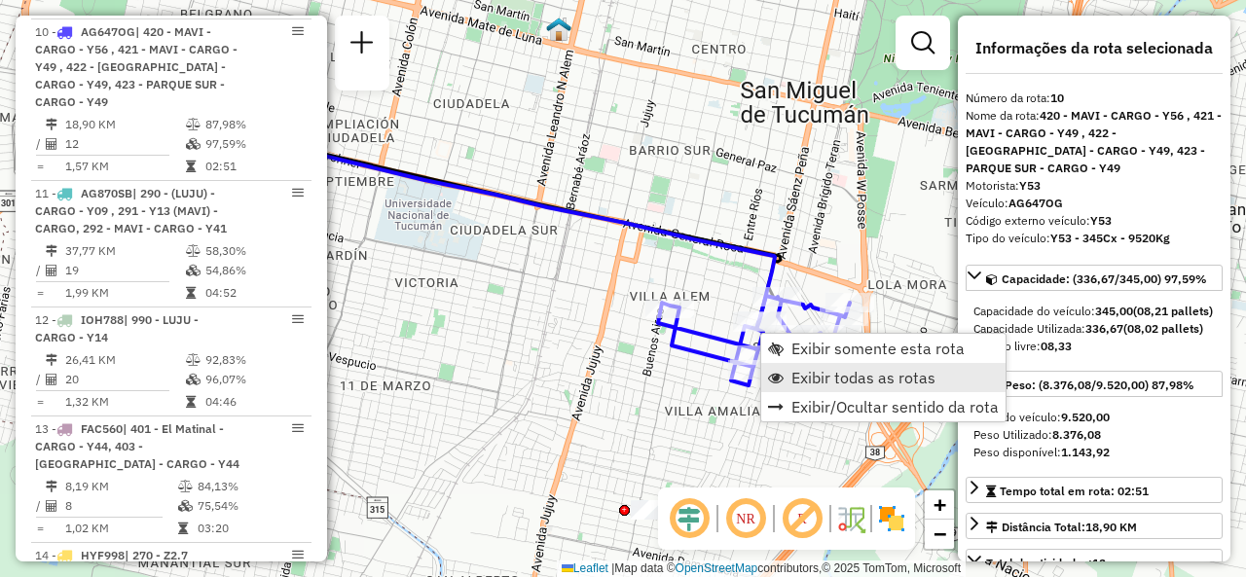
click at [800, 383] on span "Exibir todas as rotas" at bounding box center [863, 378] width 144 height 16
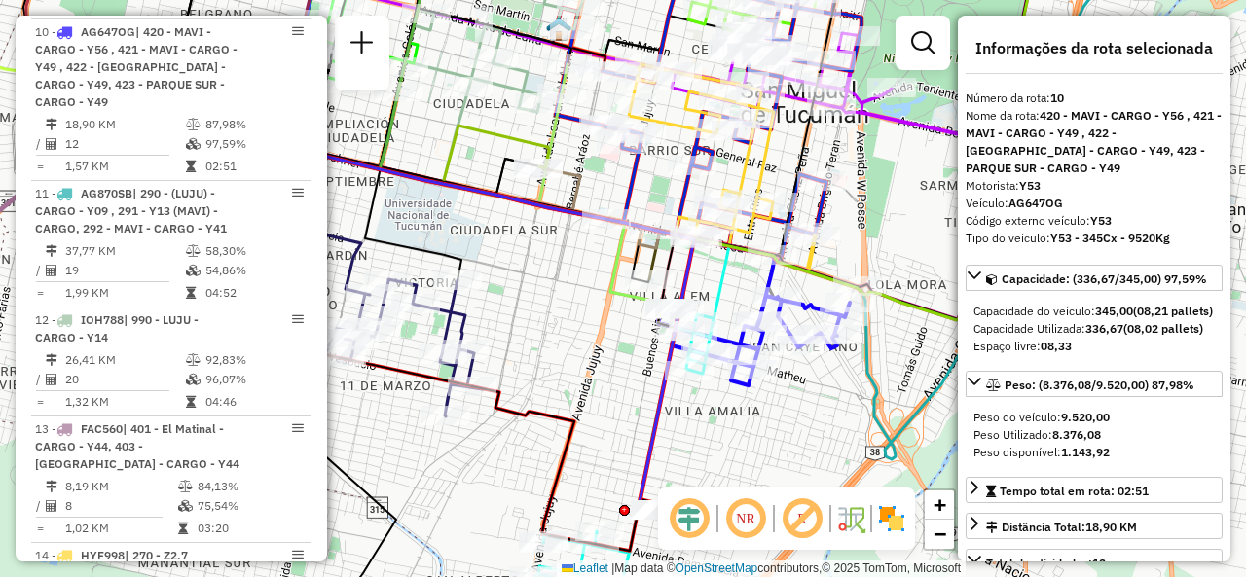
click at [549, 262] on div "Janela de atendimento Grade de atendimento Capacidade Transportadoras Veículos …" at bounding box center [623, 288] width 1246 height 577
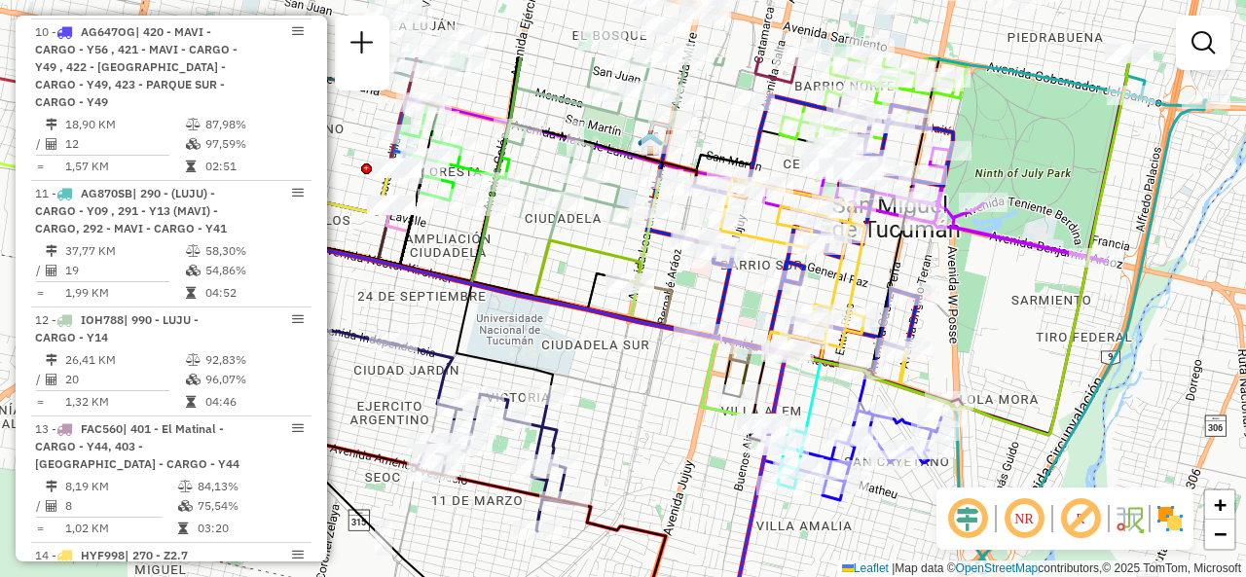
drag, startPoint x: 533, startPoint y: 257, endPoint x: 646, endPoint y: 394, distance: 177.7
click at [646, 394] on div "Janela de atendimento Grade de atendimento Capacidade Transportadoras Veículos …" at bounding box center [623, 288] width 1246 height 577
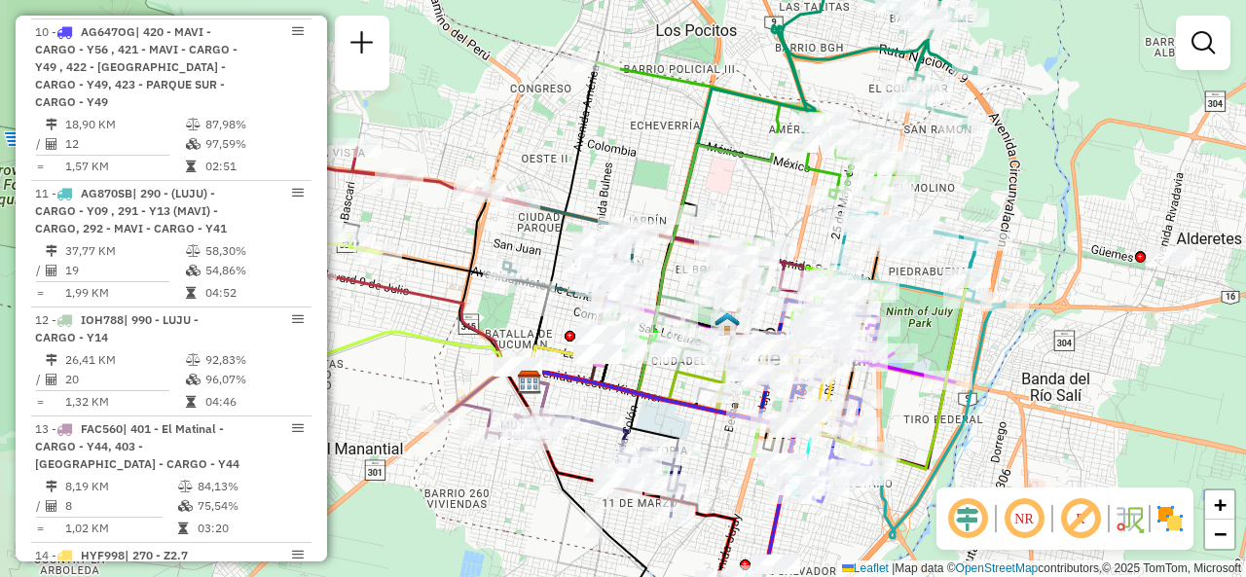
drag, startPoint x: 683, startPoint y: 143, endPoint x: 744, endPoint y: 183, distance: 72.4
click at [744, 183] on div "Janela de atendimento Grade de atendimento Capacidade Transportadoras Veículos …" at bounding box center [623, 288] width 1246 height 577
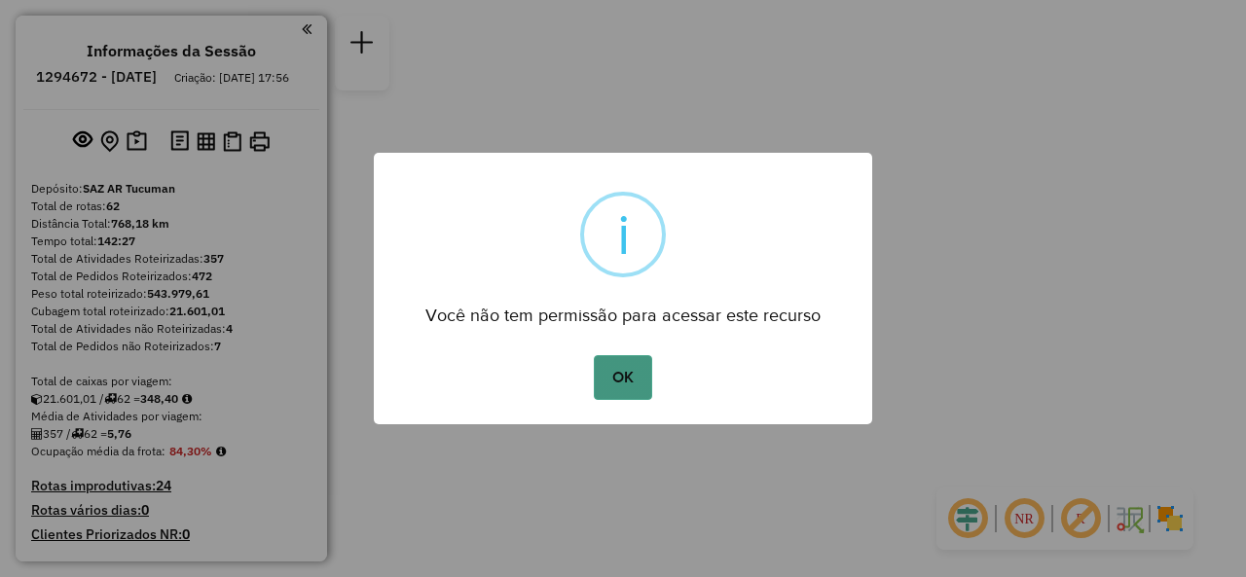
click at [637, 382] on button "OK" at bounding box center [622, 377] width 57 height 45
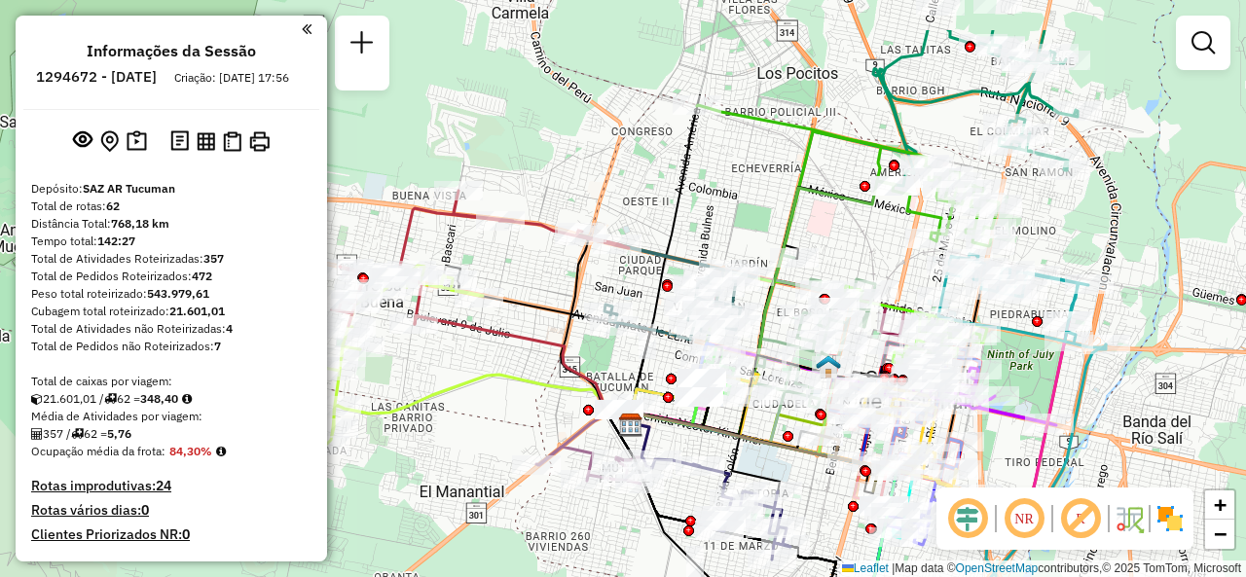
drag, startPoint x: 627, startPoint y: 189, endPoint x: 847, endPoint y: 275, distance: 236.5
click at [847, 275] on icon at bounding box center [814, 331] width 124 height 153
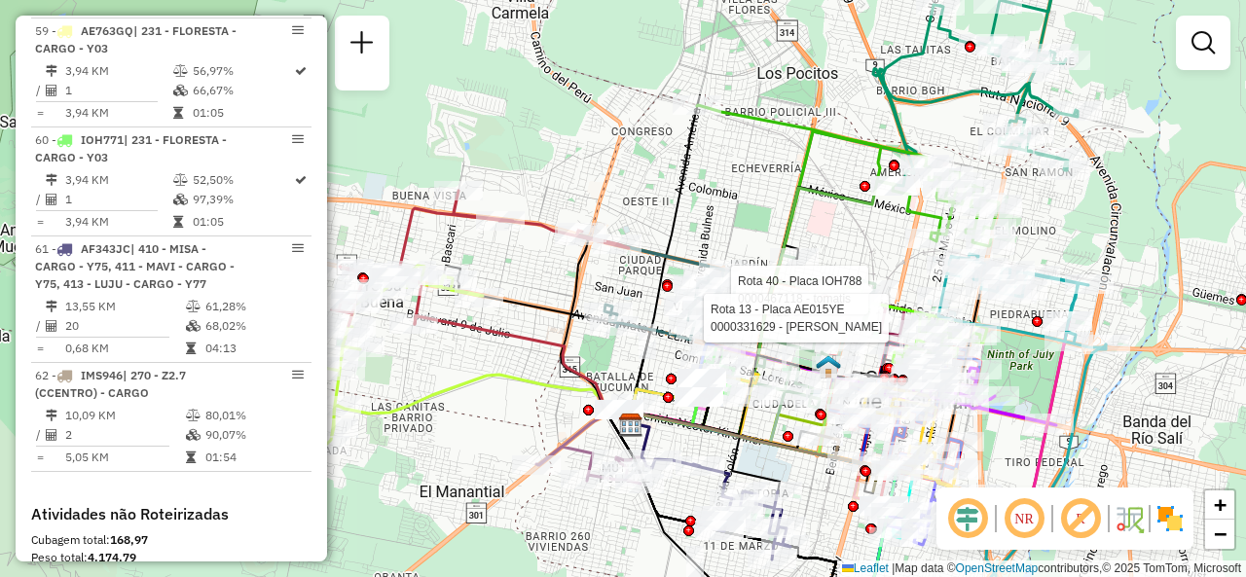
scroll to position [7496, 0]
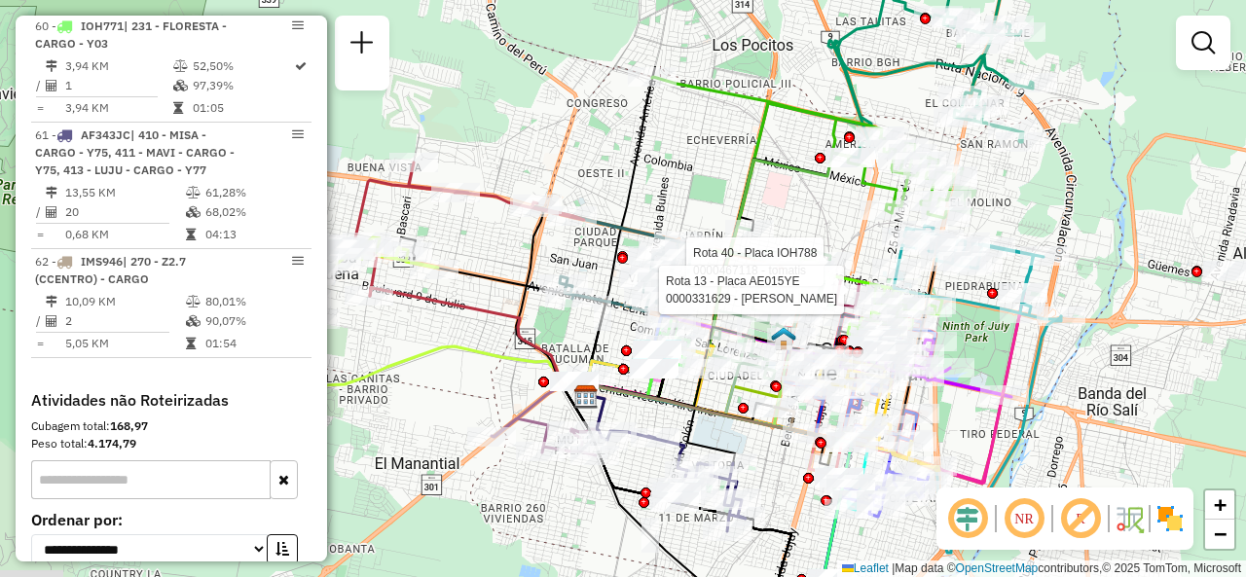
drag, startPoint x: 496, startPoint y: 362, endPoint x: 448, endPoint y: 332, distance: 56.4
click at [448, 332] on div "Rota 40 - Placa IOH788 0000467118 - tomatis Rota 13 - Placa AE015YE 0000331629 …" at bounding box center [623, 288] width 1246 height 577
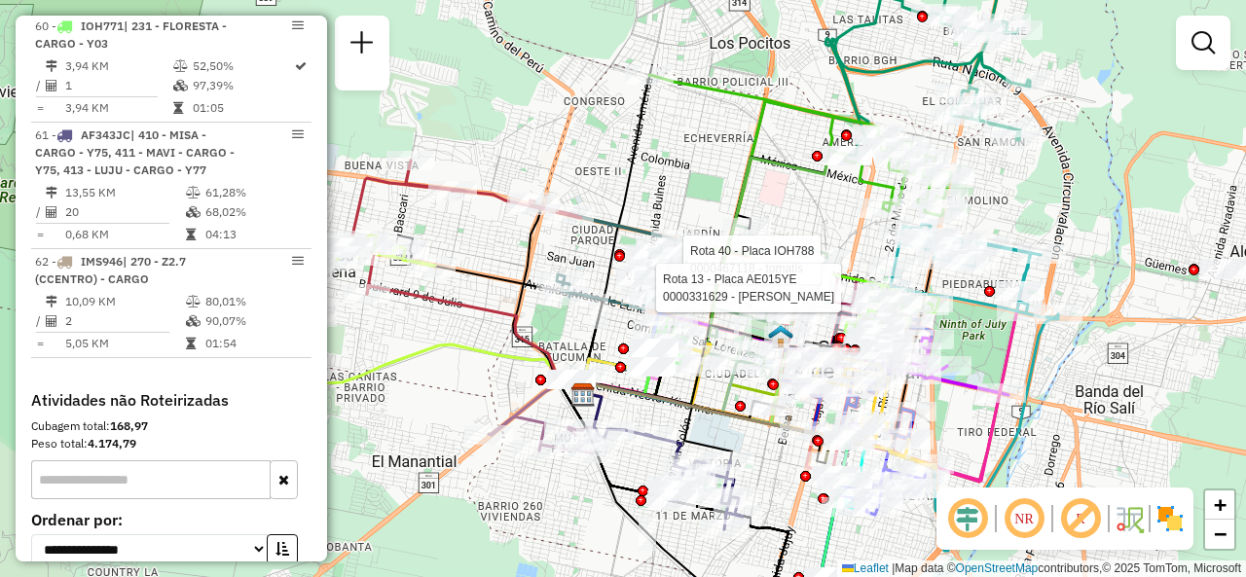
click at [662, 164] on div "Rota 40 - Placa IOH788 0000467118 - tomatis Rota 13 - Placa AE015YE 0000331629 …" at bounding box center [623, 288] width 1246 height 577
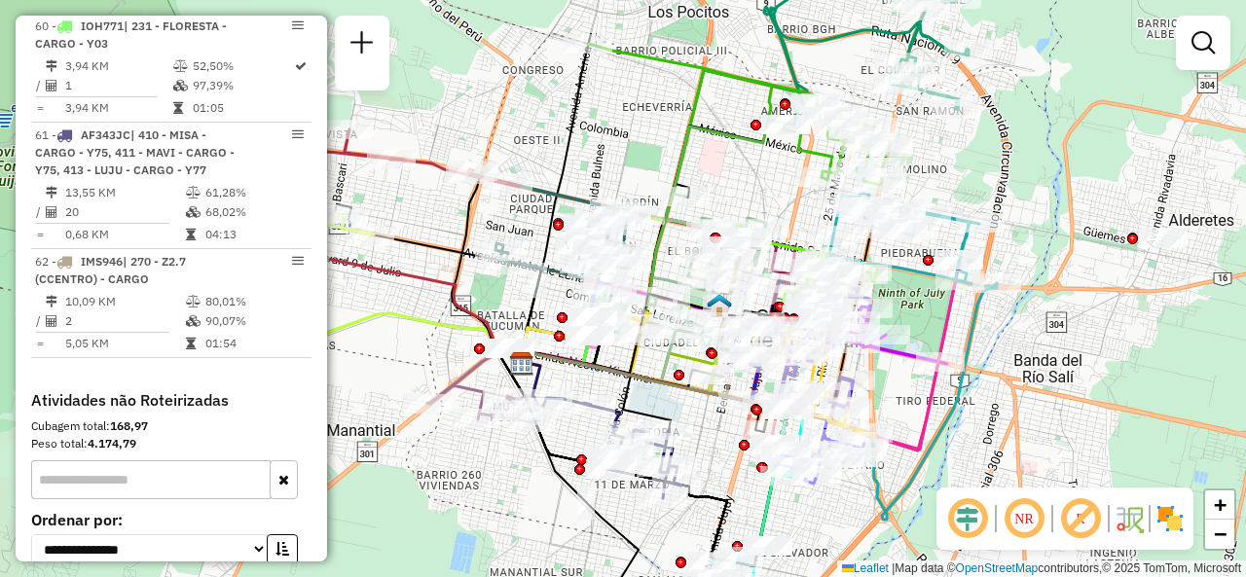
drag, startPoint x: 701, startPoint y: 166, endPoint x: 640, endPoint y: 135, distance: 68.8
click at [640, 135] on div "Janela de atendimento Grade de atendimento Capacidade Transportadoras Veículos …" at bounding box center [623, 288] width 1246 height 577
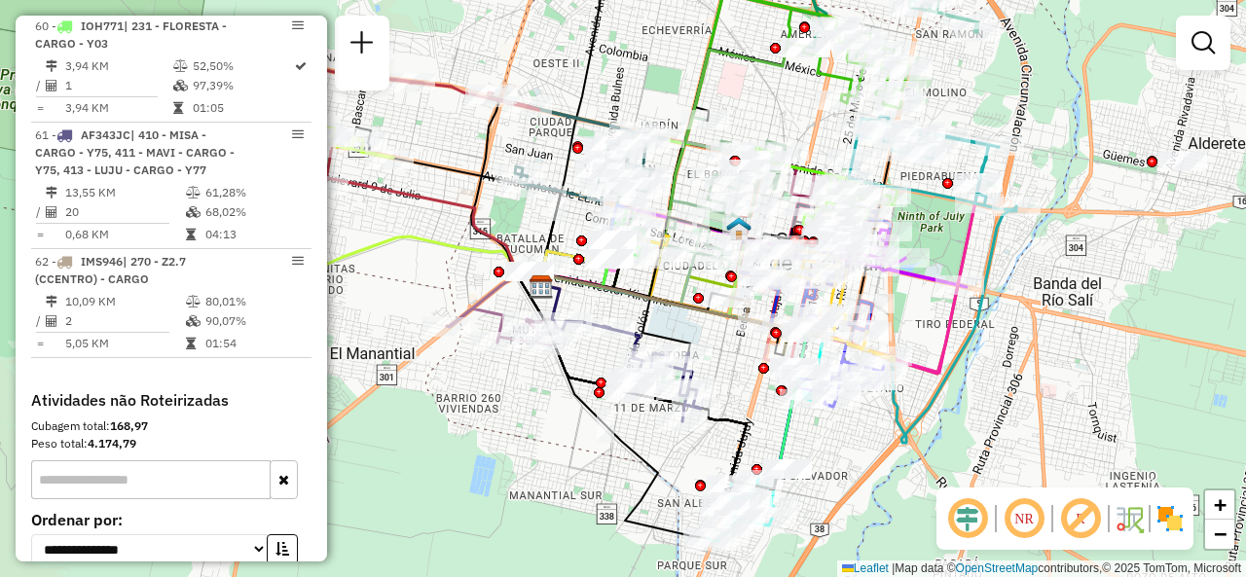
drag, startPoint x: 656, startPoint y: 394, endPoint x: 676, endPoint y: 317, distance: 79.3
click at [676, 317] on div "Janela de atendimento Grade de atendimento Capacidade Transportadoras Veículos …" at bounding box center [623, 288] width 1246 height 577
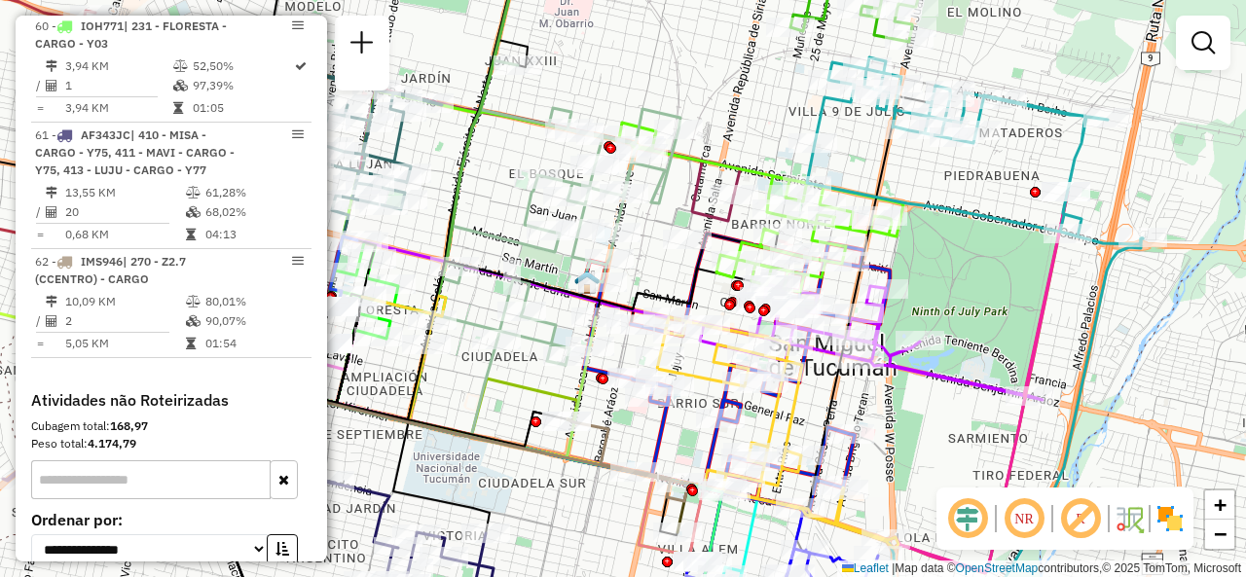
drag, startPoint x: 1020, startPoint y: 249, endPoint x: 946, endPoint y: 253, distance: 74.1
click at [946, 253] on div "Janela de atendimento Grade de atendimento Capacidade Transportadoras Veículos …" at bounding box center [623, 288] width 1246 height 577
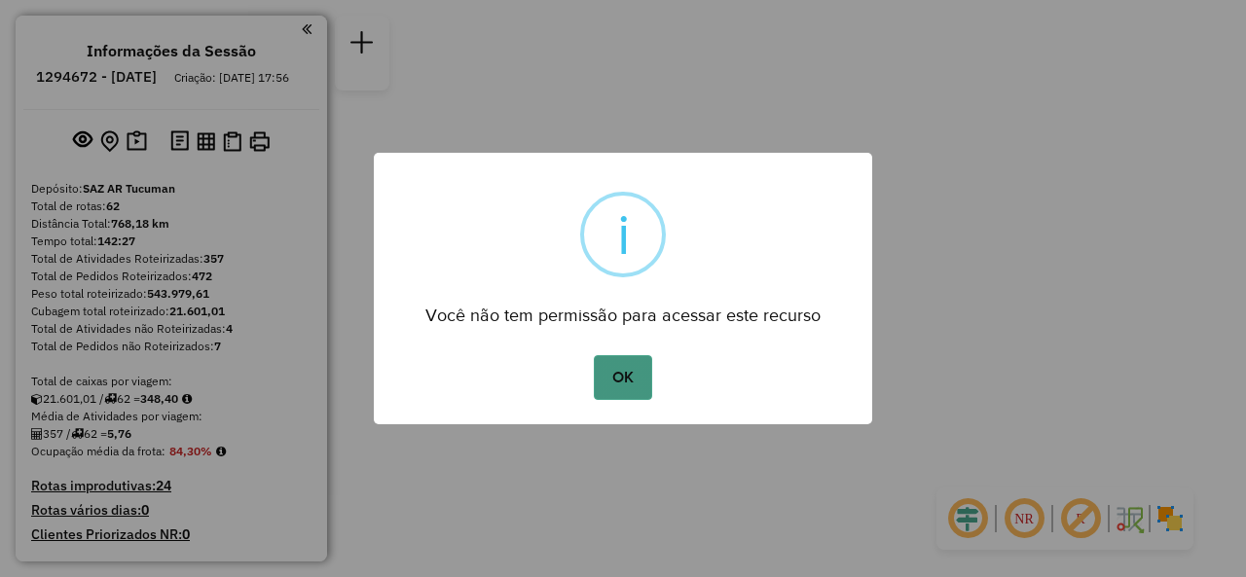
click at [627, 379] on button "OK" at bounding box center [622, 377] width 57 height 45
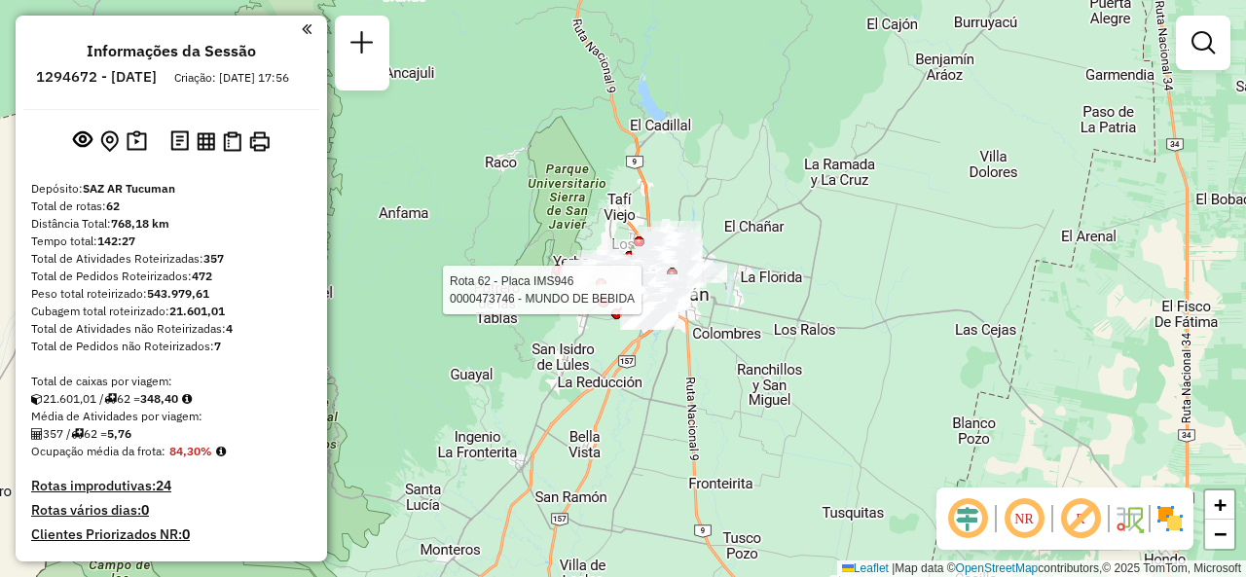
select select "**********"
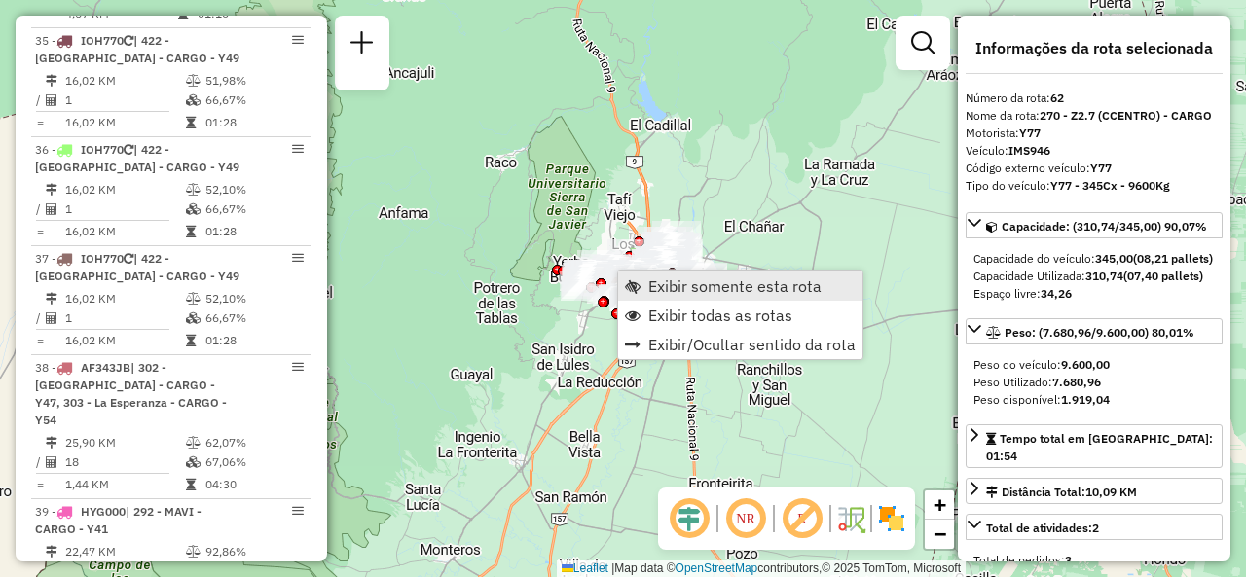
click at [639, 287] on span "Exibir somente esta rota" at bounding box center [633, 286] width 16 height 16
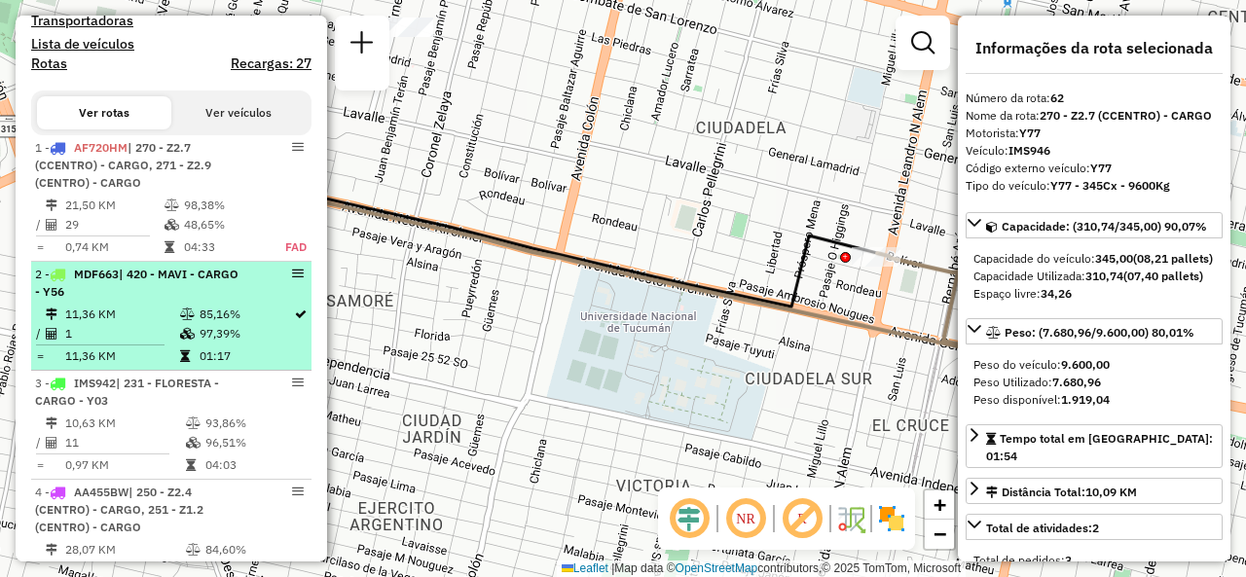
scroll to position [561, 0]
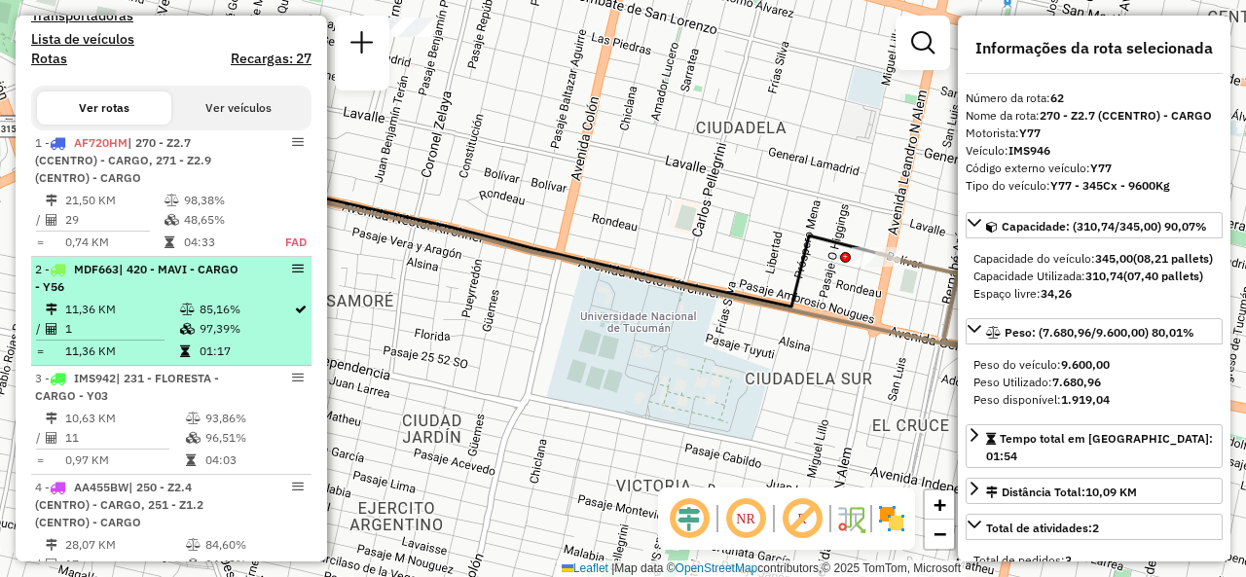
click at [191, 315] on icon at bounding box center [187, 310] width 15 height 12
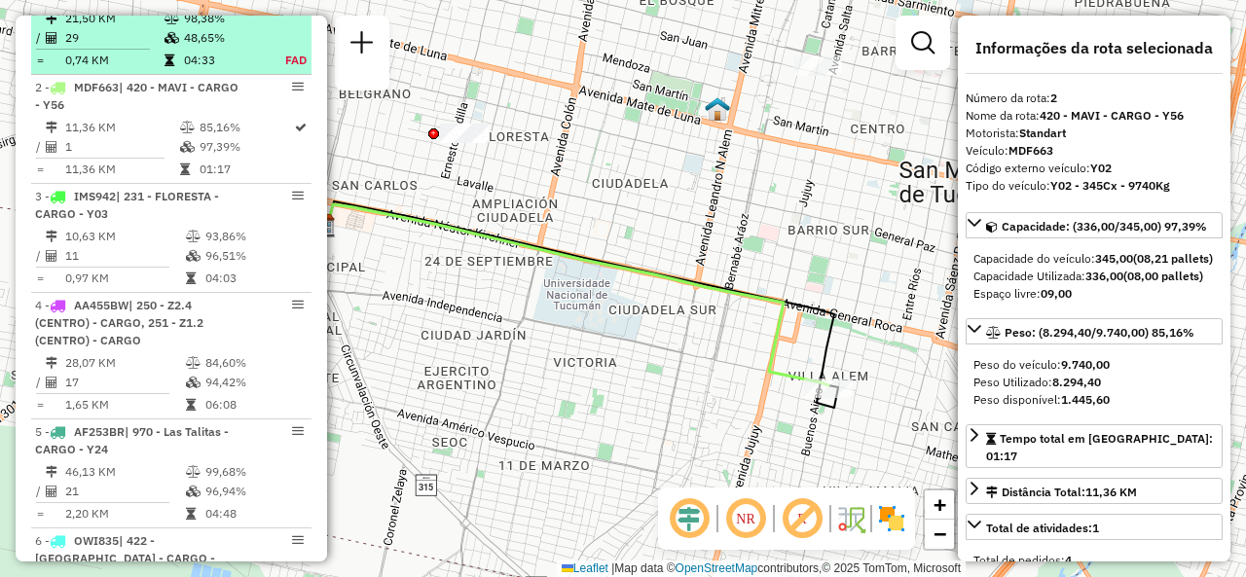
scroll to position [755, 0]
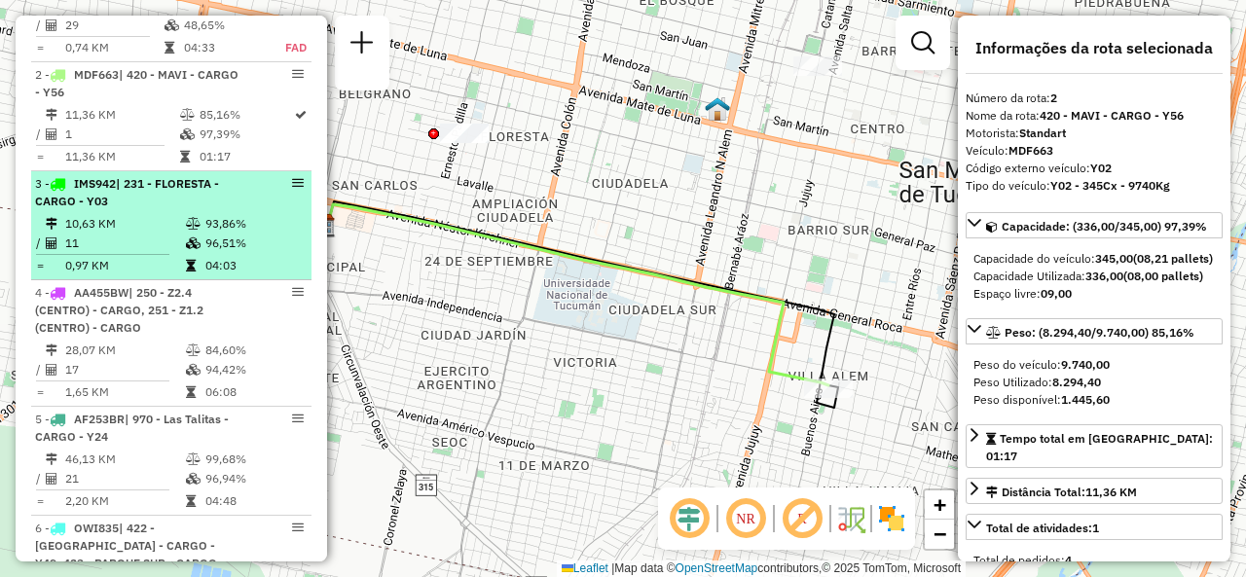
click at [165, 253] on td "11" at bounding box center [124, 243] width 121 height 19
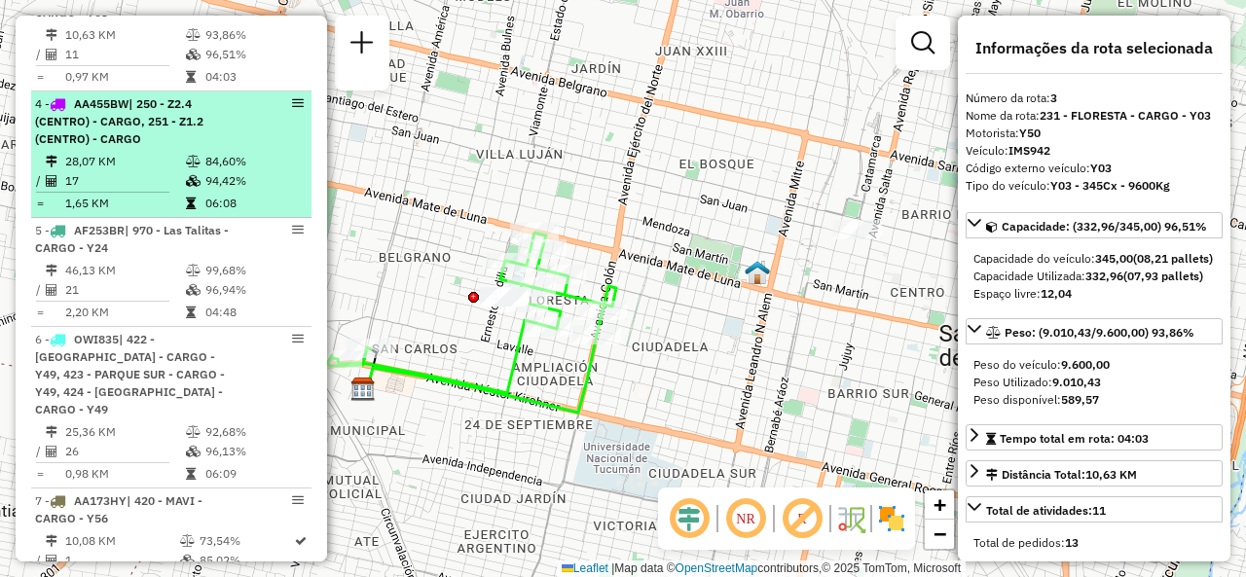
scroll to position [950, 0]
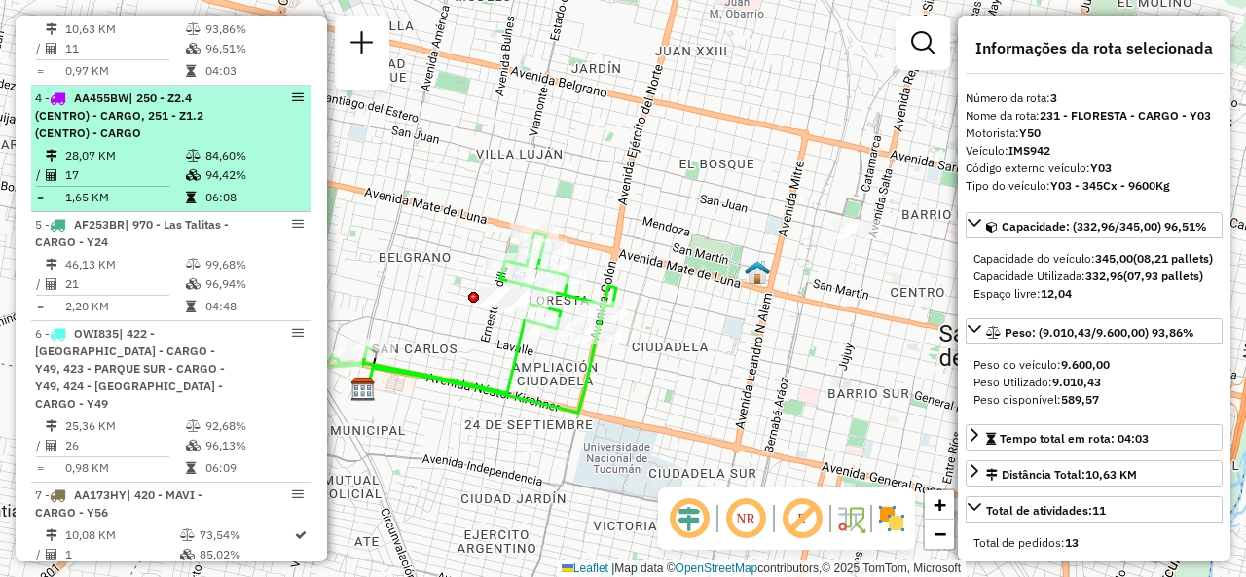
click at [160, 185] on td "17" at bounding box center [124, 174] width 121 height 19
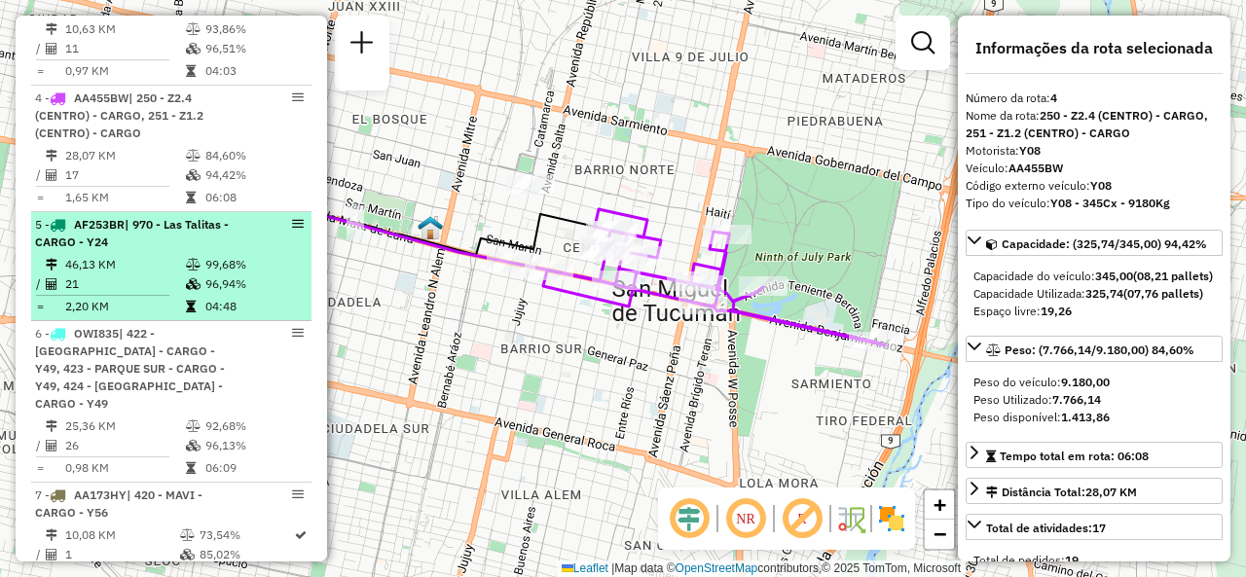
click at [177, 249] on div "5 - AF253BR | 970 - Las Talitas - CARGO - Y24" at bounding box center [138, 233] width 206 height 35
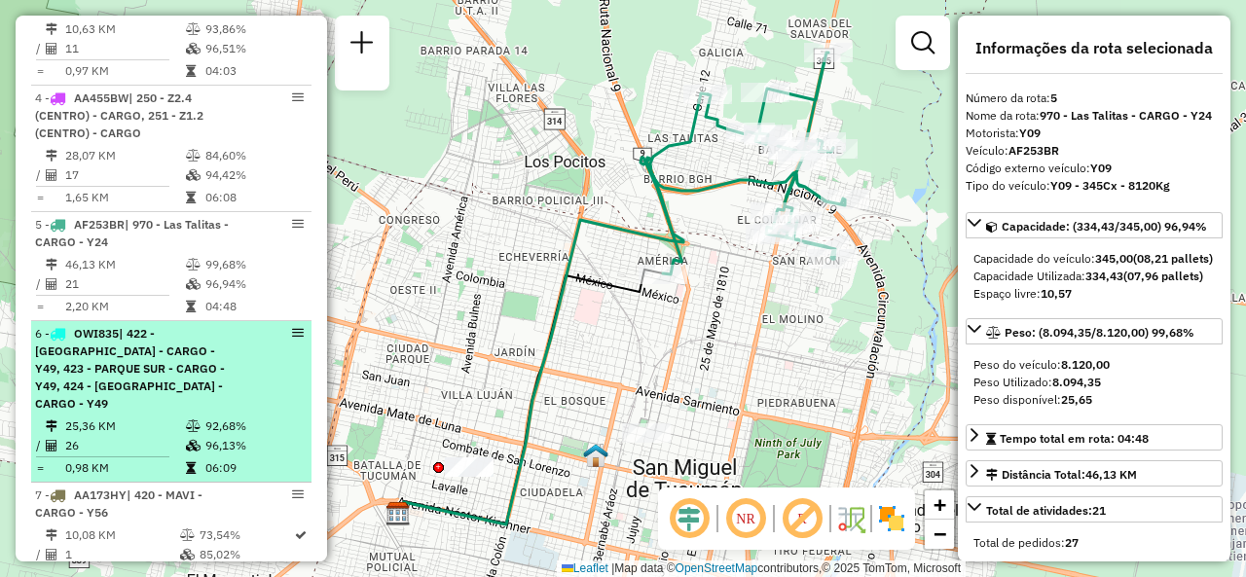
click at [156, 389] on span "| 422 - [GEOGRAPHIC_DATA] - CARGO - Y49, 423 - PARQUE SUR - CARGO - Y49, 424 - …" at bounding box center [130, 368] width 190 height 85
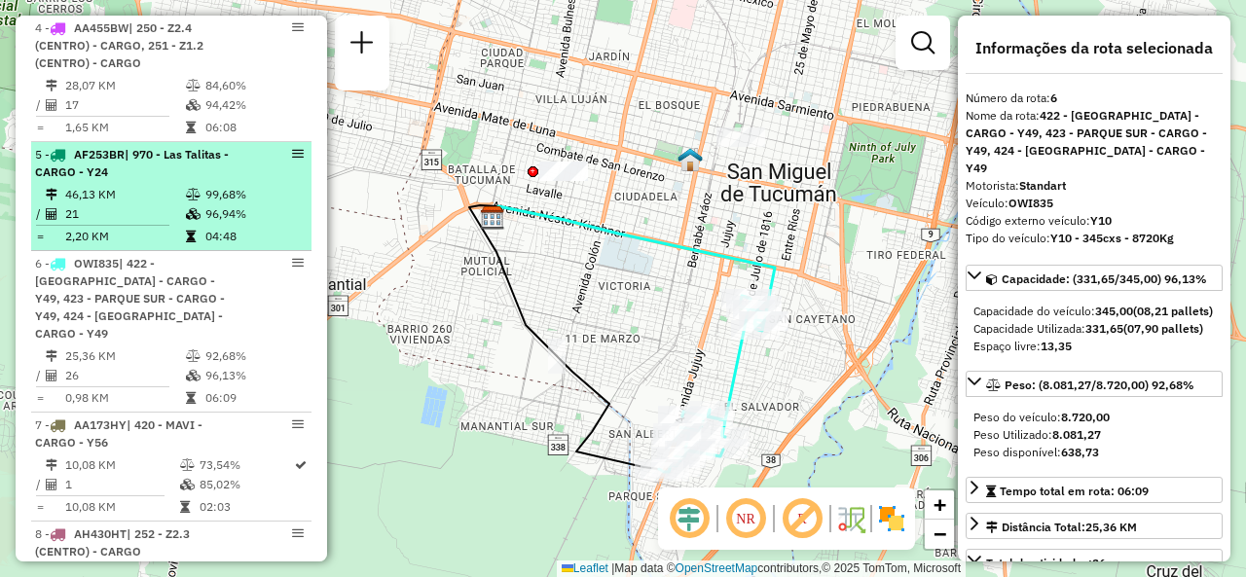
scroll to position [1047, 0]
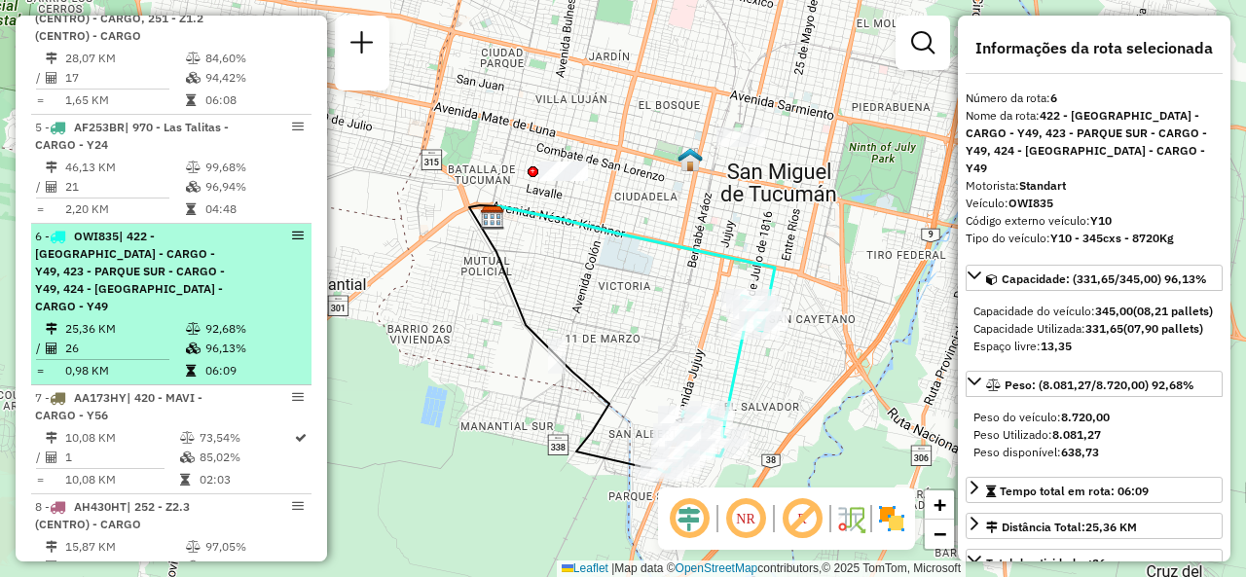
click at [127, 277] on span "| 422 - VILLA ANGELINA - CARGO - Y49, 423 - PARQUE SUR - CARGO - Y49, 424 - SAN…" at bounding box center [130, 271] width 190 height 85
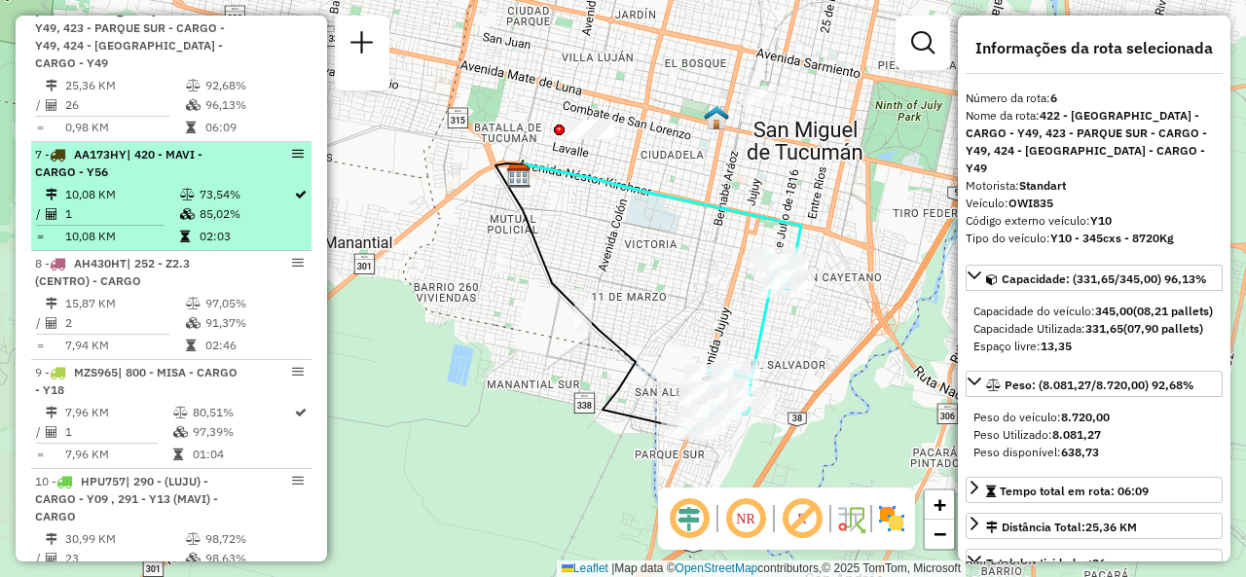
scroll to position [1340, 0]
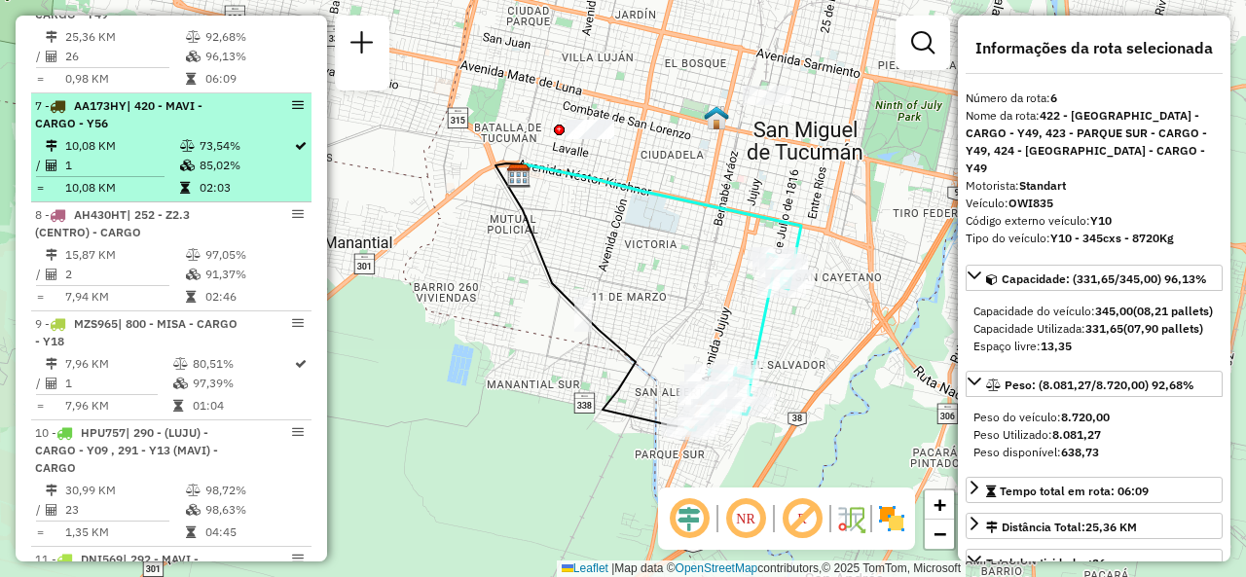
click at [142, 126] on div "7 - AA173HY | 420 - MAVI - CARGO - Y56" at bounding box center [138, 114] width 206 height 35
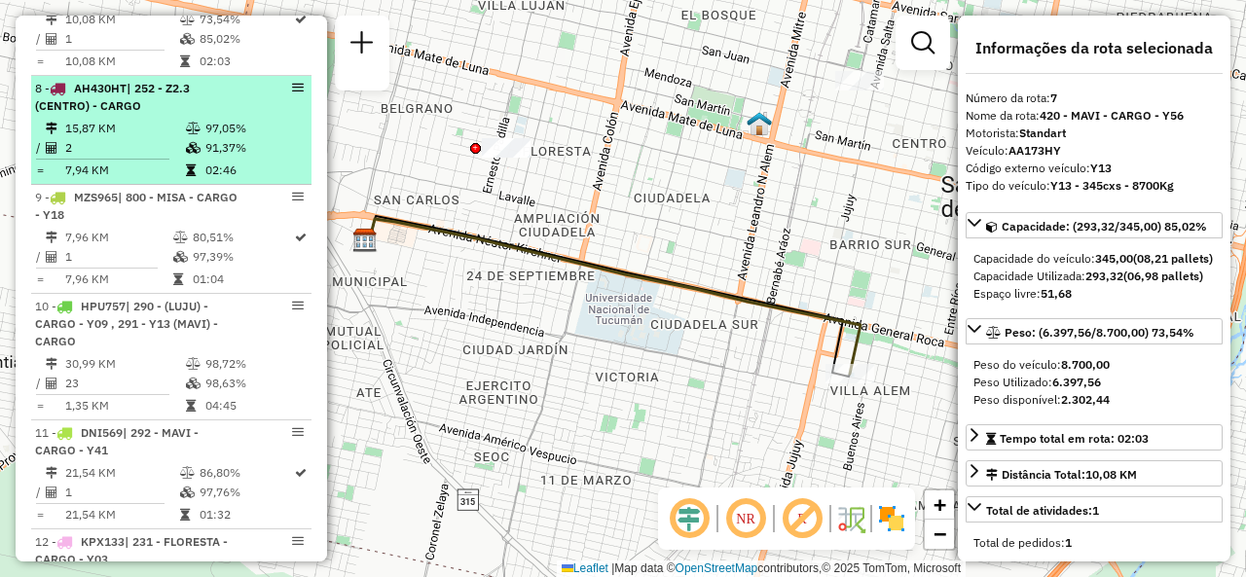
scroll to position [1534, 0]
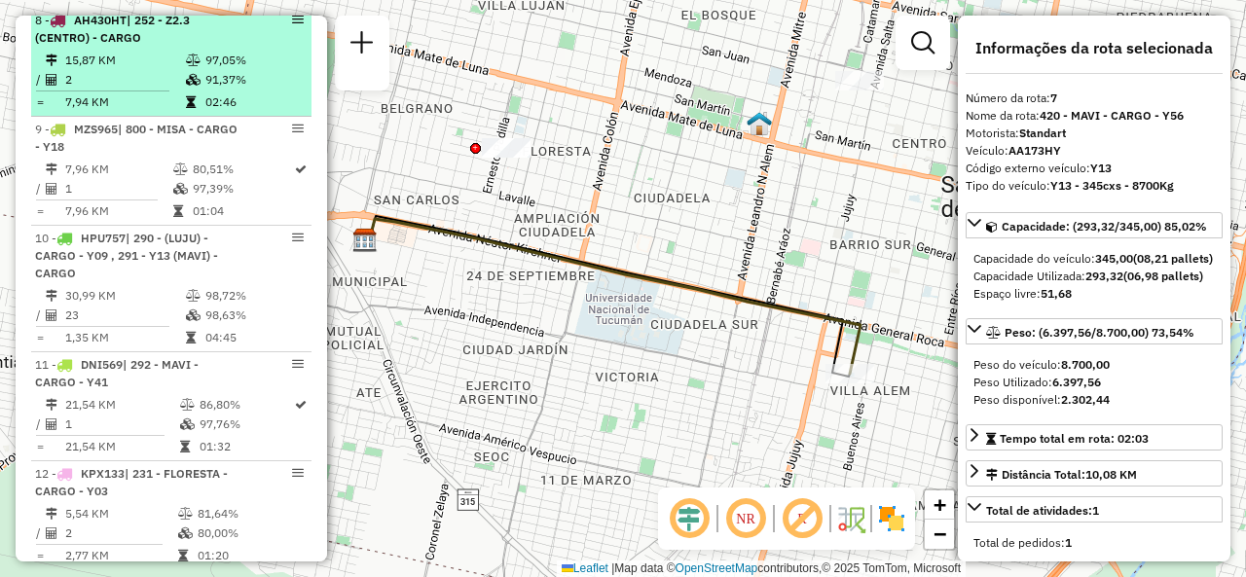
click at [152, 43] on li "8 - AH430HT | 252 - Z2.3 (CENTRO) - CARGO 15,87 KM 97,05% / 2 91,37% = 7,94 KM …" at bounding box center [171, 62] width 280 height 109
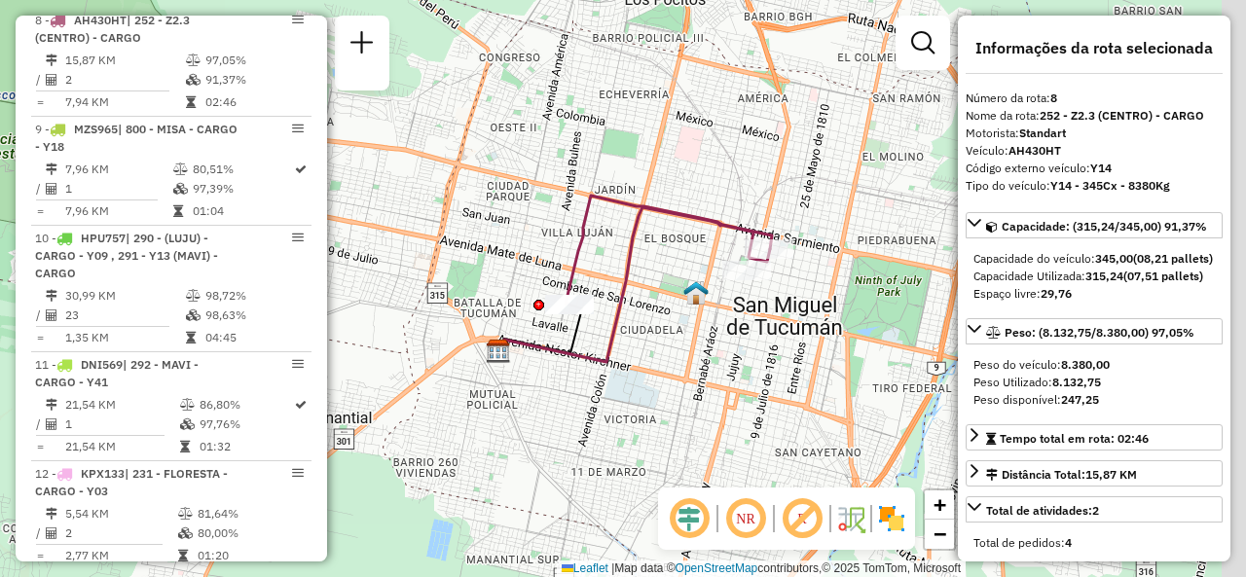
drag, startPoint x: 912, startPoint y: 338, endPoint x: 707, endPoint y: 339, distance: 205.4
click at [777, 357] on div "Janela de atendimento Grade de atendimento Capacidade Transportadoras Veículos …" at bounding box center [623, 288] width 1246 height 577
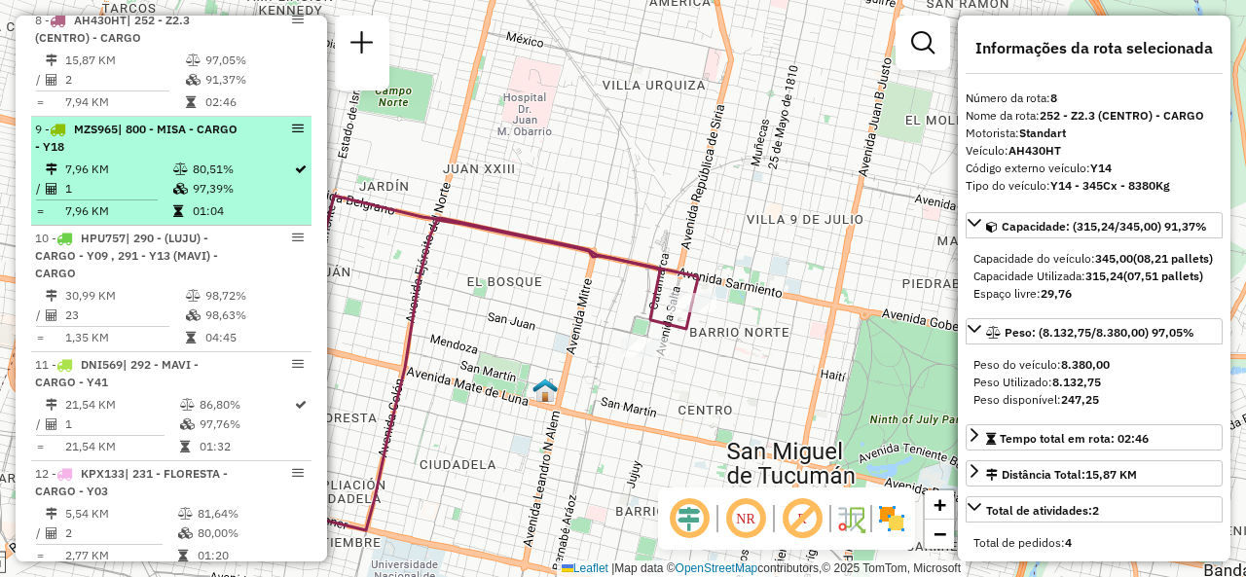
click at [139, 163] on td "7,96 KM" at bounding box center [118, 169] width 108 height 19
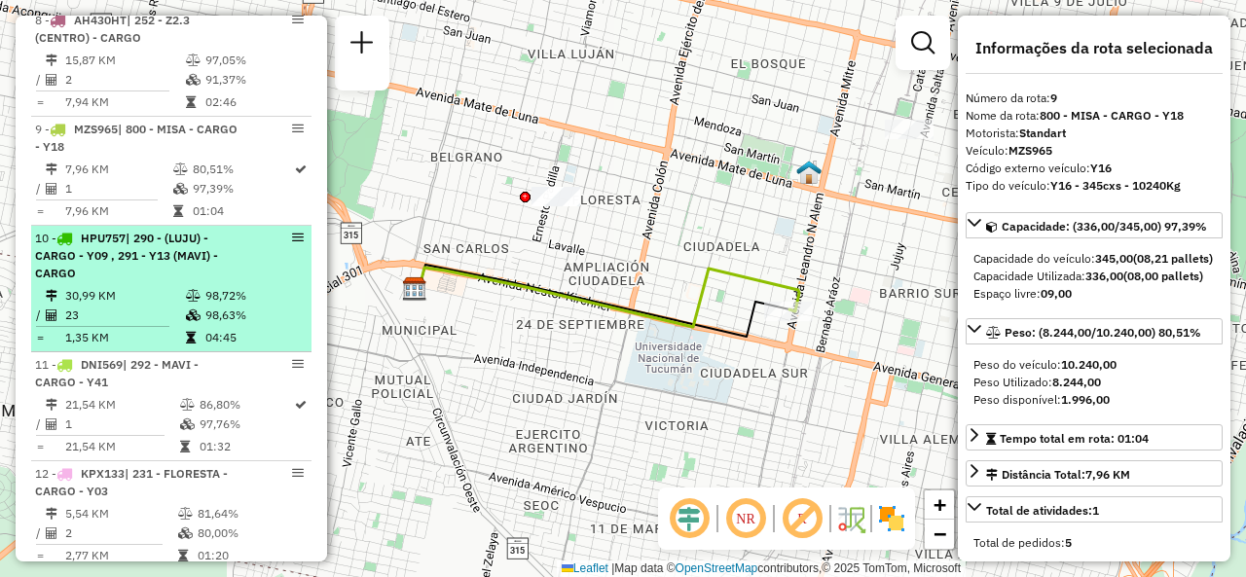
click at [120, 256] on span "| 290 - (LUJU) - CARGO - Y09 , 291 - Y13 (MAVI) - CARGO" at bounding box center [126, 256] width 183 height 50
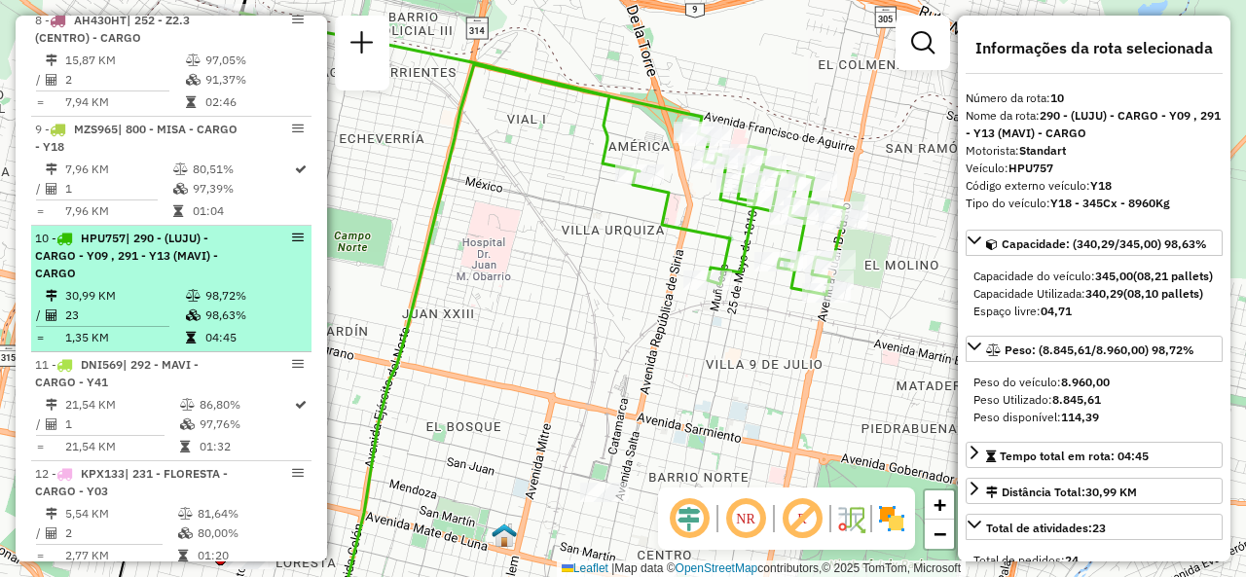
scroll to position [1632, 0]
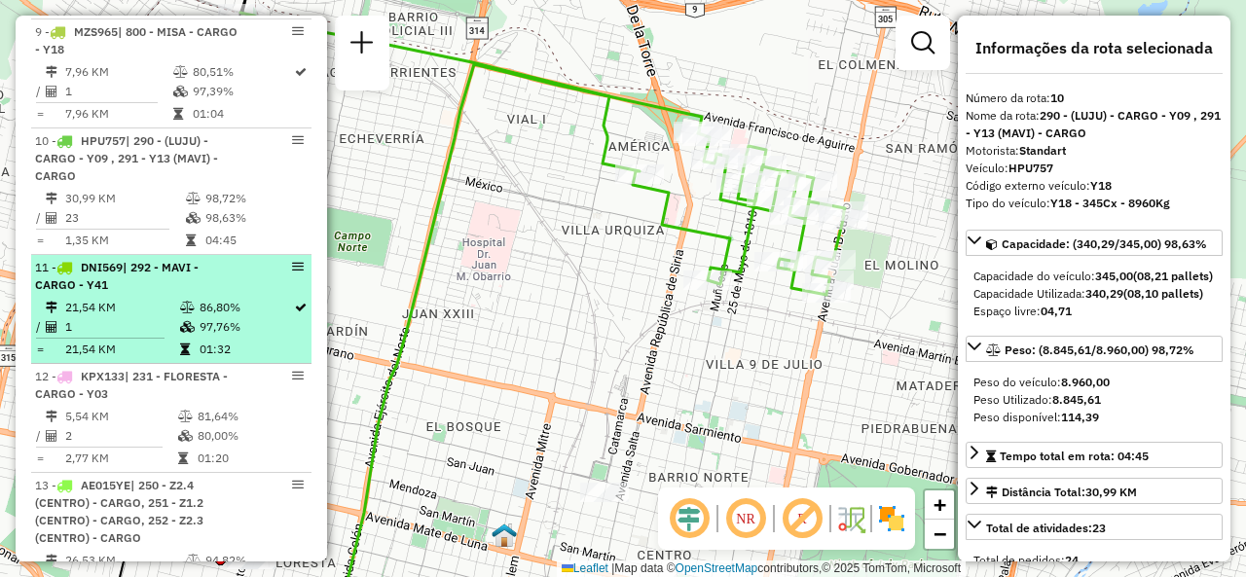
click at [151, 269] on span "| 292 - MAVI - CARGO - Y41" at bounding box center [117, 276] width 164 height 32
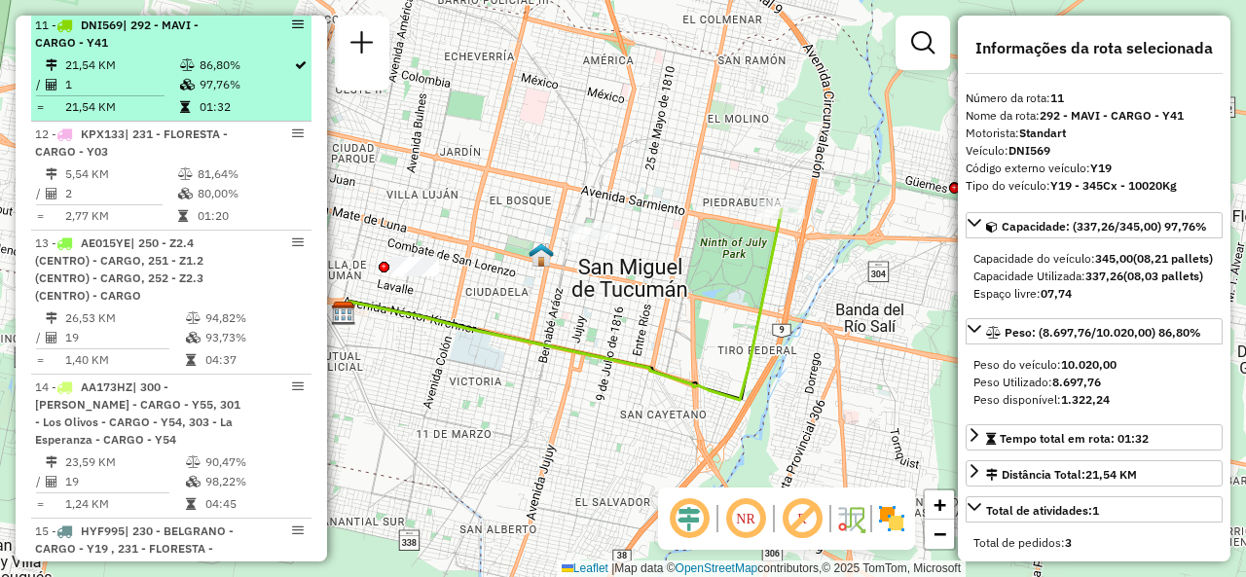
scroll to position [1924, 0]
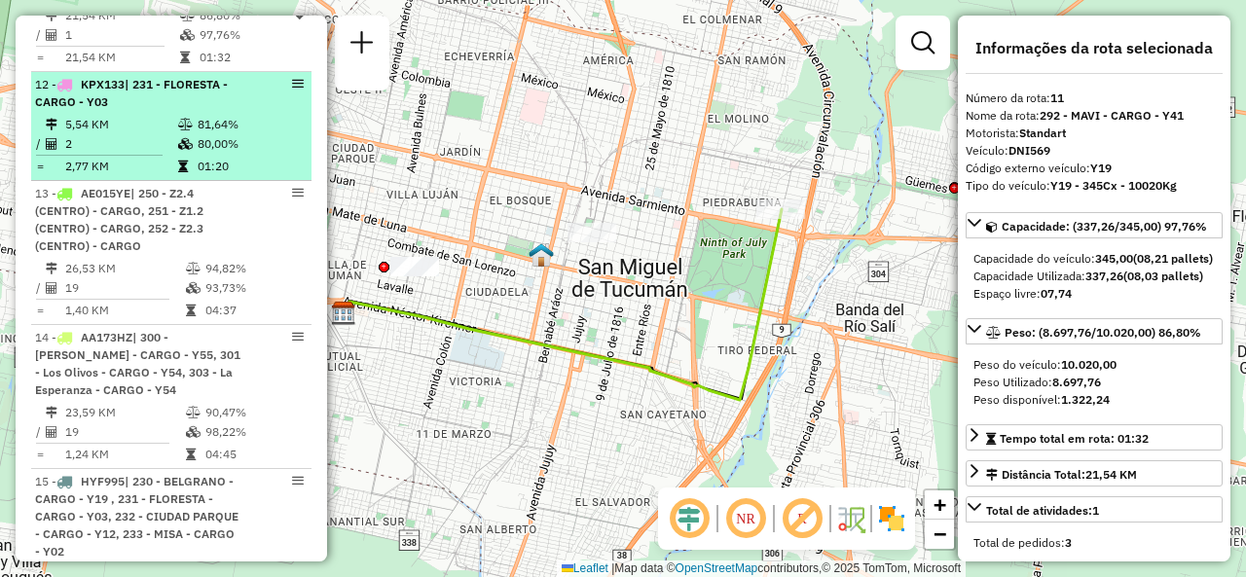
click at [105, 134] on td "2" at bounding box center [120, 143] width 113 height 19
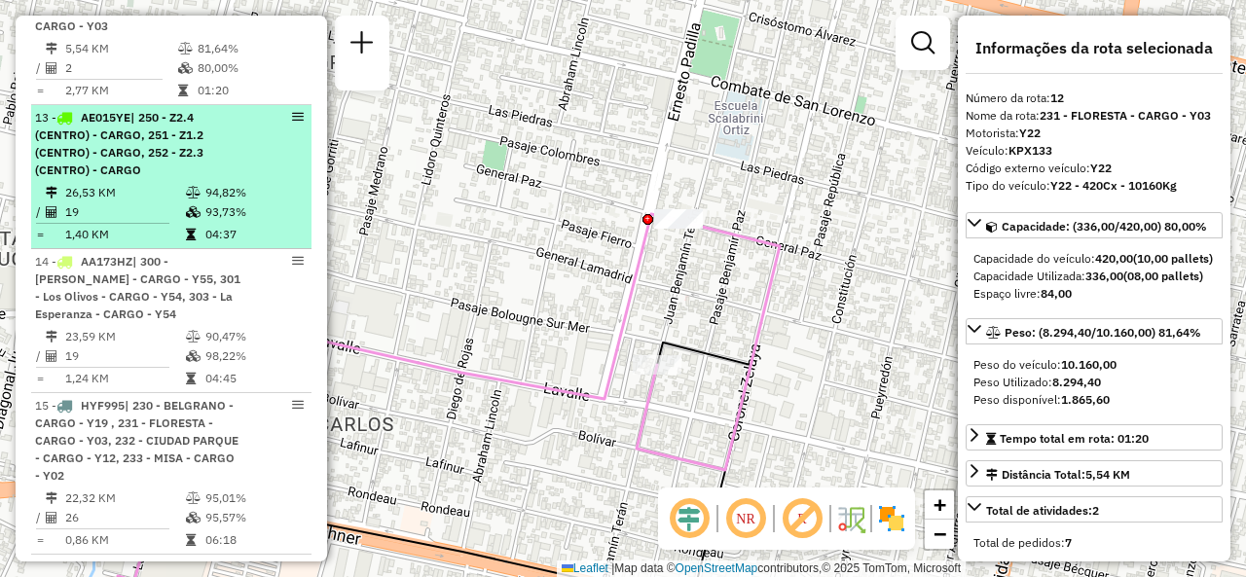
scroll to position [2021, 0]
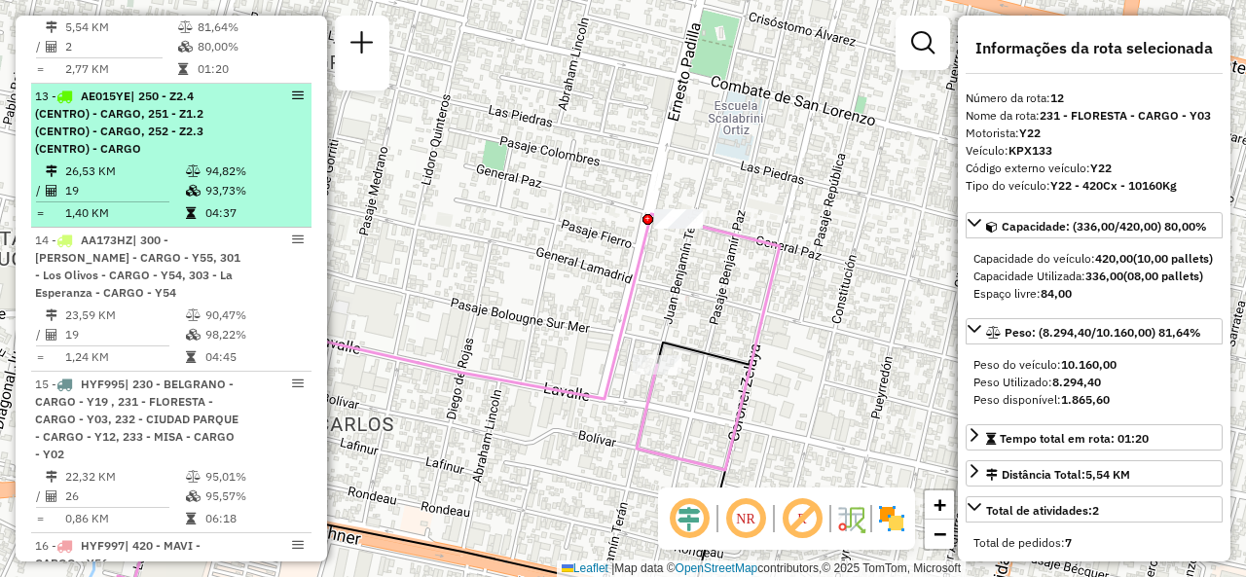
click at [176, 129] on span "| 250 - Z2.4 (CENTRO) - CARGO, 251 - Z1.2 (CENTRO) - CARGO, 252 - Z2.3 (CENTRO)…" at bounding box center [119, 122] width 168 height 67
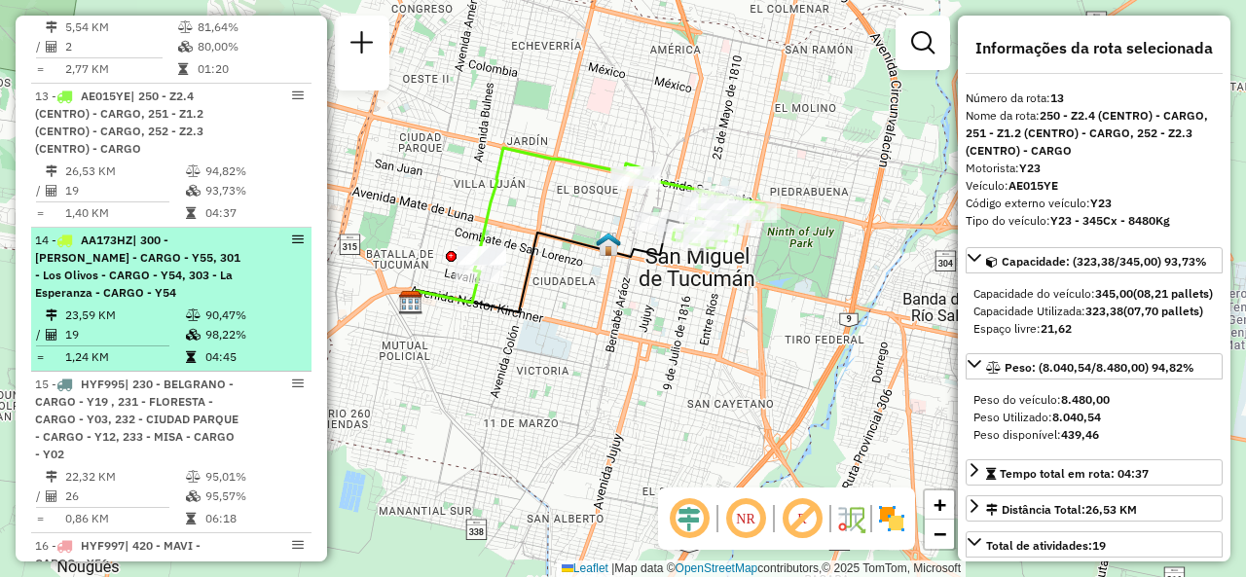
click at [153, 264] on span "| 300 - Marcos Paz - CARGO - Y55, 301 - Los Olivos - CARGO - Y54, 303 - La Espe…" at bounding box center [137, 266] width 205 height 67
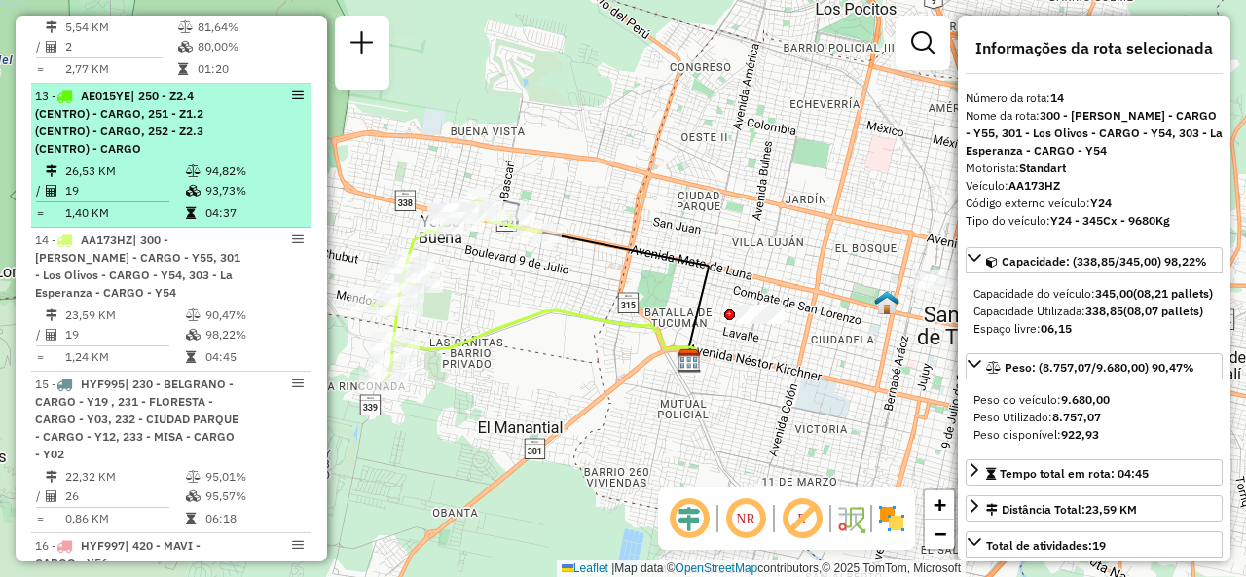
click at [175, 151] on div "13 - AE015YE | 250 - Z2.4 (CENTRO) - CARGO, 251 - Z1.2 (CENTRO) - CARGO, 252 - …" at bounding box center [138, 123] width 206 height 70
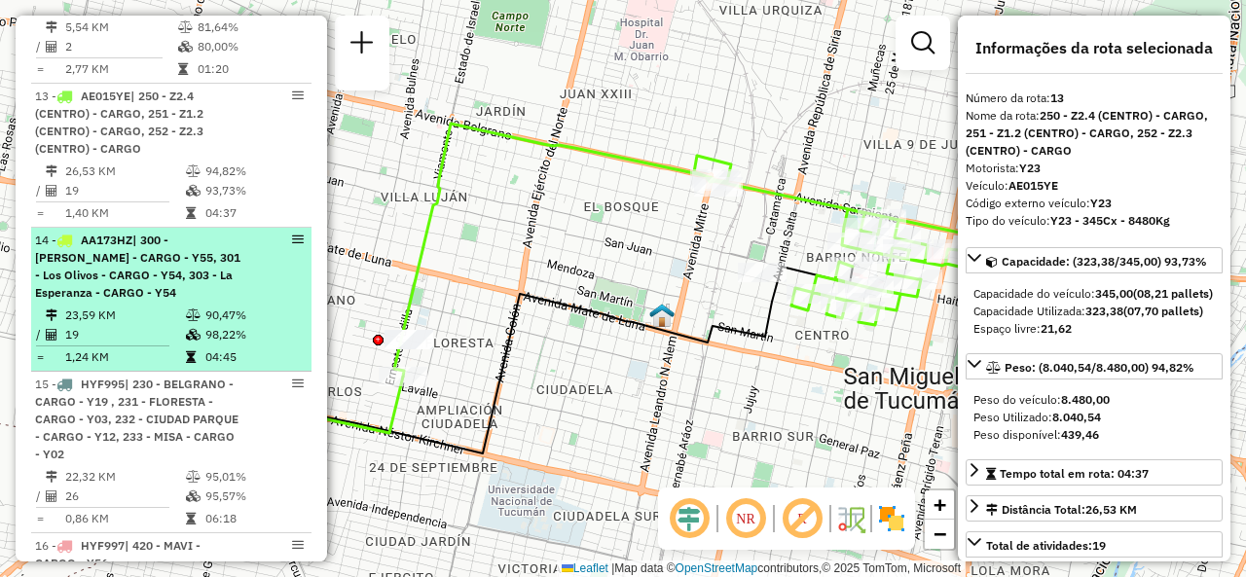
click at [193, 275] on span "| 300 - Marcos Paz - CARGO - Y55, 301 - Los Olivos - CARGO - Y54, 303 - La Espe…" at bounding box center [137, 266] width 205 height 67
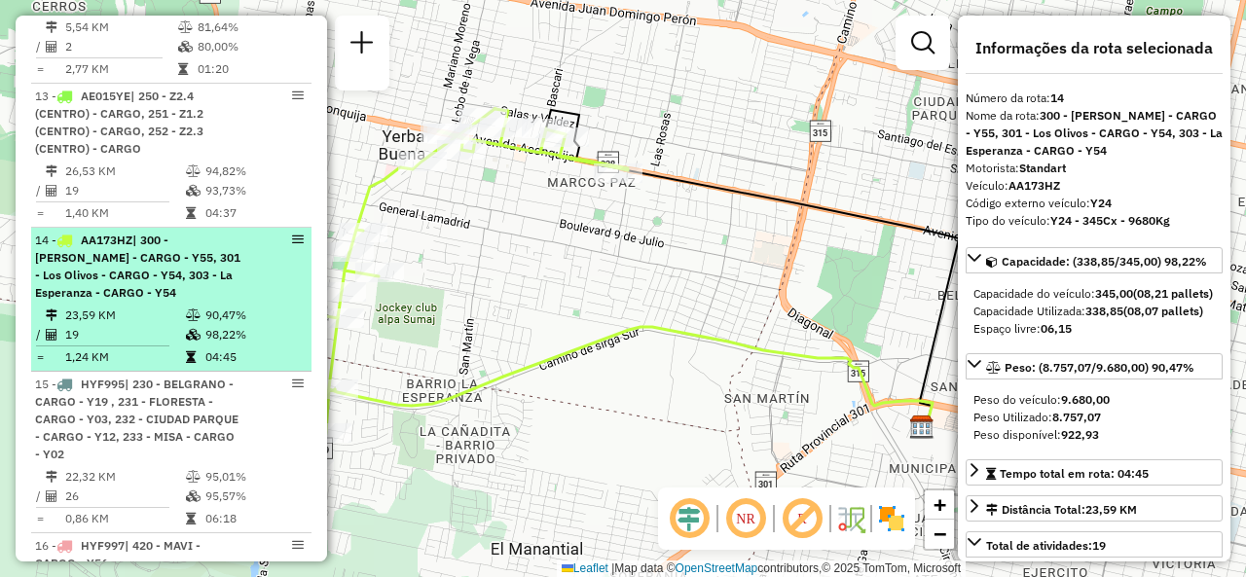
scroll to position [2118, 0]
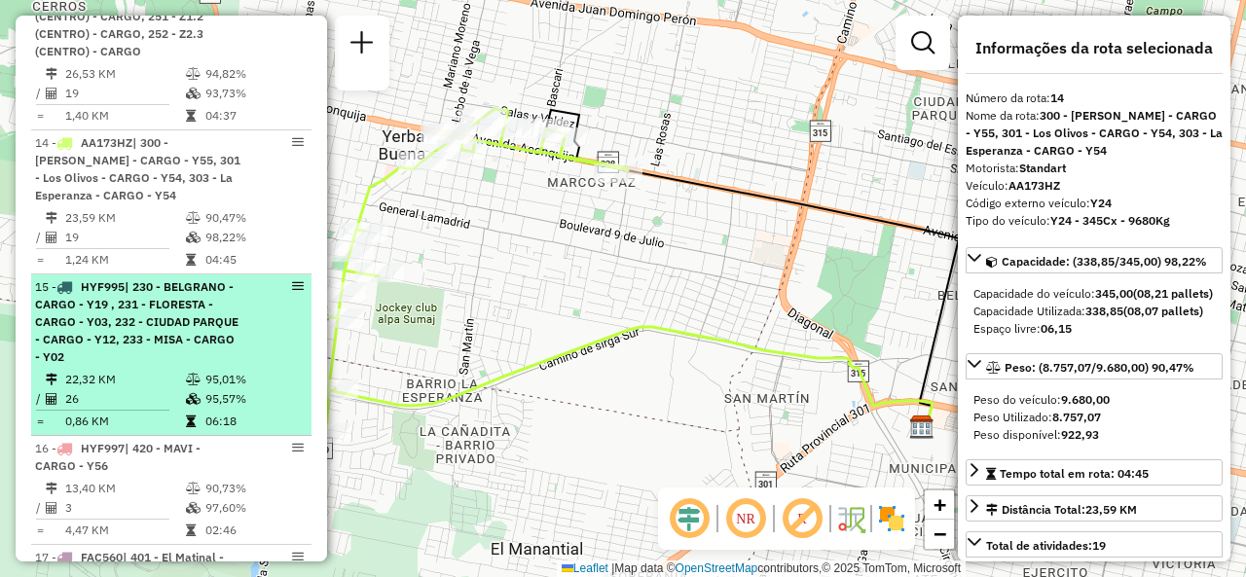
click at [193, 327] on span "| 230 - BELGRANO - CARGO - Y19 , 231 - FLORESTA - CARGO - Y03, 232 - CIUDAD PAR…" at bounding box center [136, 321] width 203 height 85
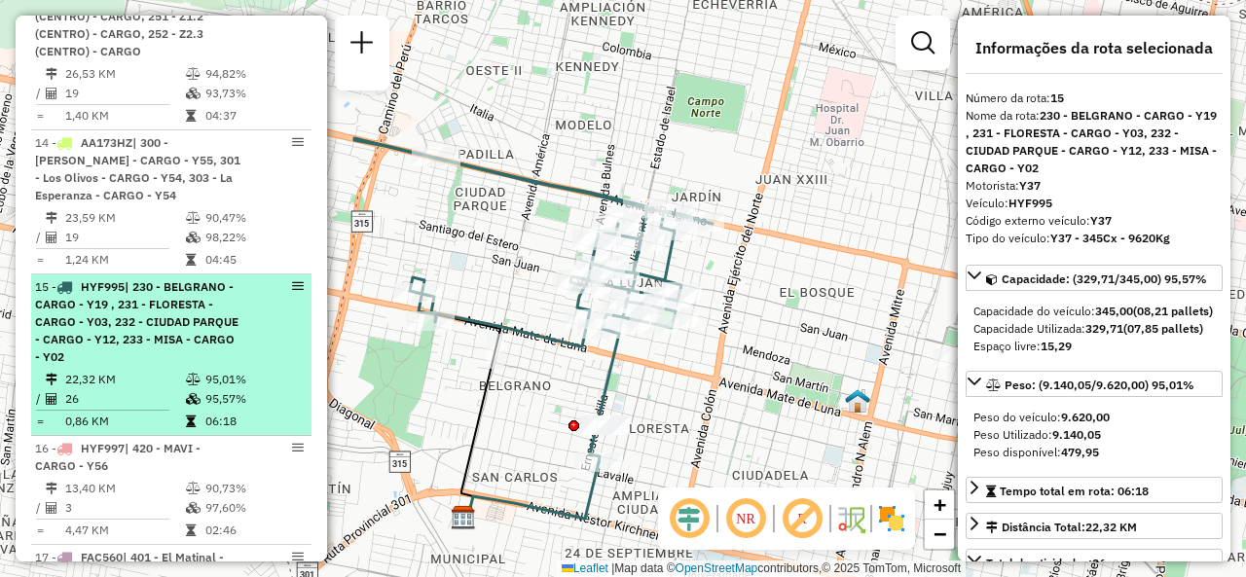
click at [162, 292] on span "| 230 - BELGRANO - CARGO - Y19 , 231 - FLORESTA - CARGO - Y03, 232 - CIUDAD PAR…" at bounding box center [136, 321] width 203 height 85
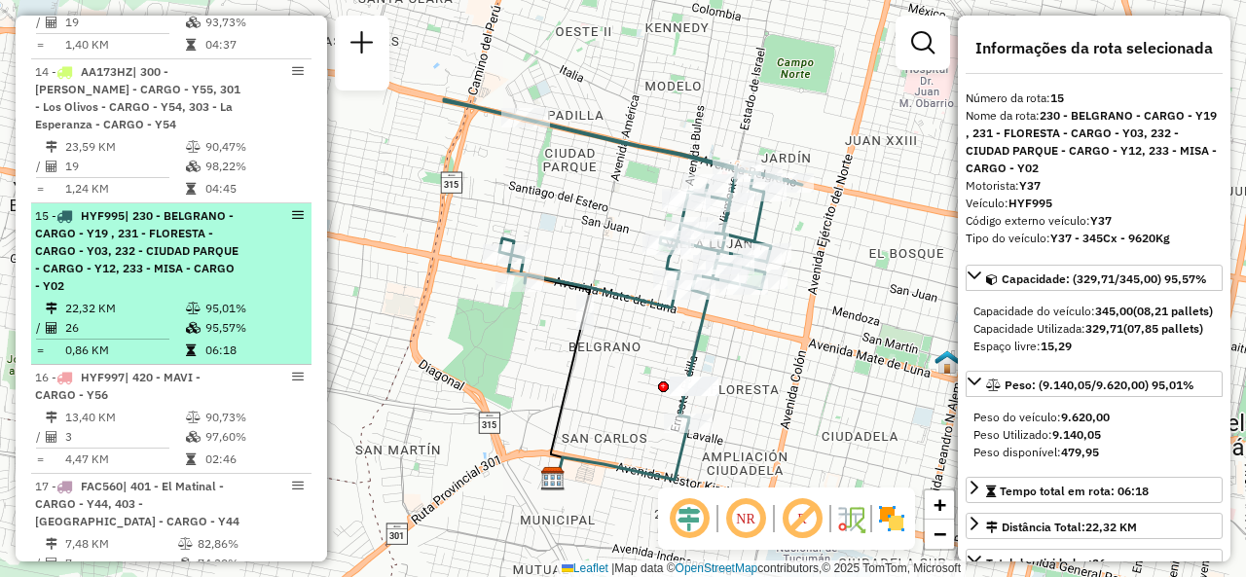
scroll to position [2216, 0]
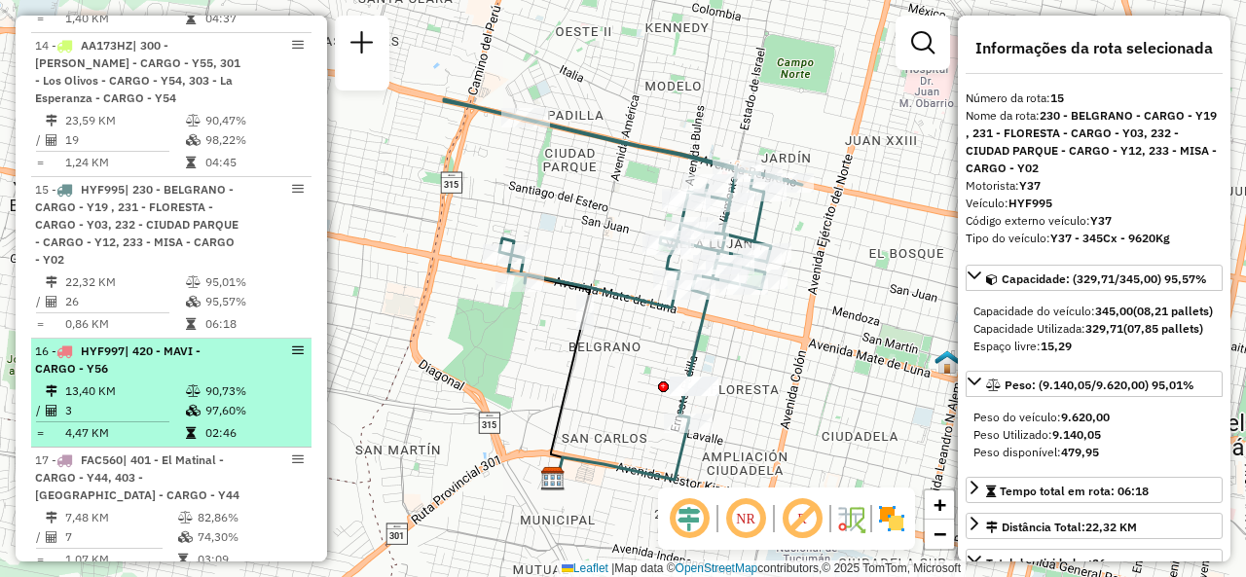
click at [165, 402] on td "3" at bounding box center [124, 410] width 121 height 19
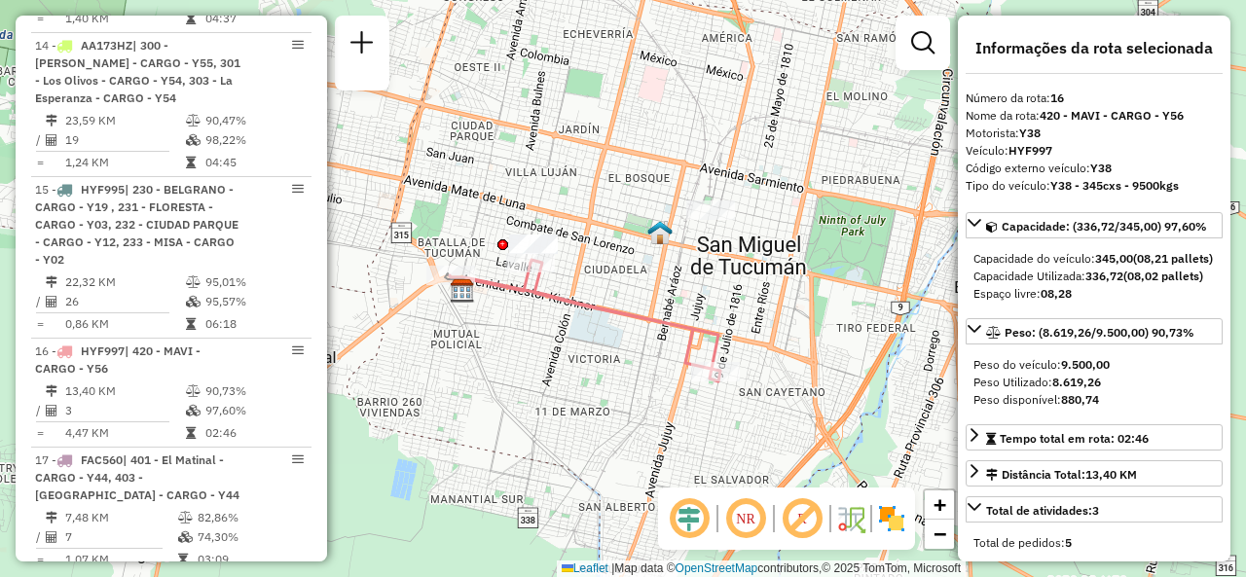
drag, startPoint x: 504, startPoint y: 343, endPoint x: 537, endPoint y: 343, distance: 33.1
click at [537, 343] on div "Janela de atendimento Grade de atendimento Capacidade Transportadoras Veículos …" at bounding box center [623, 288] width 1246 height 577
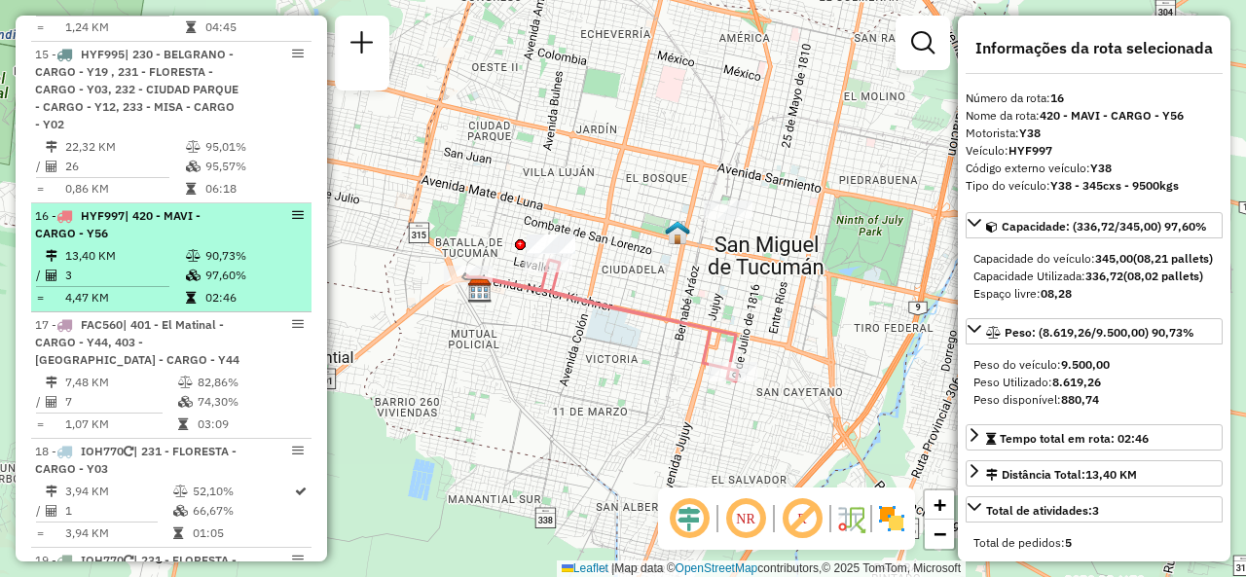
scroll to position [2313, 0]
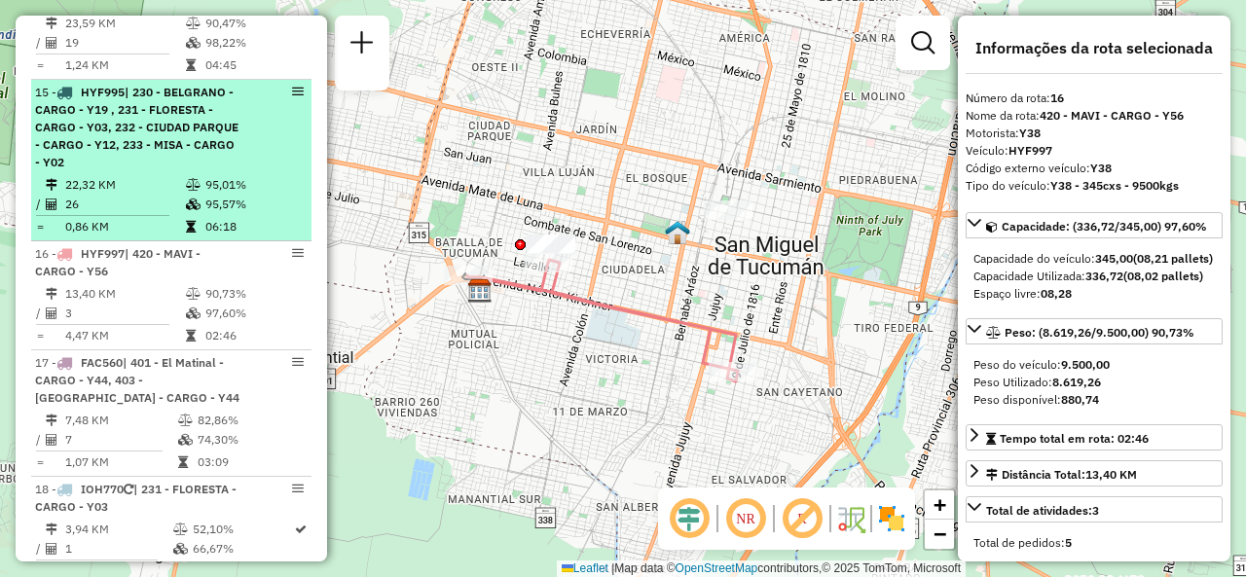
click at [179, 180] on td "22,32 KM" at bounding box center [124, 184] width 121 height 19
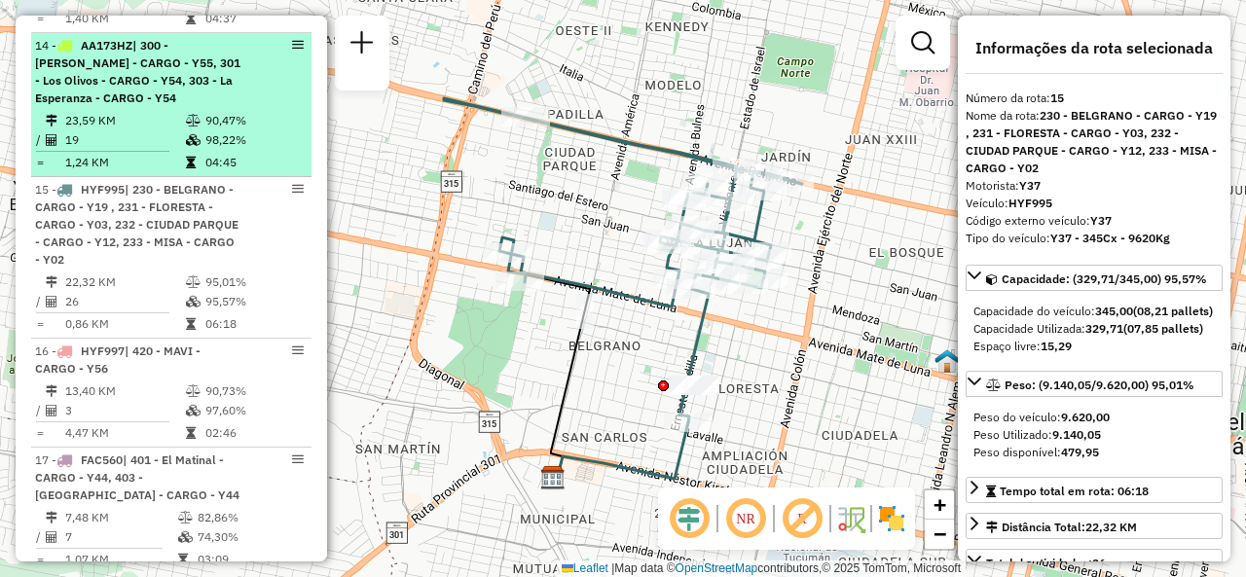
scroll to position [2021, 0]
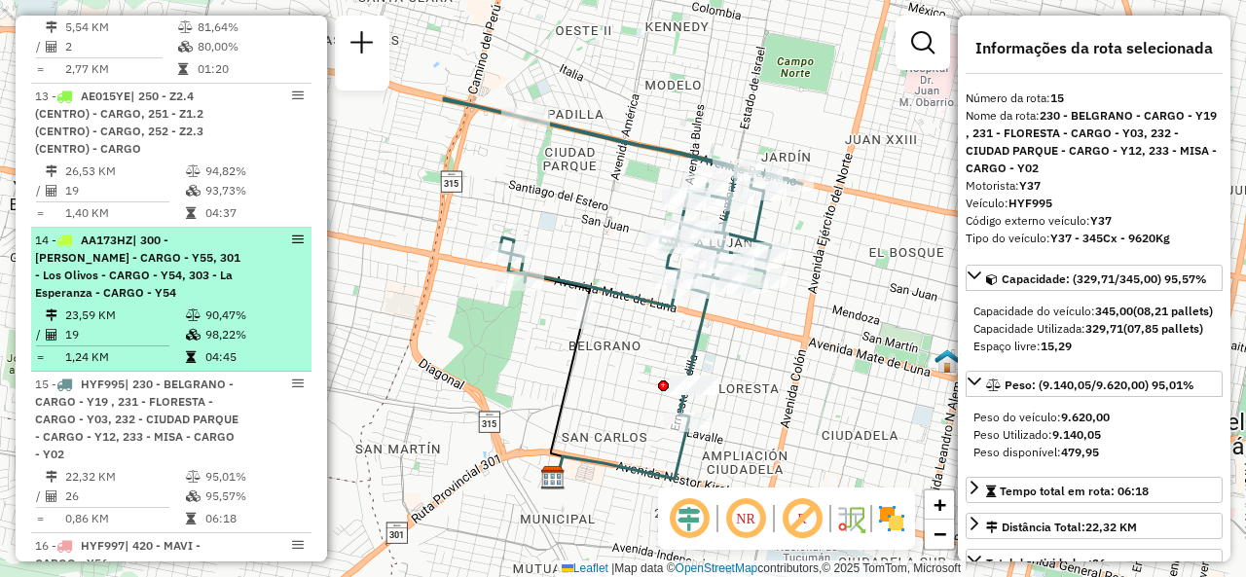
click at [196, 311] on icon at bounding box center [193, 316] width 15 height 12
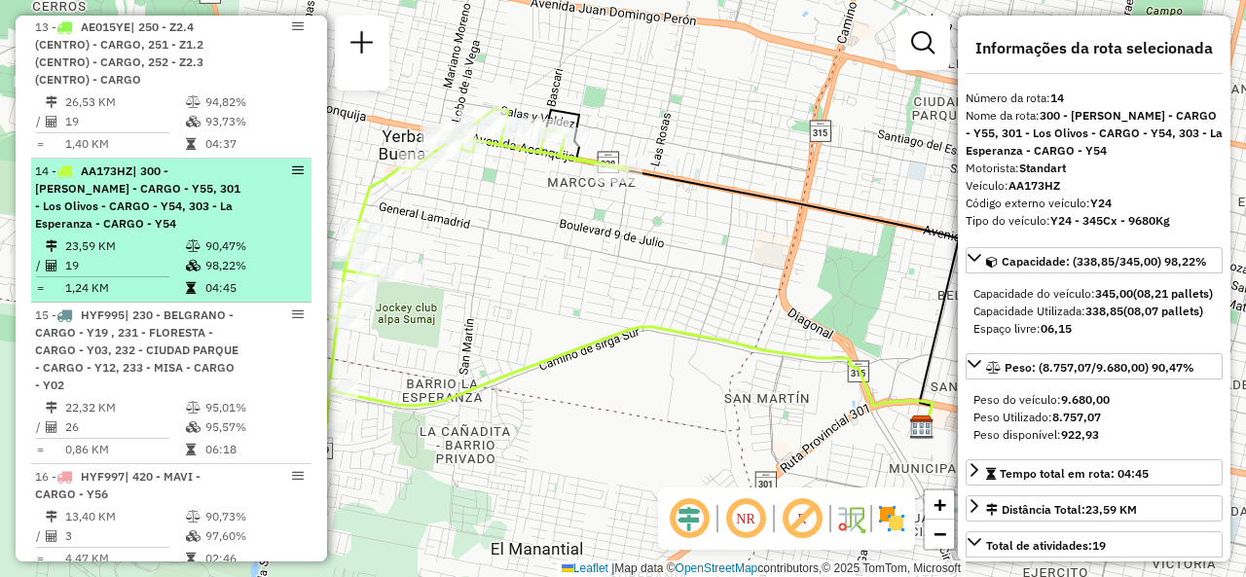
scroll to position [2118, 0]
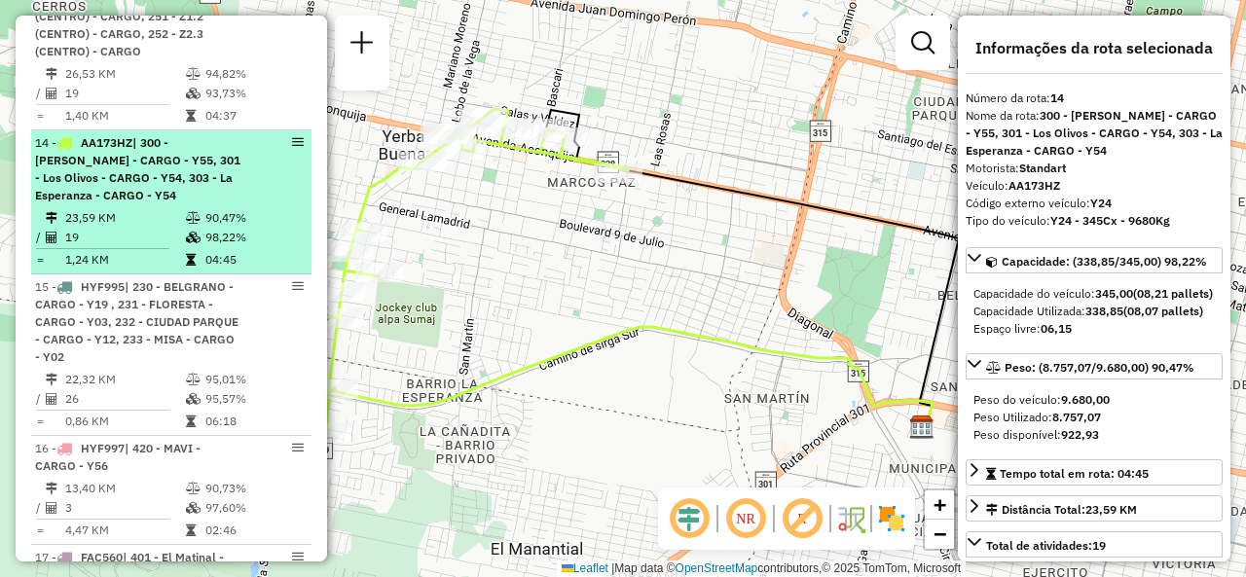
click at [196, 311] on div "15 - HYF995 | 230 - BELGRANO - CARGO - Y19 , 231 - FLORESTA - CARGO - Y03, 232 …" at bounding box center [138, 322] width 206 height 88
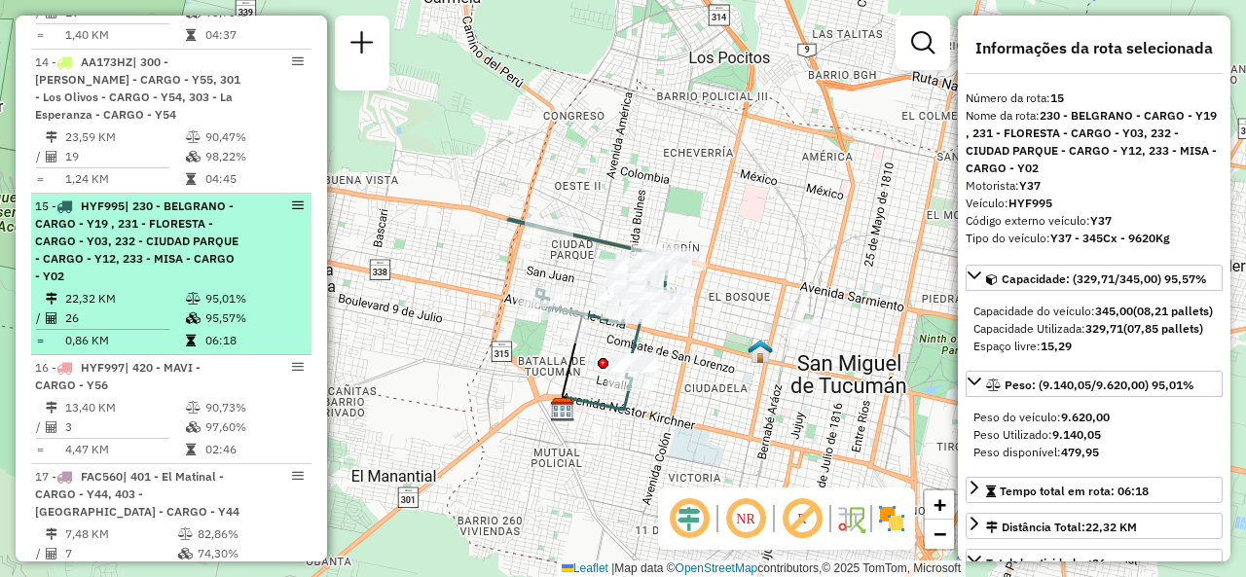
scroll to position [2313, 0]
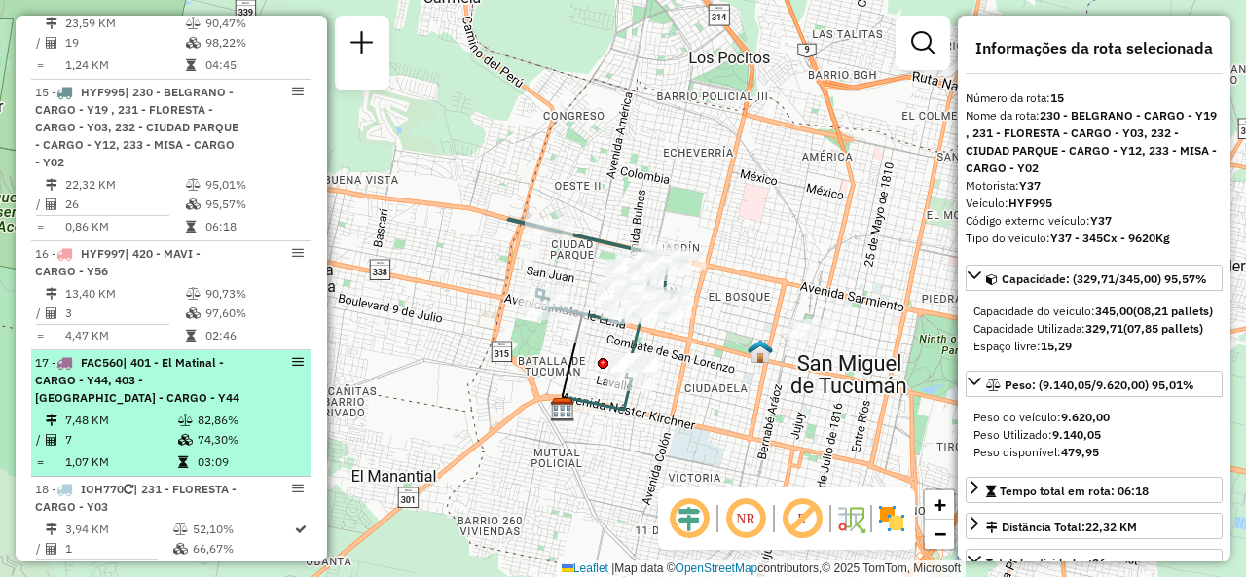
click at [160, 416] on td "7,48 KM" at bounding box center [120, 420] width 113 height 19
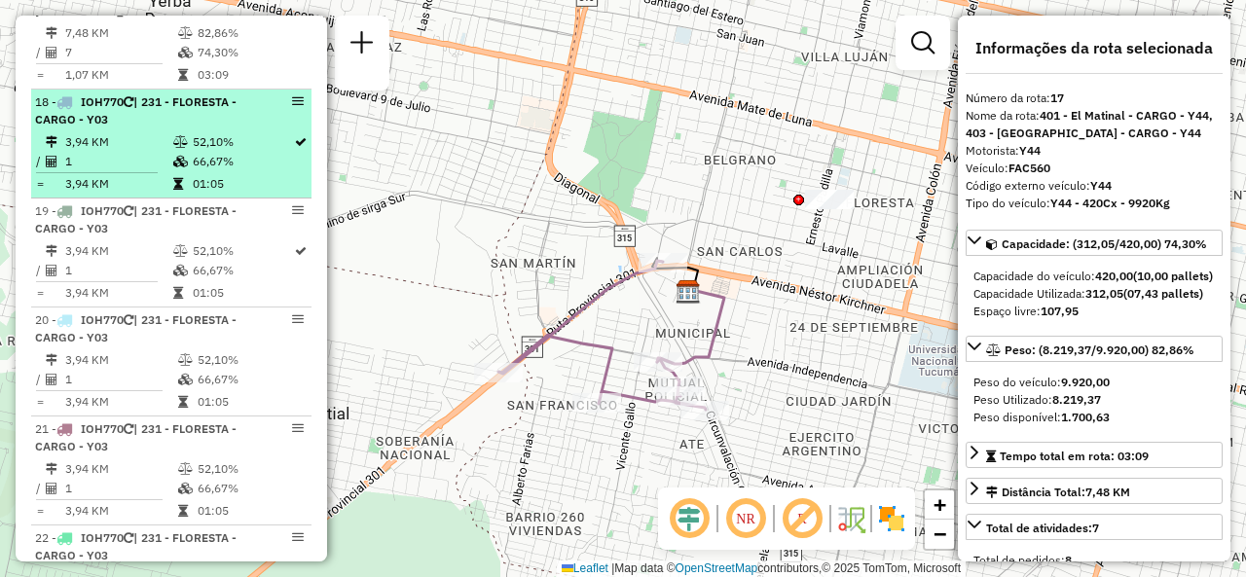
scroll to position [2702, 0]
click at [133, 153] on td "1" at bounding box center [118, 159] width 108 height 19
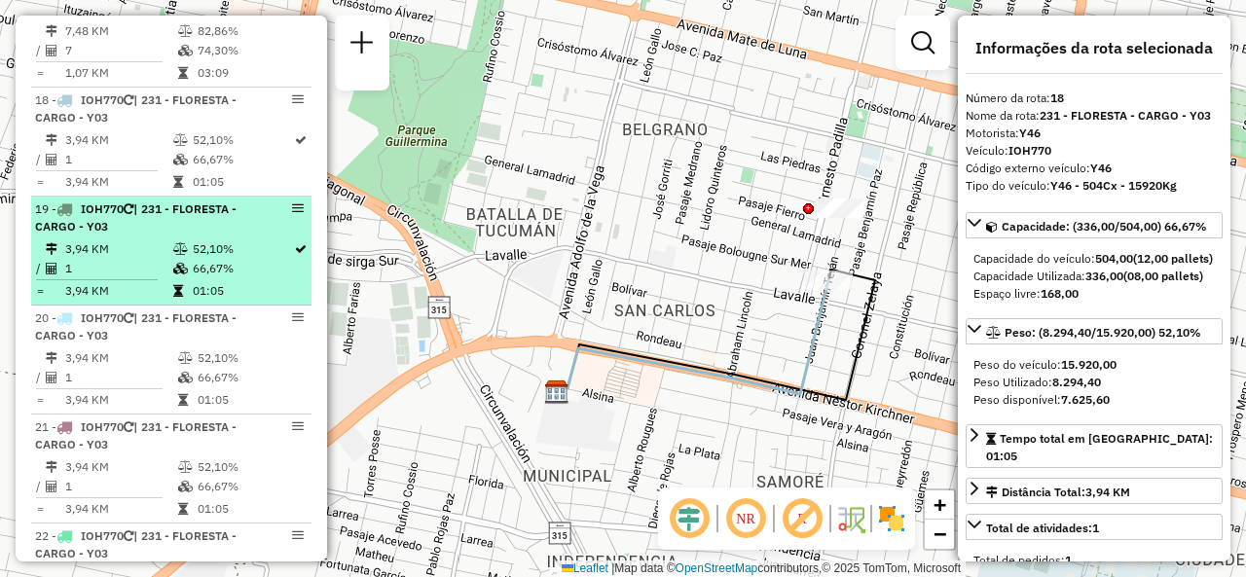
click at [182, 243] on icon at bounding box center [180, 249] width 15 height 12
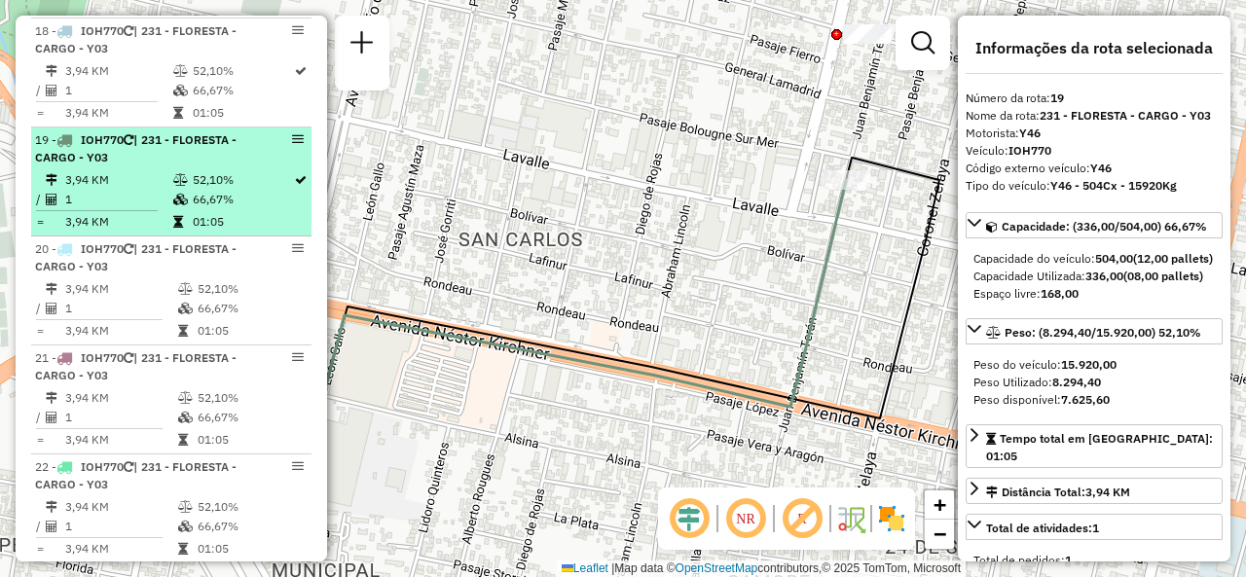
scroll to position [2800, 0]
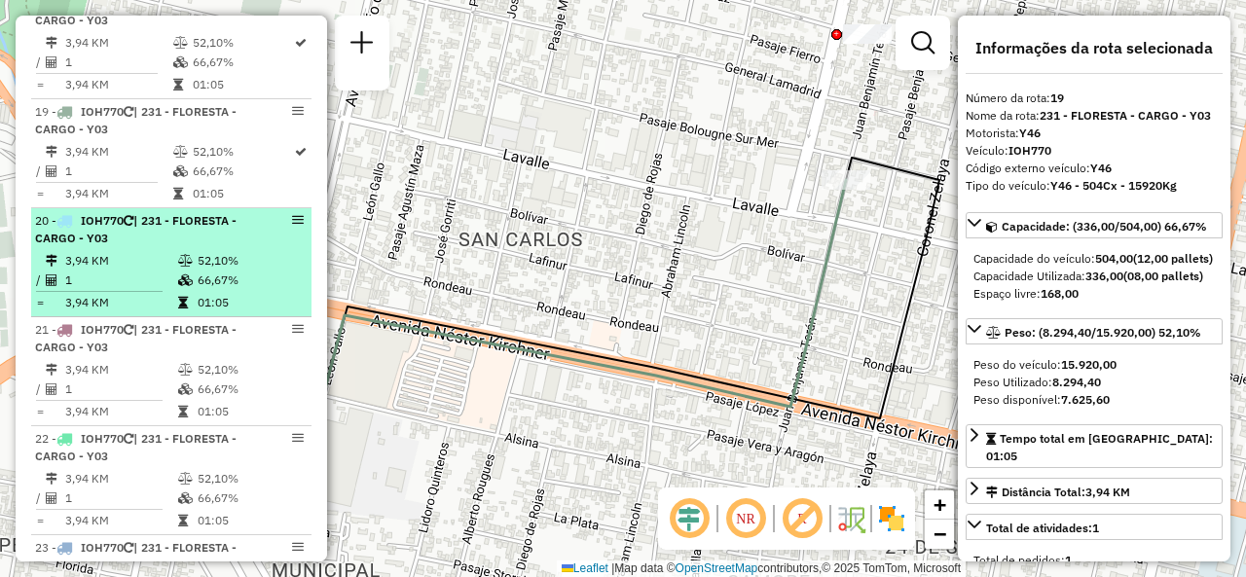
click at [179, 275] on icon at bounding box center [185, 281] width 15 height 12
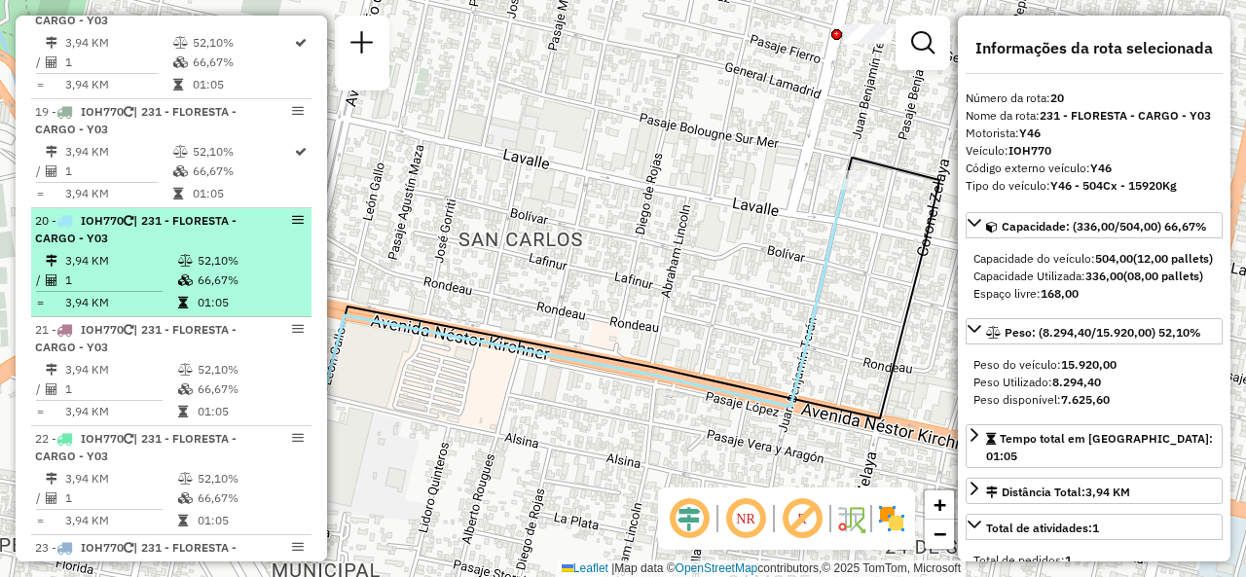
scroll to position [2897, 0]
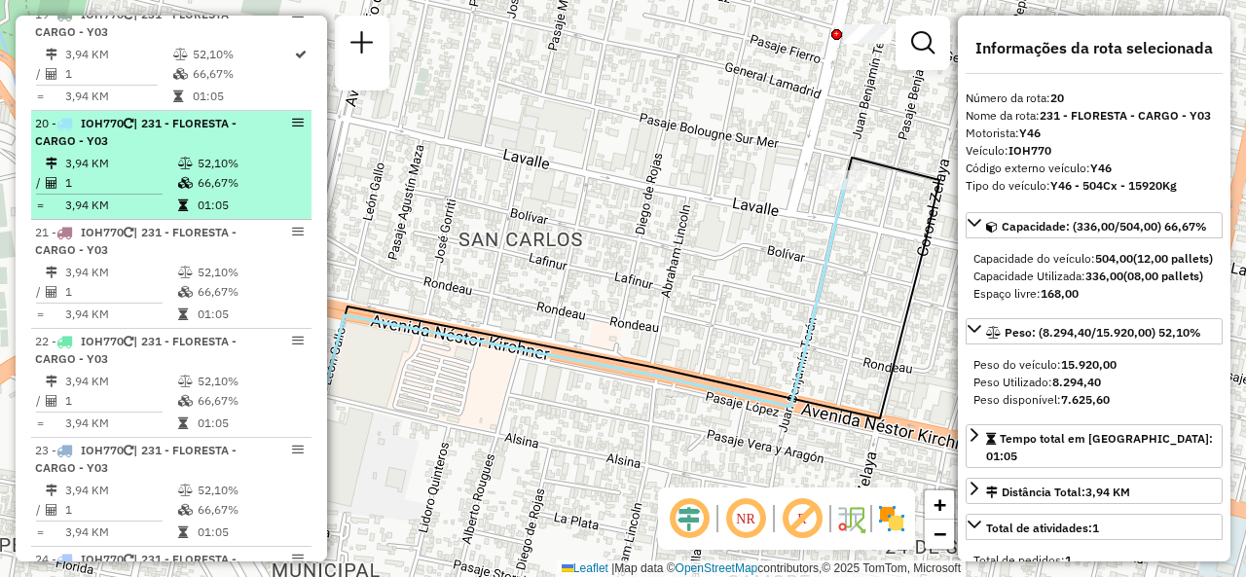
click at [179, 267] on icon at bounding box center [185, 273] width 15 height 12
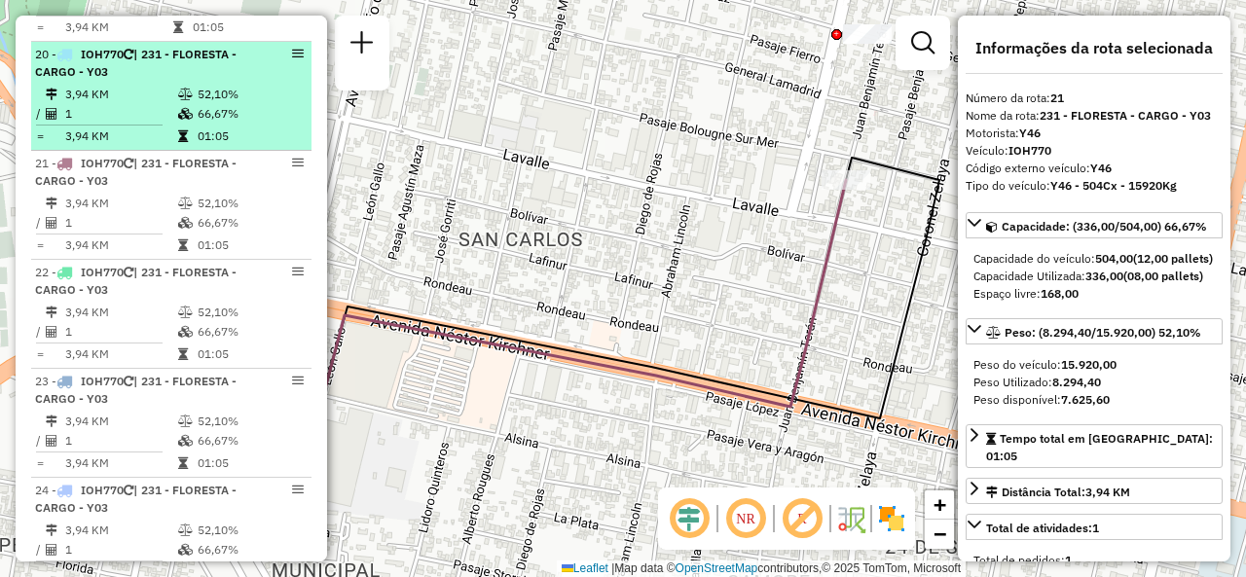
scroll to position [2994, 0]
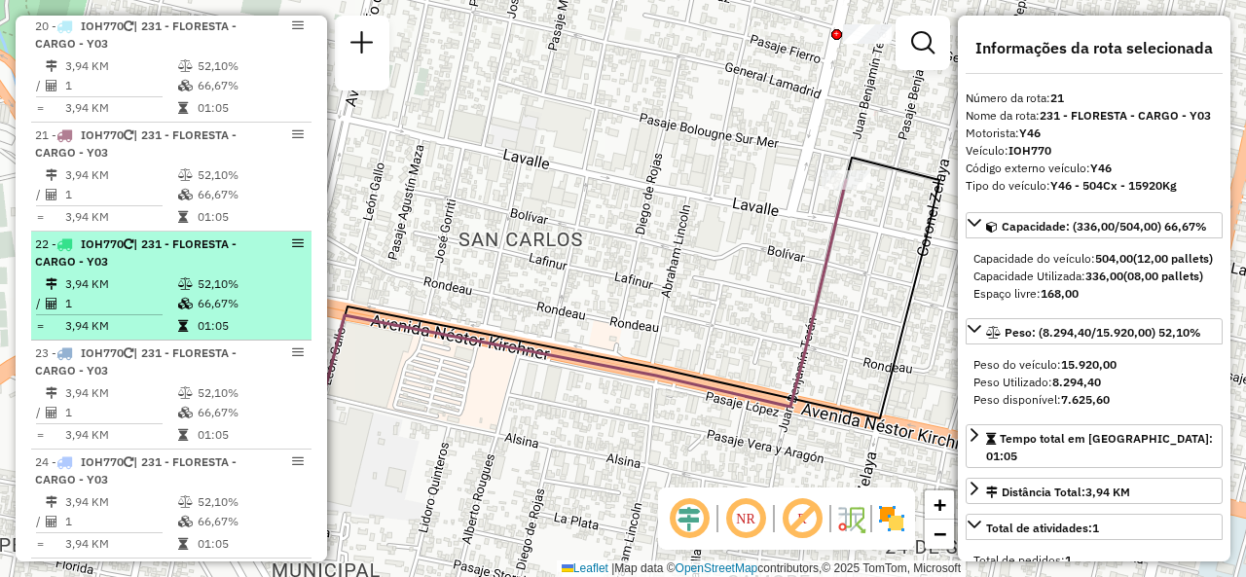
click at [181, 275] on td at bounding box center [186, 284] width 19 height 19
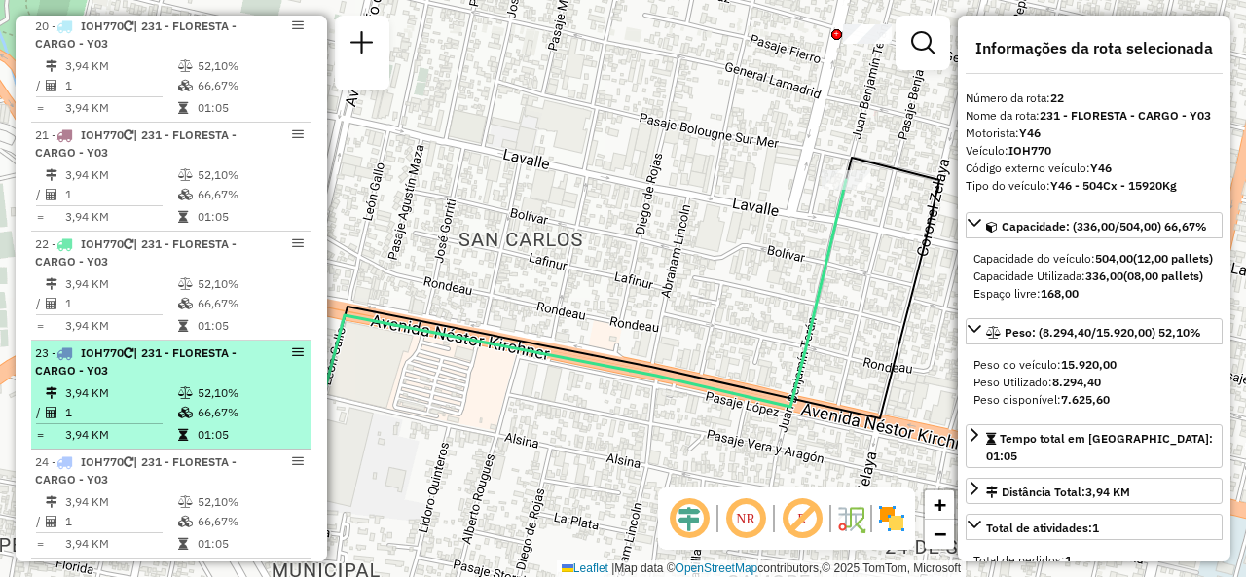
click at [187, 349] on div "23 - IOH770 | 231 - FLORESTA - CARGO - Y03" at bounding box center [138, 362] width 206 height 35
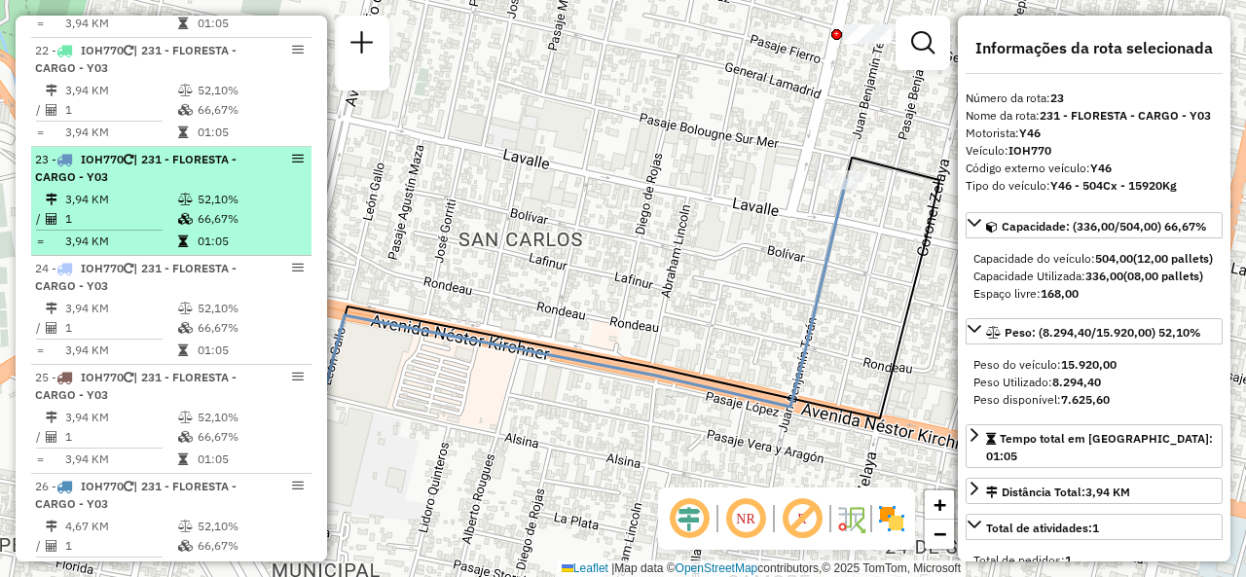
scroll to position [3189, 0]
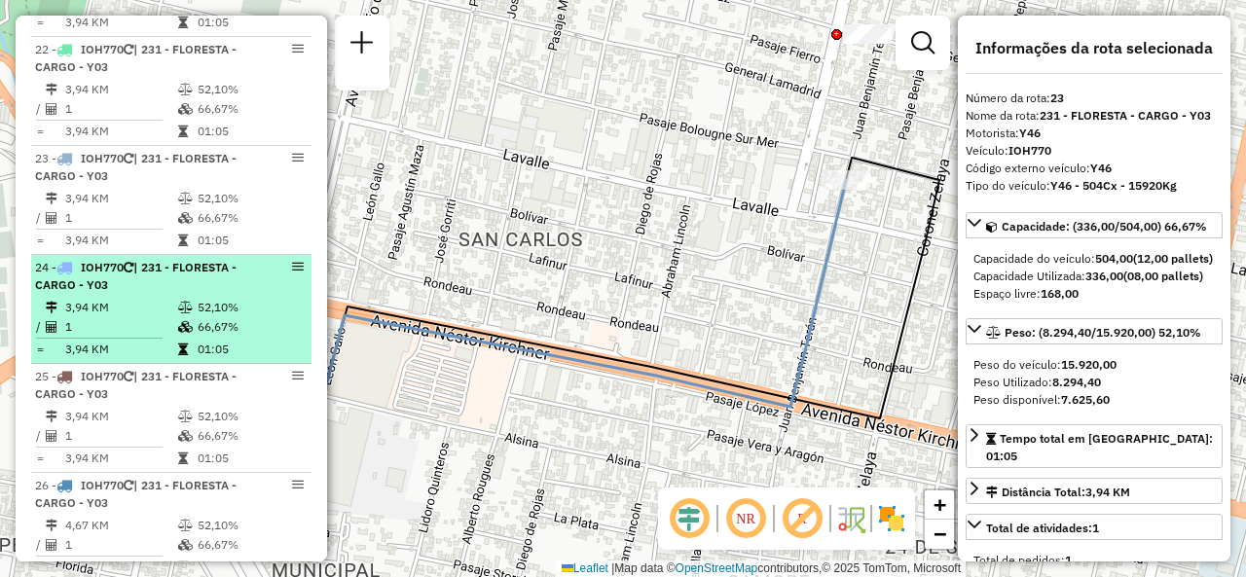
click at [187, 302] on icon at bounding box center [185, 308] width 15 height 12
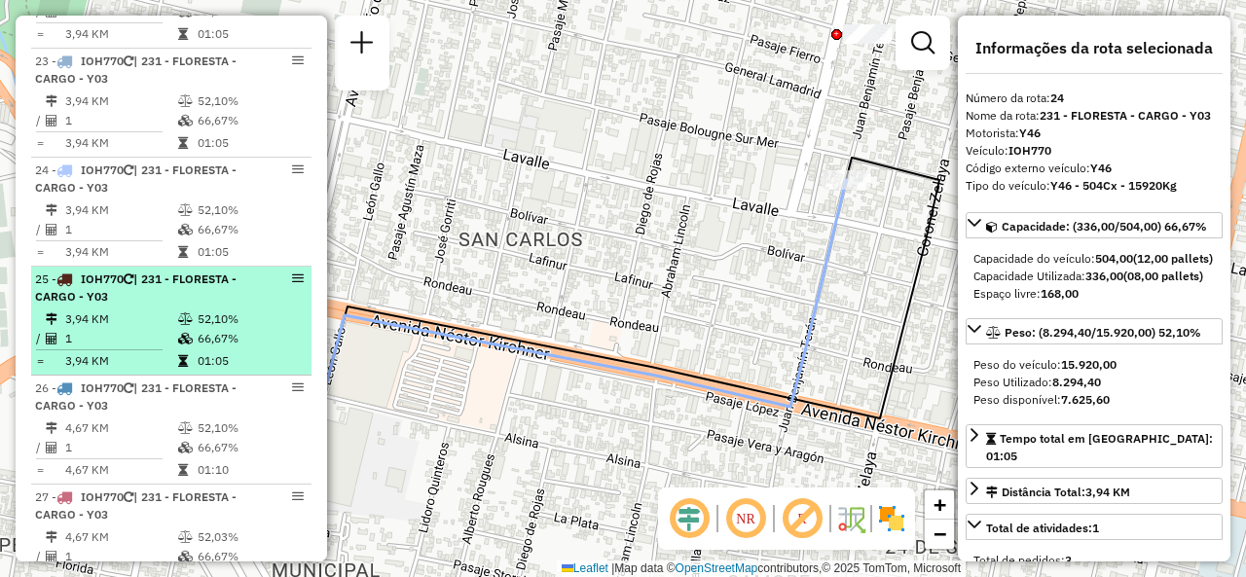
click at [186, 313] on icon at bounding box center [185, 319] width 15 height 12
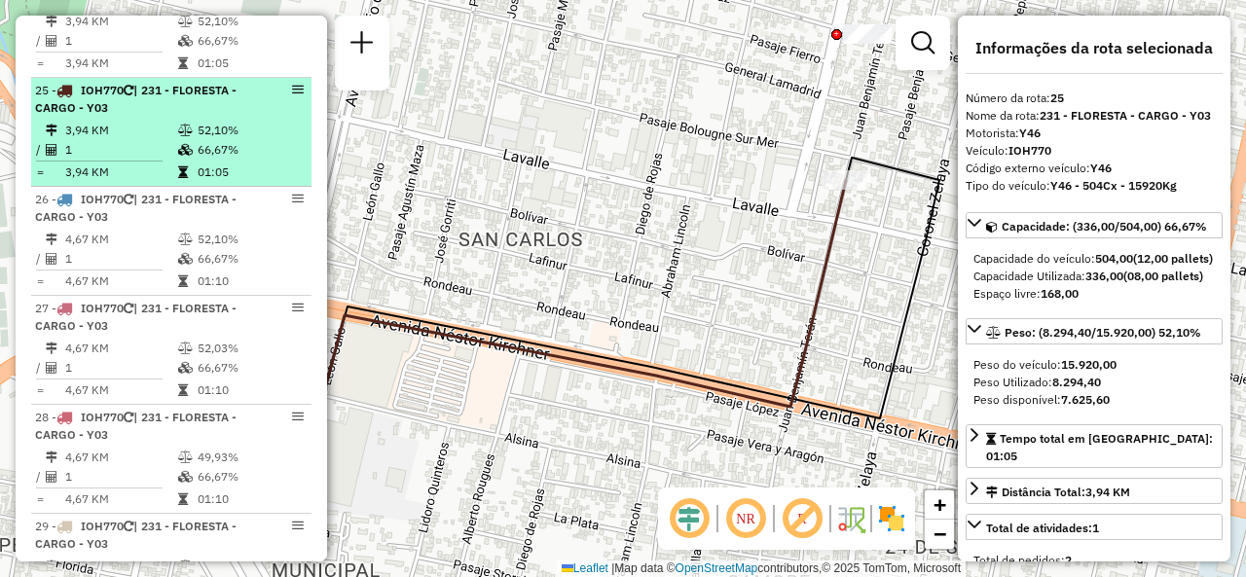
scroll to position [3481, 0]
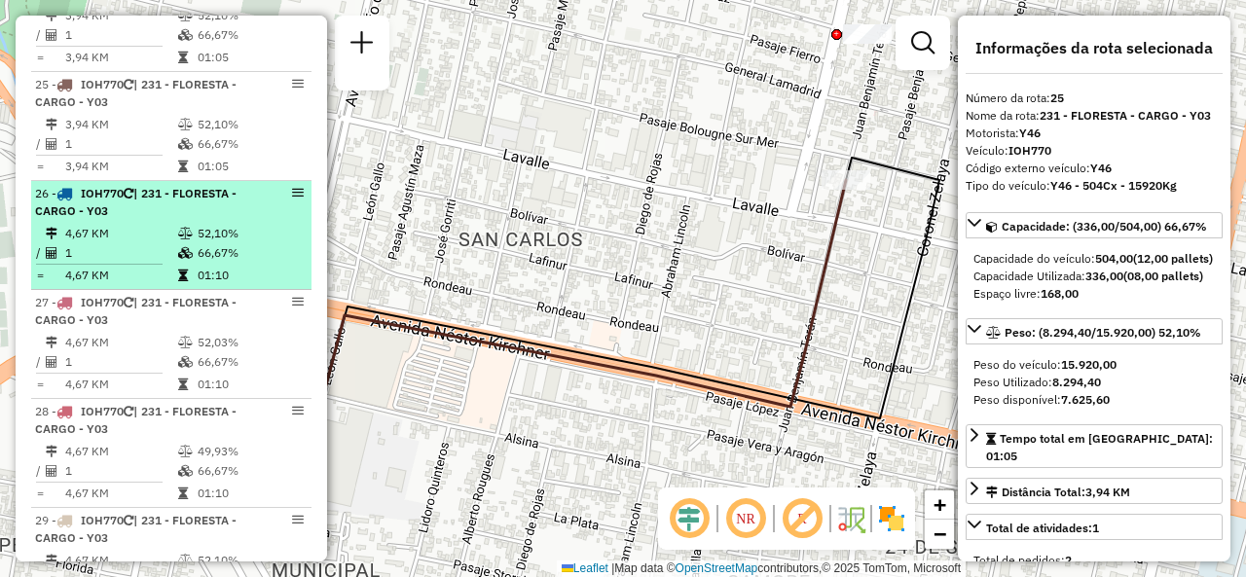
click at [165, 224] on td "4,67 KM" at bounding box center [120, 233] width 113 height 19
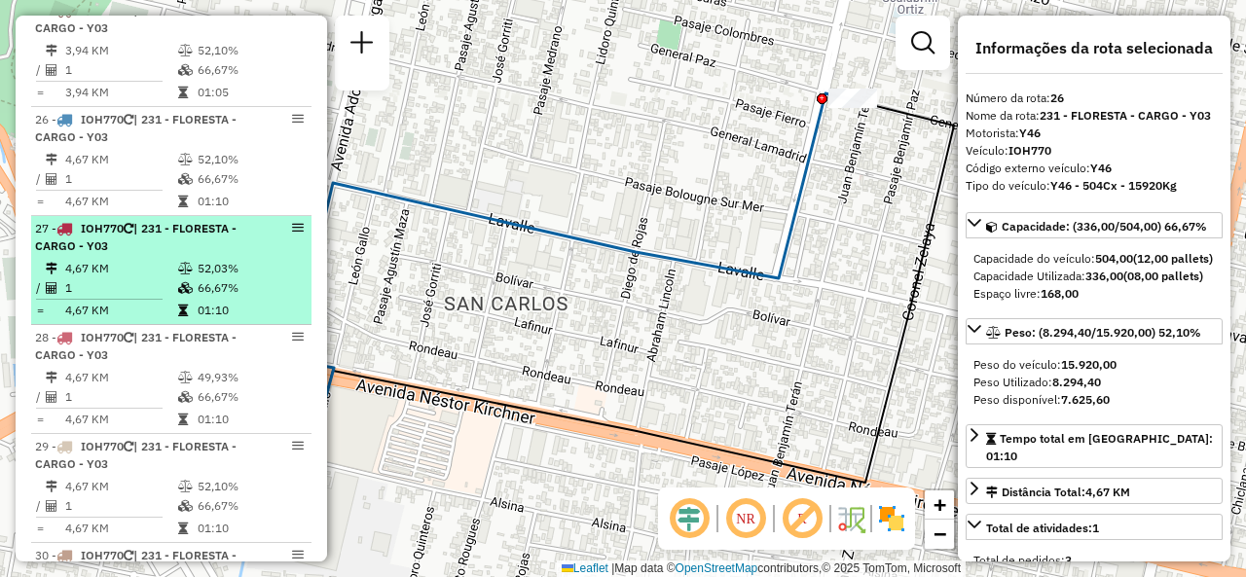
scroll to position [3579, 0]
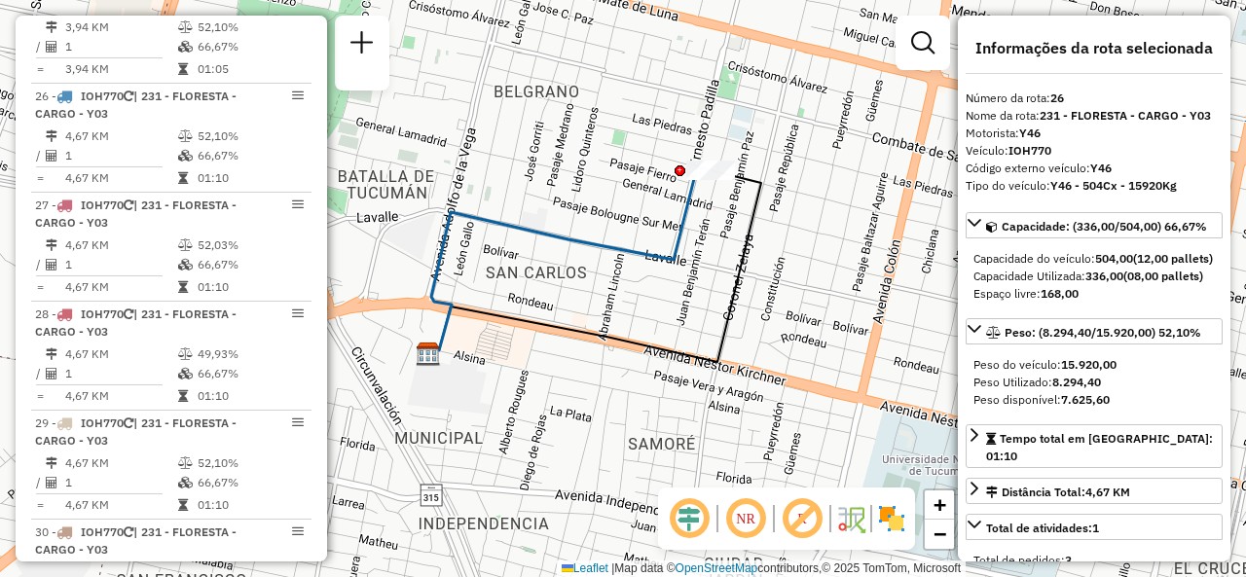
click at [623, 312] on div "Janela de atendimento Grade de atendimento Capacidade Transportadoras Veículos …" at bounding box center [623, 288] width 1246 height 577
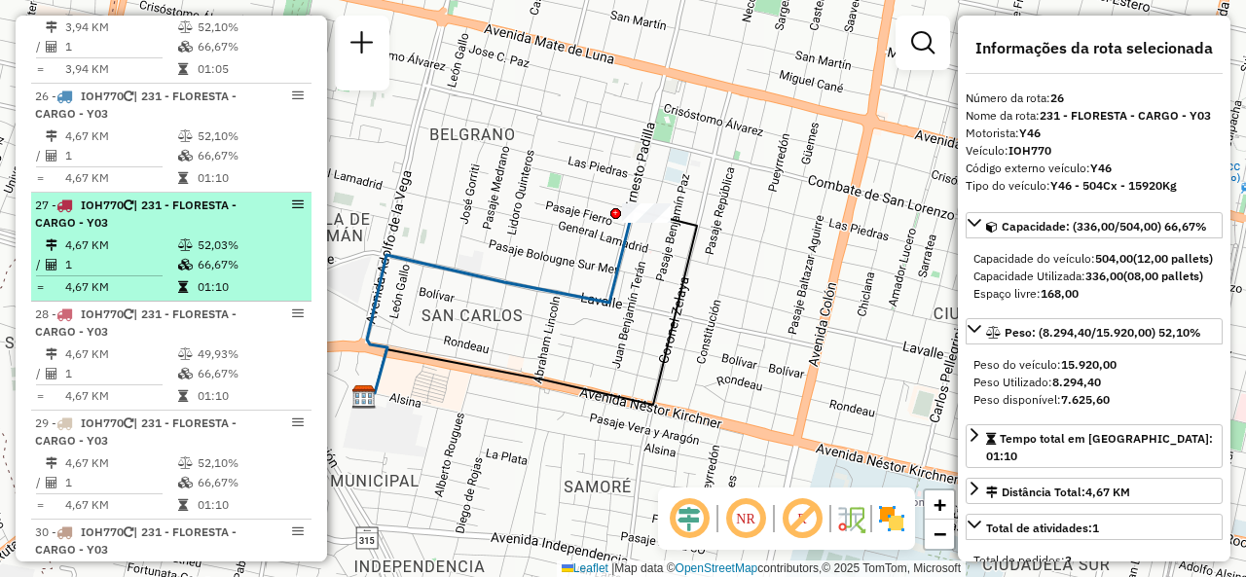
click at [123, 206] on span "| 231 - FLORESTA - CARGO - Y03" at bounding box center [136, 214] width 202 height 32
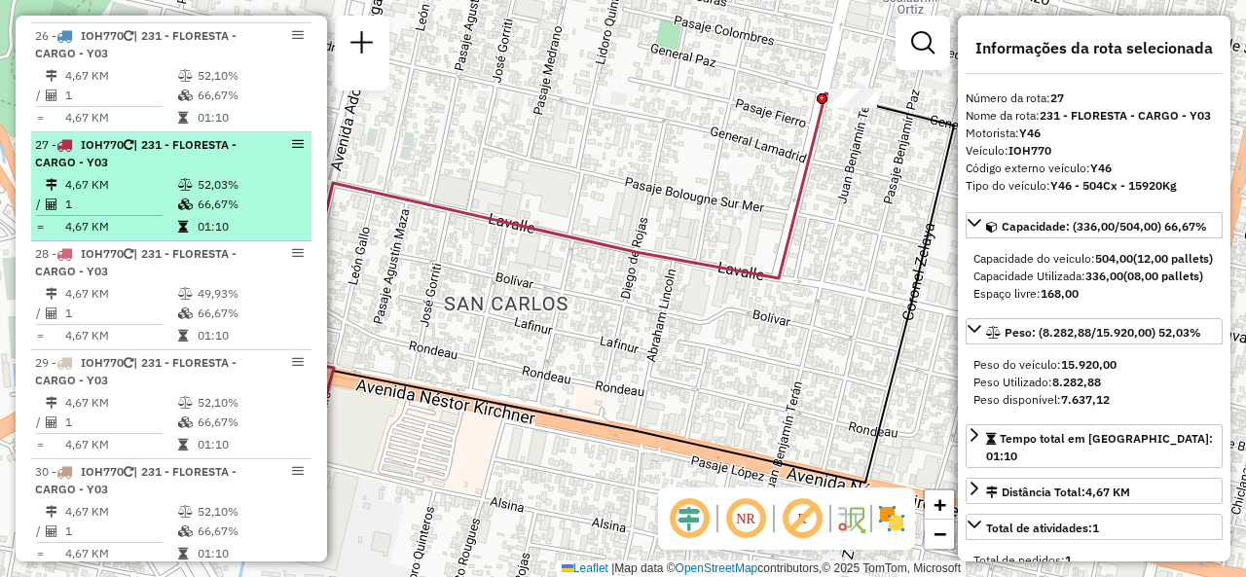
scroll to position [3676, 0]
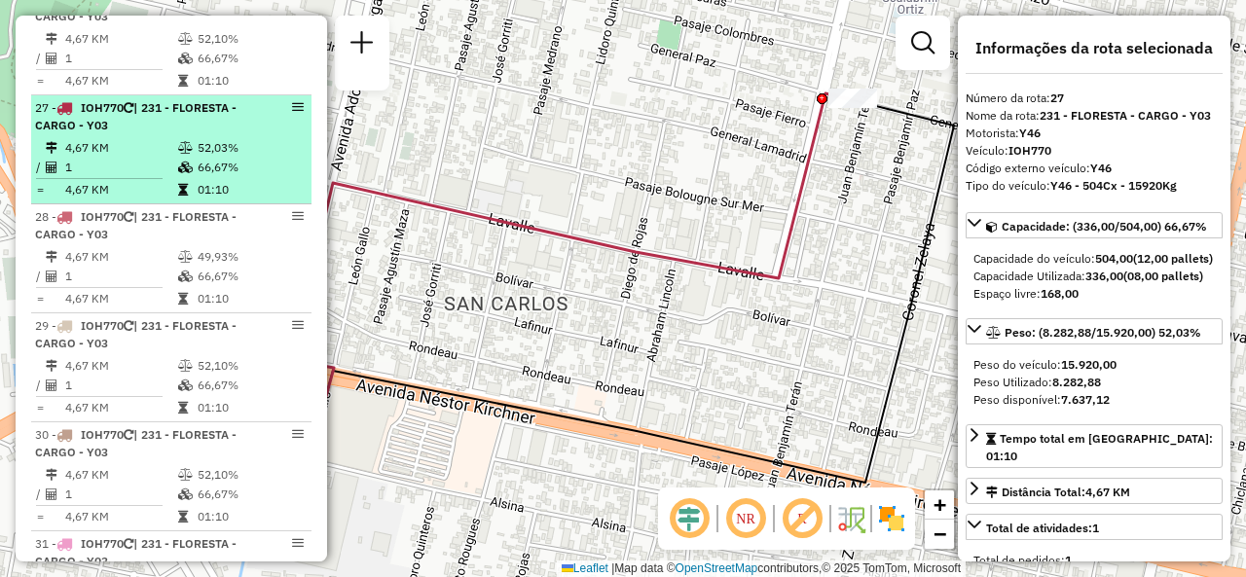
click at [123, 219] on span "| 231 - FLORESTA - CARGO - Y03" at bounding box center [136, 225] width 202 height 32
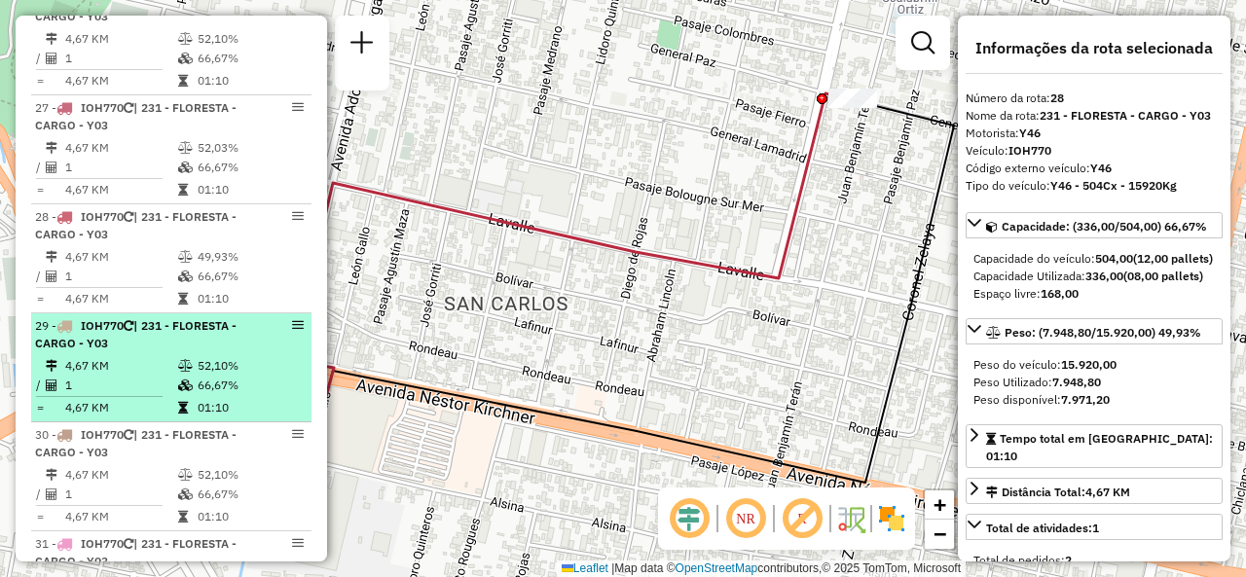
click at [140, 320] on span "| 231 - FLORESTA - CARGO - Y03" at bounding box center [136, 334] width 202 height 32
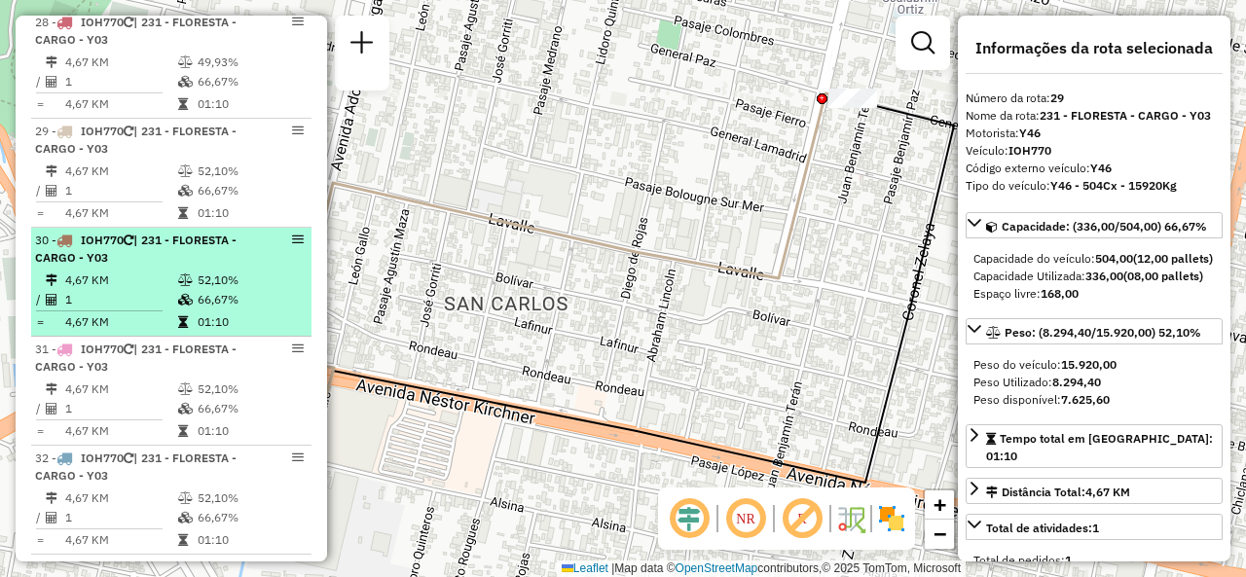
click at [138, 311] on hr at bounding box center [99, 311] width 127 height 1
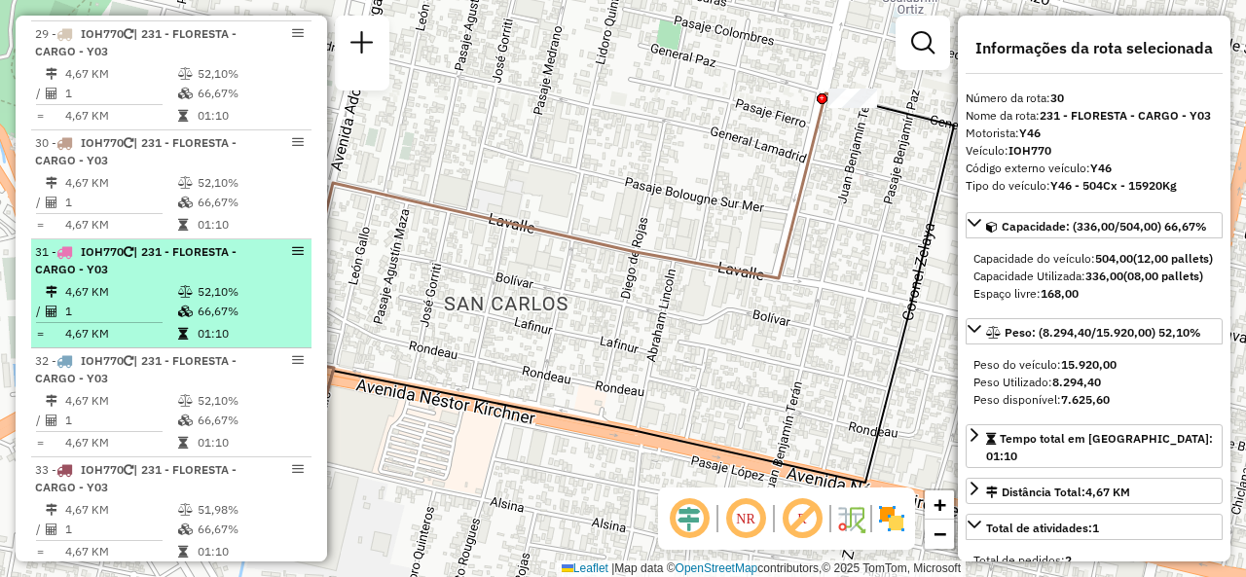
click at [141, 302] on td "1" at bounding box center [120, 311] width 113 height 19
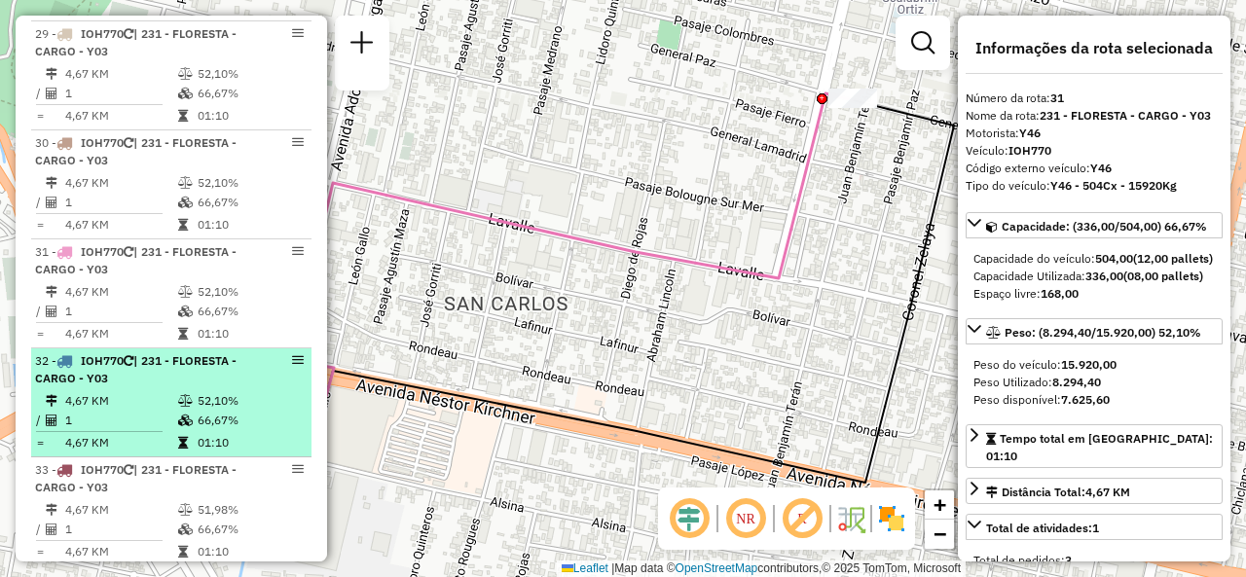
click at [147, 391] on td "4,67 KM" at bounding box center [120, 400] width 113 height 19
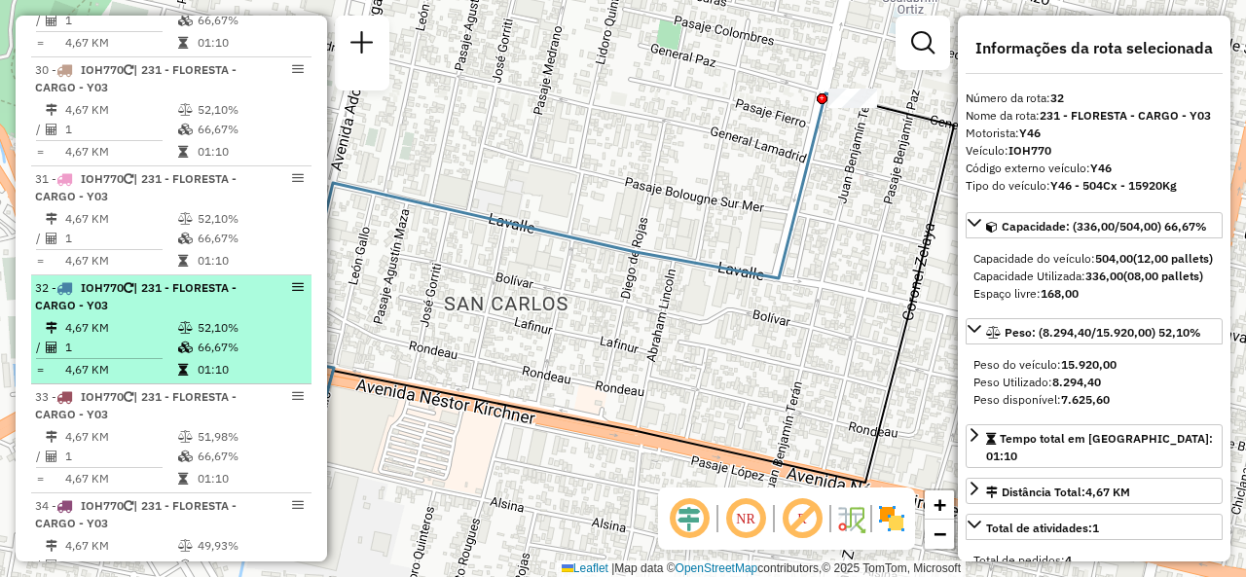
scroll to position [4065, 0]
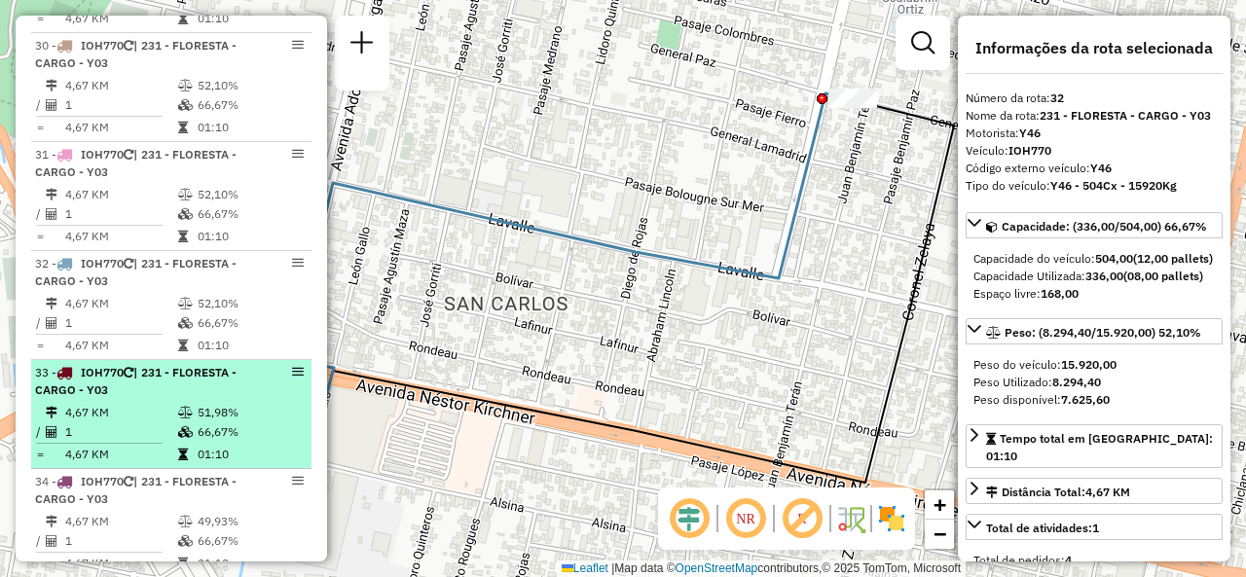
click at [151, 376] on span "| 231 - FLORESTA - CARGO - Y03" at bounding box center [136, 381] width 202 height 32
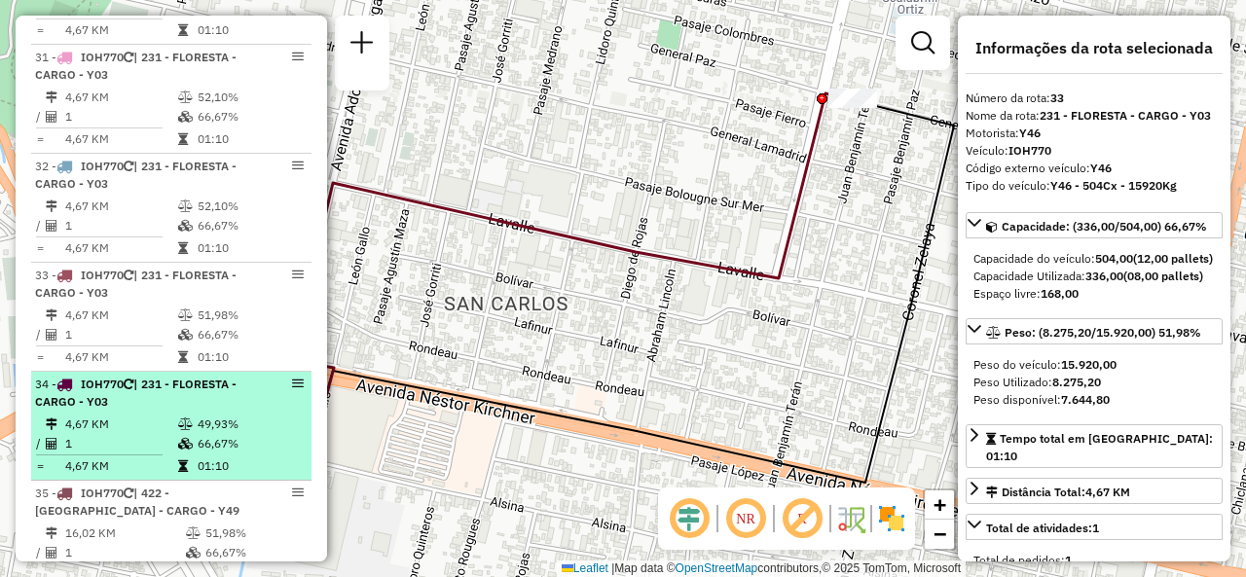
click at [146, 385] on span "| 231 - FLORESTA - CARGO - Y03" at bounding box center [136, 393] width 202 height 32
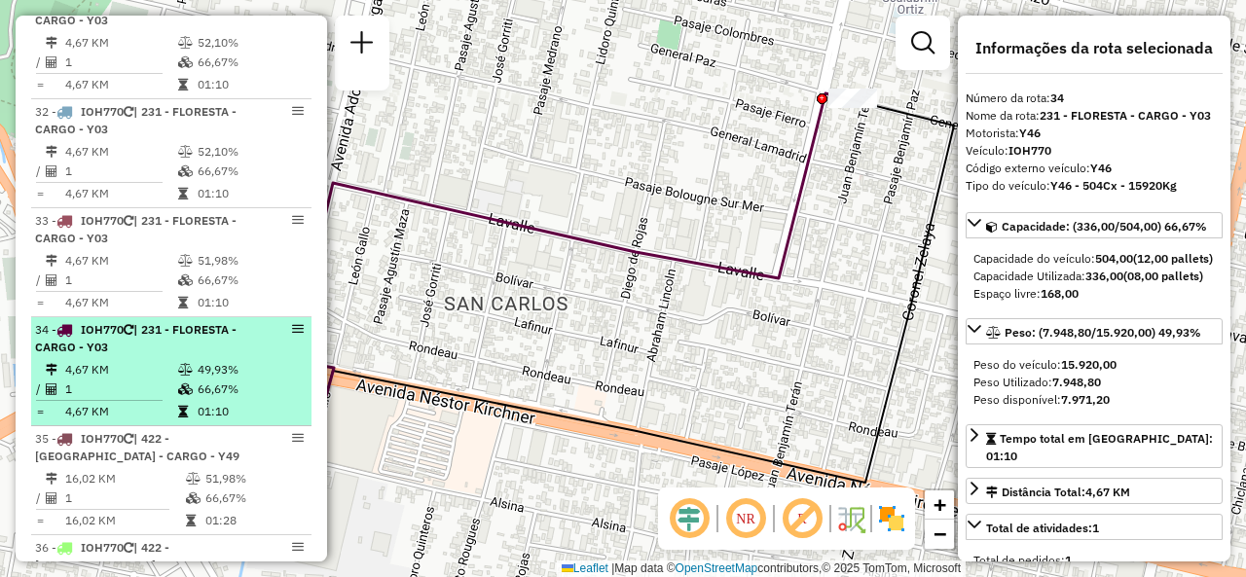
scroll to position [4260, 0]
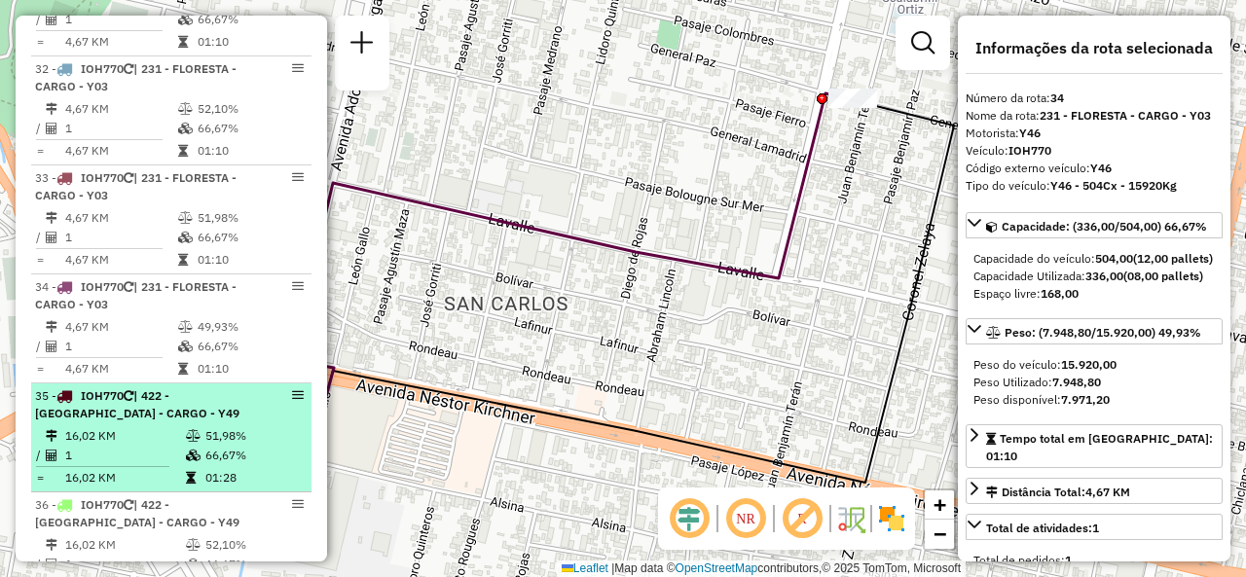
click at [146, 396] on span "| 422 - VILLA ANGELINA - CARGO - Y49" at bounding box center [137, 404] width 204 height 32
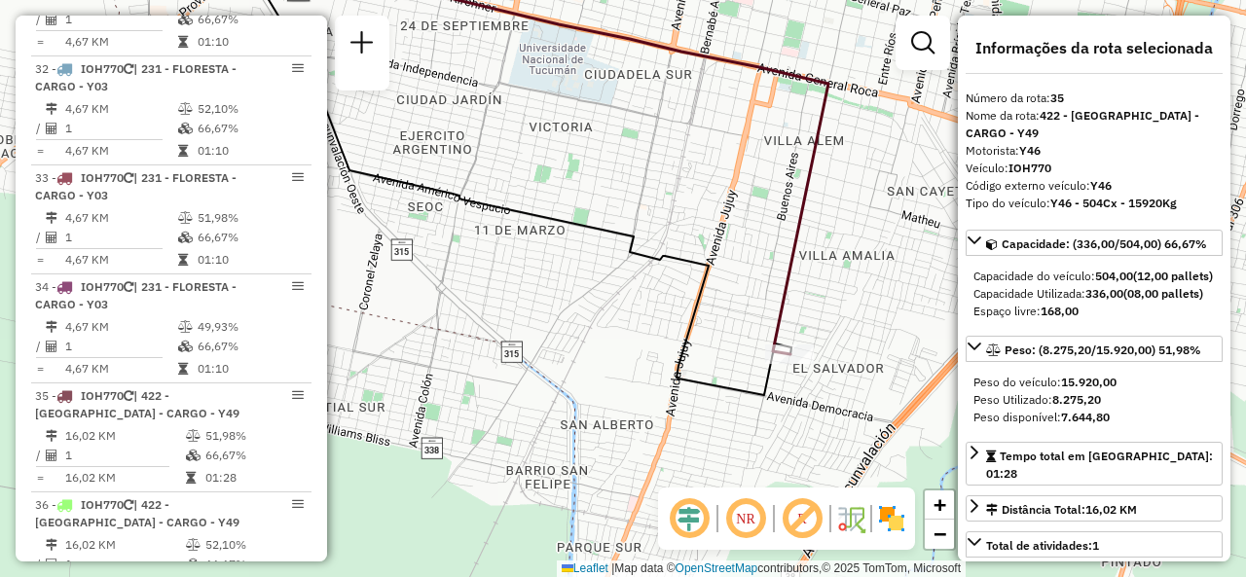
drag, startPoint x: 491, startPoint y: 431, endPoint x: 404, endPoint y: 302, distance: 155.8
click at [397, 304] on div "Janela de atendimento Grade de atendimento Capacidade Transportadoras Veículos …" at bounding box center [623, 288] width 1246 height 577
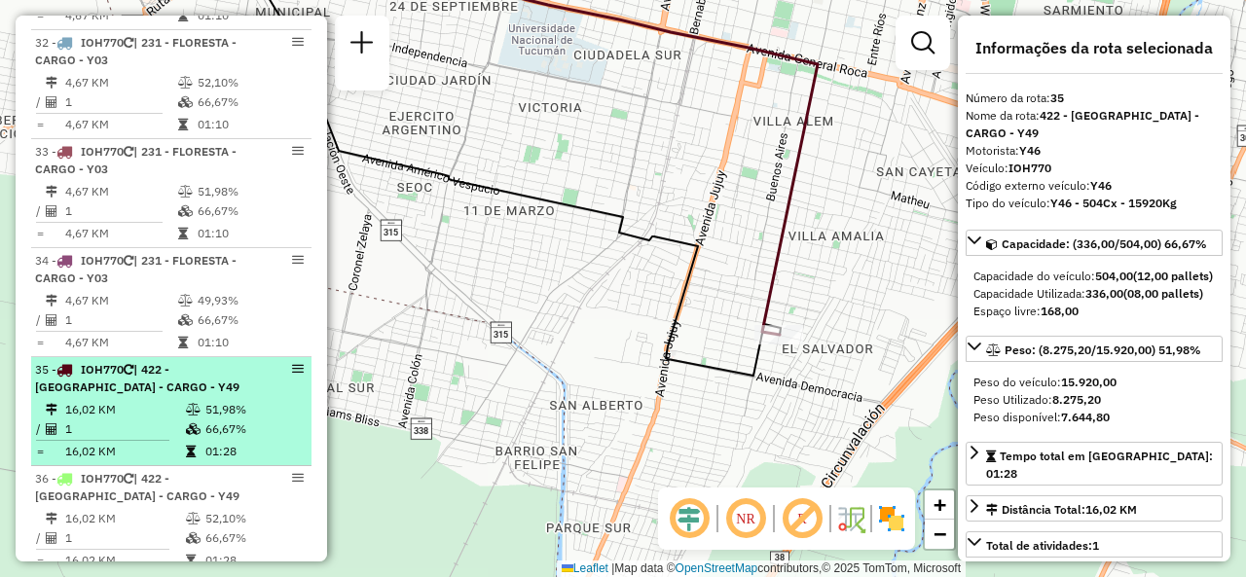
scroll to position [4357, 0]
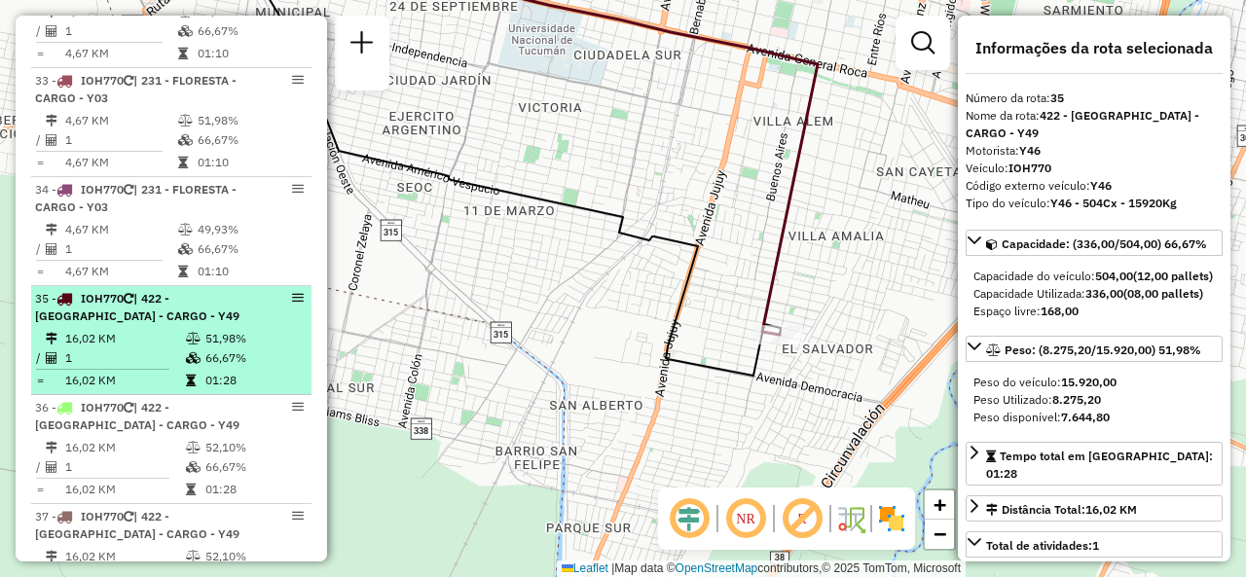
click at [107, 438] on td "16,02 KM" at bounding box center [124, 447] width 121 height 19
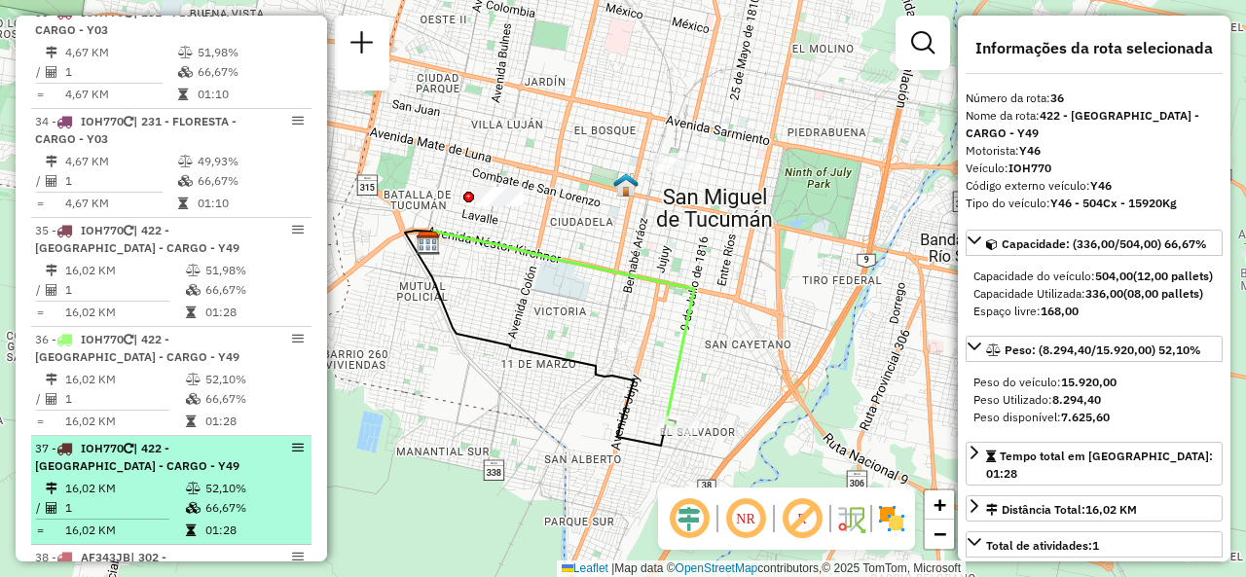
scroll to position [4455, 0]
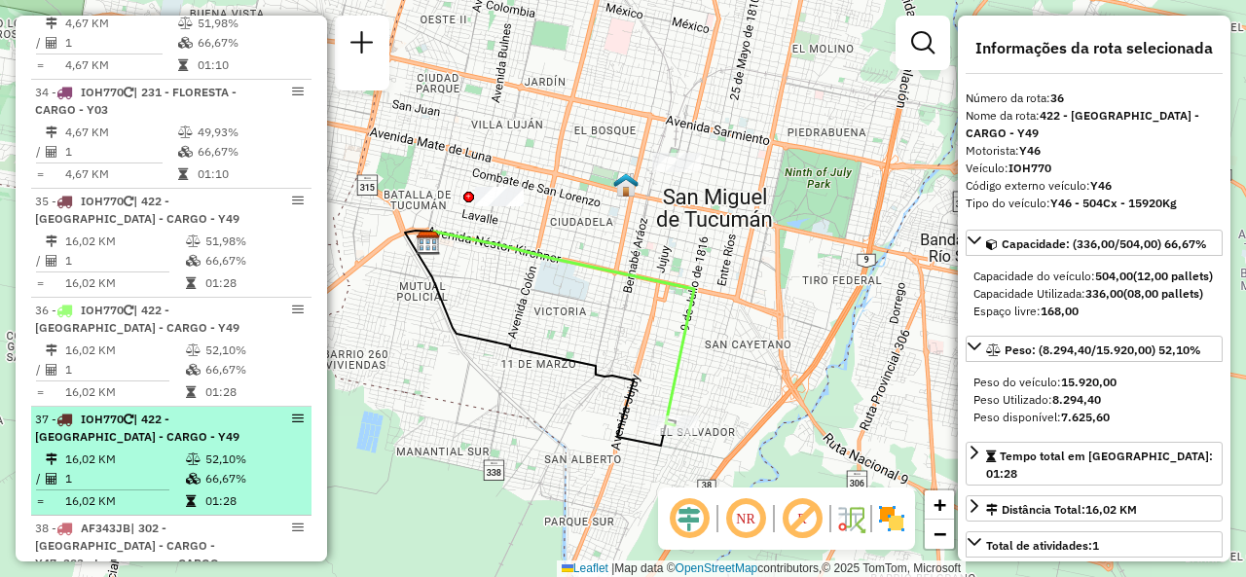
click at [177, 416] on div "37 - IOH770 | 422 - VILLA ANGELINA - CARGO - Y49" at bounding box center [138, 428] width 206 height 35
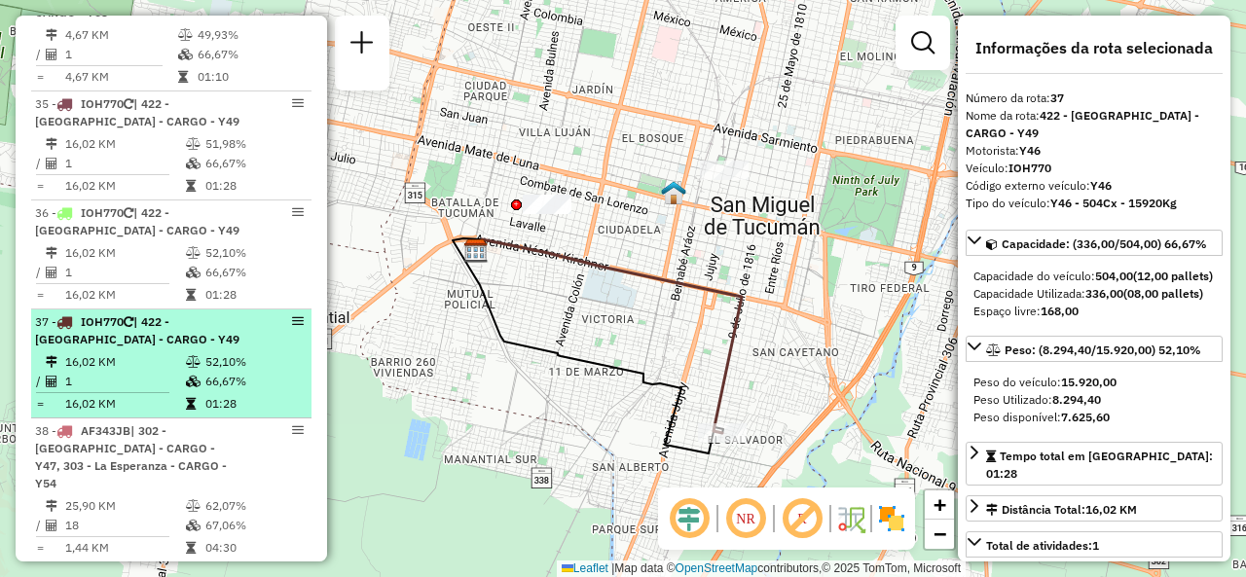
scroll to position [4649, 0]
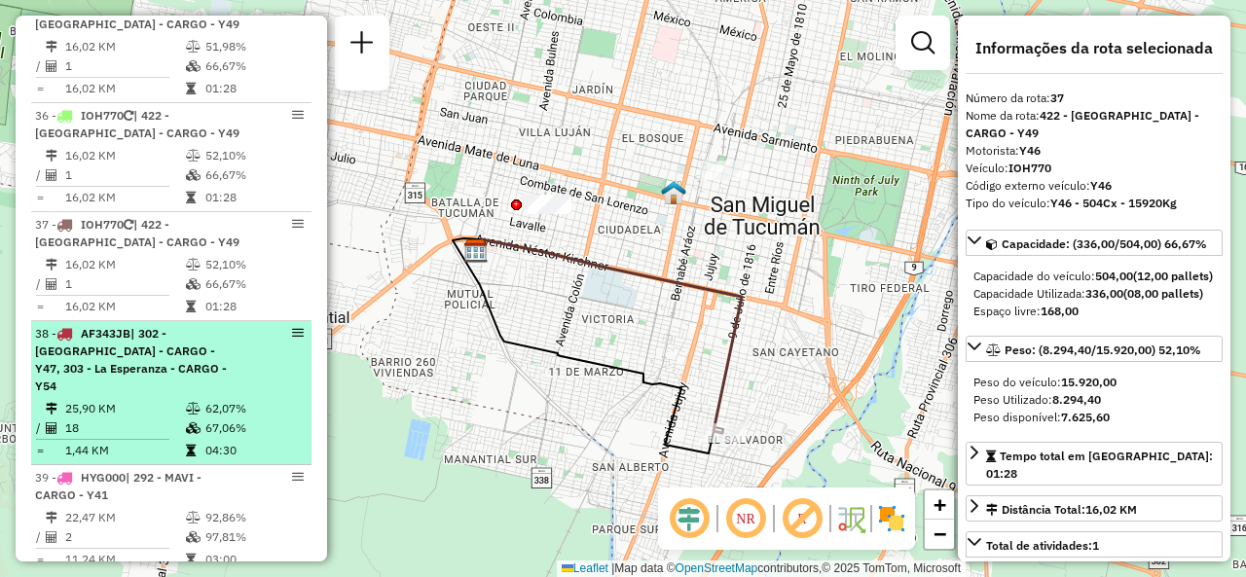
click at [119, 399] on td "25,90 KM" at bounding box center [124, 408] width 121 height 19
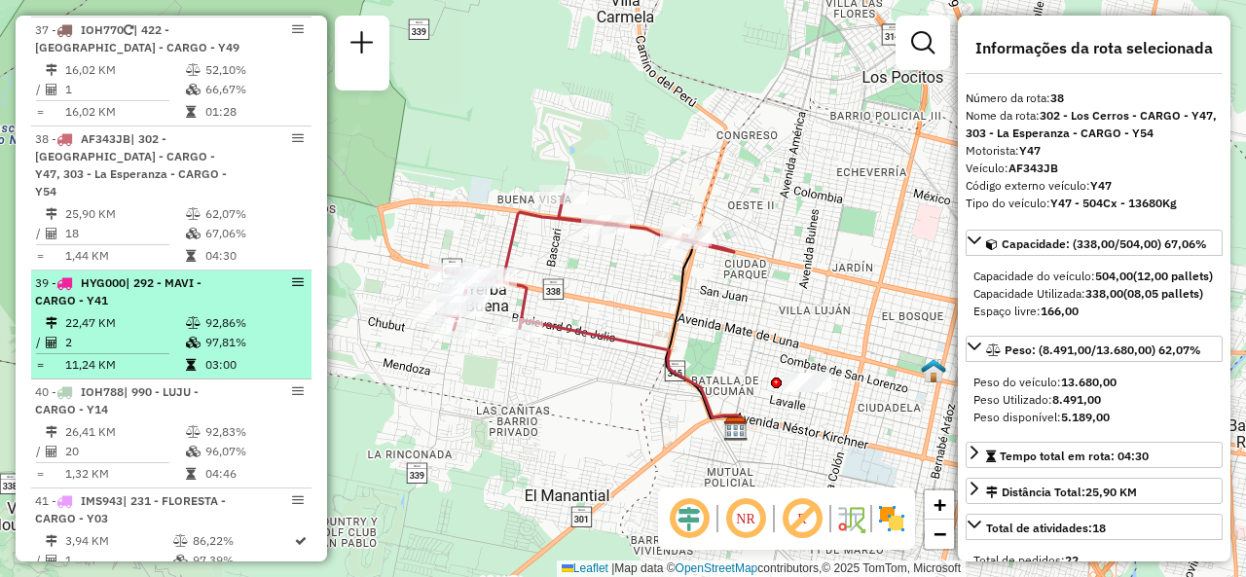
scroll to position [4941, 0]
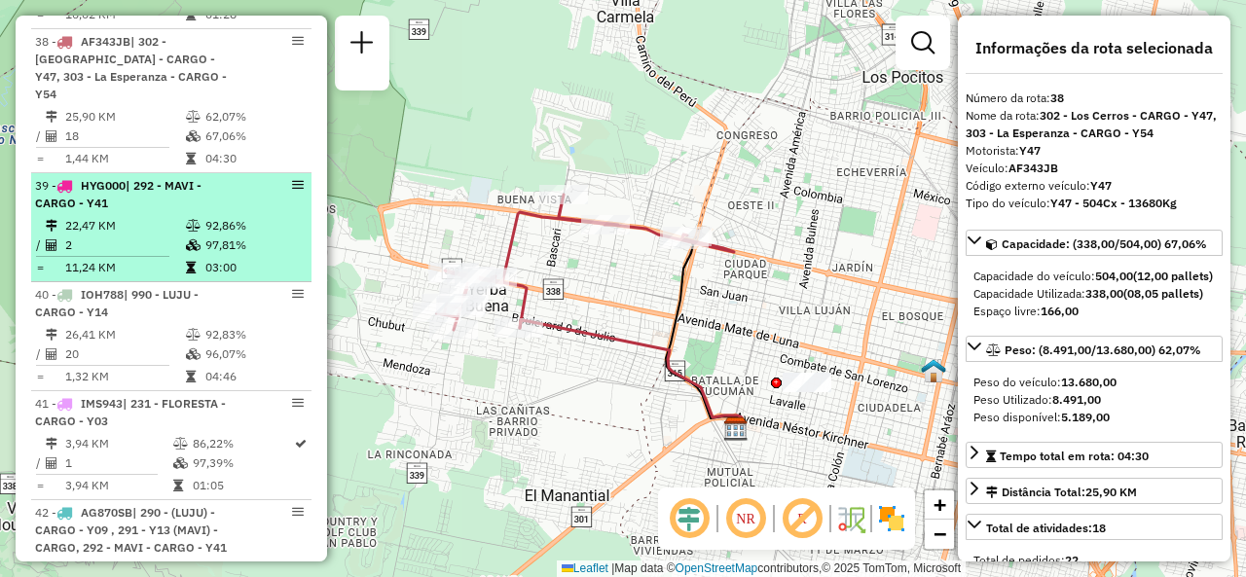
click at [142, 236] on td "2" at bounding box center [124, 245] width 121 height 19
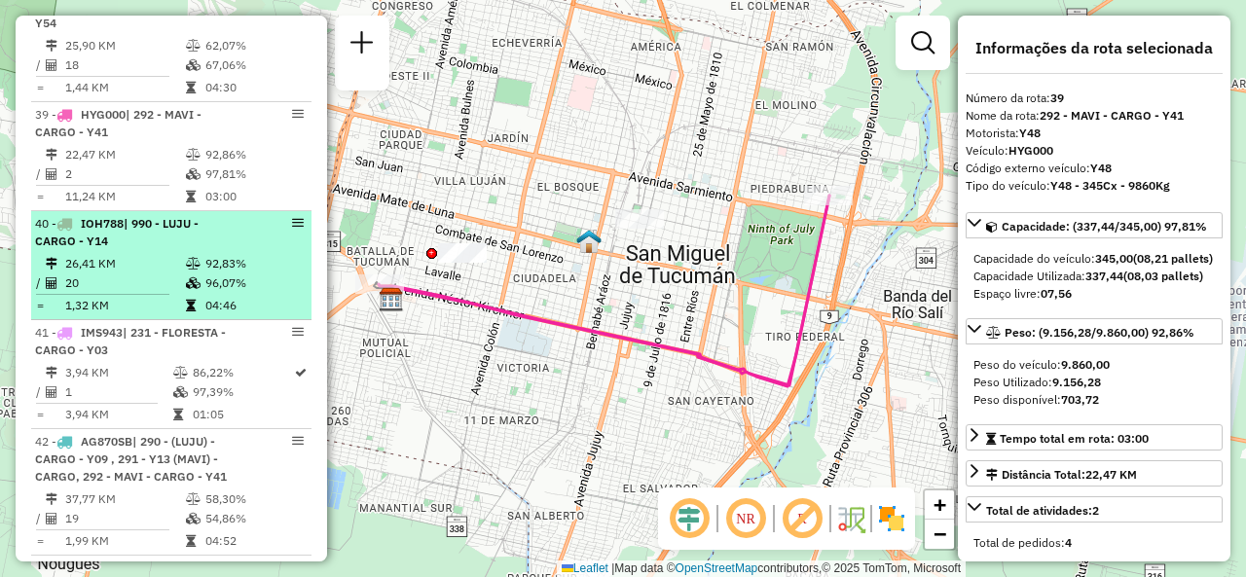
scroll to position [5039, 0]
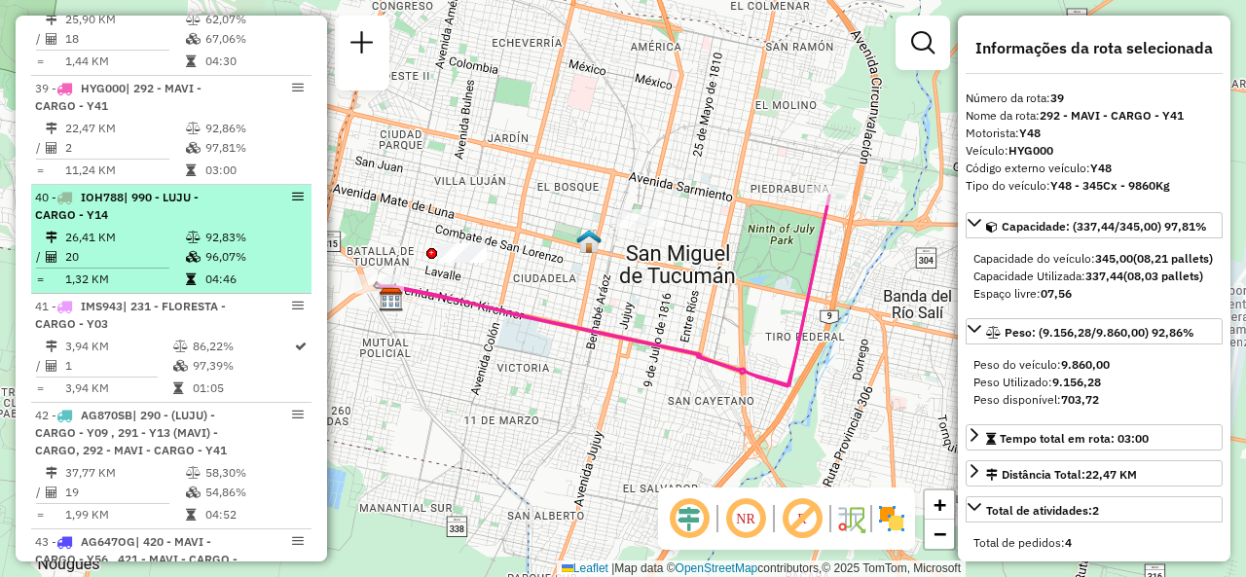
click at [215, 247] on td "96,07%" at bounding box center [253, 256] width 98 height 19
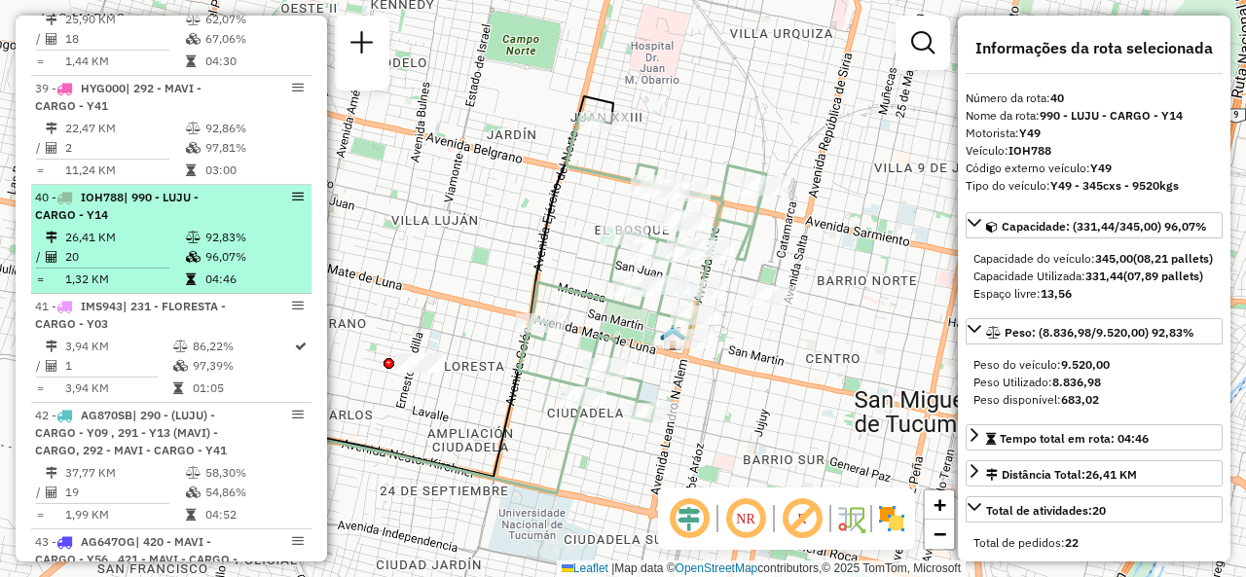
scroll to position [5136, 0]
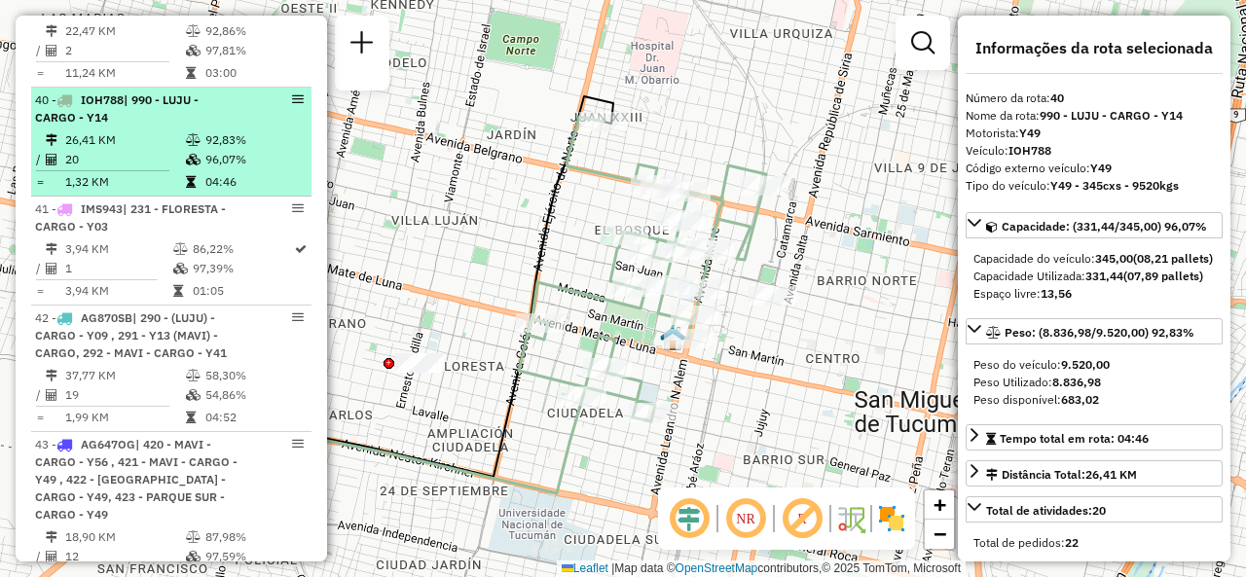
click at [161, 239] on td "3,94 KM" at bounding box center [118, 248] width 108 height 19
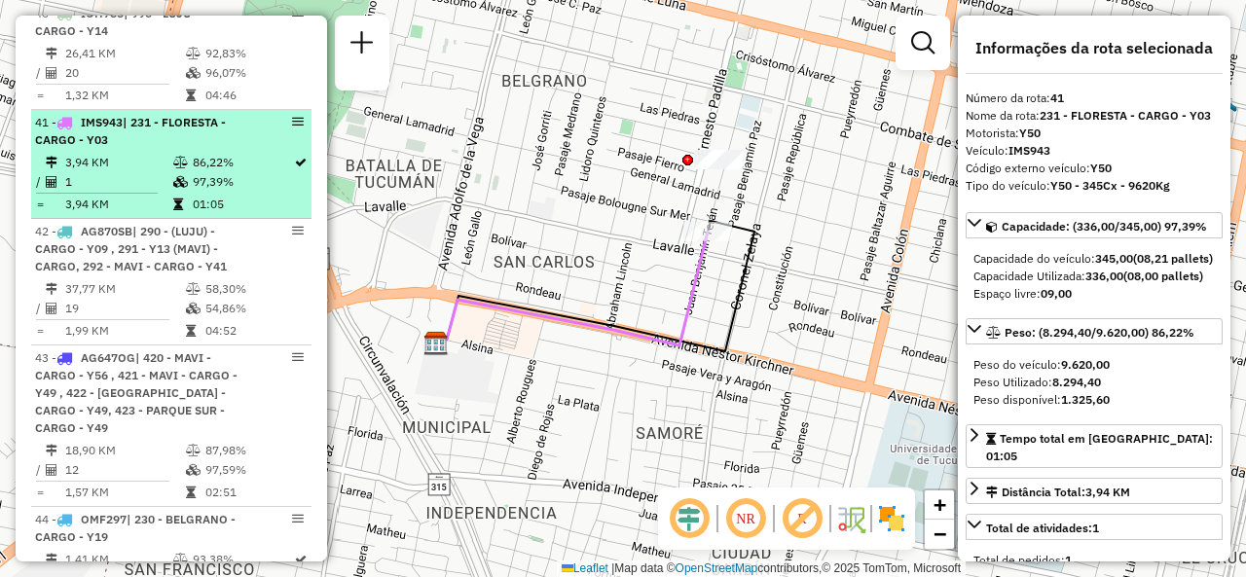
scroll to position [5331, 0]
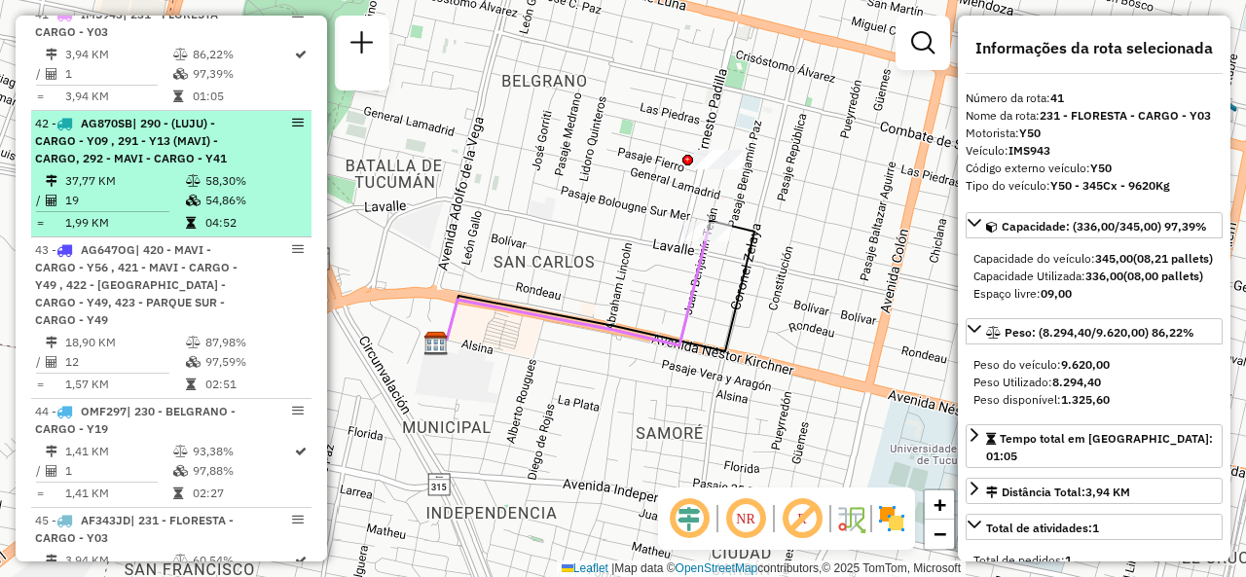
click at [121, 124] on span "| 290 - (LUJU) - CARGO - Y09 , 291 - Y13 (MAVI) - CARGO, 292 - MAVI - CARGO - Y…" at bounding box center [131, 141] width 192 height 50
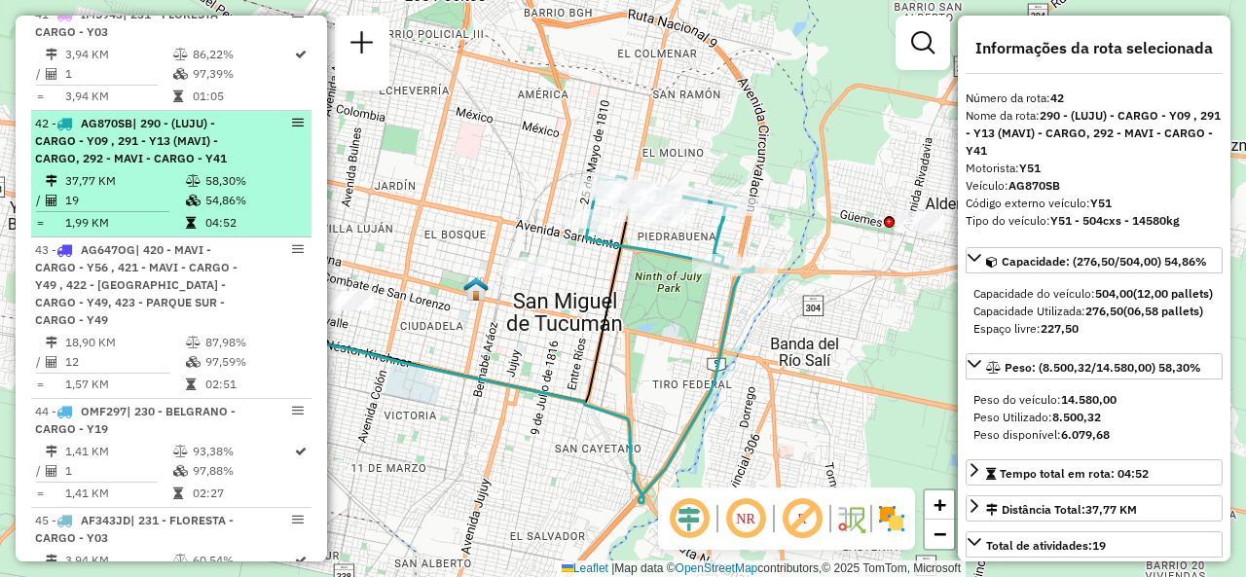
scroll to position [5428, 0]
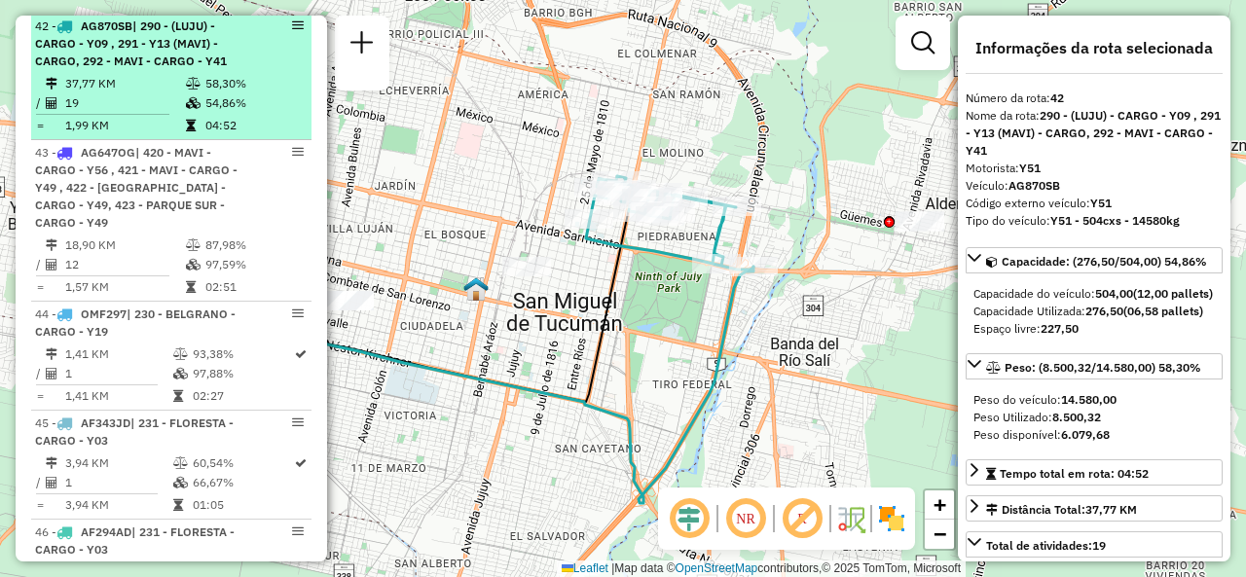
click at [174, 145] on span "| 420 - MAVI - CARGO - Y56 , 421 - MAVI - CARGO - Y49 , 422 - VILLA ANGELINA - …" at bounding box center [136, 187] width 202 height 85
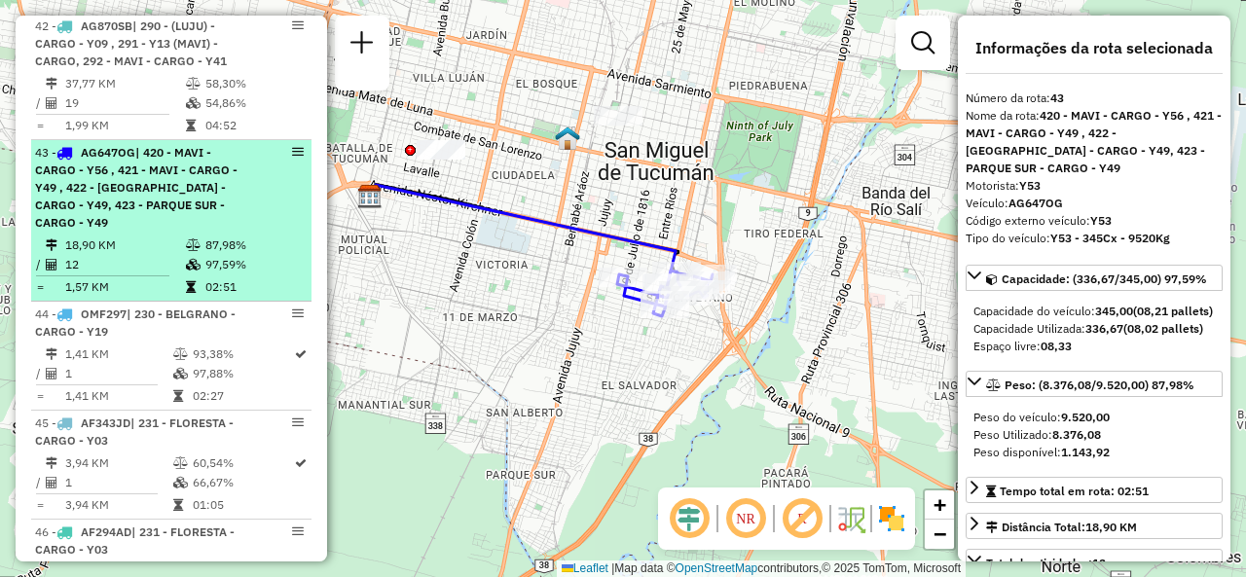
scroll to position [5525, 0]
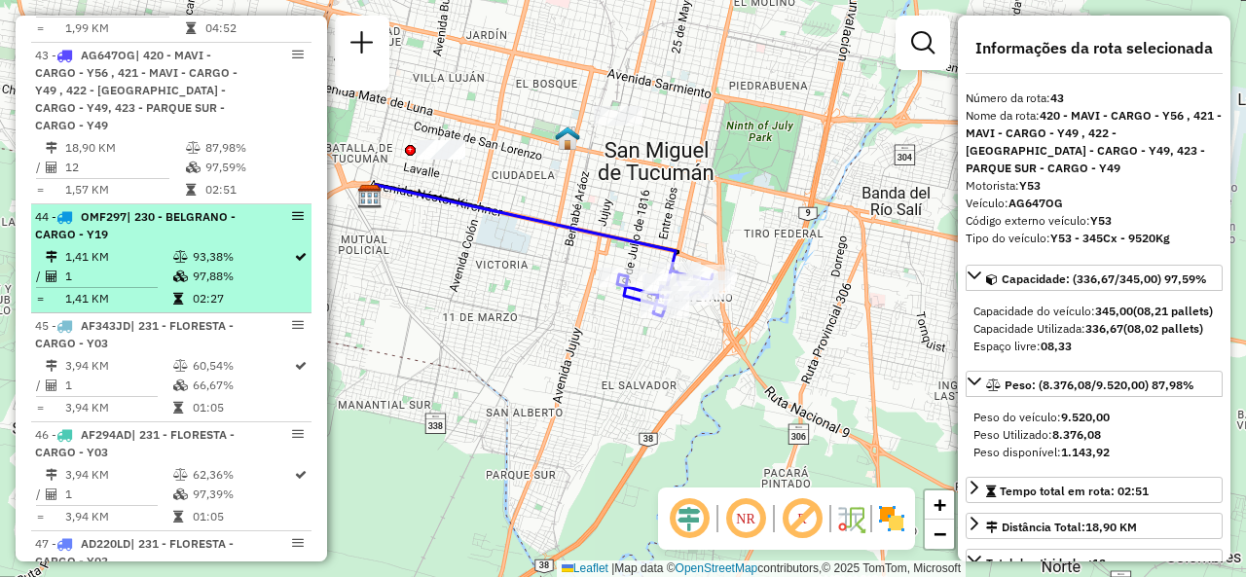
click at [140, 208] on div "44 - OMF297 | 230 - BELGRANO - CARGO - Y19" at bounding box center [138, 225] width 206 height 35
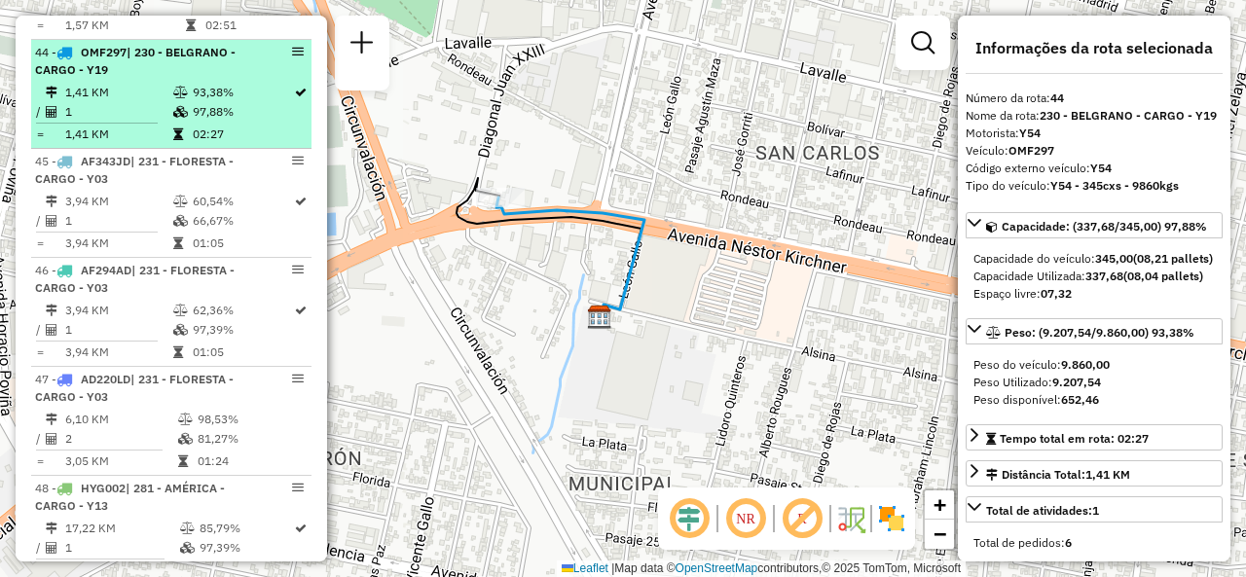
scroll to position [5720, 0]
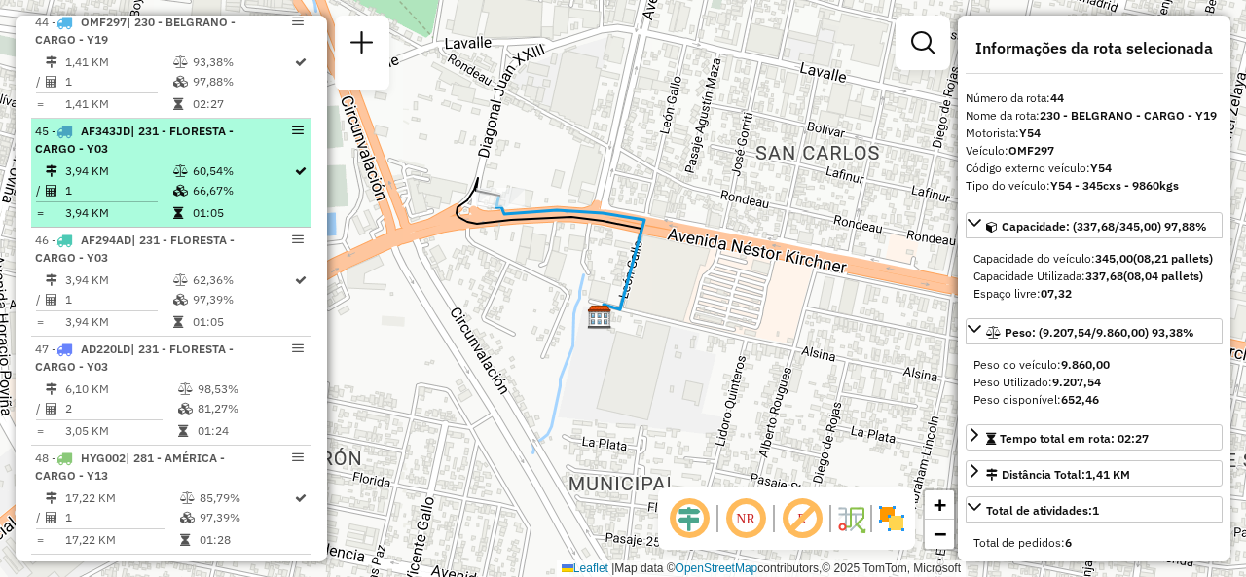
click at [159, 203] on td "3,94 KM" at bounding box center [118, 212] width 108 height 19
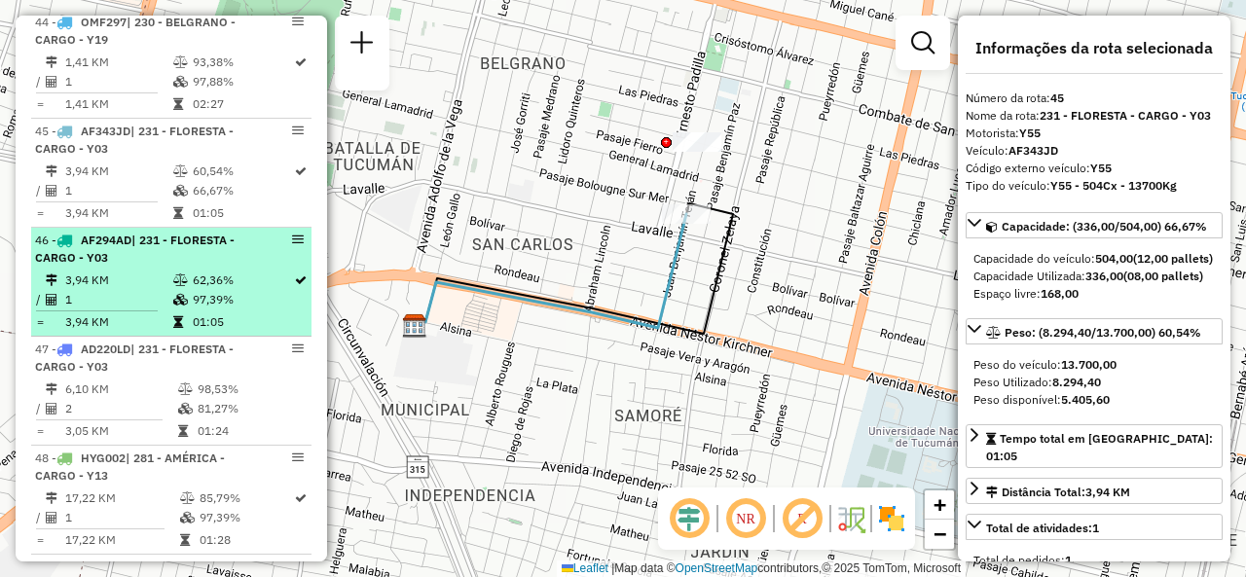
click at [205, 271] on td "62,36%" at bounding box center [242, 280] width 101 height 19
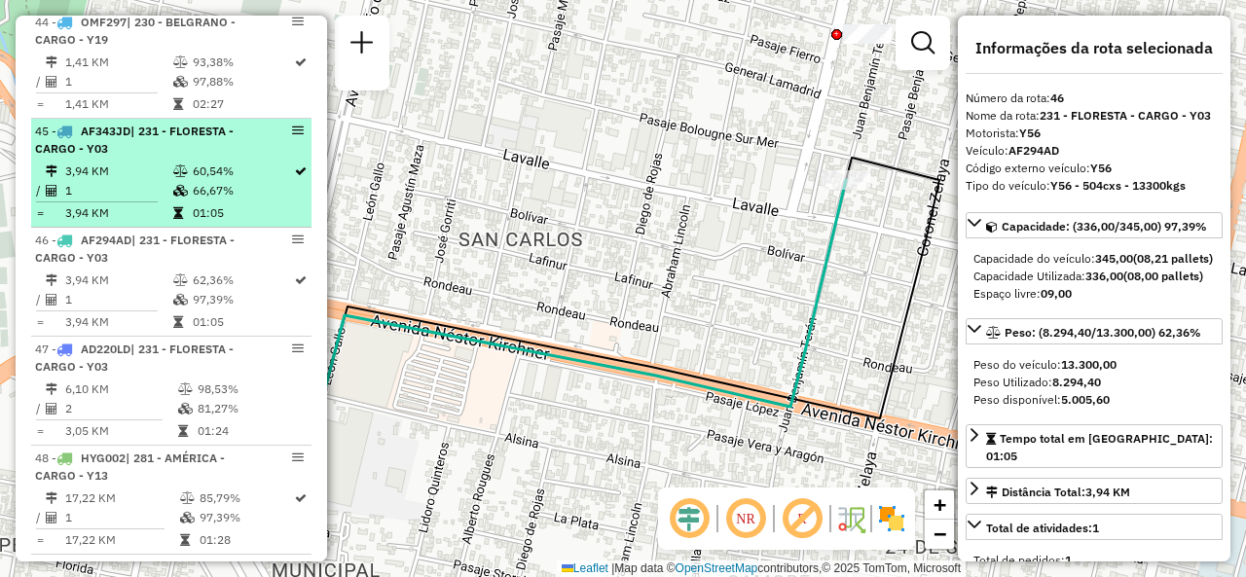
click at [147, 181] on td "1" at bounding box center [118, 190] width 108 height 19
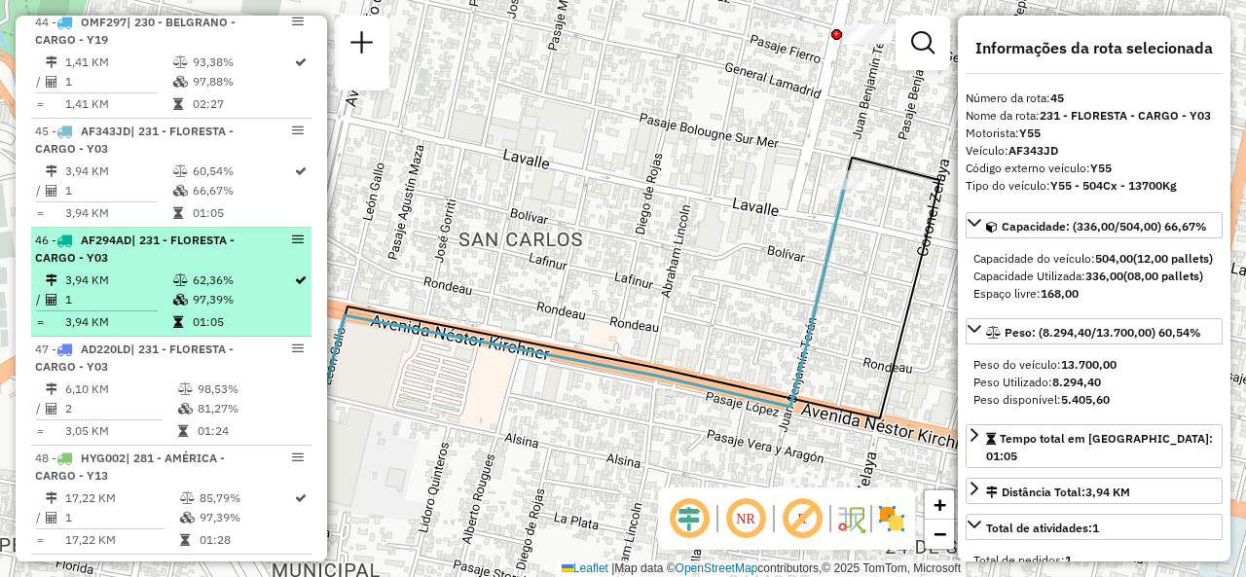
click at [182, 271] on td at bounding box center [181, 280] width 19 height 19
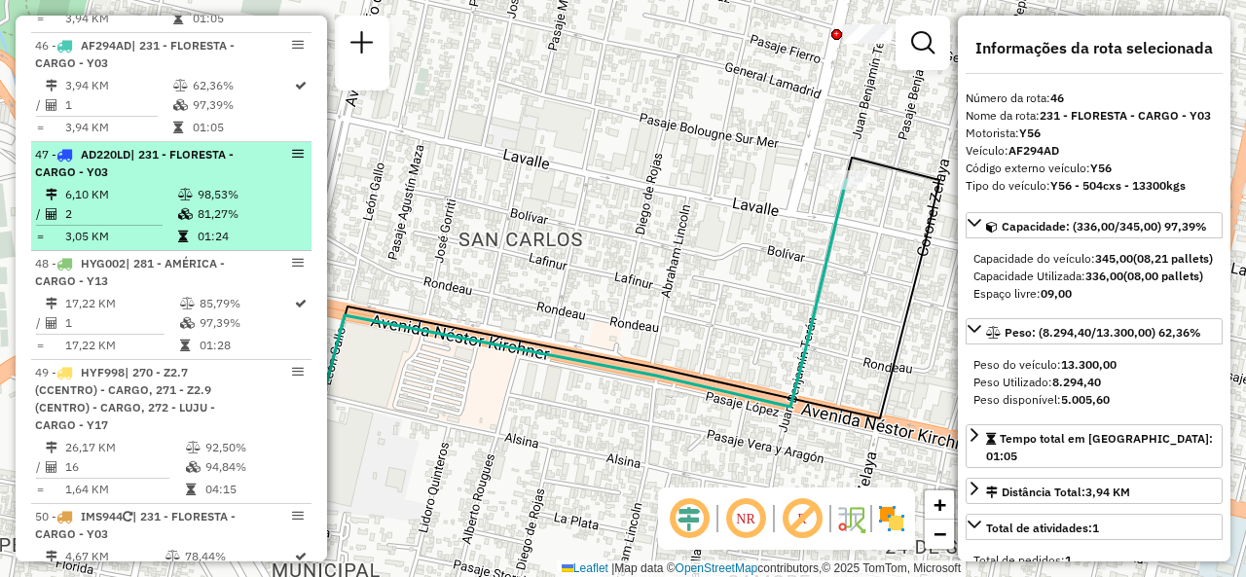
click at [141, 185] on td "6,10 KM" at bounding box center [120, 194] width 113 height 19
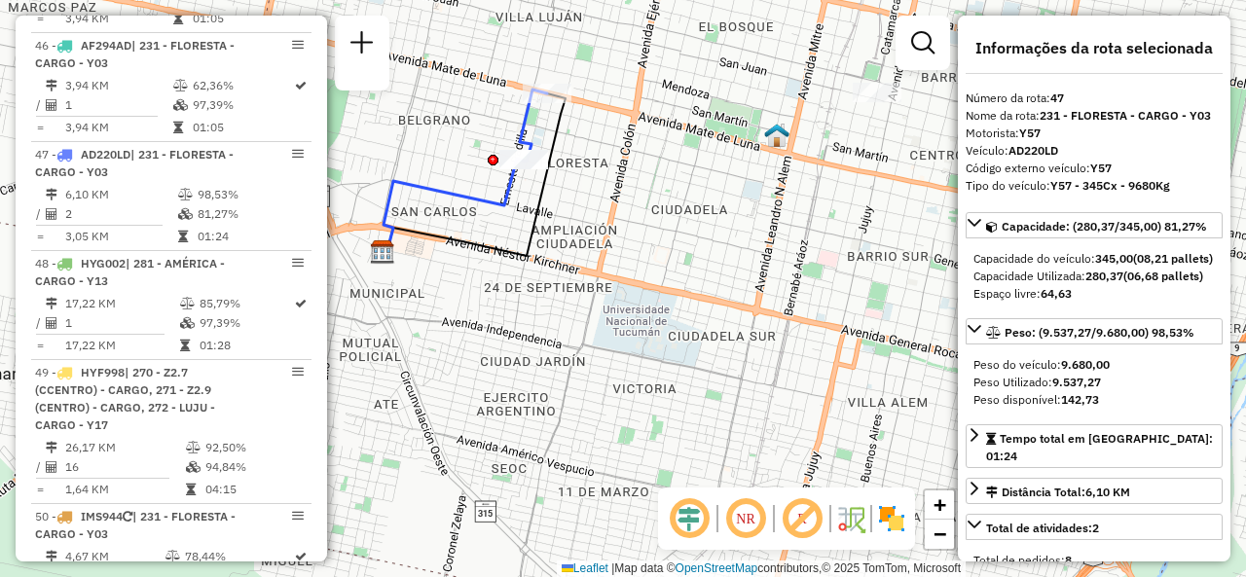
drag, startPoint x: 818, startPoint y: 312, endPoint x: 664, endPoint y: 293, distance: 155.0
click at [664, 293] on div "Janela de atendimento Grade de atendimento Capacidade Transportadoras Veículos …" at bounding box center [623, 288] width 1246 height 577
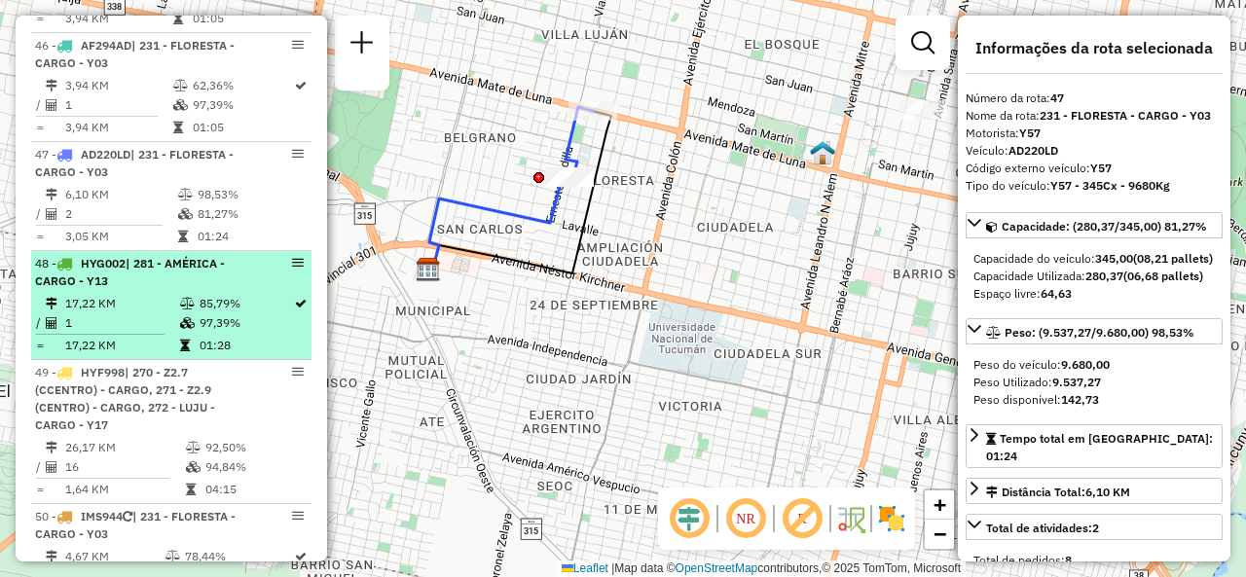
click at [142, 313] on td "1" at bounding box center [121, 322] width 115 height 19
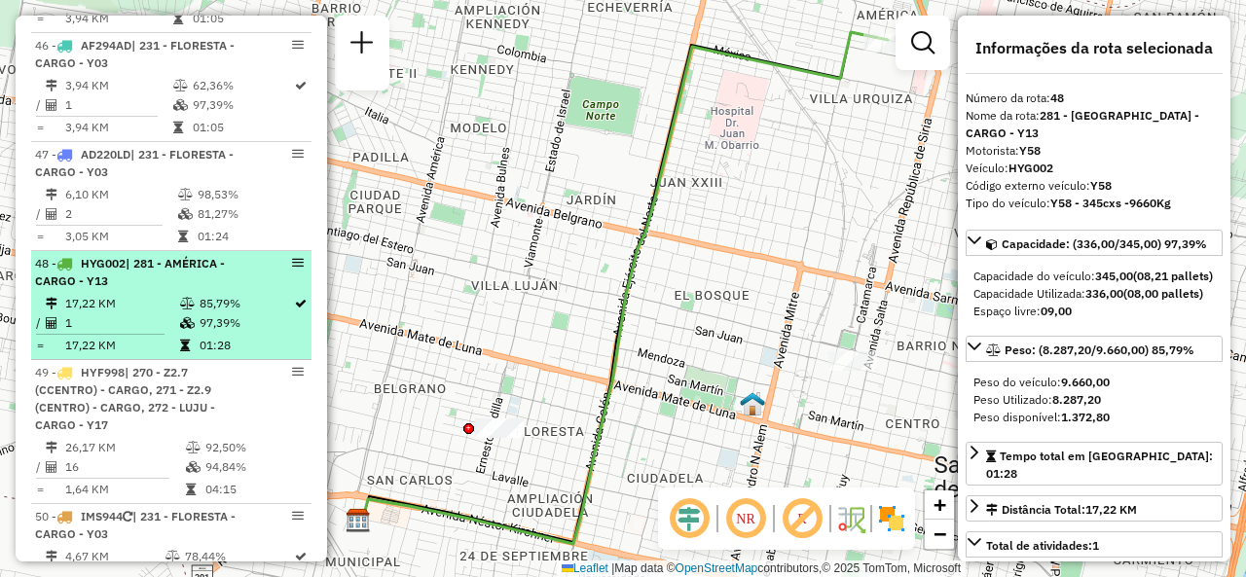
scroll to position [6012, 0]
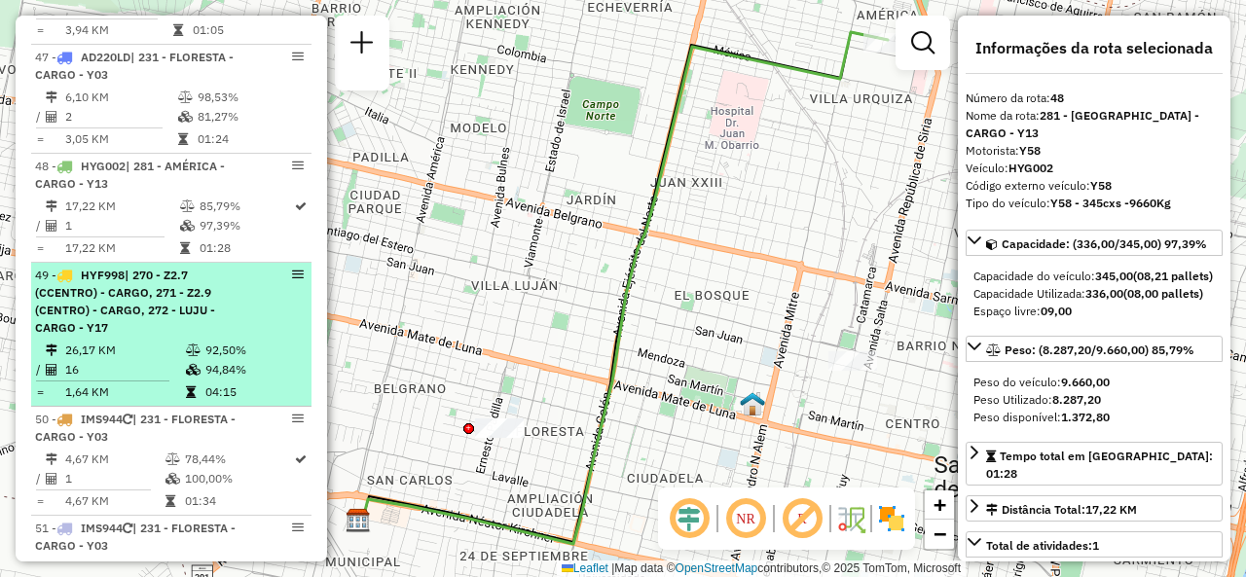
click at [135, 268] on span "| 270 - Z2.7 (CCENTRO) - CARGO, 271 - Z2.9 (CENTRO) - CARGO, 272 - LUJU - CARGO…" at bounding box center [125, 301] width 180 height 67
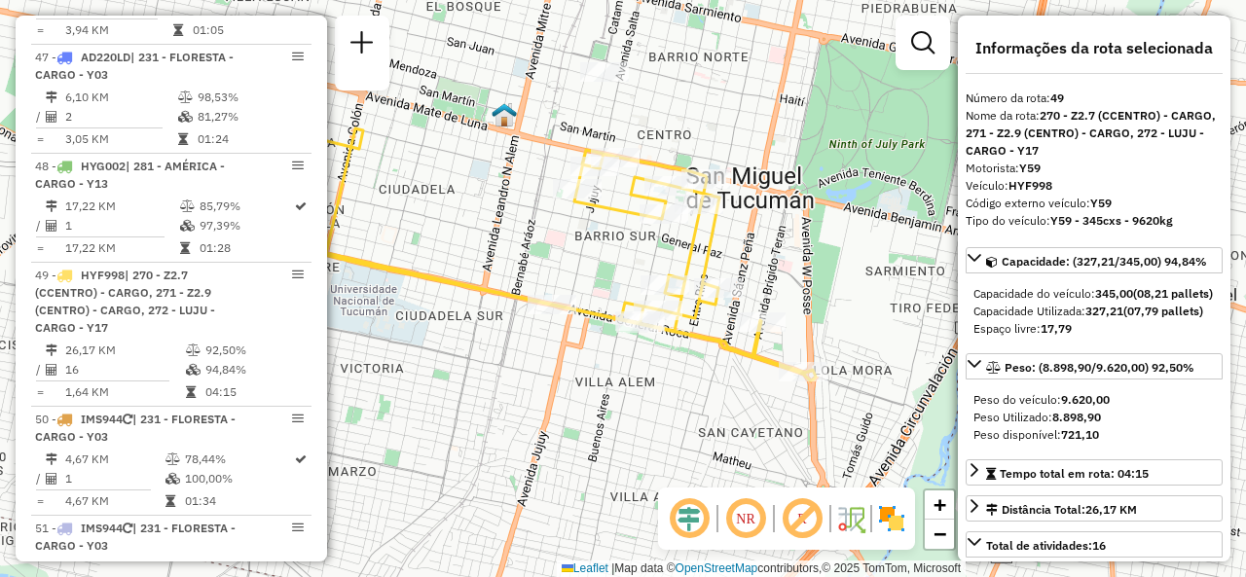
drag, startPoint x: 547, startPoint y: 274, endPoint x: 598, endPoint y: 225, distance: 70.2
click at [450, 231] on div "Janela de atendimento Grade de atendimento Capacidade Transportadoras Veículos …" at bounding box center [623, 288] width 1246 height 577
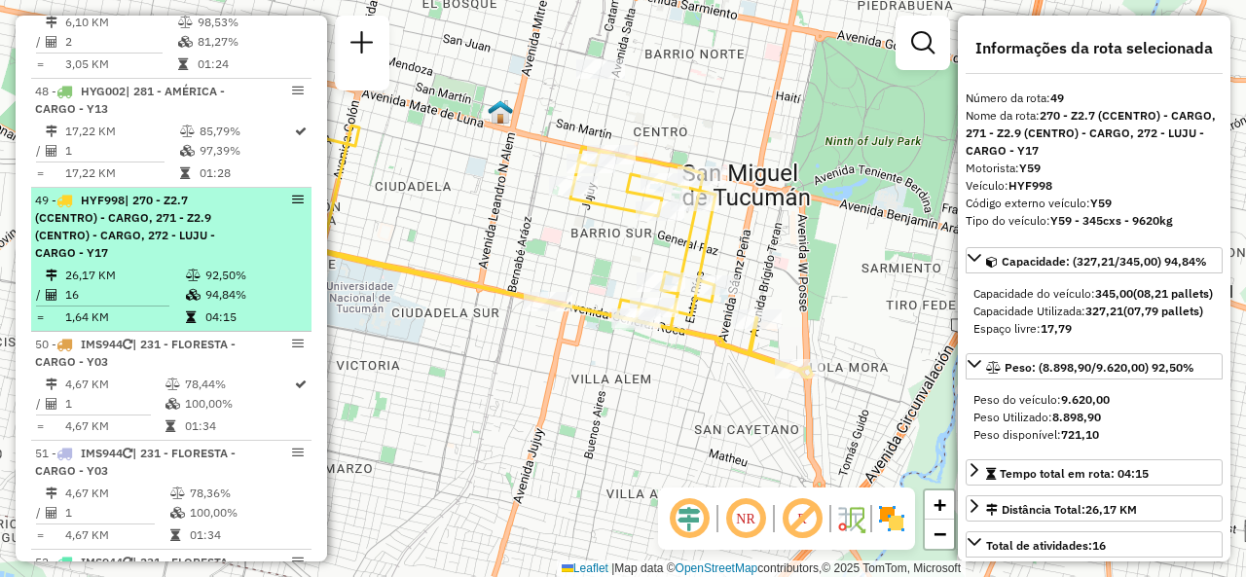
scroll to position [6110, 0]
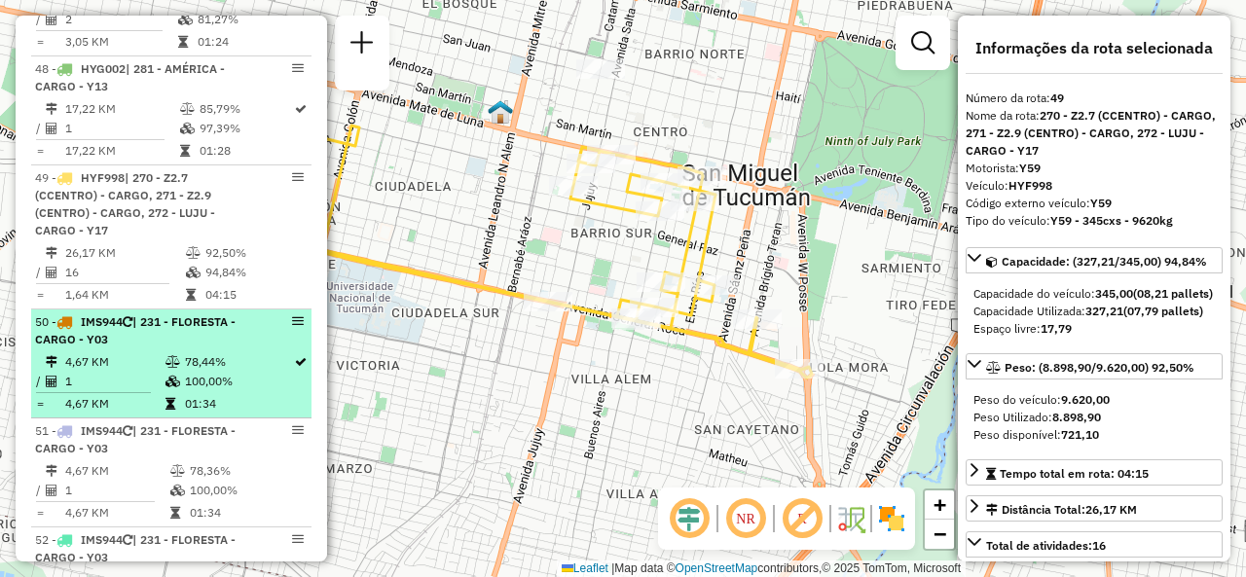
click at [134, 314] on span "| 231 - FLORESTA - CARGO - Y03" at bounding box center [135, 330] width 201 height 32
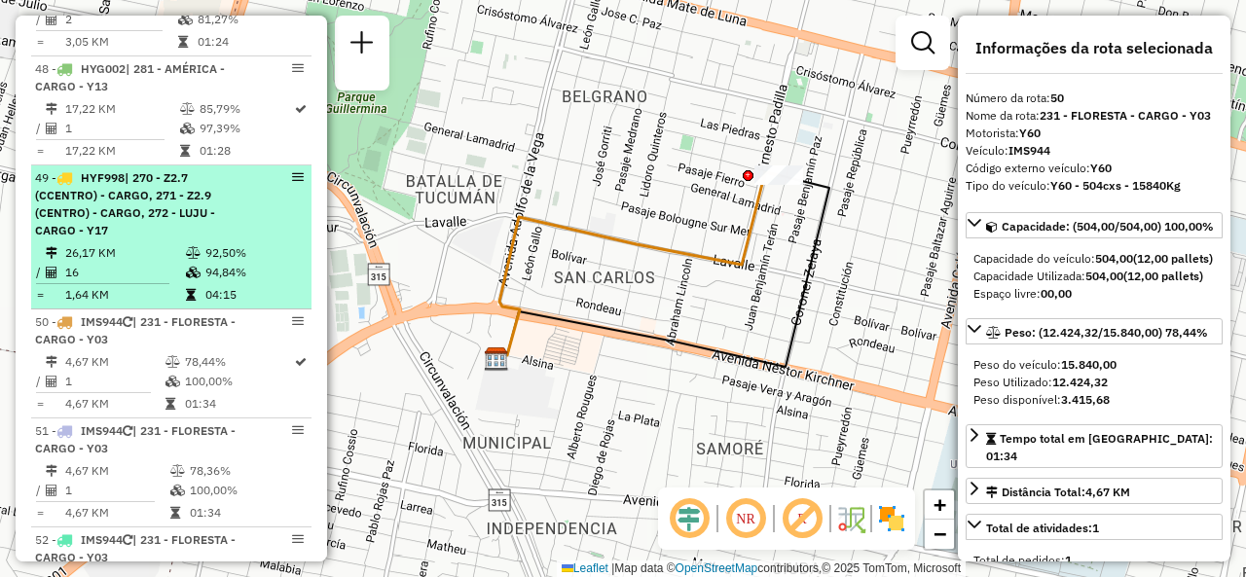
scroll to position [6207, 0]
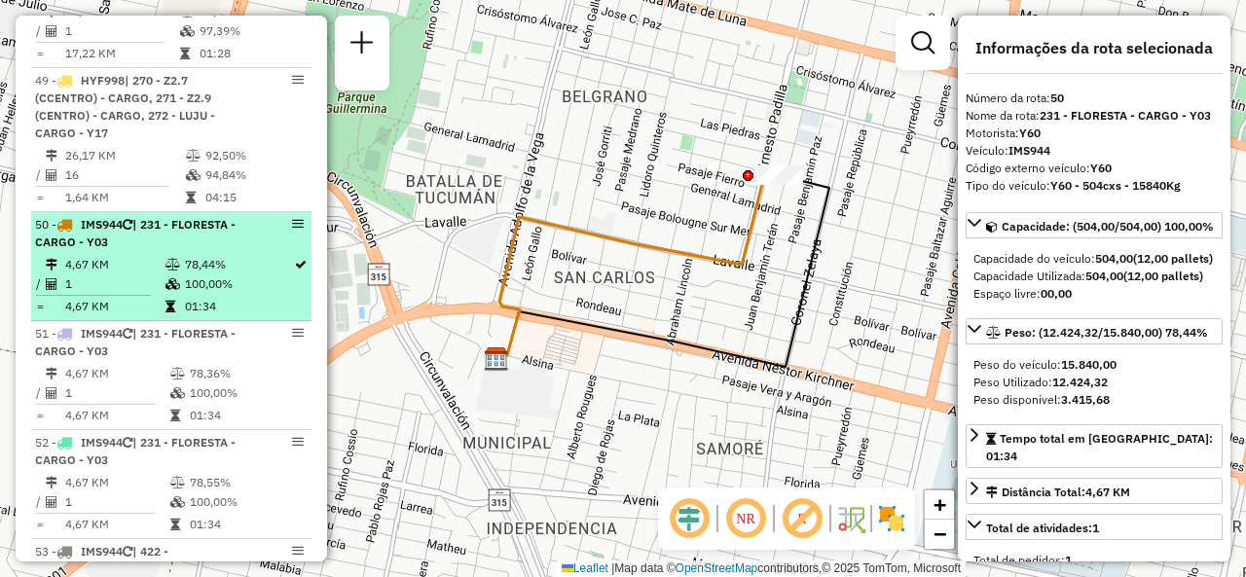
click at [201, 255] on td "78,44%" at bounding box center [238, 264] width 109 height 19
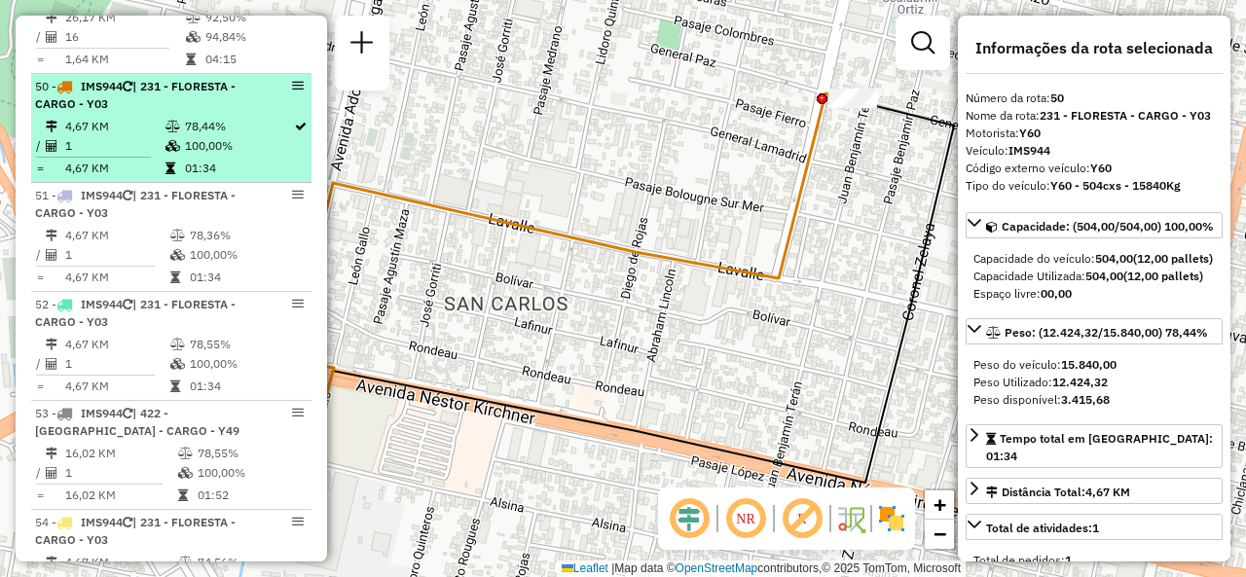
scroll to position [6402, 0]
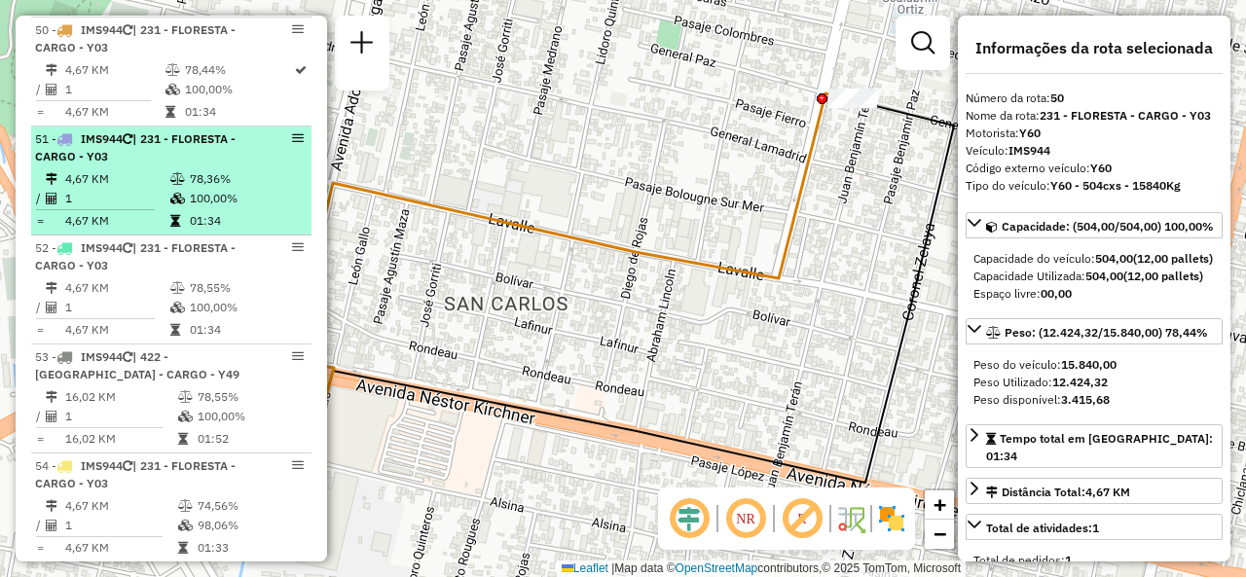
click at [187, 130] on div "51 - IMS944 | 231 - FLORESTA - CARGO - Y03" at bounding box center [138, 147] width 206 height 35
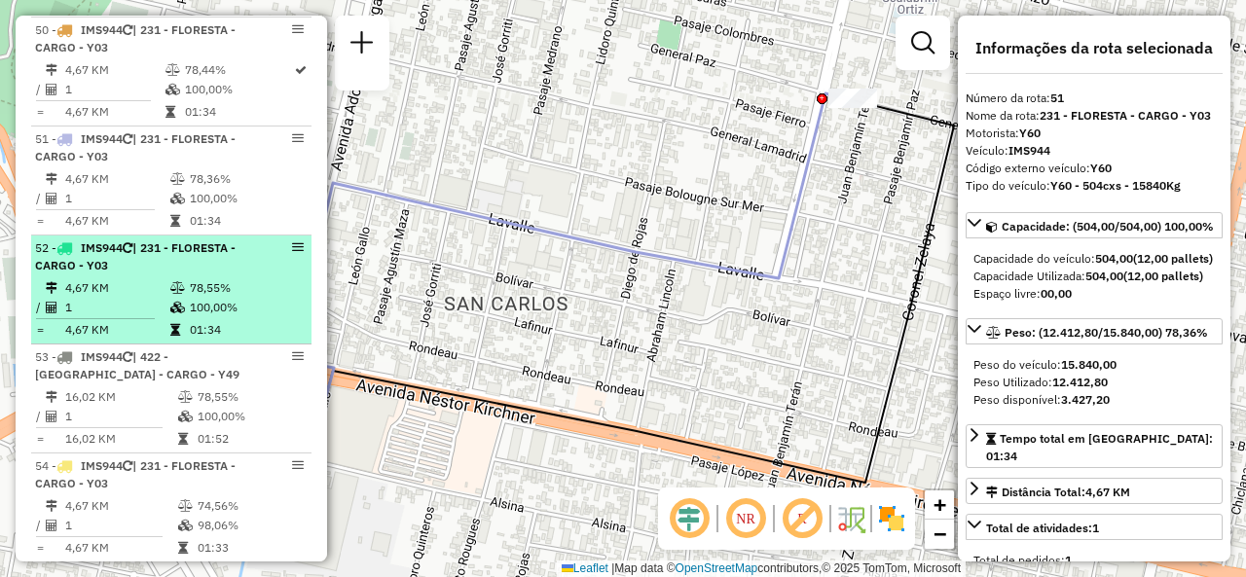
click at [204, 239] on div "52 - IMS944 | 231 - FLORESTA - CARGO - Y03" at bounding box center [138, 256] width 206 height 35
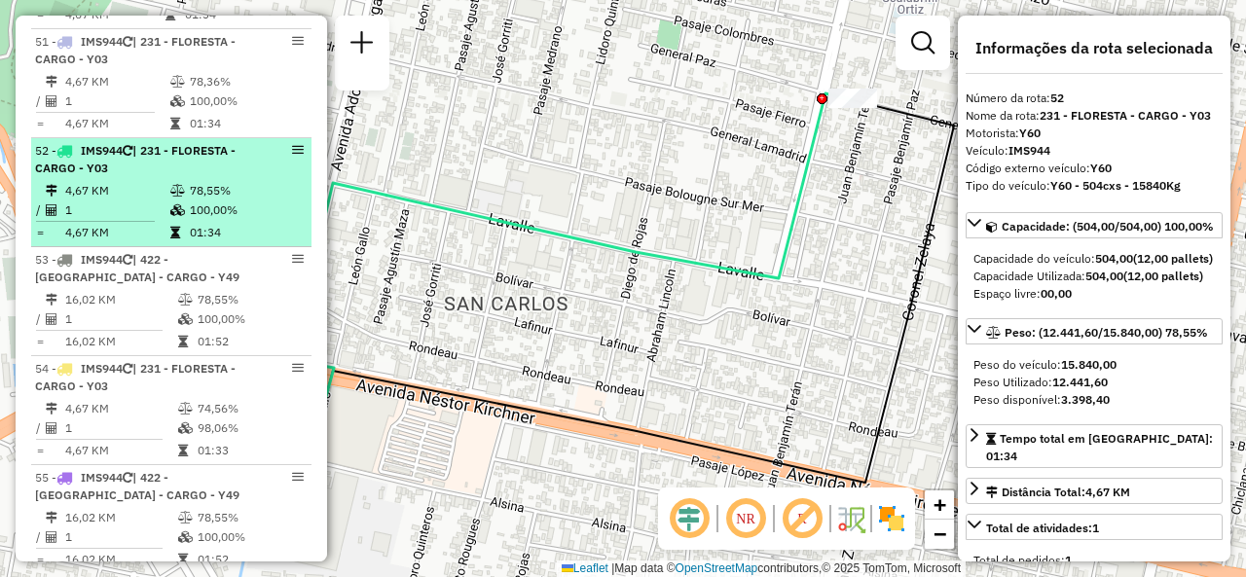
click at [208, 252] on span "| 422 - VILLA ANGELINA - CARGO - Y49" at bounding box center [137, 268] width 204 height 32
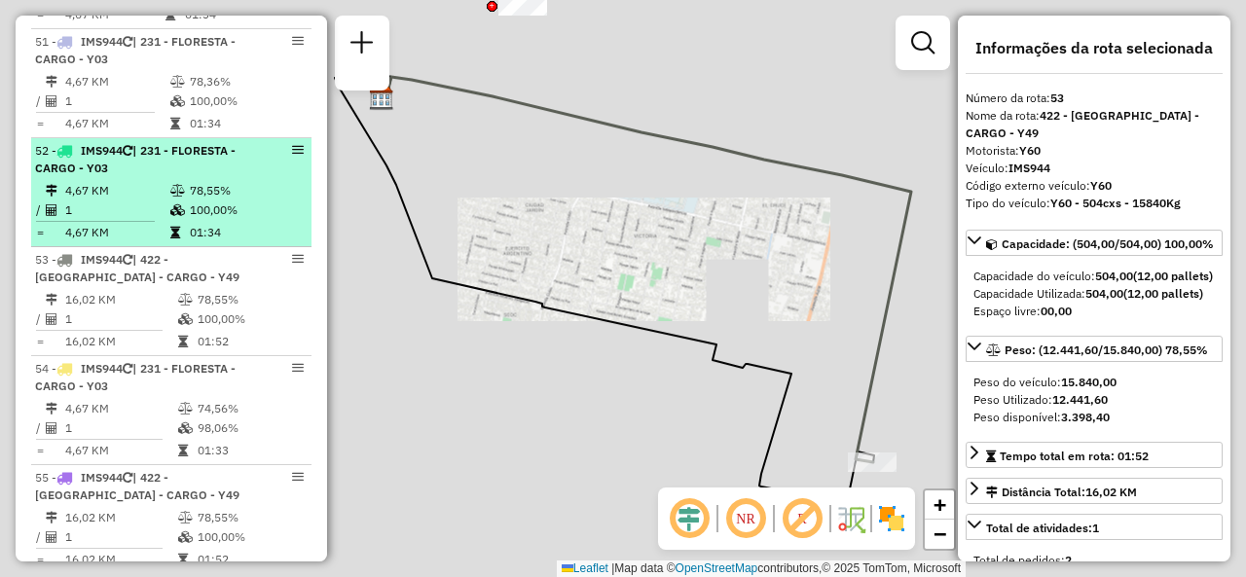
scroll to position [6596, 0]
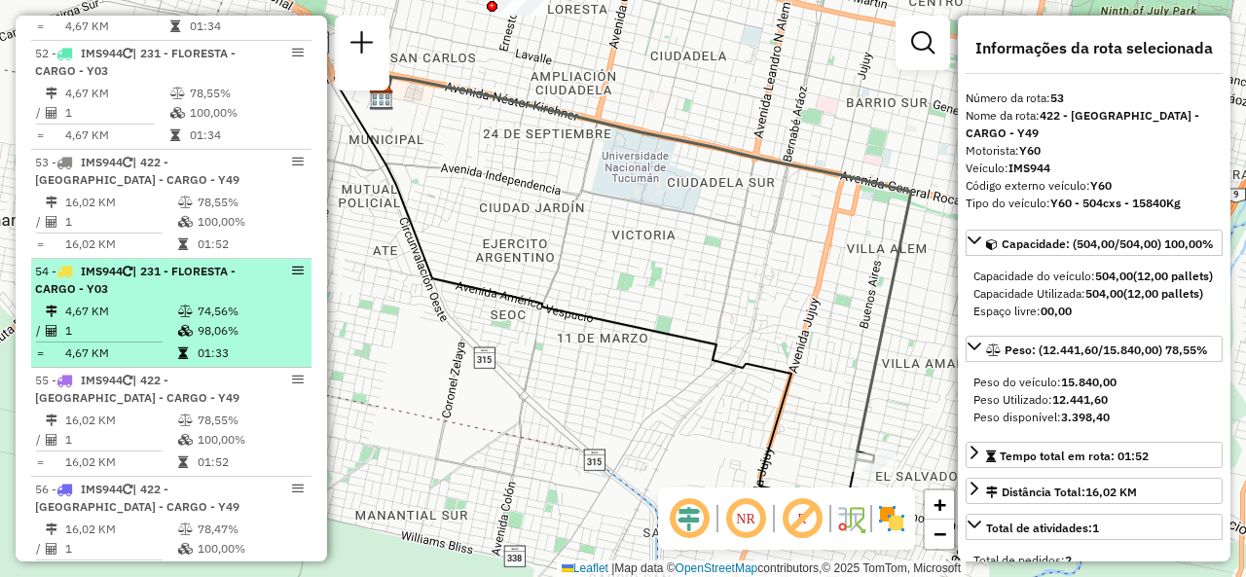
click at [206, 302] on td "74,56%" at bounding box center [250, 311] width 106 height 19
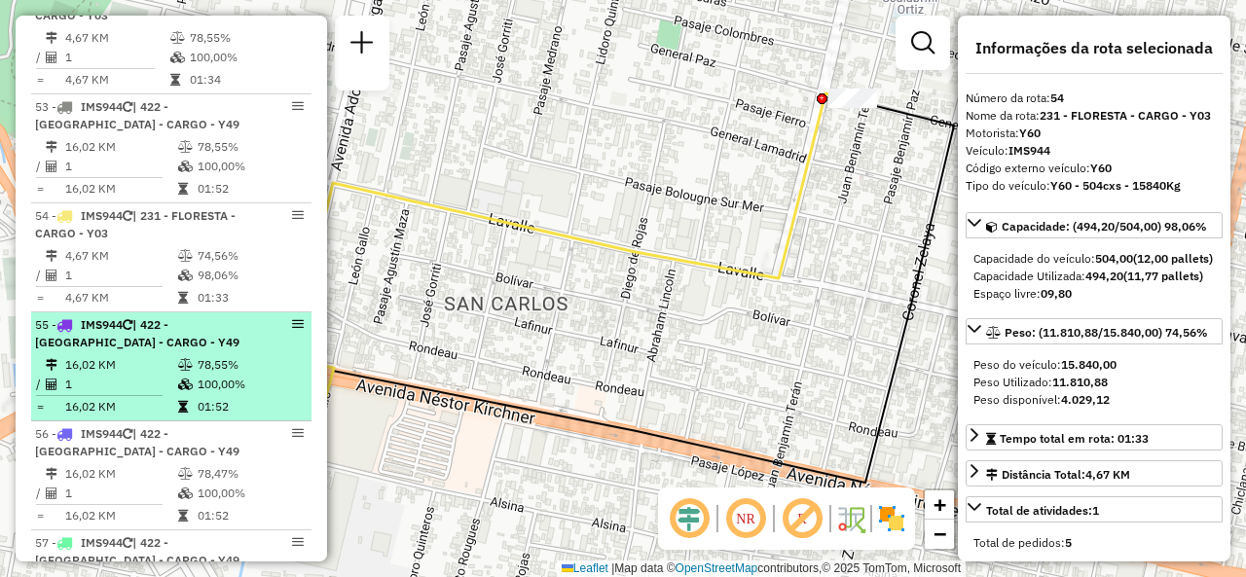
scroll to position [6694, 0]
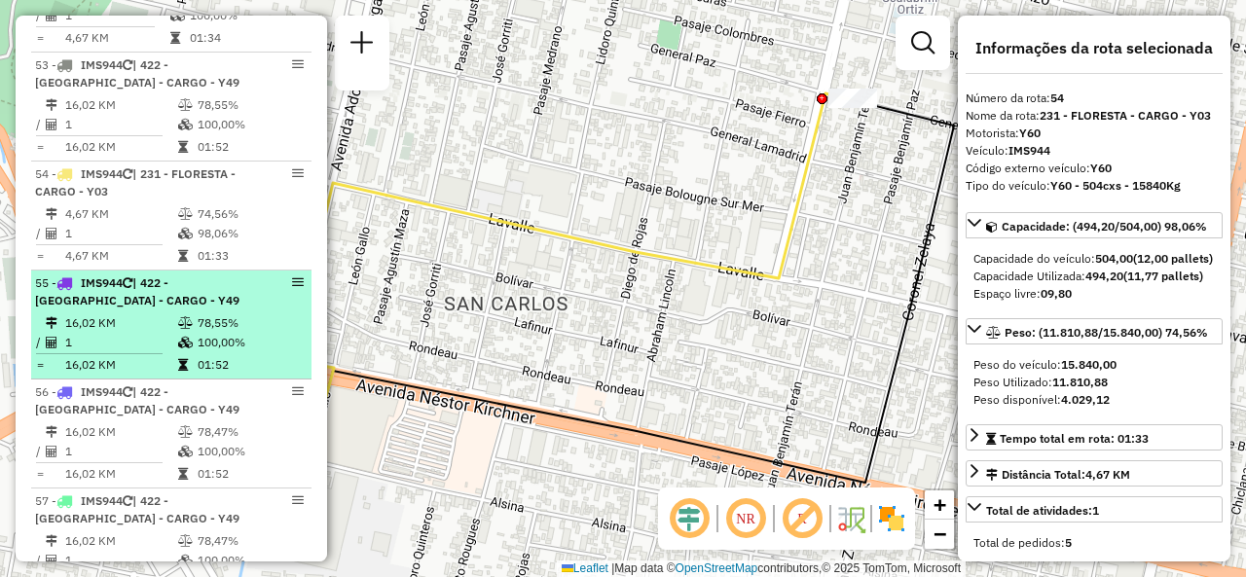
click at [263, 333] on td "100,00%" at bounding box center [250, 342] width 107 height 19
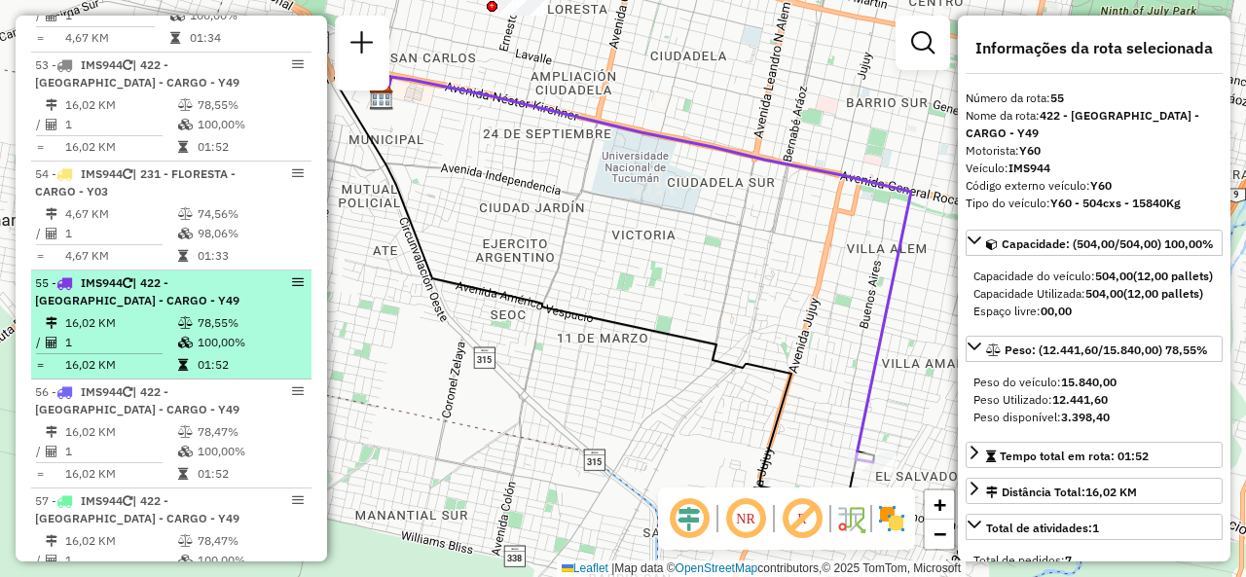
scroll to position [6791, 0]
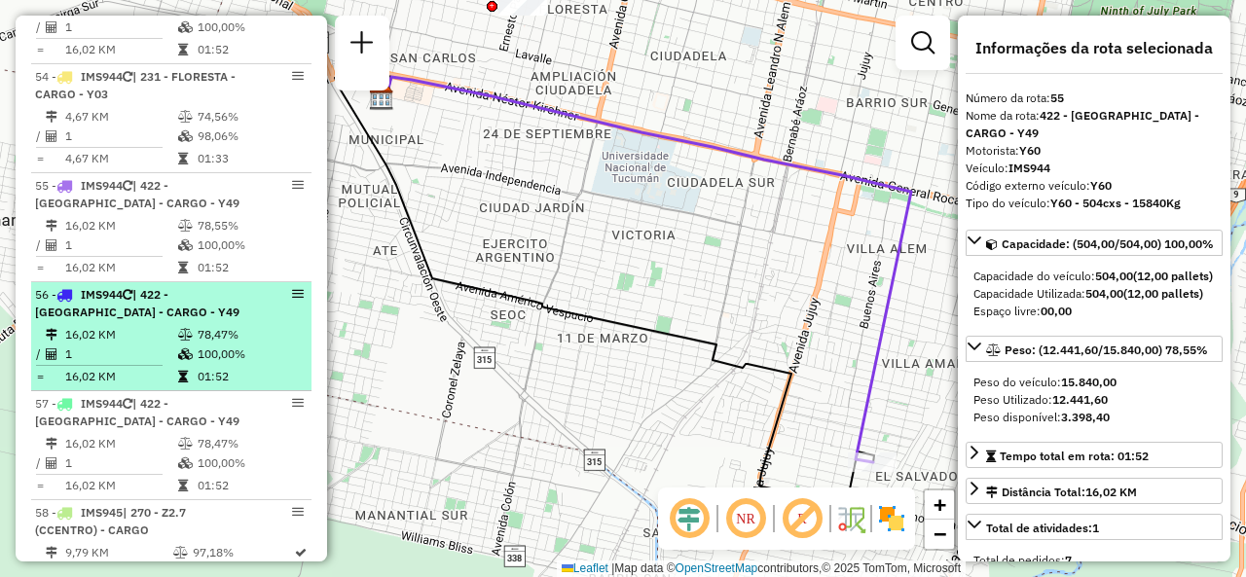
click at [216, 325] on td "78,47%" at bounding box center [250, 334] width 107 height 19
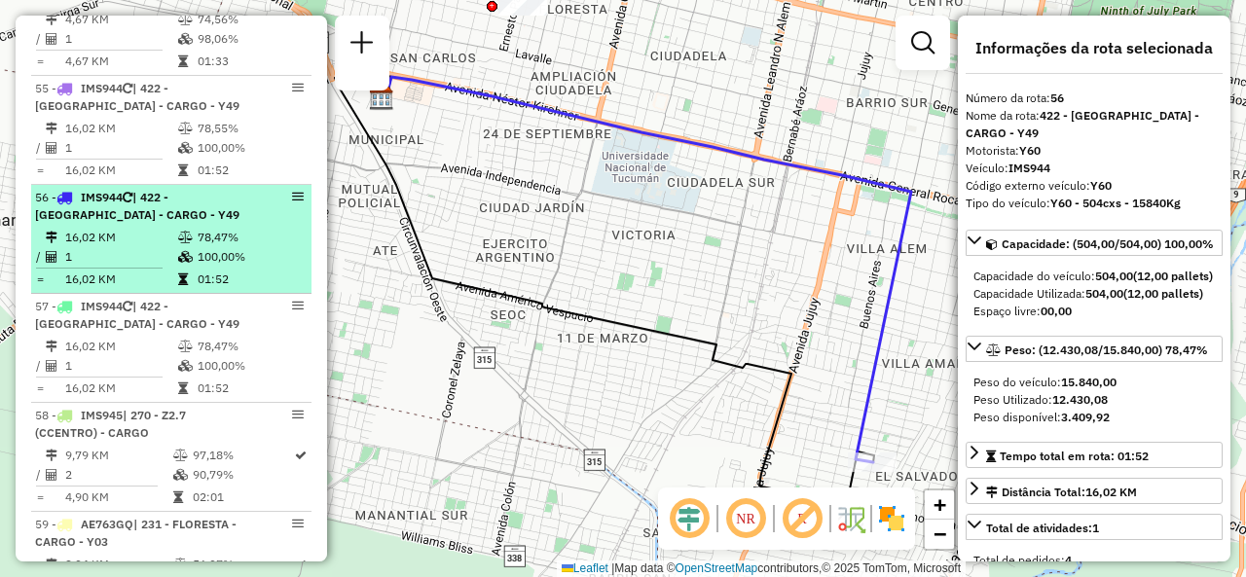
click at [216, 298] on li "57 - IMS944 | 422 - VILLA ANGELINA - CARGO - Y49 16,02 KM 78,47% / 1 100,00% = …" at bounding box center [171, 348] width 280 height 109
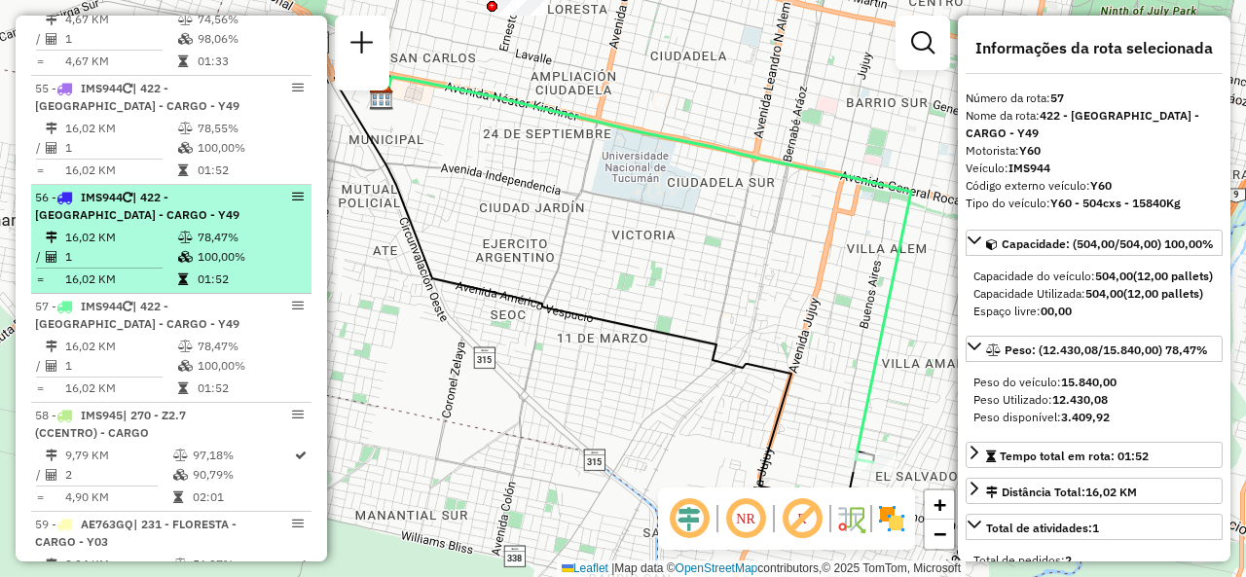
scroll to position [6986, 0]
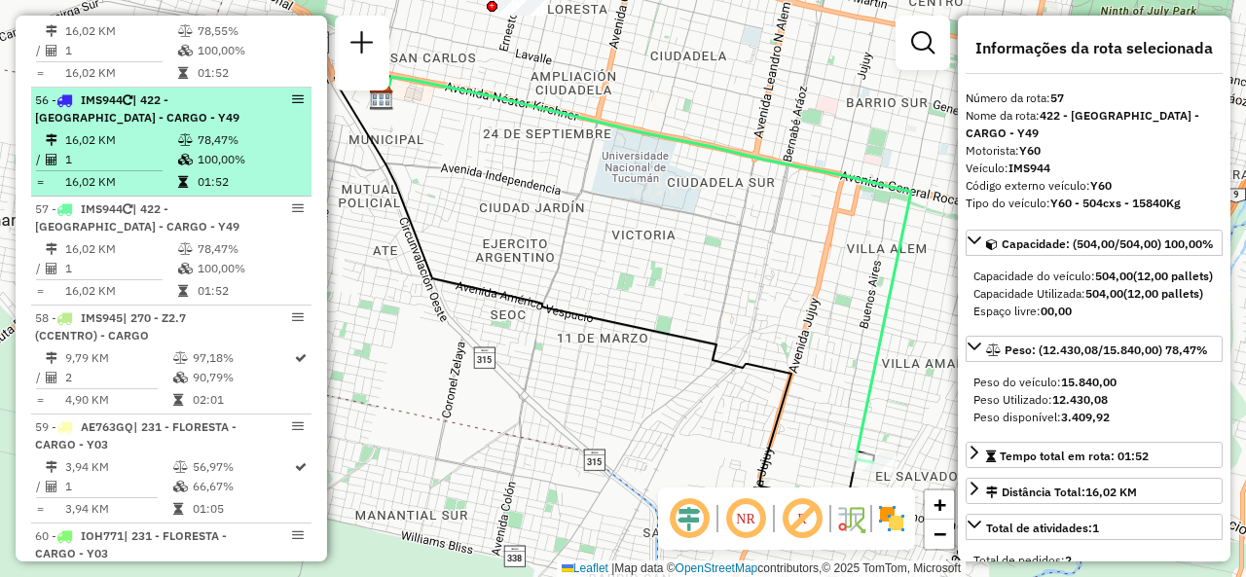
click at [216, 310] on div "58 - IMS945 | 270 - Z2.7 (CCENTRO) - CARGO" at bounding box center [138, 327] width 206 height 35
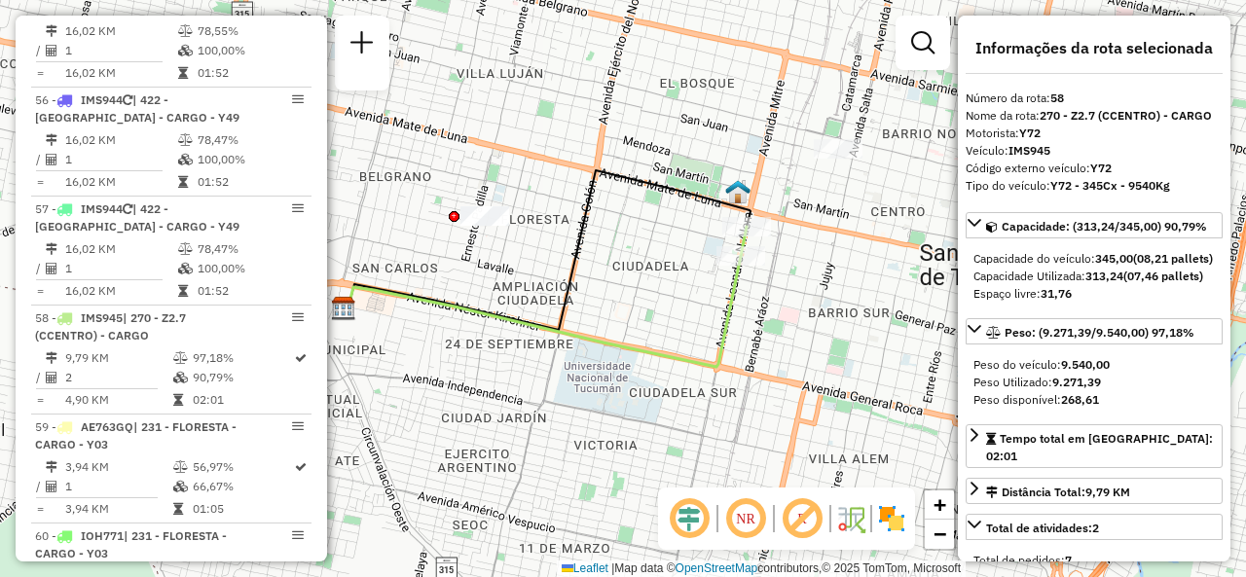
drag, startPoint x: 689, startPoint y: 316, endPoint x: 595, endPoint y: 283, distance: 100.1
click at [595, 287] on div "Janela de atendimento Grade de atendimento Capacidade Transportadoras Veículos …" at bounding box center [623, 288] width 1246 height 577
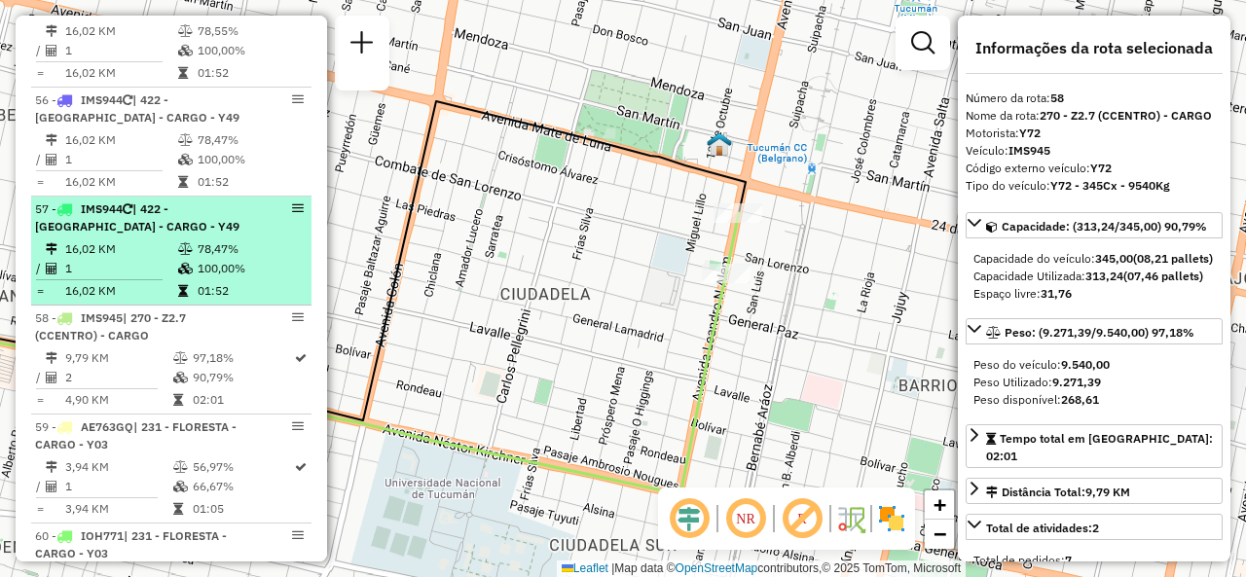
click at [143, 259] on td "1" at bounding box center [120, 268] width 113 height 19
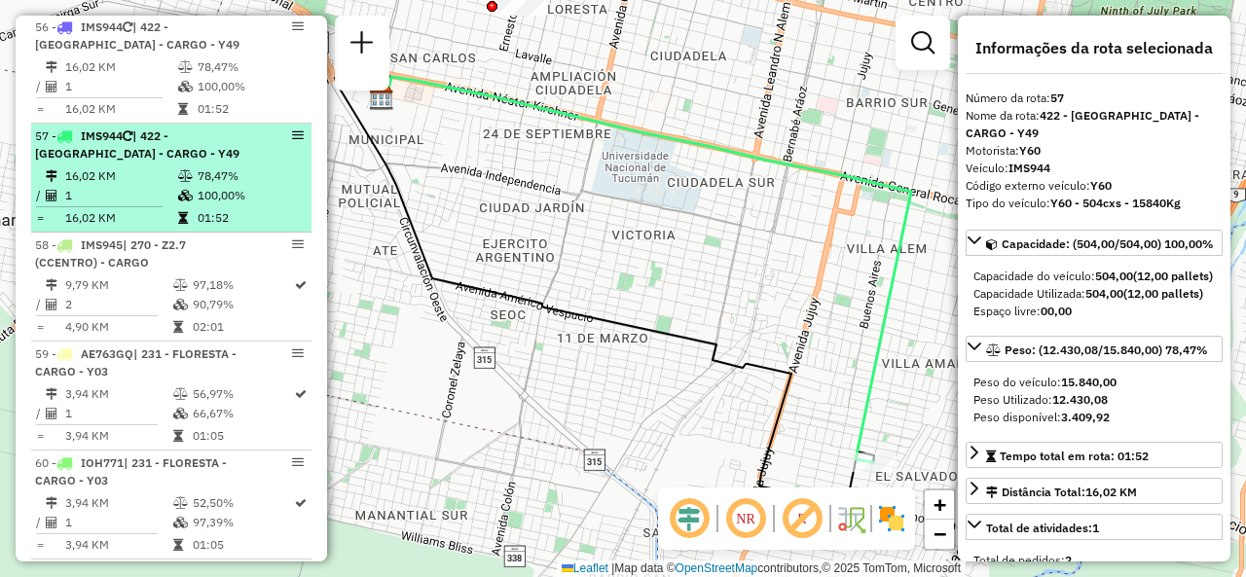
scroll to position [7083, 0]
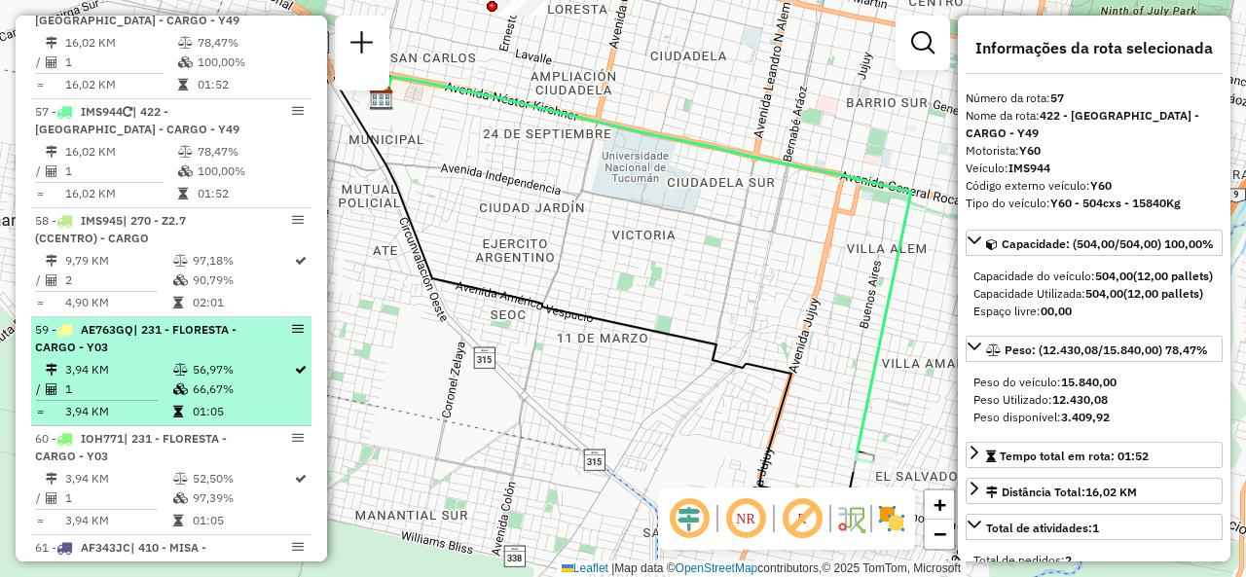
click at [158, 380] on td "1" at bounding box center [118, 389] width 108 height 19
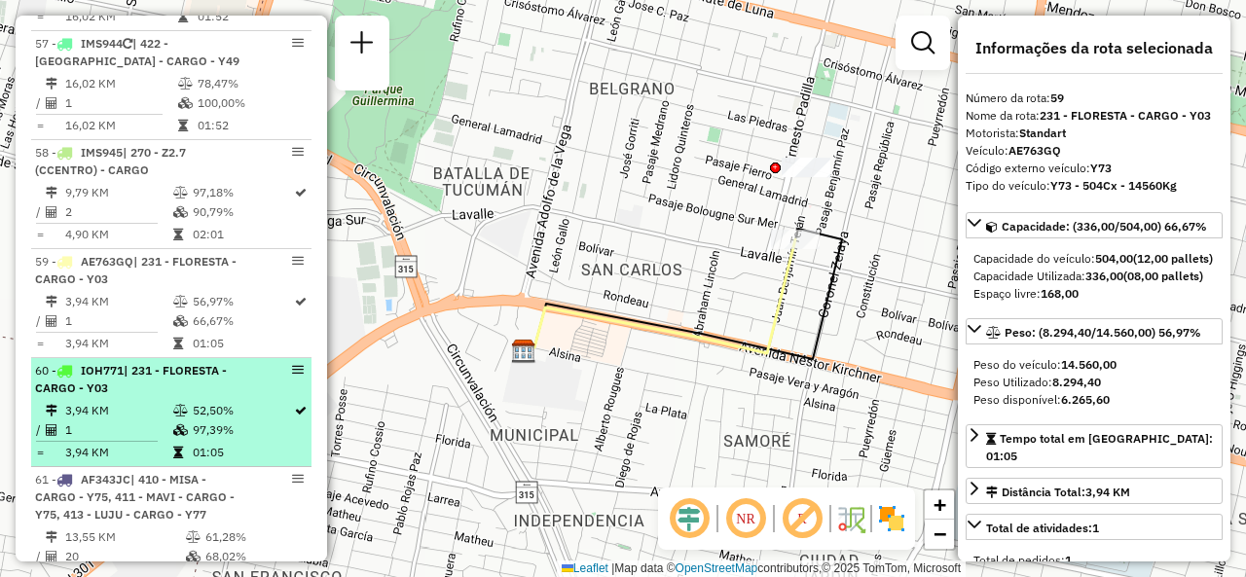
scroll to position [7180, 0]
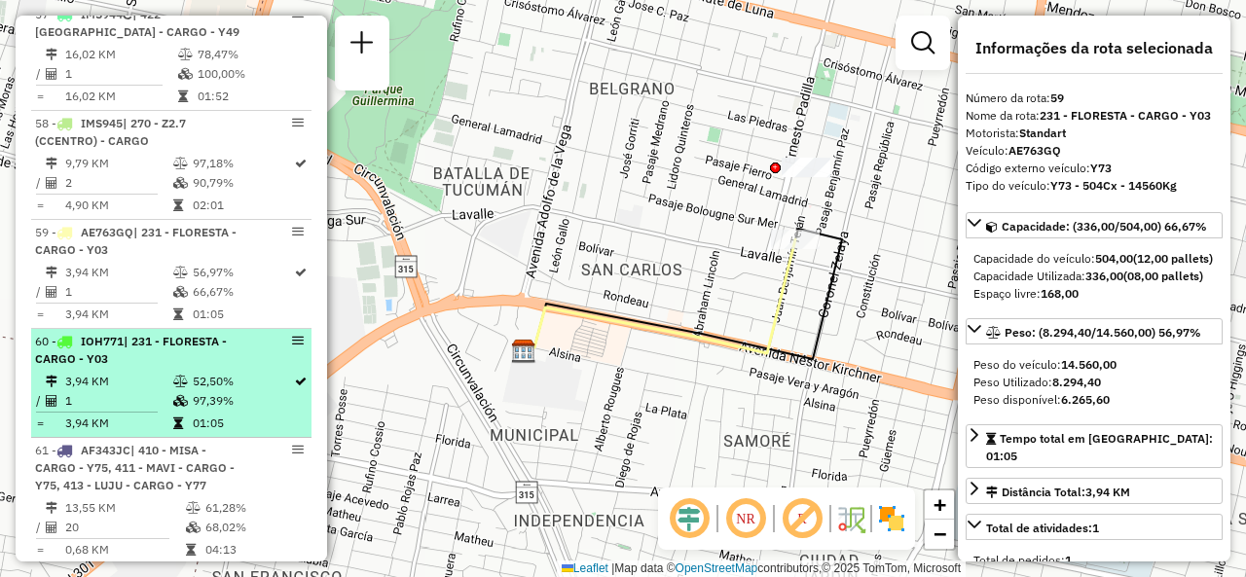
click at [92, 391] on td "1" at bounding box center [118, 400] width 108 height 19
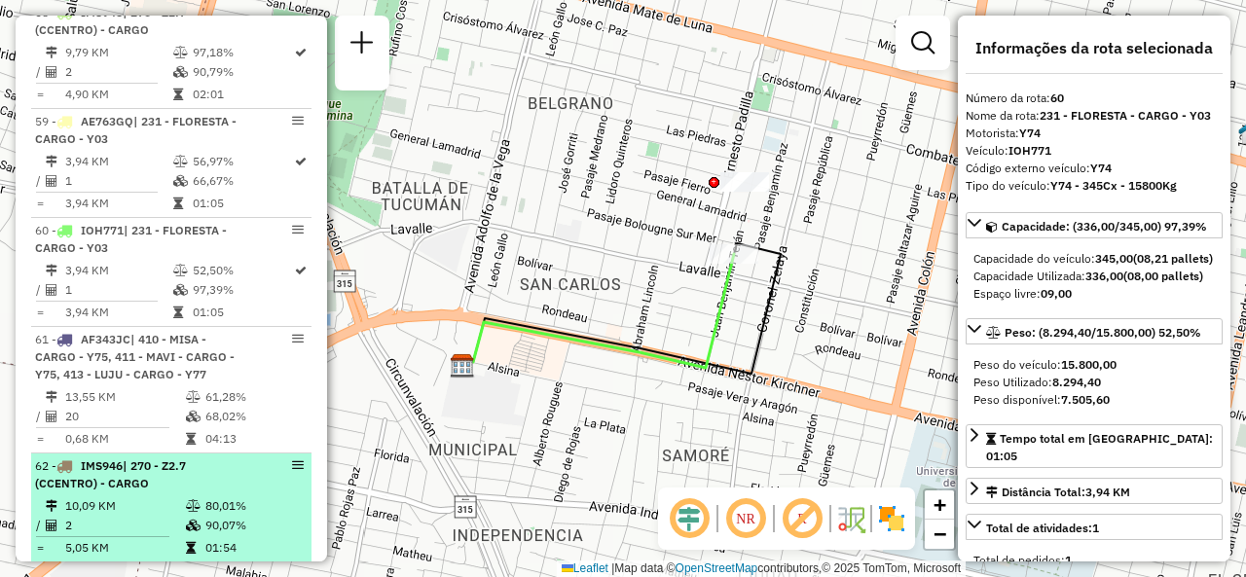
scroll to position [7375, 0]
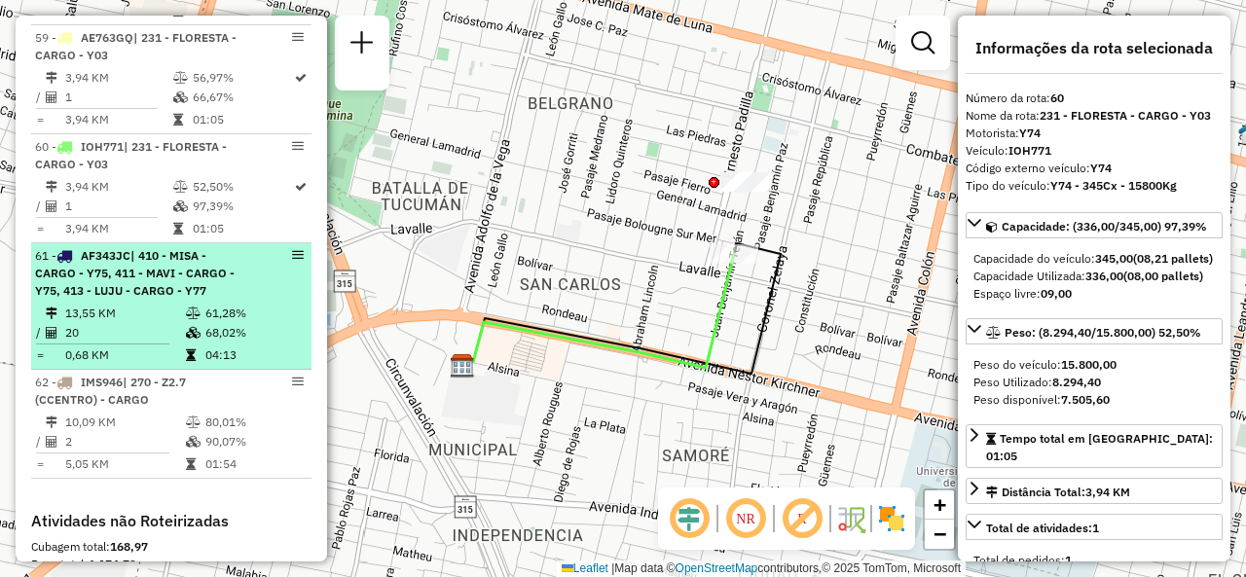
click at [133, 304] on td "13,55 KM" at bounding box center [124, 313] width 121 height 19
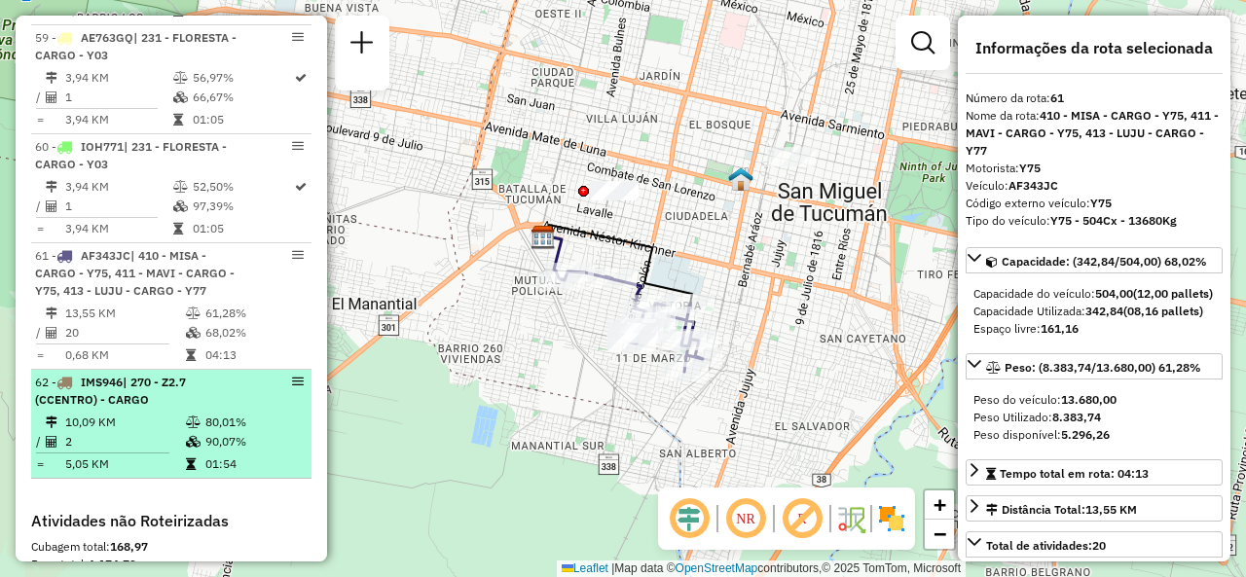
click at [152, 374] on div "62 - IMS946 | 270 - Z2.7 (CCENTRO) - CARGO" at bounding box center [138, 391] width 206 height 35
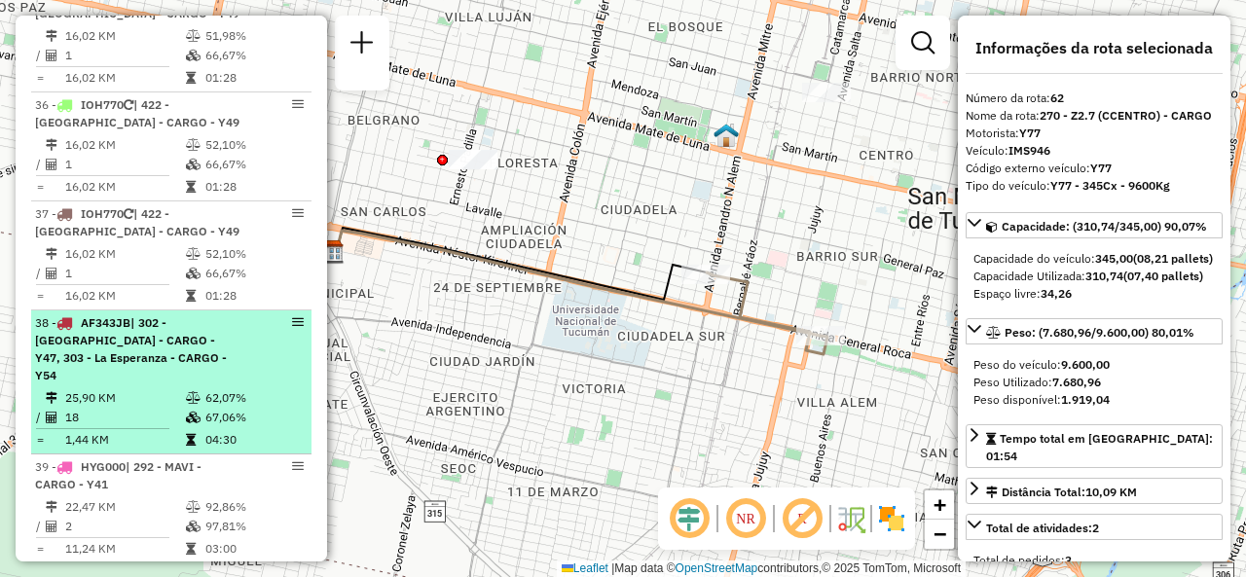
scroll to position [4630, 0]
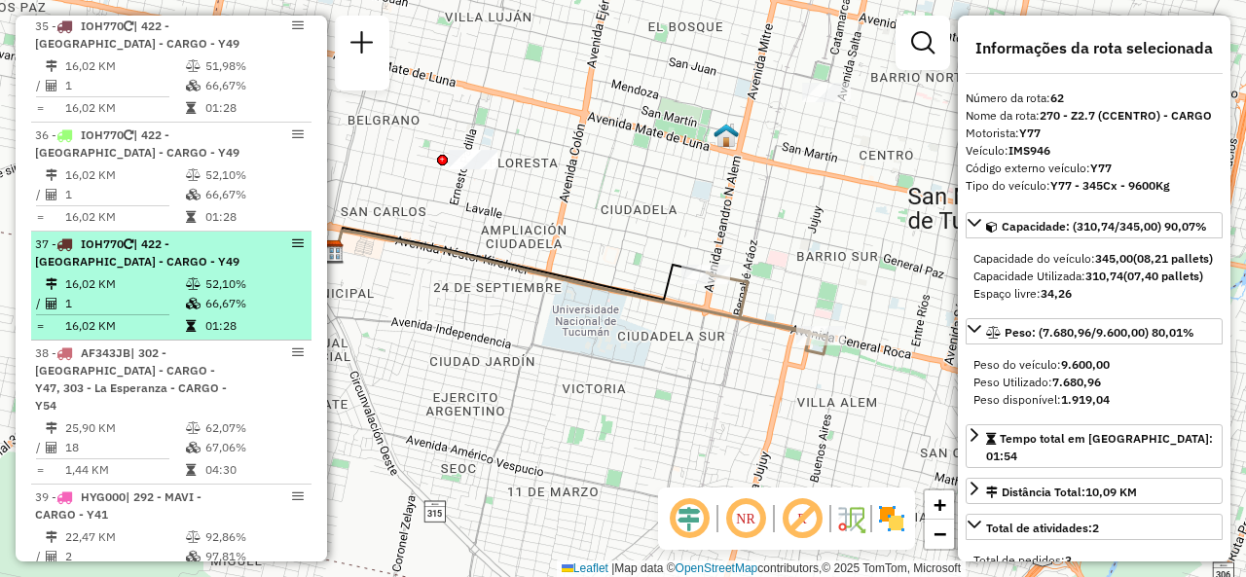
click at [236, 275] on td "52,10%" at bounding box center [253, 284] width 98 height 19
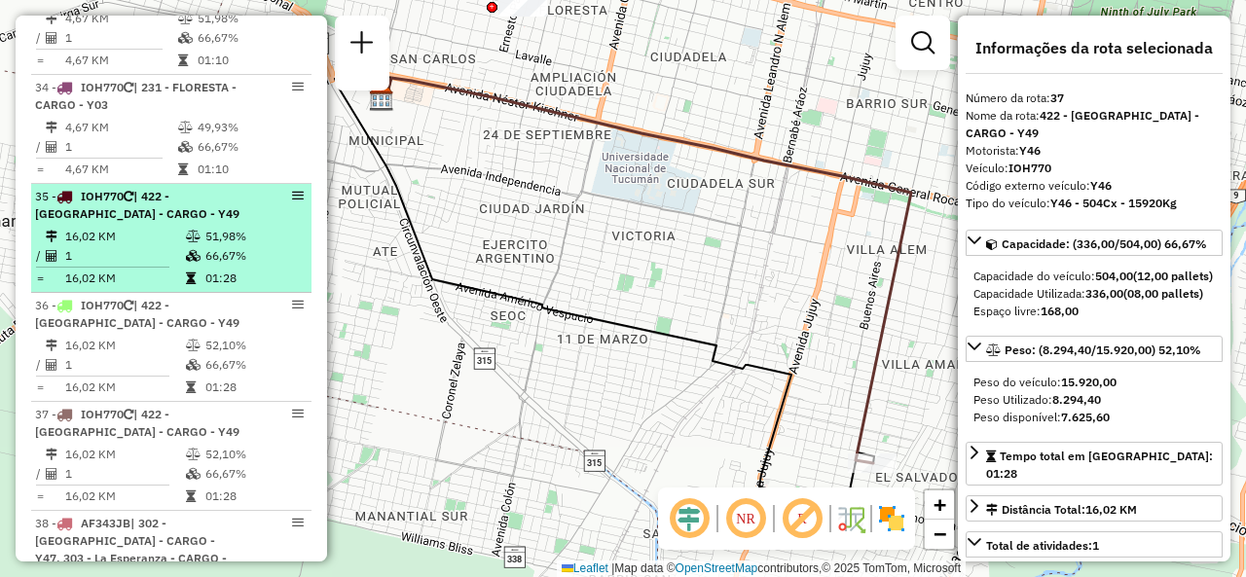
scroll to position [4435, 0]
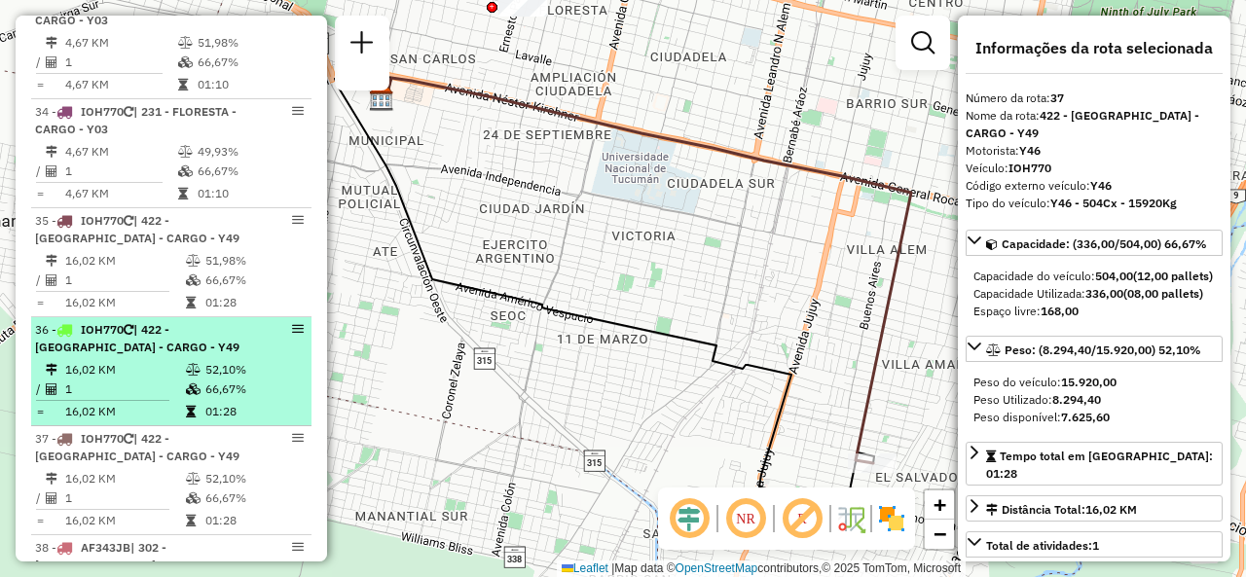
click at [197, 365] on td at bounding box center [194, 369] width 19 height 19
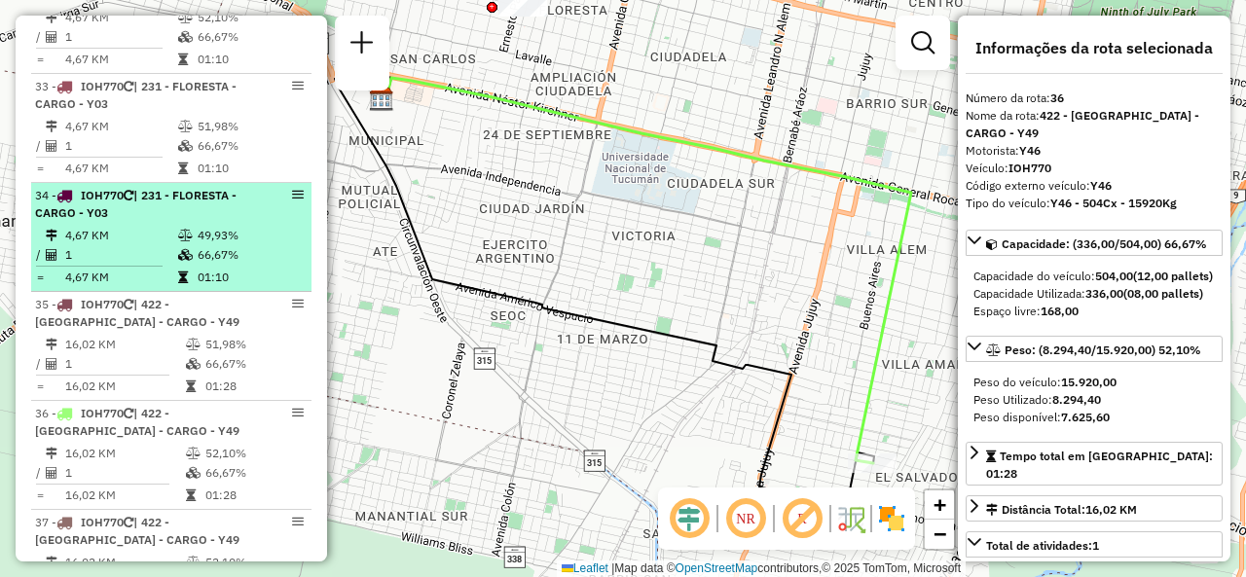
scroll to position [4240, 0]
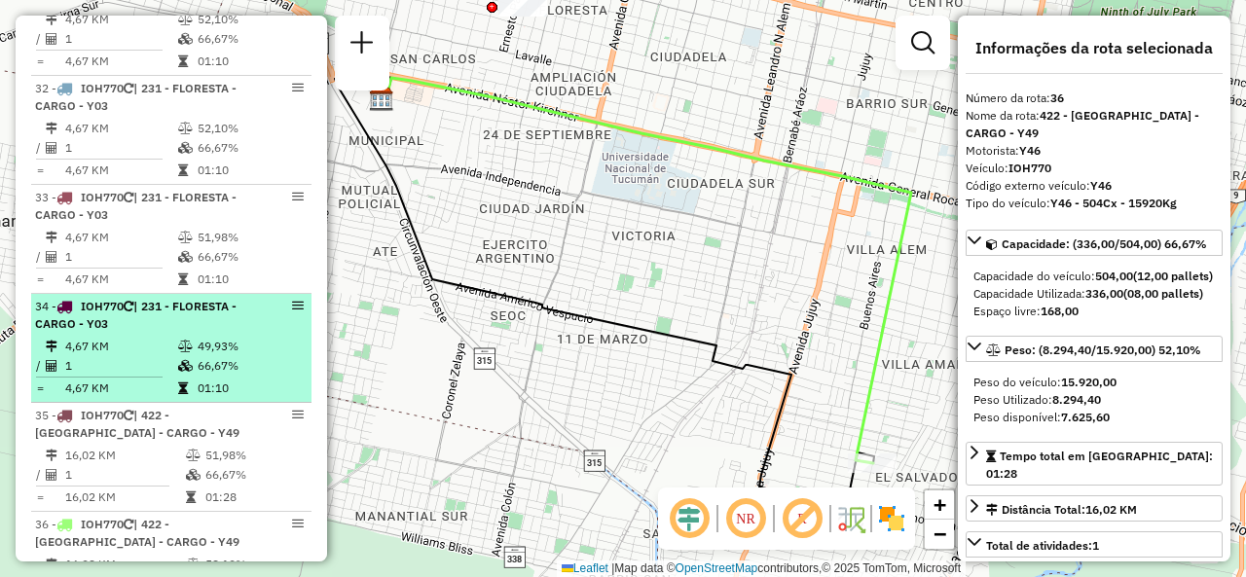
click at [157, 301] on span "| 231 - FLORESTA - CARGO - Y03" at bounding box center [136, 315] width 202 height 32
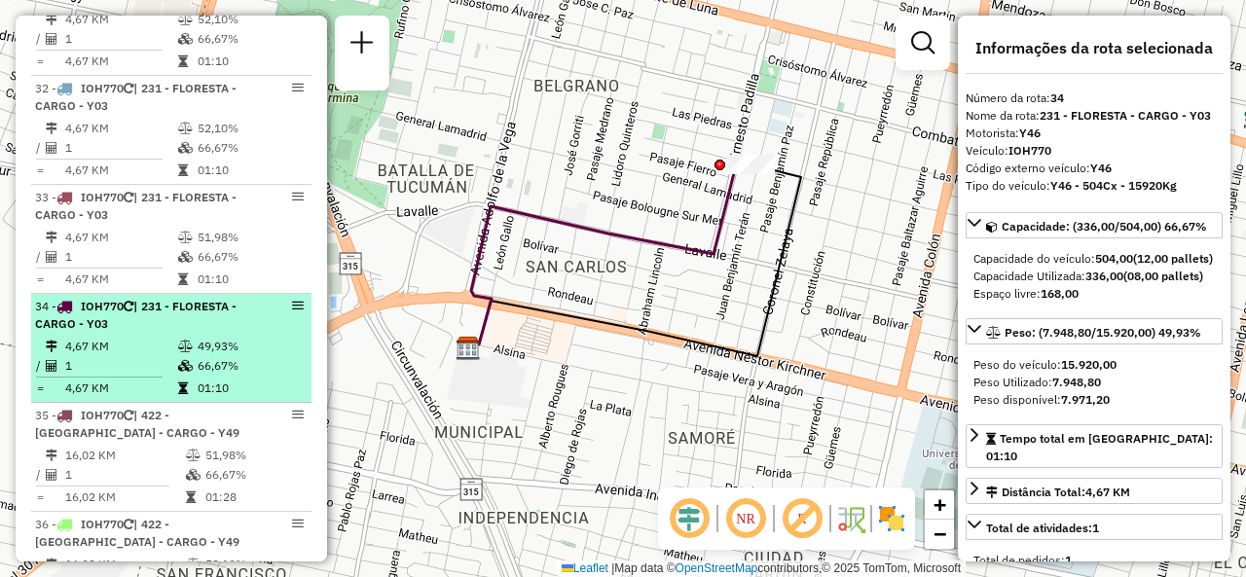
click at [189, 311] on div "34 - IOH770 | 231 - FLORESTA - CARGO - Y03" at bounding box center [138, 315] width 206 height 35
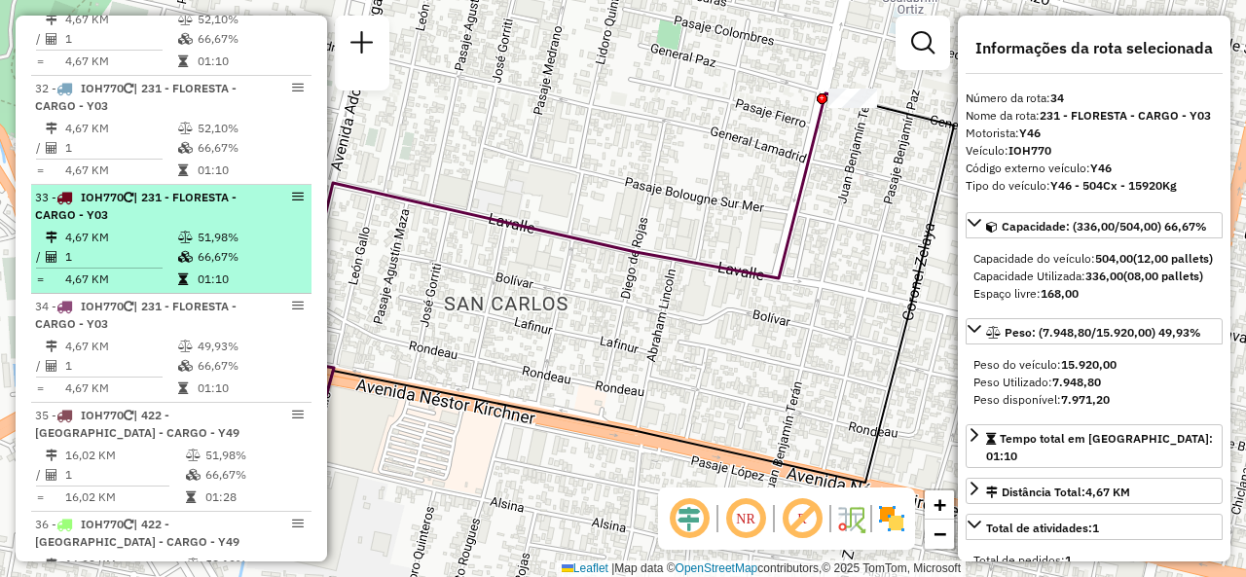
click at [178, 251] on icon at bounding box center [185, 257] width 15 height 12
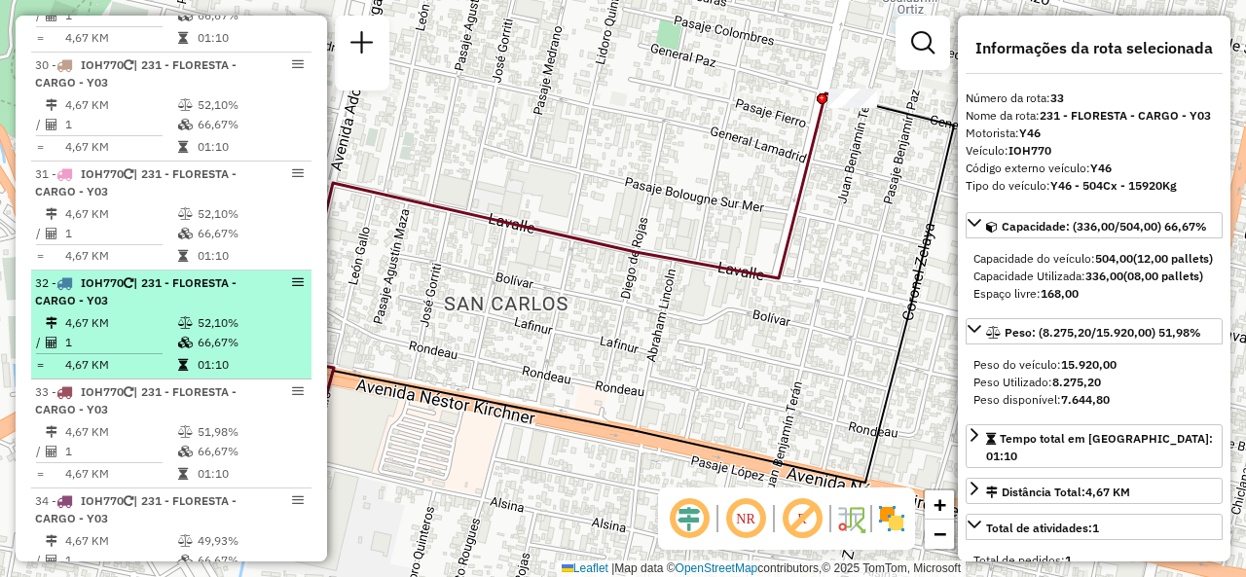
click at [179, 298] on div "32 - IOH770 | 231 - FLORESTA - CARGO - Y03" at bounding box center [138, 292] width 206 height 35
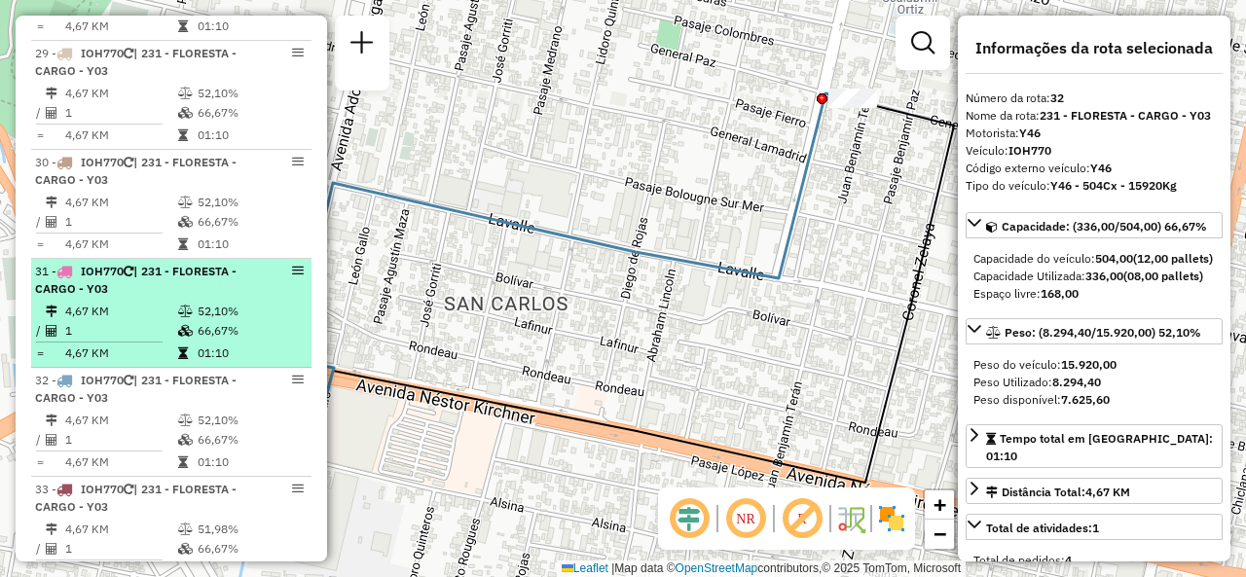
click at [178, 287] on div "31 - IOH770 | 231 - FLORESTA - CARGO - Y03" at bounding box center [138, 280] width 206 height 35
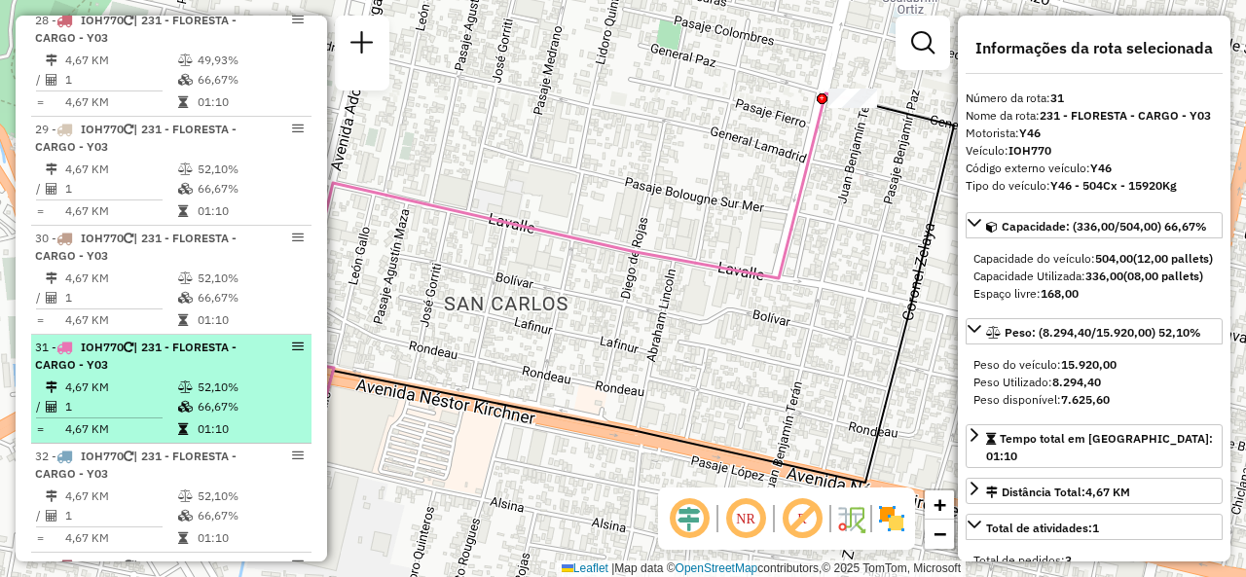
scroll to position [3851, 0]
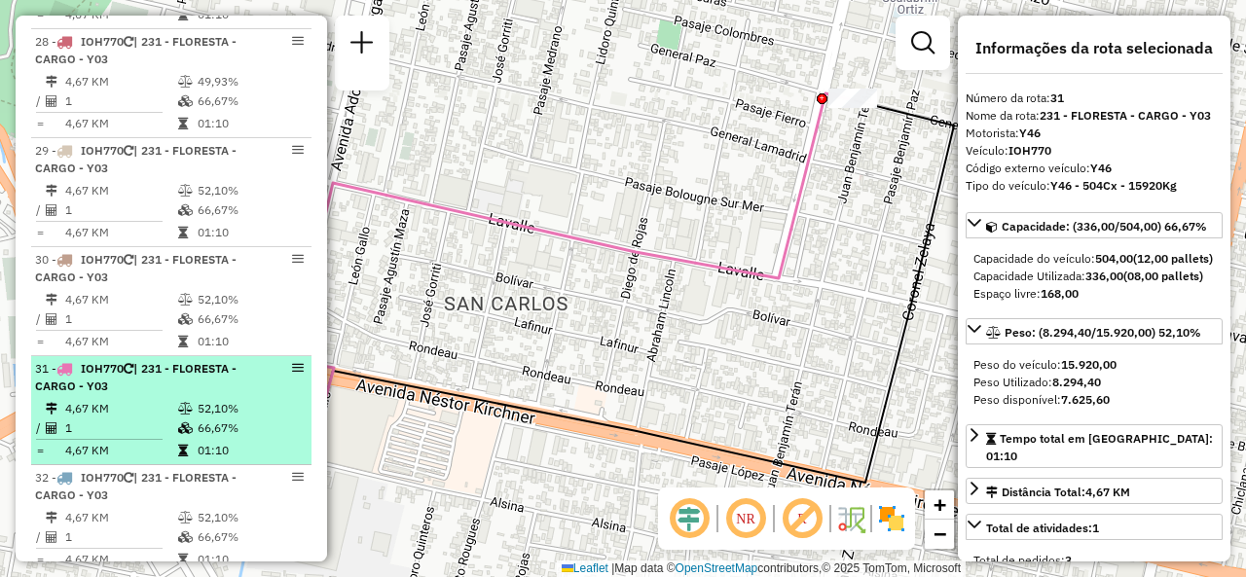
click at [179, 294] on icon at bounding box center [185, 300] width 15 height 12
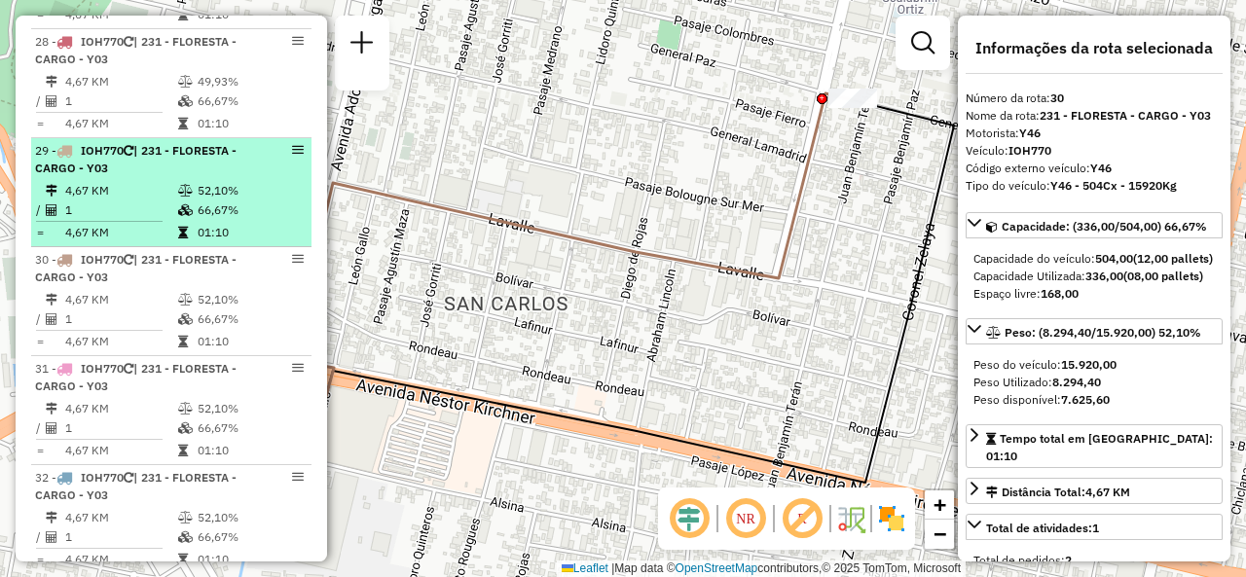
click at [183, 227] on icon at bounding box center [183, 233] width 10 height 12
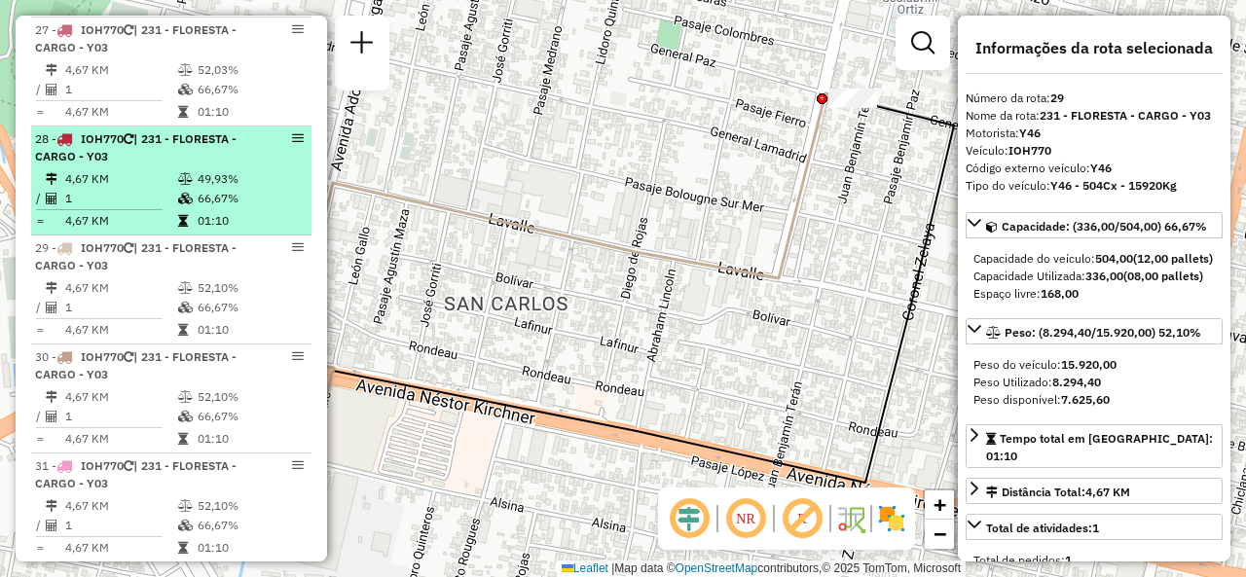
click at [148, 169] on td "4,67 KM" at bounding box center [120, 178] width 113 height 19
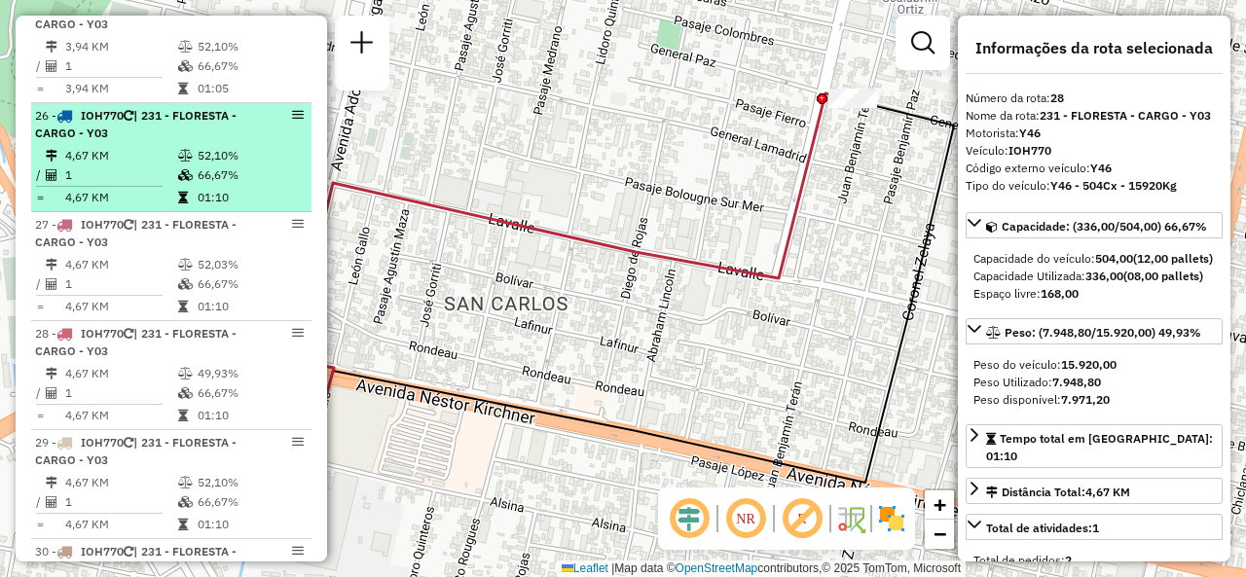
scroll to position [3559, 0]
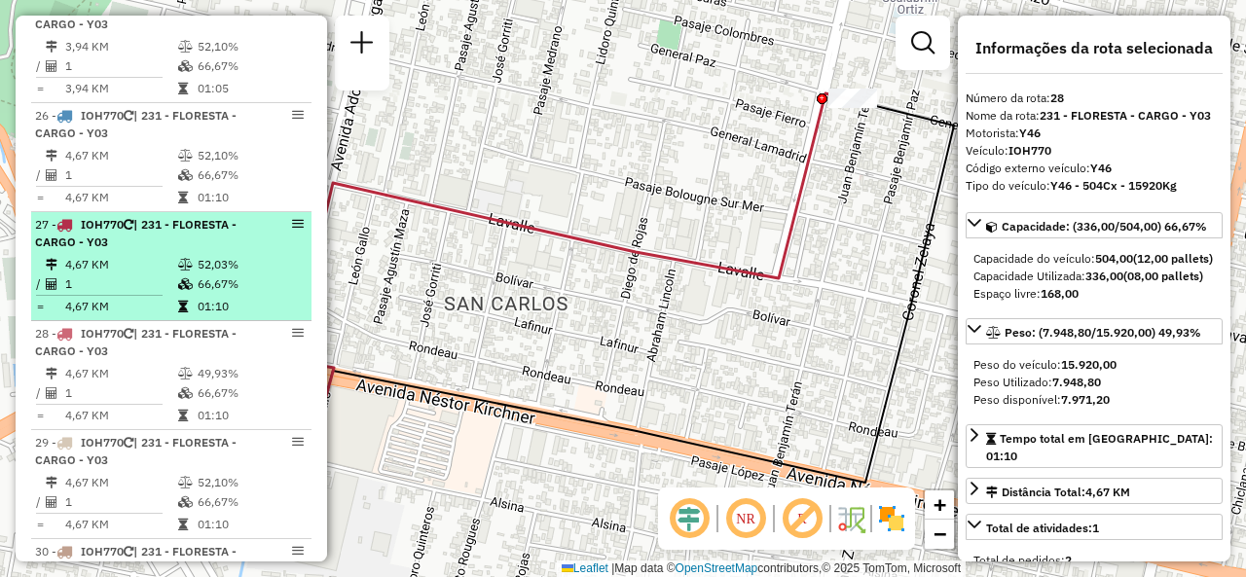
click at [156, 217] on span "| 231 - FLORESTA - CARGO - Y03" at bounding box center [136, 233] width 202 height 32
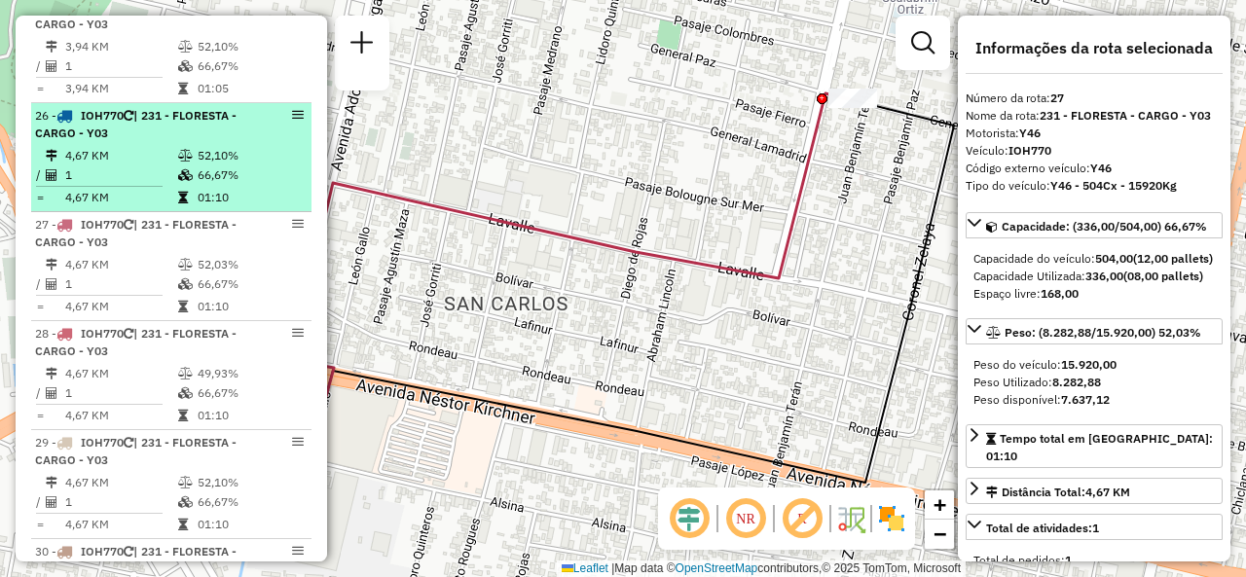
click at [147, 130] on span "| 231 - FLORESTA - CARGO - Y03" at bounding box center [136, 124] width 202 height 32
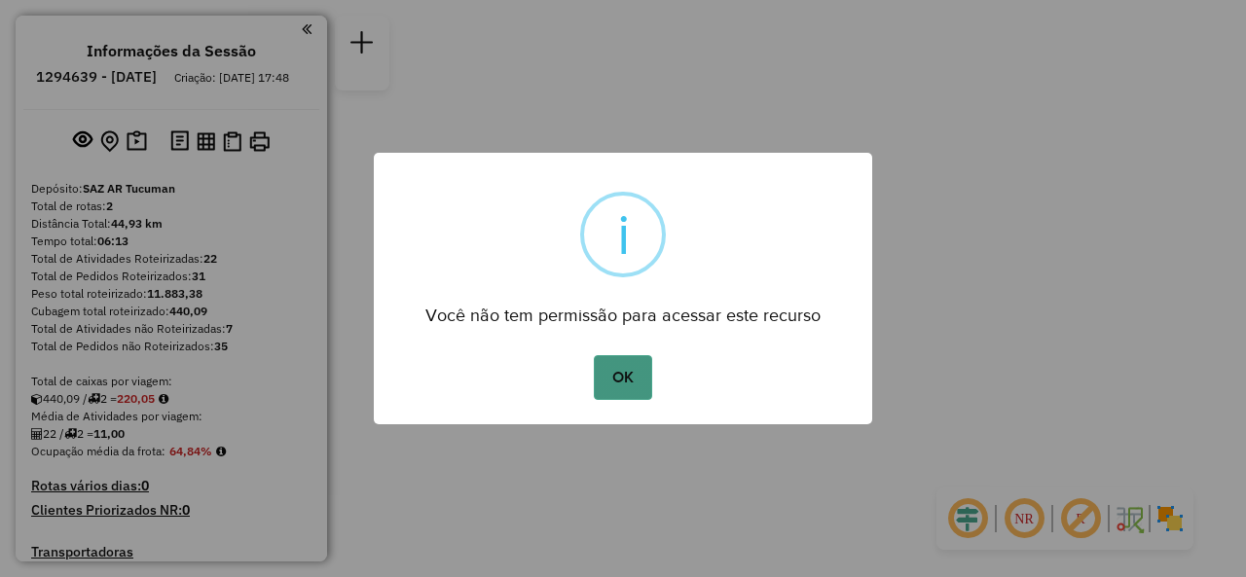
click at [620, 370] on button "OK" at bounding box center [622, 377] width 57 height 45
